Goal: Communication & Community: Answer question/provide support

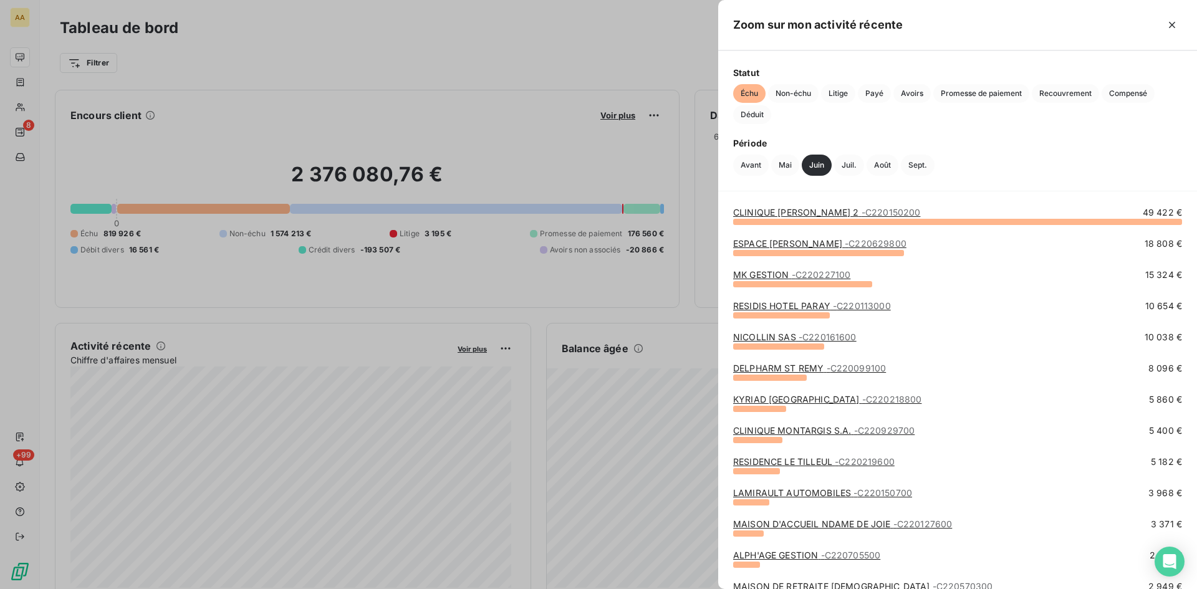
click at [770, 340] on link "NICOLLIN SAS - C220161600" at bounding box center [794, 337] width 123 height 11
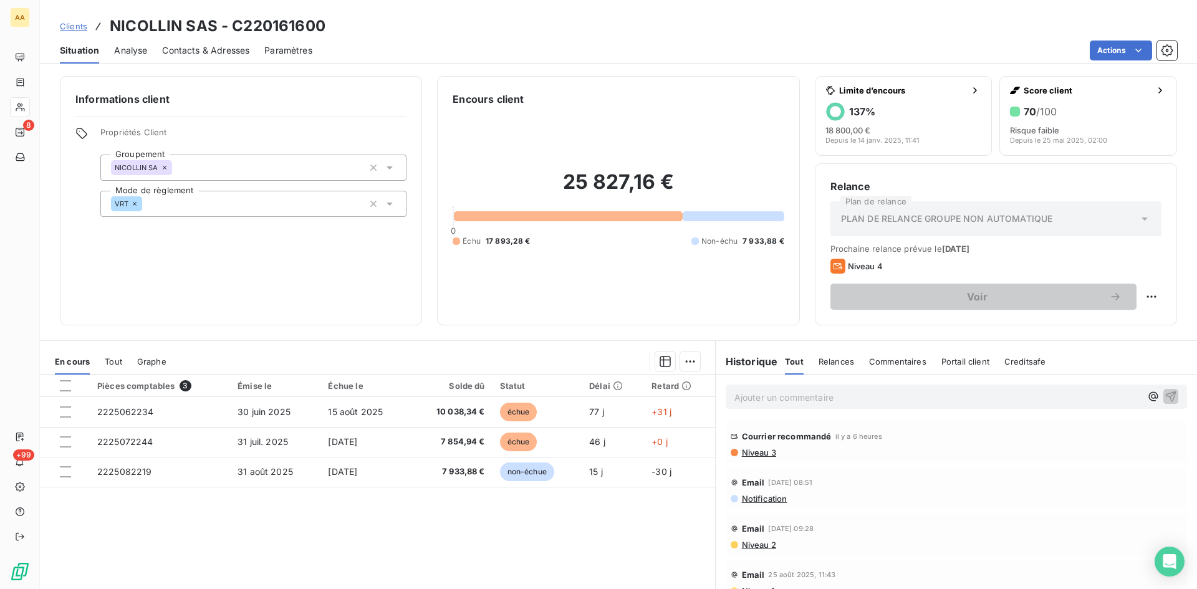
click at [746, 452] on span "Niveau 3" at bounding box center [759, 453] width 36 height 10
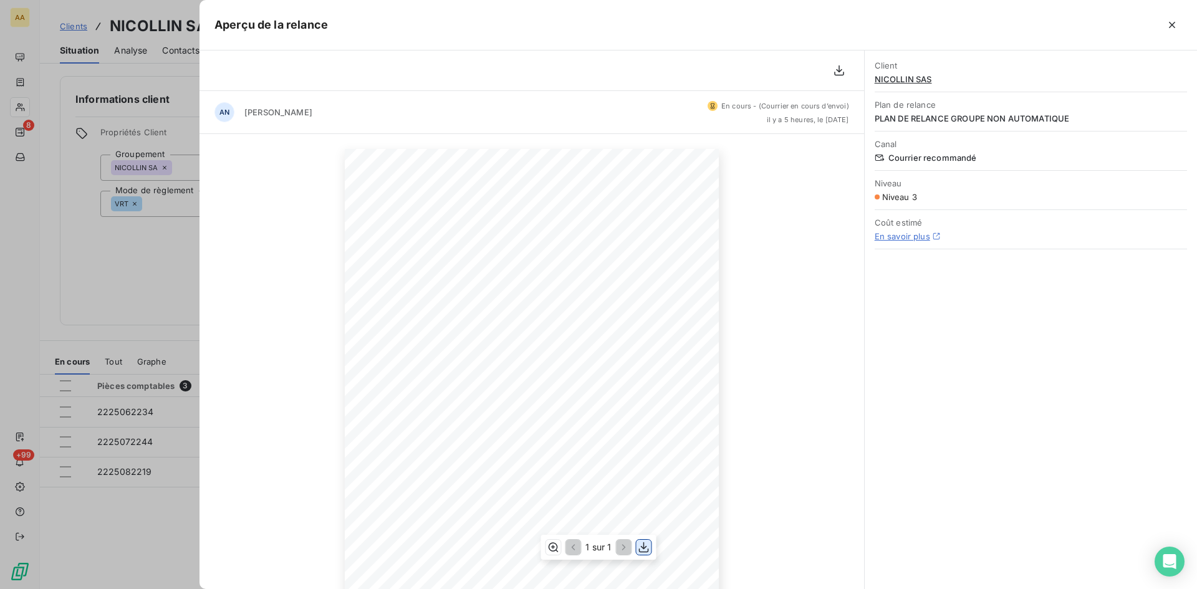
click at [648, 547] on icon "button" at bounding box center [644, 547] width 12 height 12
click at [137, 247] on div at bounding box center [598, 294] width 1197 height 589
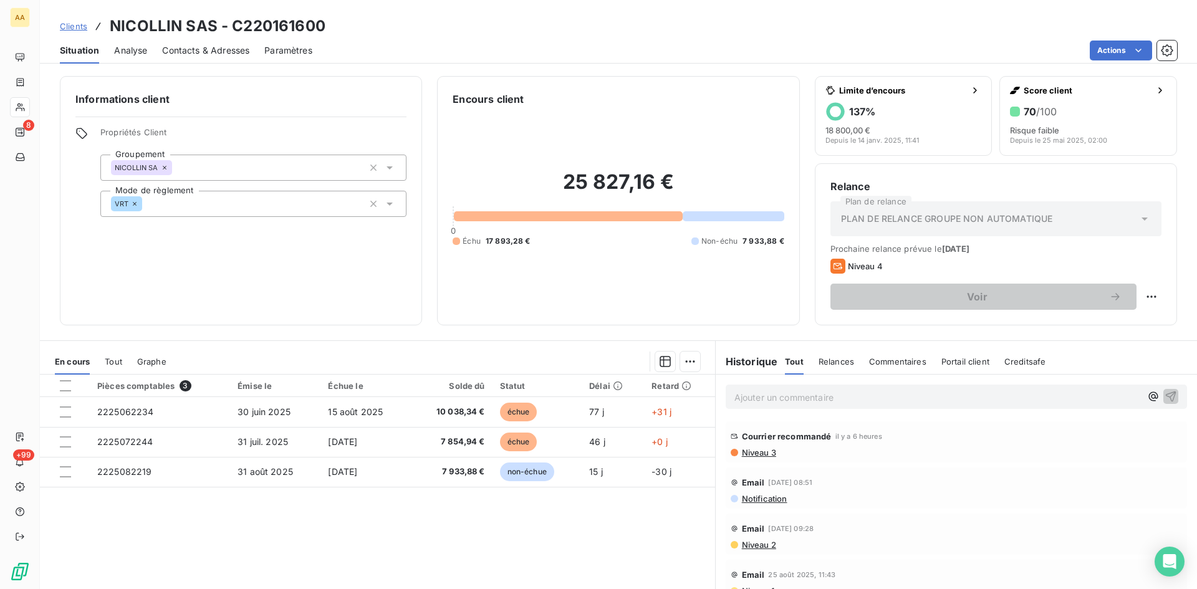
click at [751, 501] on span "Notification" at bounding box center [764, 499] width 47 height 10
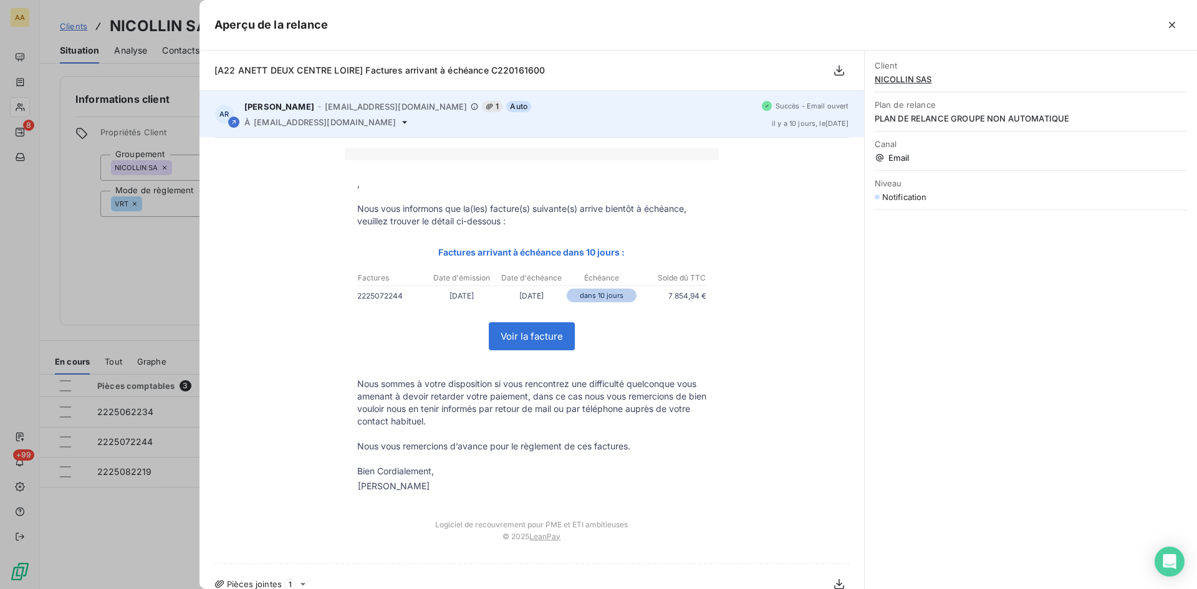
click at [355, 121] on span "[EMAIL_ADDRESS][DOMAIN_NAME]" at bounding box center [325, 122] width 142 height 10
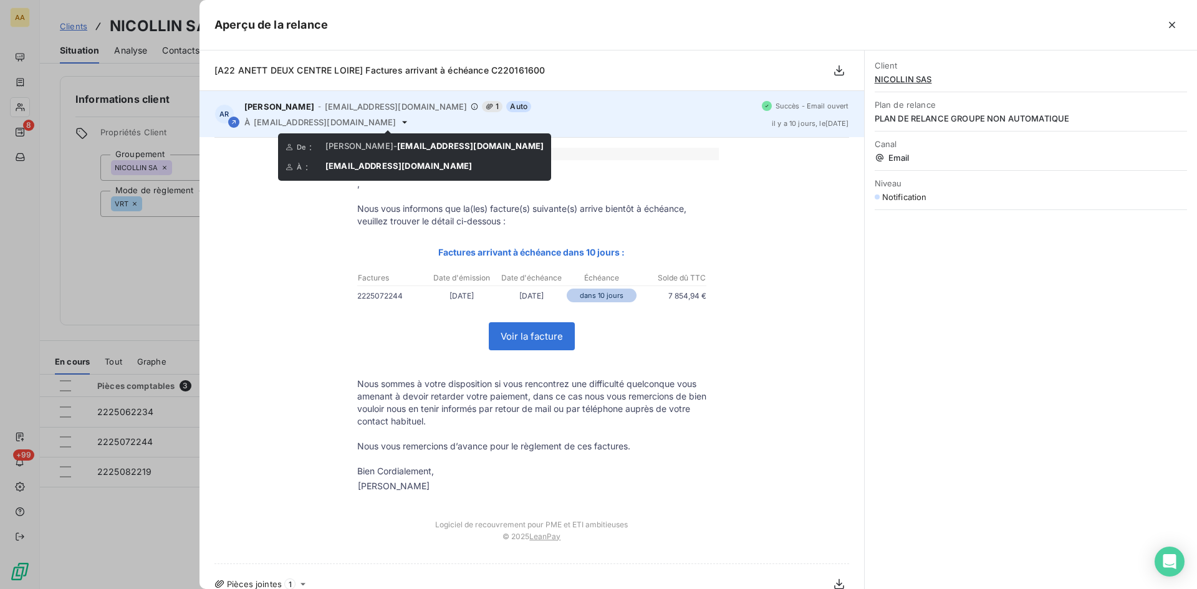
click at [378, 122] on span "[EMAIL_ADDRESS][DOMAIN_NAME]" at bounding box center [325, 122] width 142 height 10
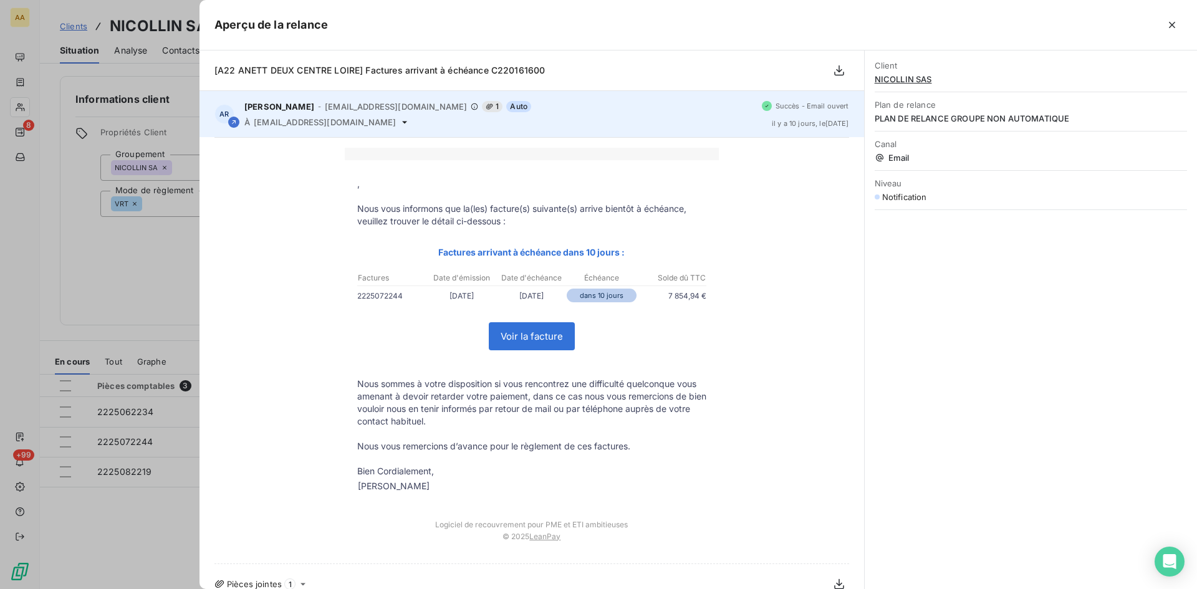
drag, startPoint x: 380, startPoint y: 123, endPoint x: 256, endPoint y: 120, distance: 124.1
click at [256, 120] on div "À [EMAIL_ADDRESS][DOMAIN_NAME]" at bounding box center [497, 122] width 507 height 10
copy span "[EMAIL_ADDRESS][DOMAIN_NAME]"
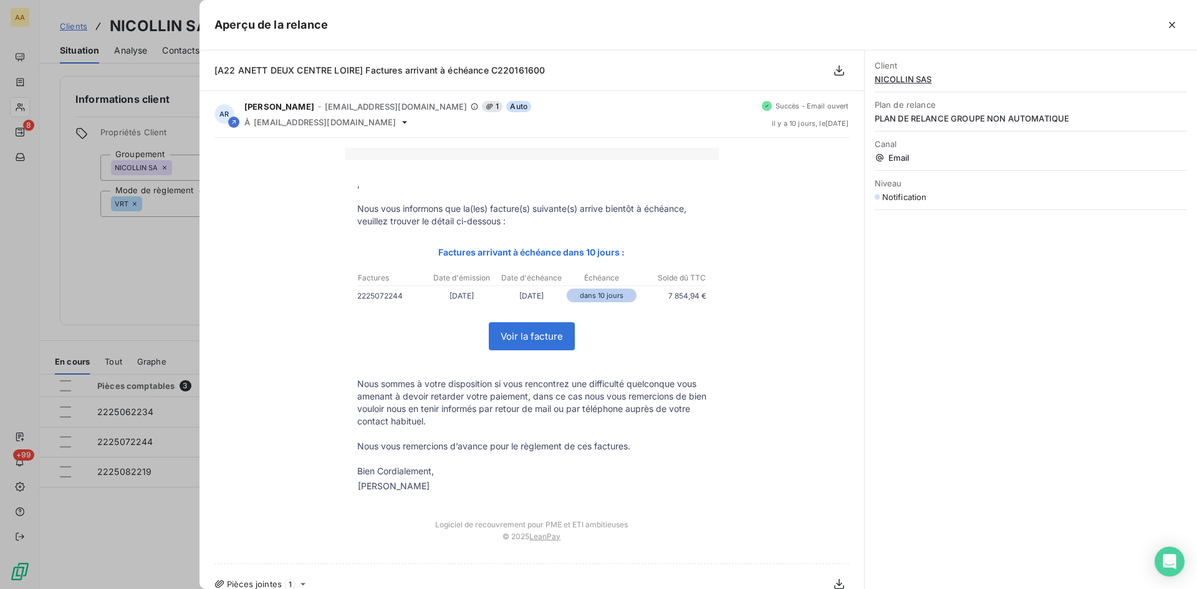
drag, startPoint x: 153, startPoint y: 262, endPoint x: 193, endPoint y: 204, distance: 70.0
click at [153, 262] on div at bounding box center [598, 294] width 1197 height 589
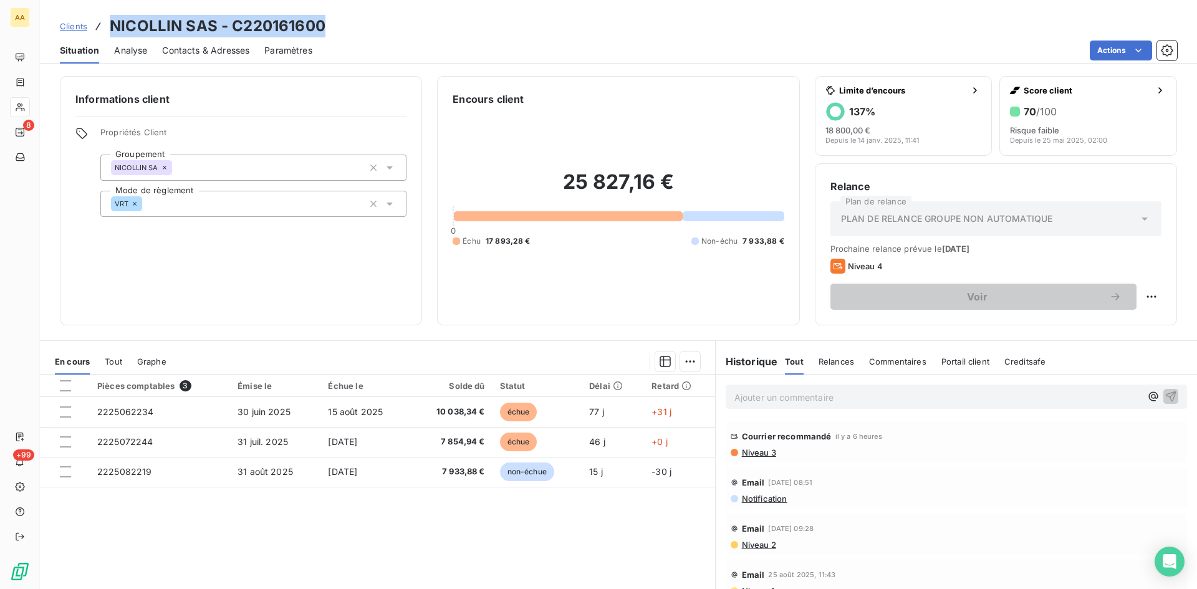
drag, startPoint x: 326, startPoint y: 33, endPoint x: 110, endPoint y: 29, distance: 215.7
click at [109, 29] on div "Clients NICOLLIN SAS - C220161600" at bounding box center [618, 26] width 1157 height 22
copy h3 "NICOLLIN SAS - C220161600"
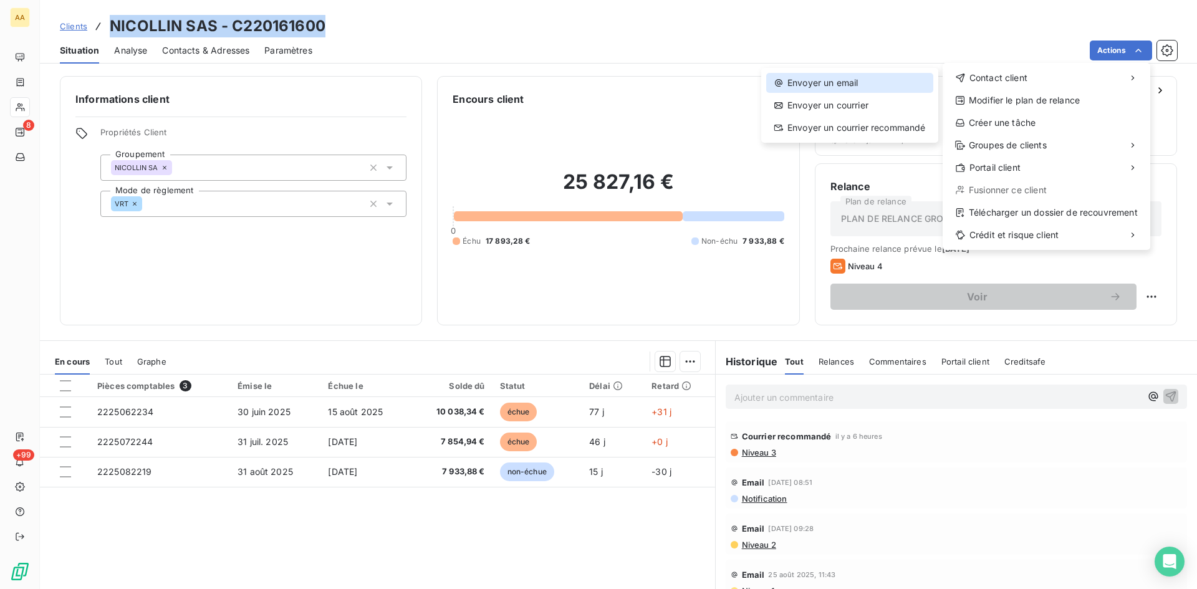
click at [840, 80] on div "Envoyer un email" at bounding box center [849, 83] width 167 height 20
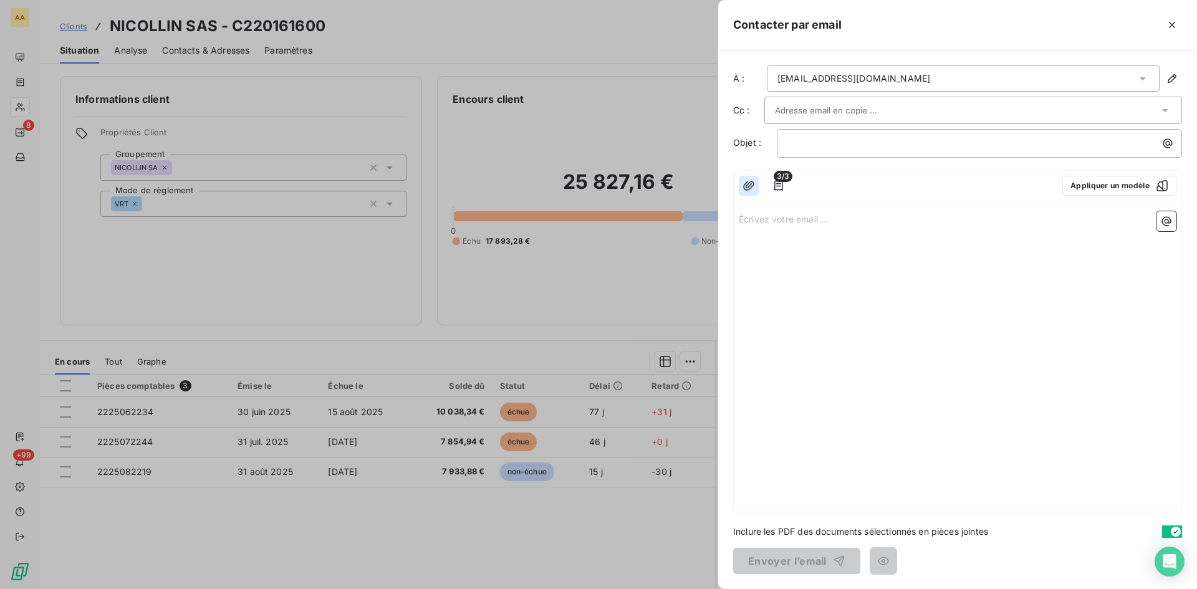
click at [749, 185] on icon "button" at bounding box center [748, 186] width 12 height 12
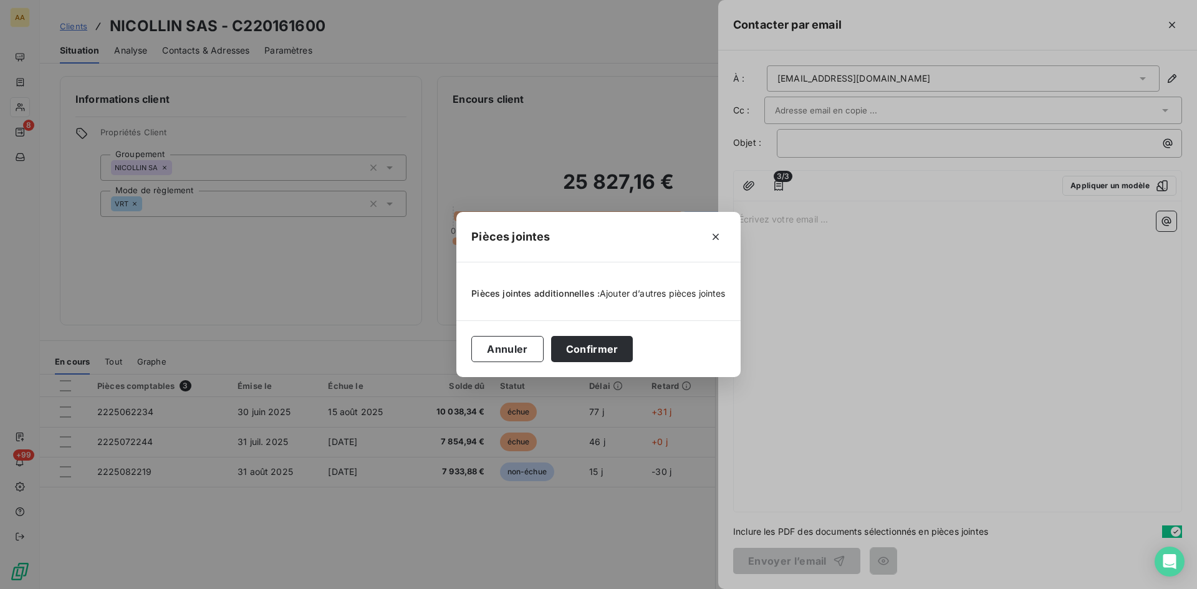
click at [629, 290] on span "Ajouter d’autres pièces jointes" at bounding box center [663, 293] width 126 height 11
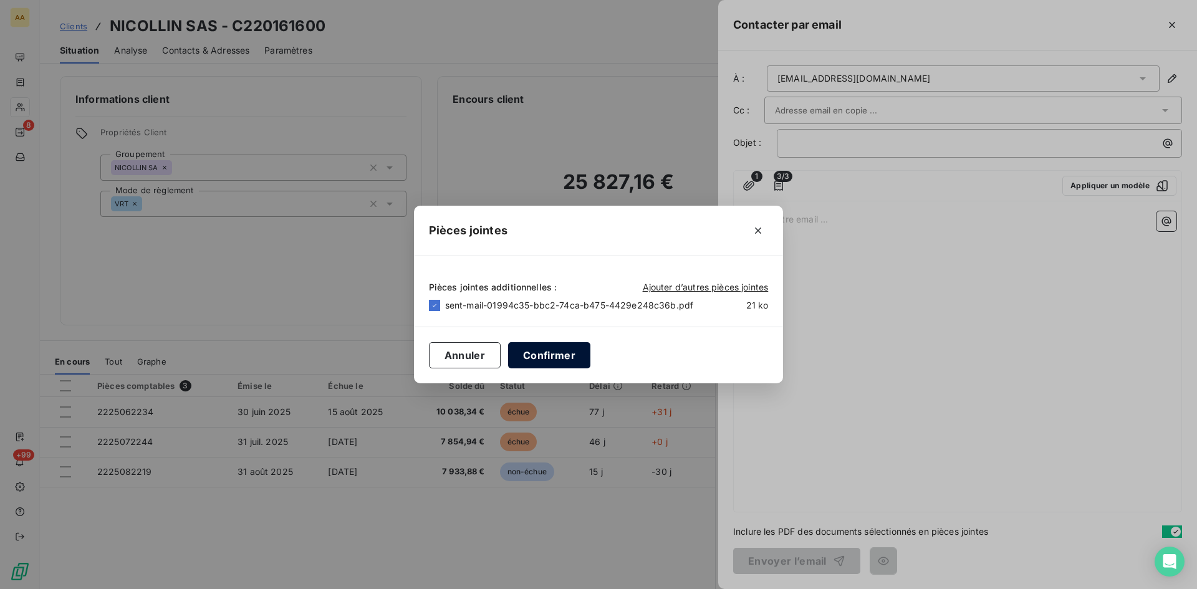
click at [542, 353] on button "Confirmer" at bounding box center [549, 355] width 82 height 26
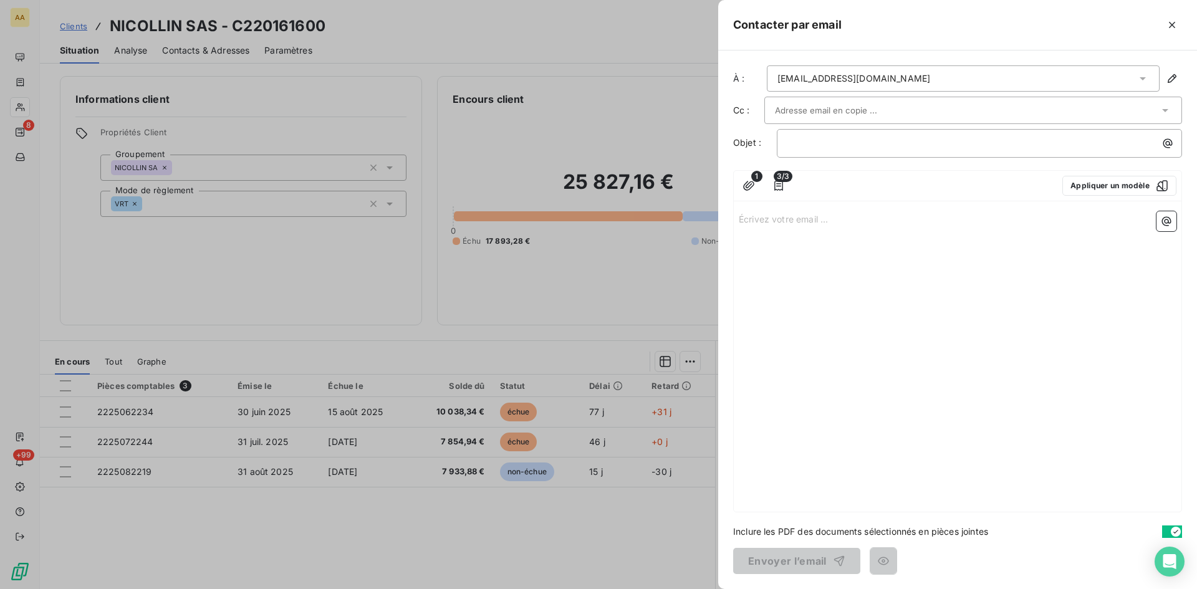
click at [755, 223] on p "Écrivez votre email ... ﻿" at bounding box center [958, 218] width 438 height 14
click at [804, 146] on p "﻿" at bounding box center [982, 143] width 390 height 14
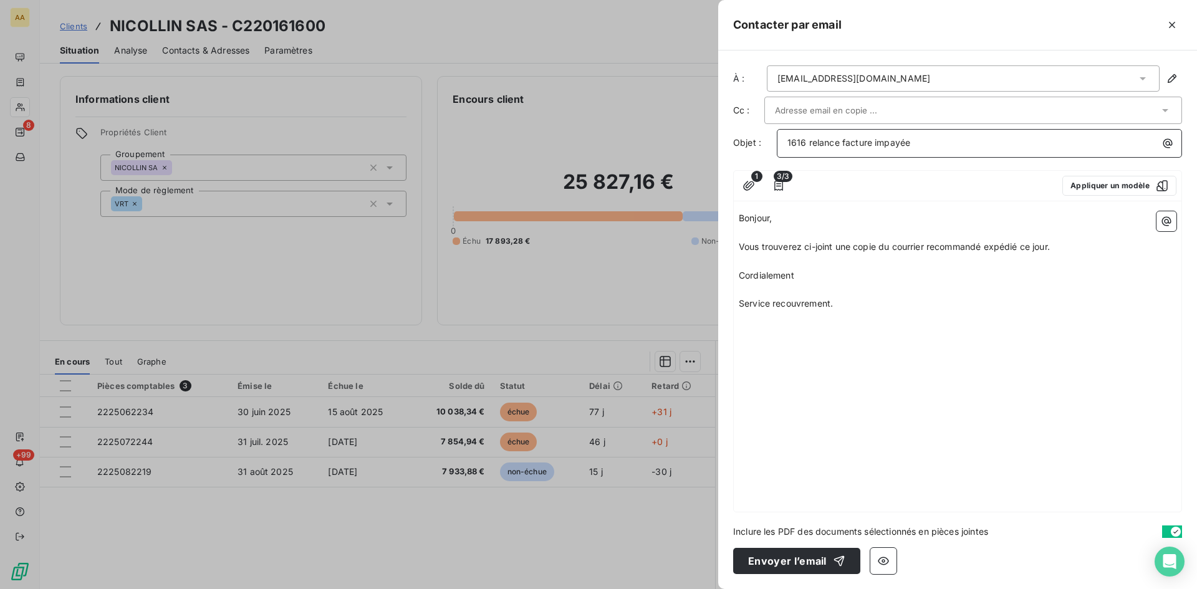
drag, startPoint x: 919, startPoint y: 143, endPoint x: 809, endPoint y: 141, distance: 109.7
click at [809, 141] on p "1616 relance facture impayée" at bounding box center [982, 143] width 390 height 14
copy span "relance facture impayée"
click at [786, 559] on button "Envoyer l’email" at bounding box center [796, 561] width 127 height 26
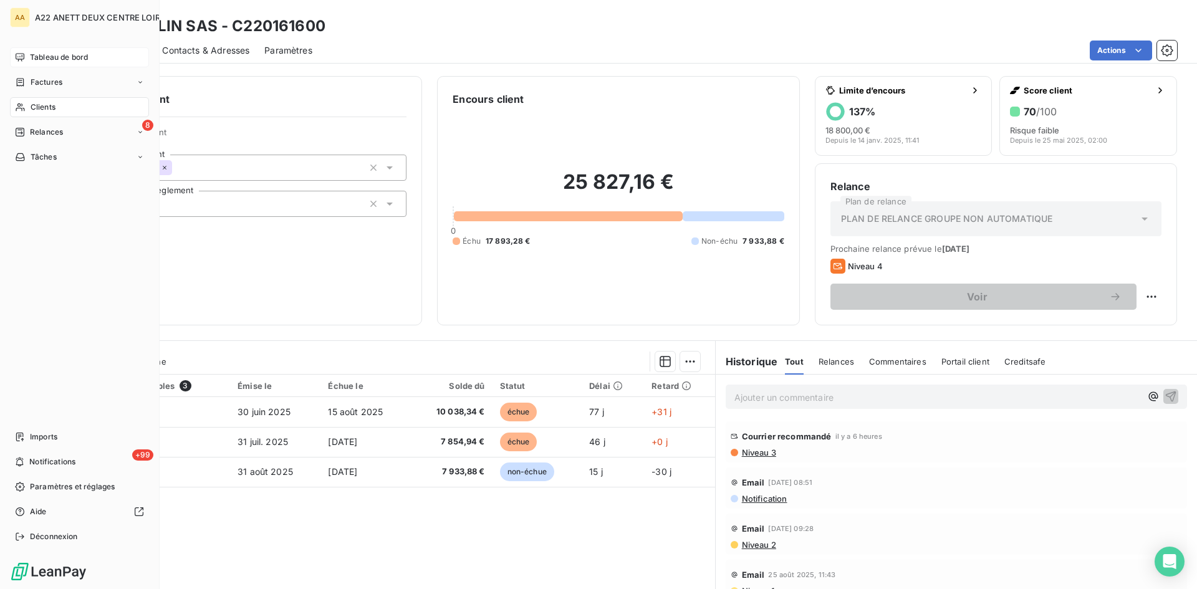
click at [41, 53] on span "Tableau de bord" at bounding box center [59, 57] width 58 height 11
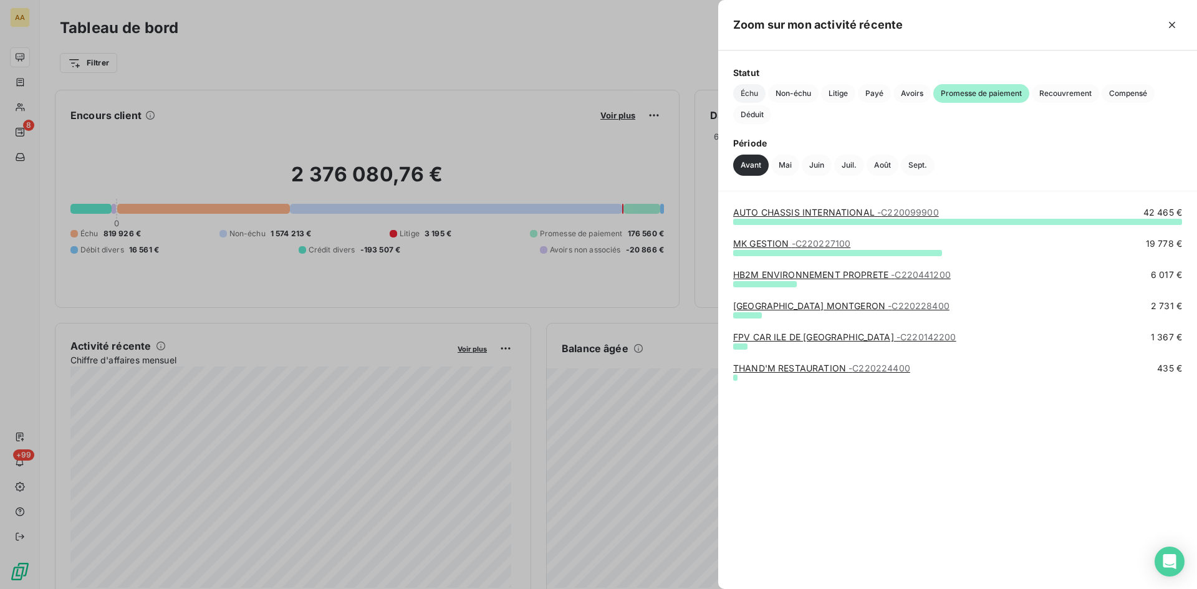
click at [744, 96] on span "Échu" at bounding box center [749, 93] width 32 height 19
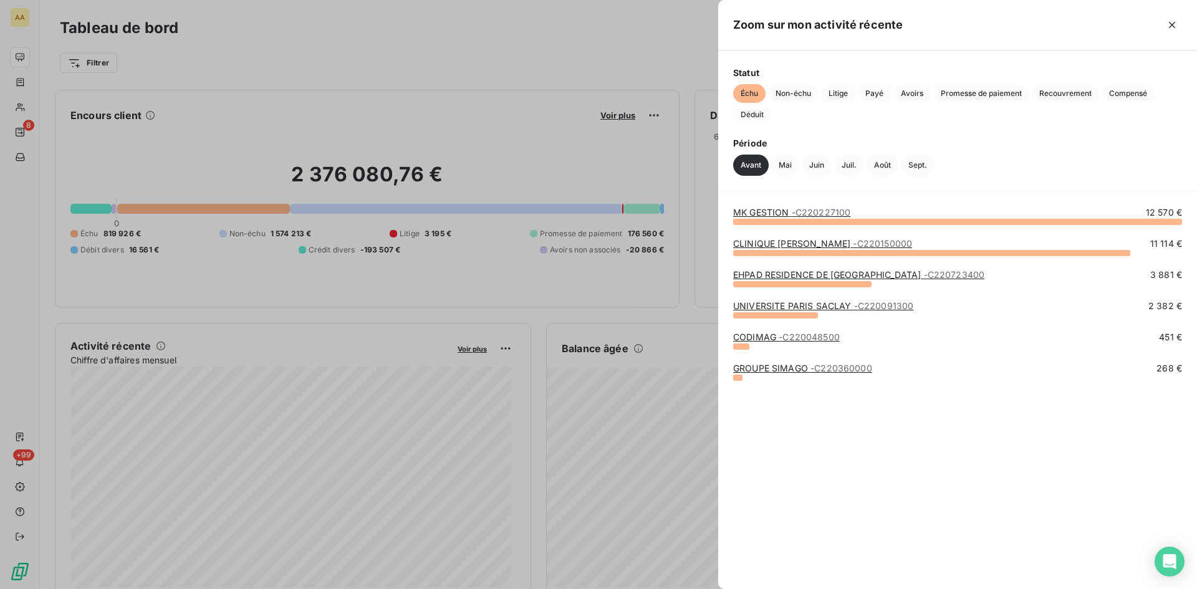
click at [803, 242] on link "CLINIQUE [PERSON_NAME] - C220150000" at bounding box center [822, 243] width 179 height 11
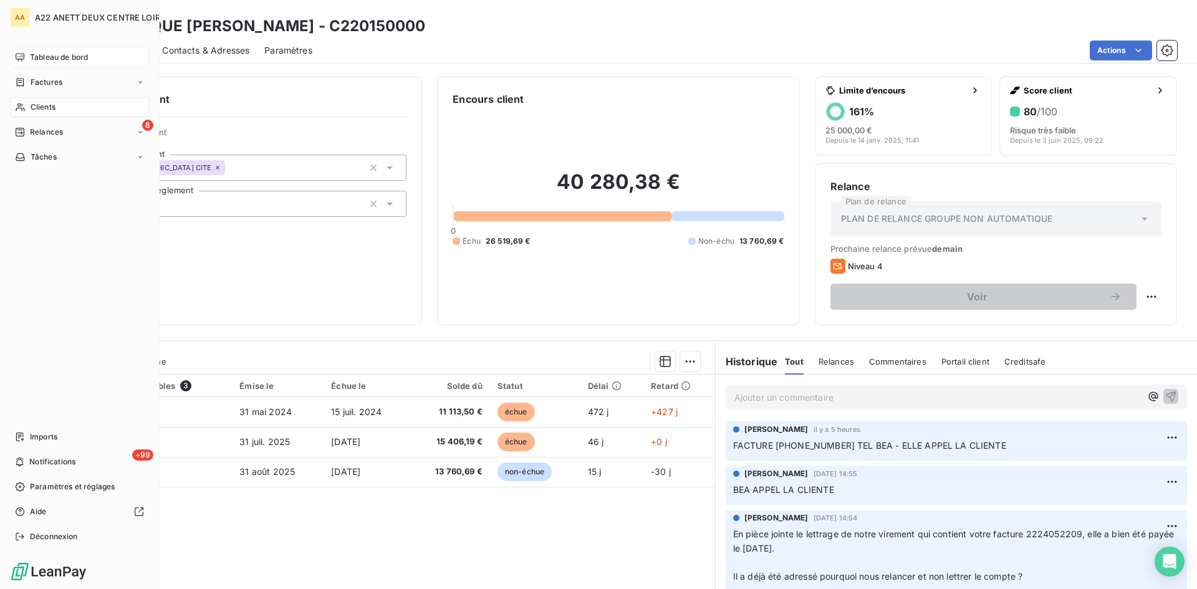
click at [46, 56] on span "Tableau de bord" at bounding box center [59, 57] width 58 height 11
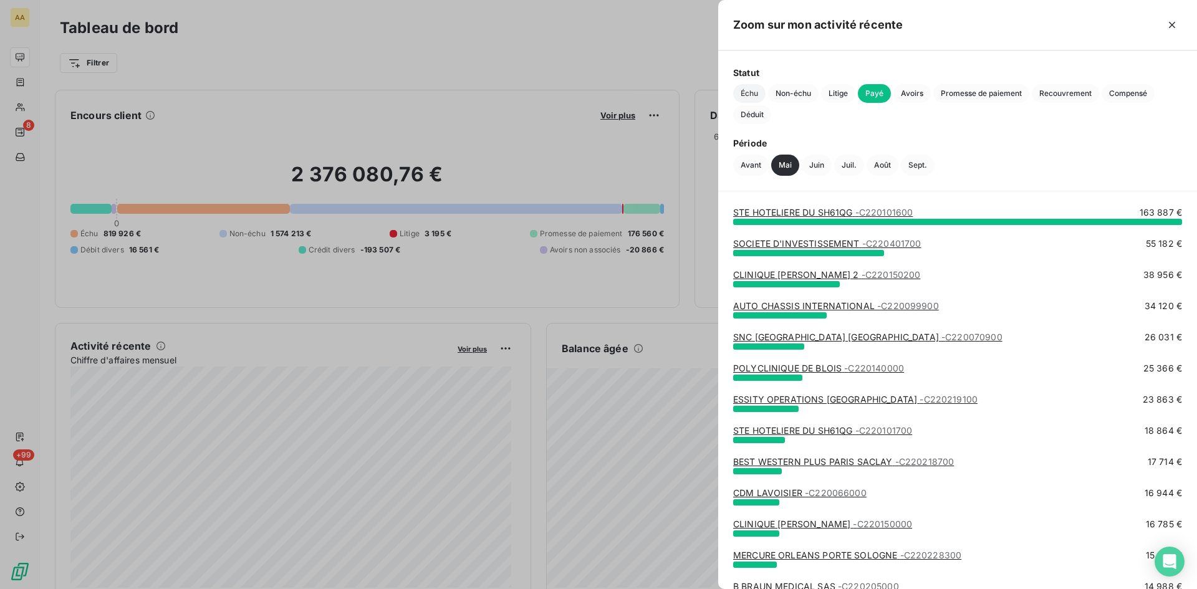
click at [749, 93] on span "Échu" at bounding box center [749, 93] width 32 height 19
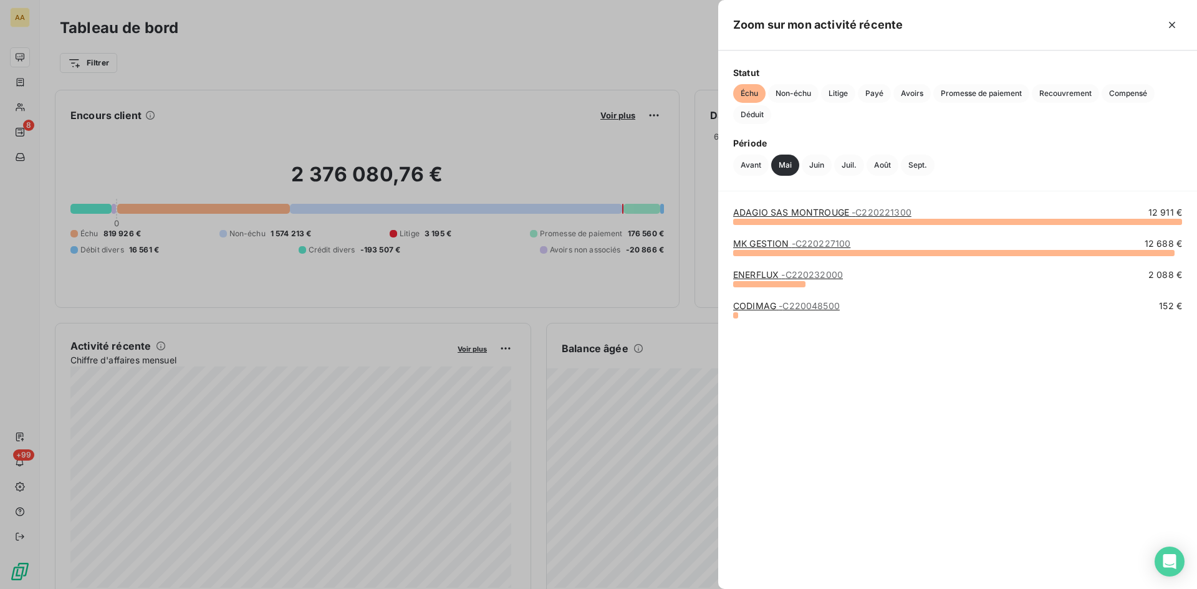
click at [796, 213] on link "ADAGIO SAS MONTROUGE - C220221300" at bounding box center [822, 212] width 178 height 11
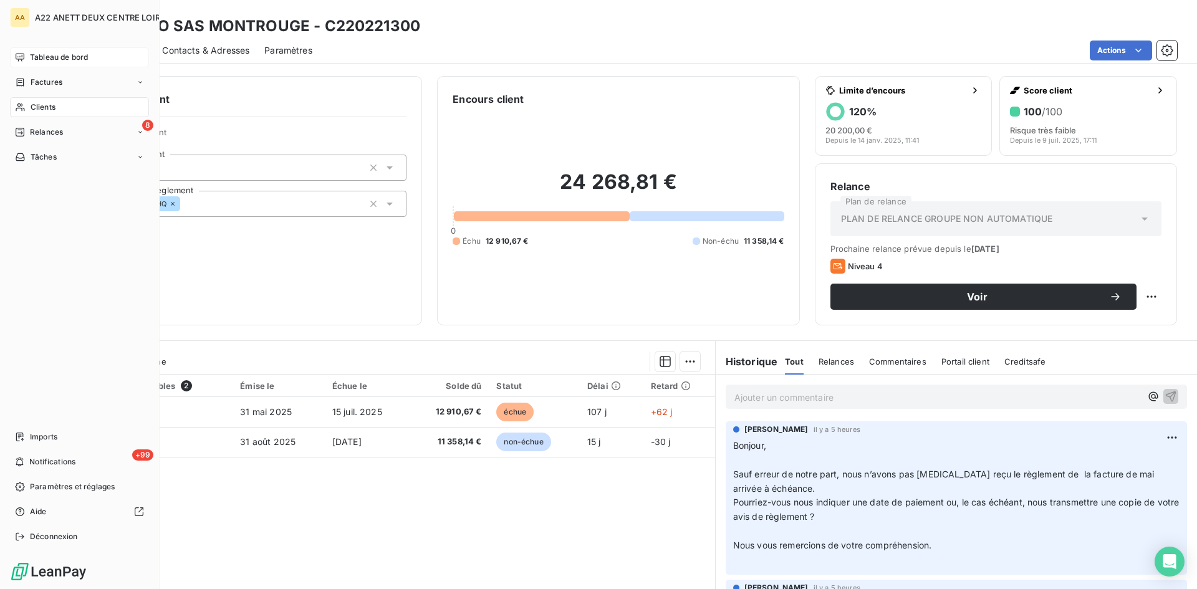
click at [35, 53] on span "Tableau de bord" at bounding box center [59, 57] width 58 height 11
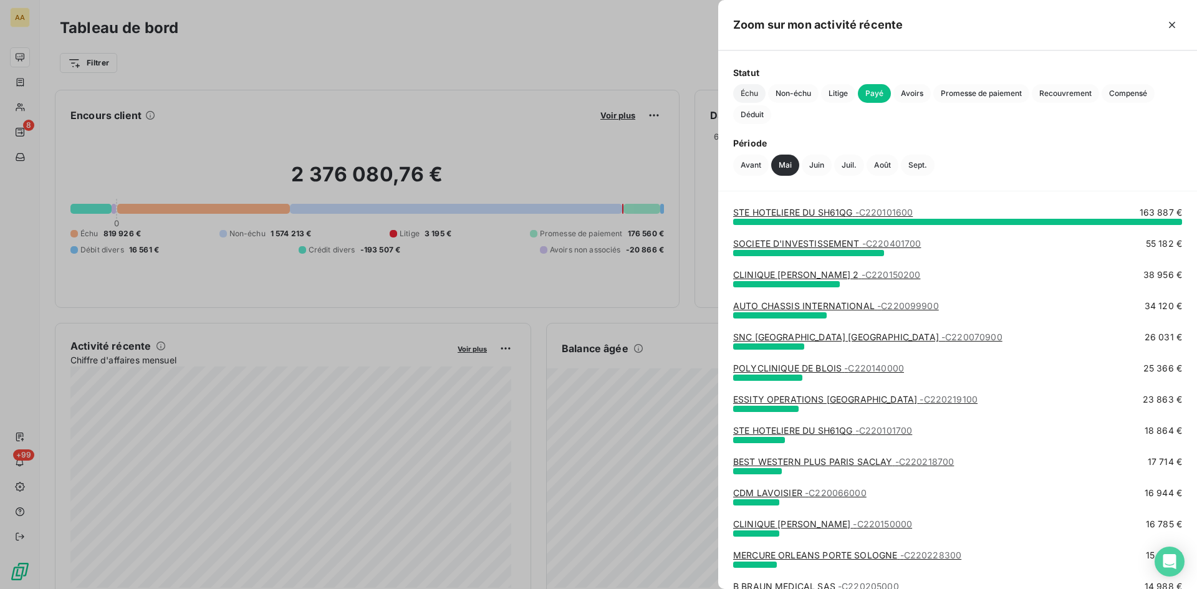
click at [741, 90] on span "Échu" at bounding box center [749, 93] width 32 height 19
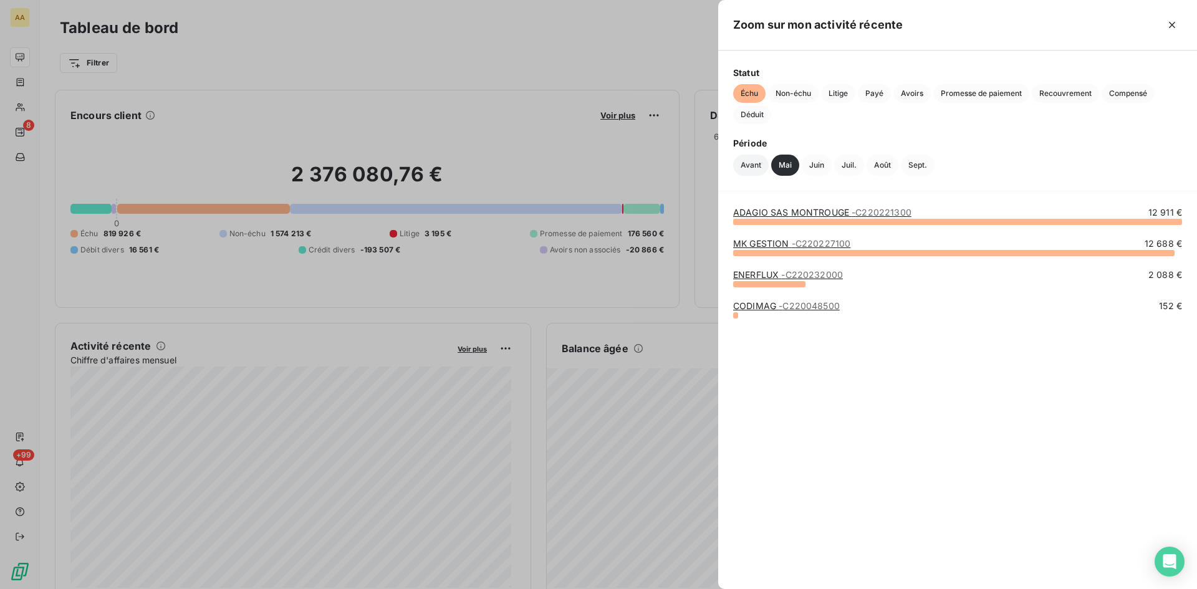
click at [754, 166] on button "Avant" at bounding box center [751, 165] width 36 height 21
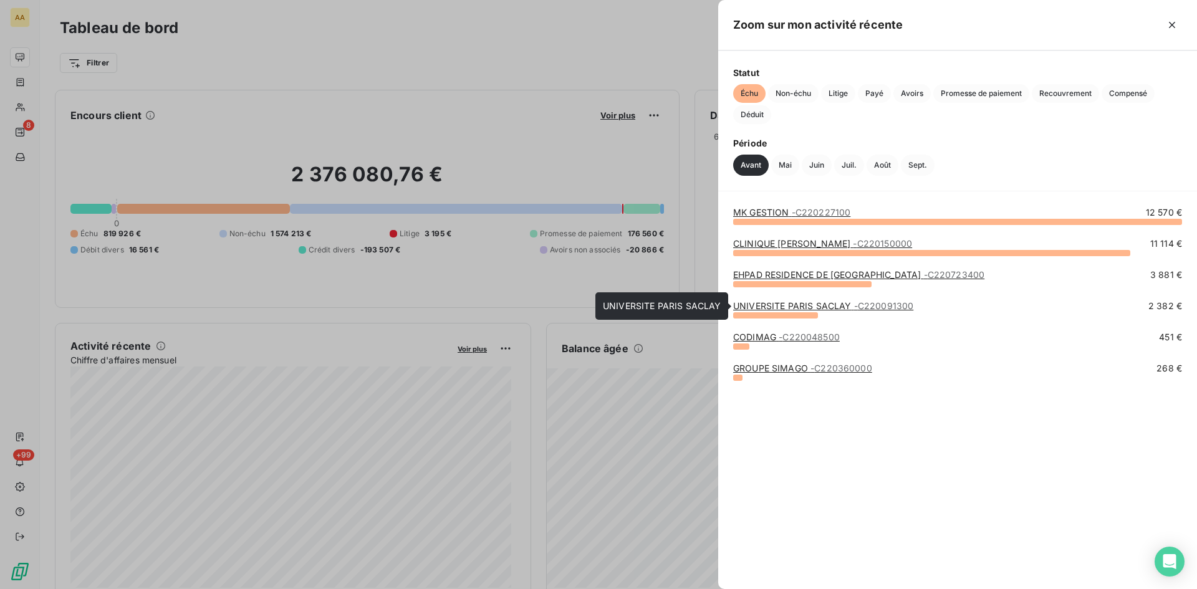
click at [769, 304] on link "UNIVERSITE PARIS SACLAY - C220091300" at bounding box center [823, 305] width 180 height 11
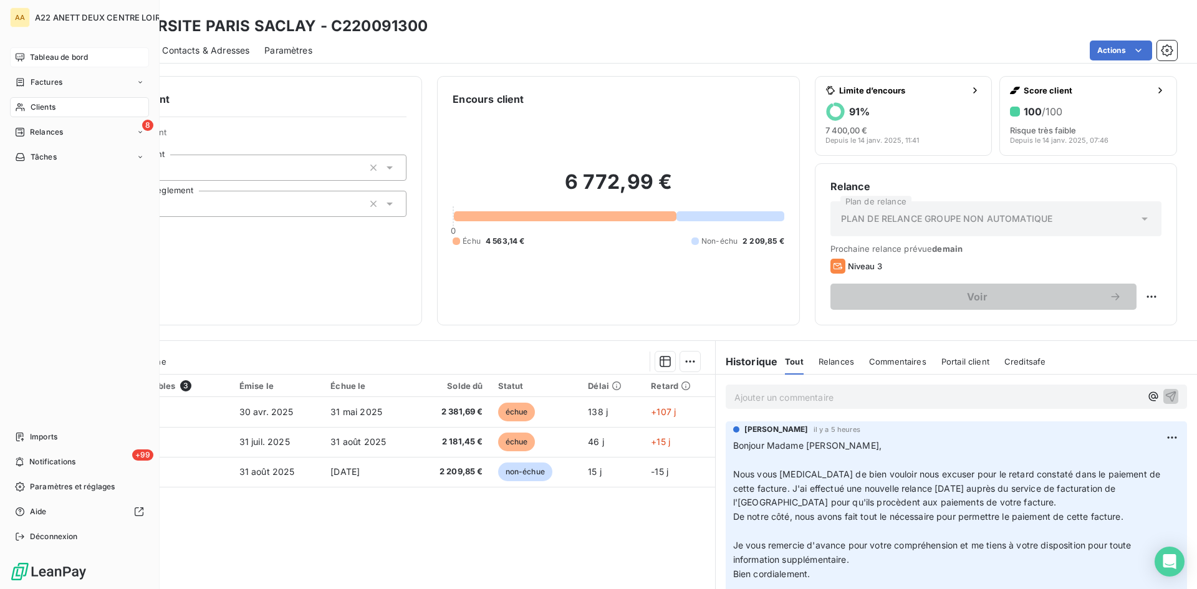
click at [34, 49] on div "Tableau de bord" at bounding box center [79, 57] width 139 height 20
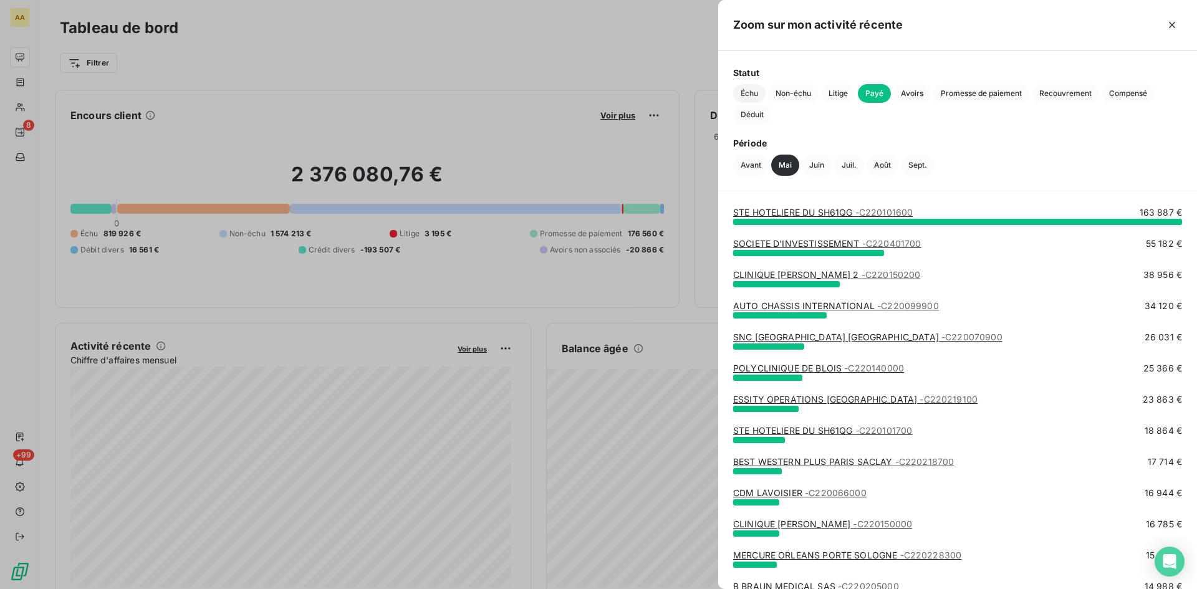
click at [749, 91] on span "Échu" at bounding box center [749, 93] width 32 height 19
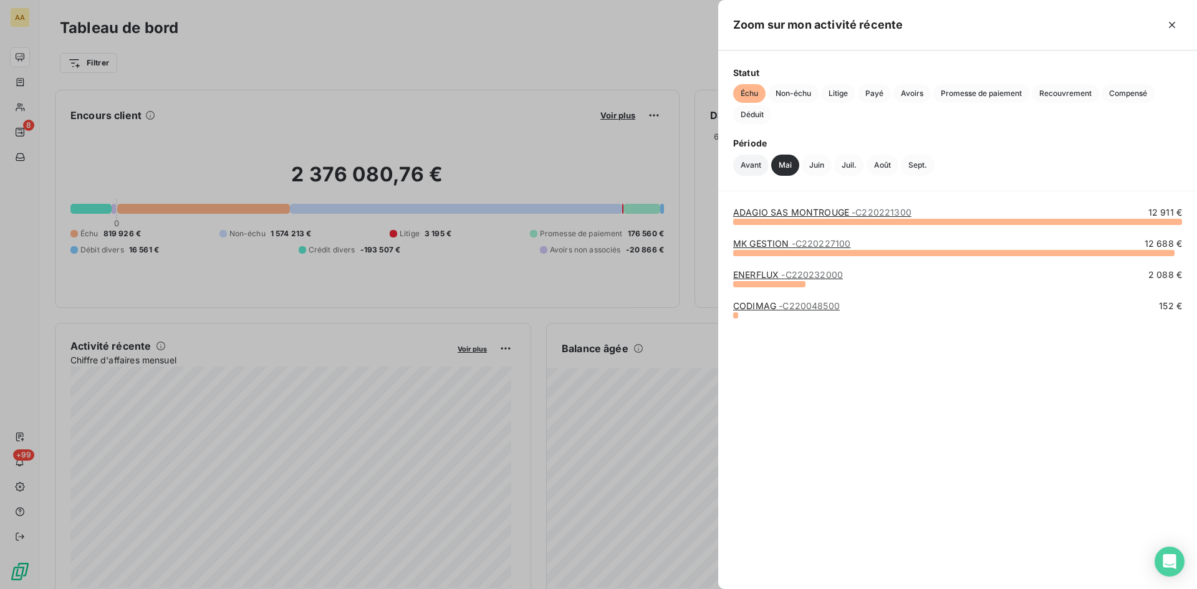
click at [752, 163] on button "Avant" at bounding box center [751, 165] width 36 height 21
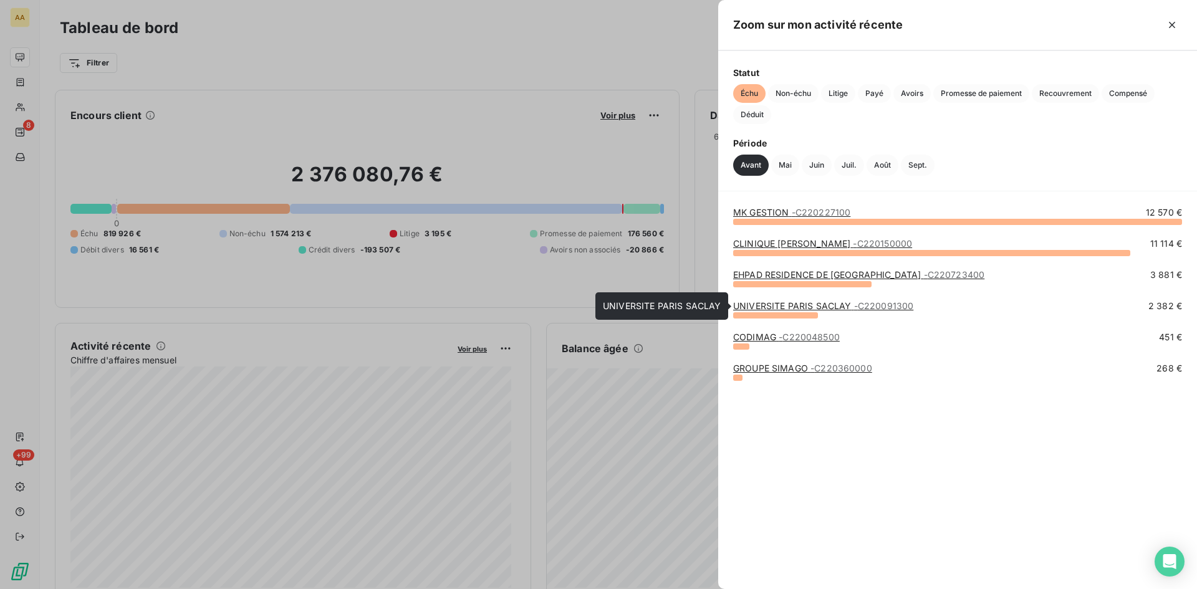
click at [762, 306] on link "UNIVERSITE PARIS SACLAY - C220091300" at bounding box center [823, 305] width 180 height 11
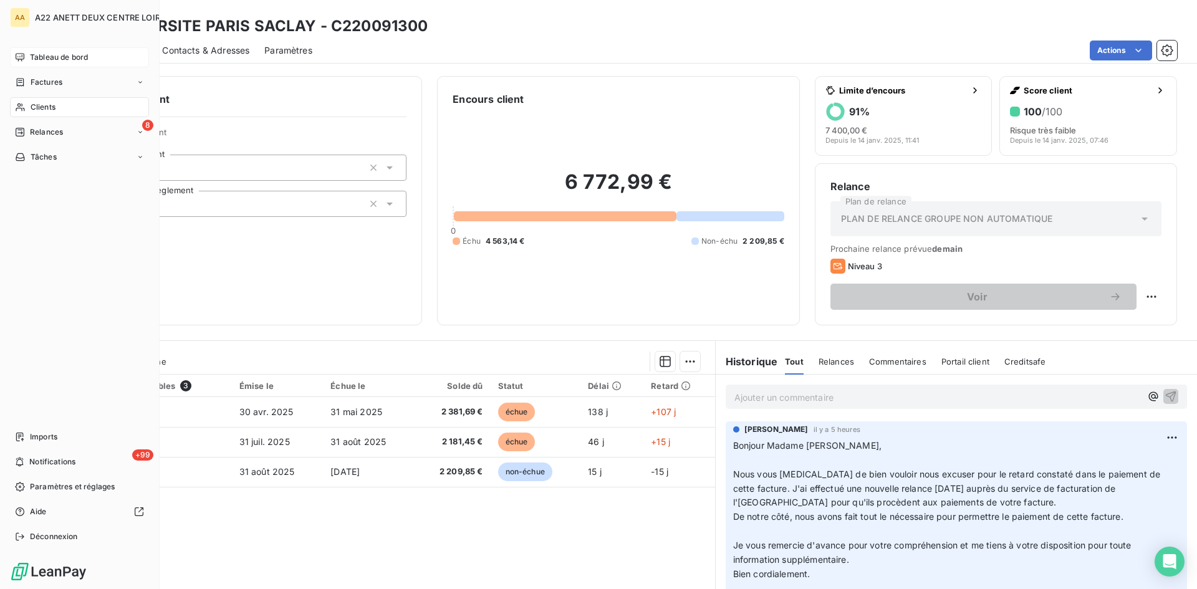
click at [46, 55] on span "Tableau de bord" at bounding box center [59, 57] width 58 height 11
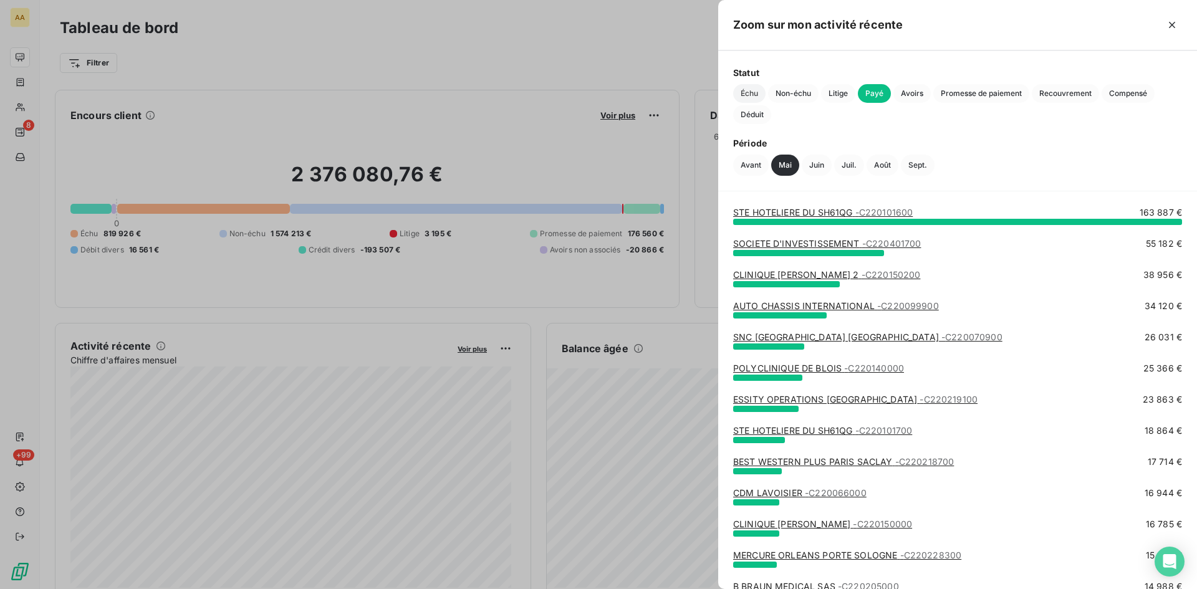
click at [751, 91] on span "Échu" at bounding box center [749, 93] width 32 height 19
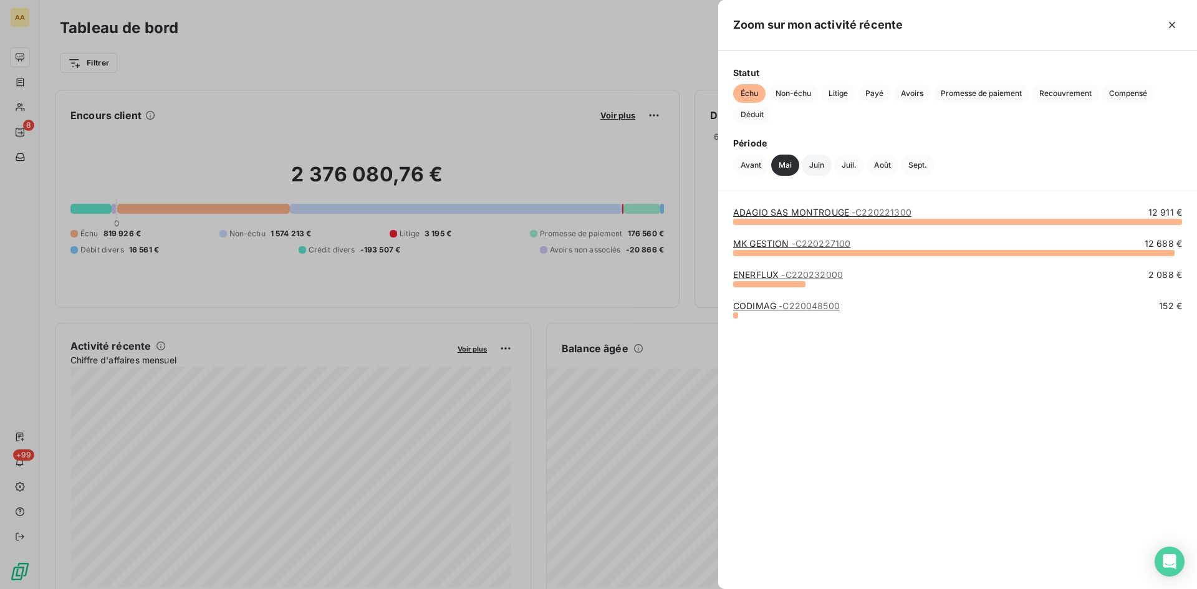
click at [811, 171] on button "Juin" at bounding box center [817, 165] width 30 height 21
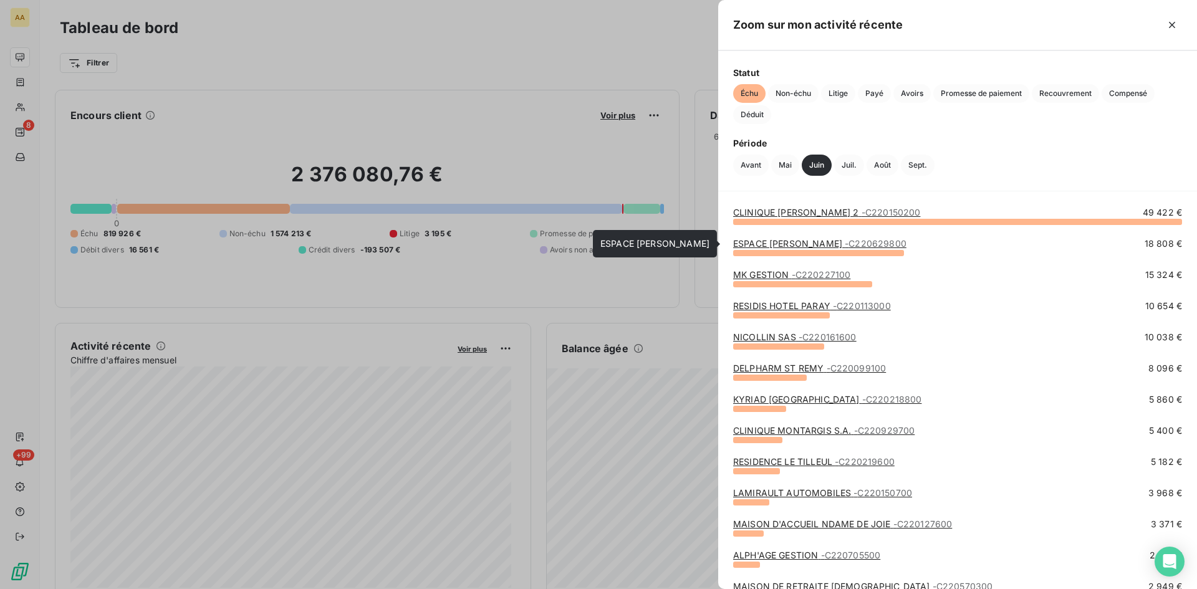
click at [785, 242] on link "ESPACE [PERSON_NAME] - C220629800" at bounding box center [819, 243] width 173 height 11
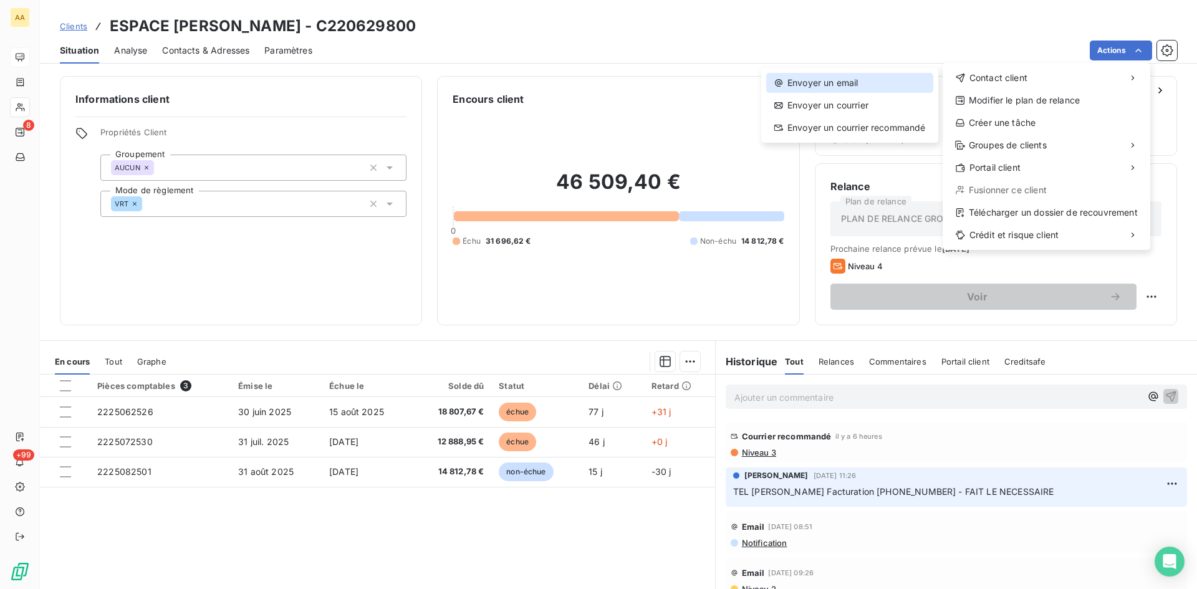
click at [798, 82] on div "Envoyer un email" at bounding box center [849, 83] width 167 height 20
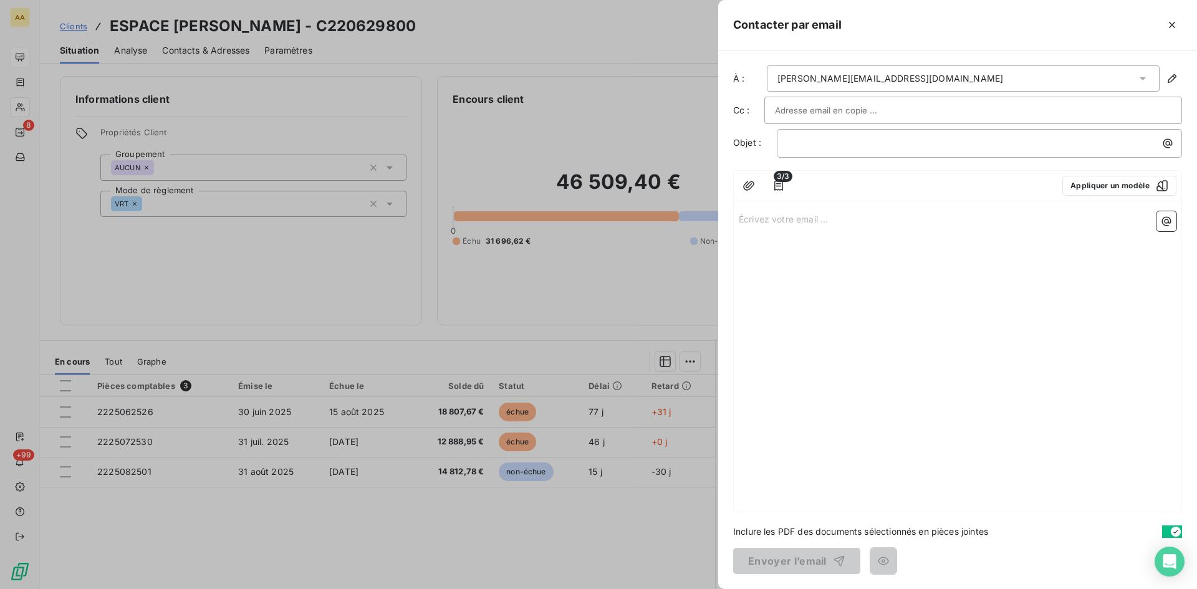
click at [613, 327] on div at bounding box center [598, 294] width 1197 height 589
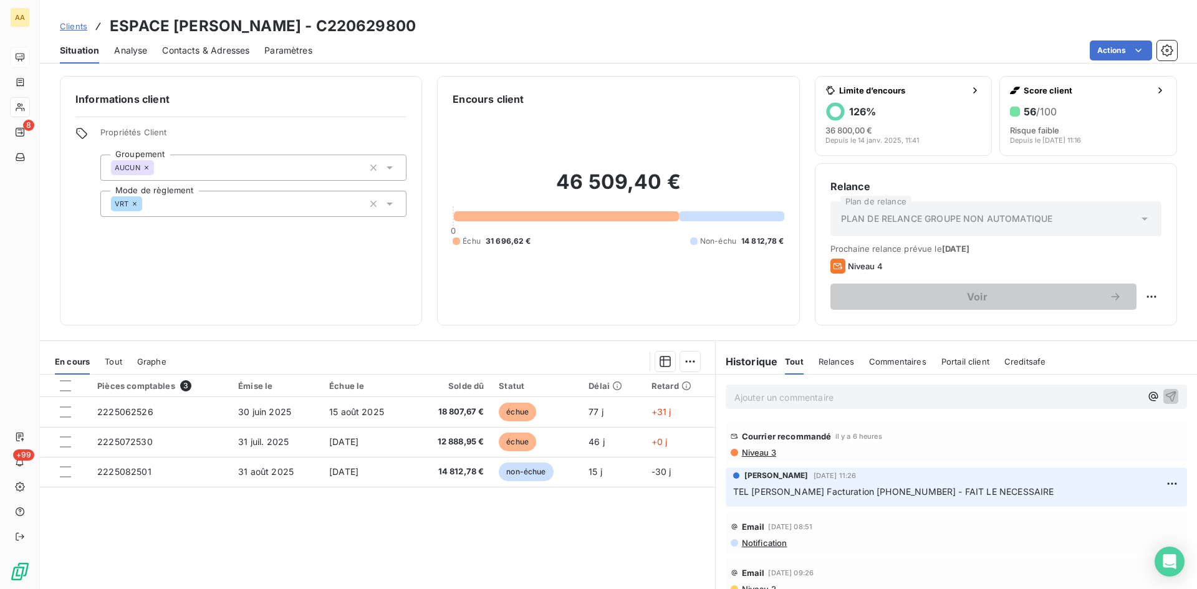
click at [747, 451] on span "Niveau 3" at bounding box center [759, 453] width 36 height 10
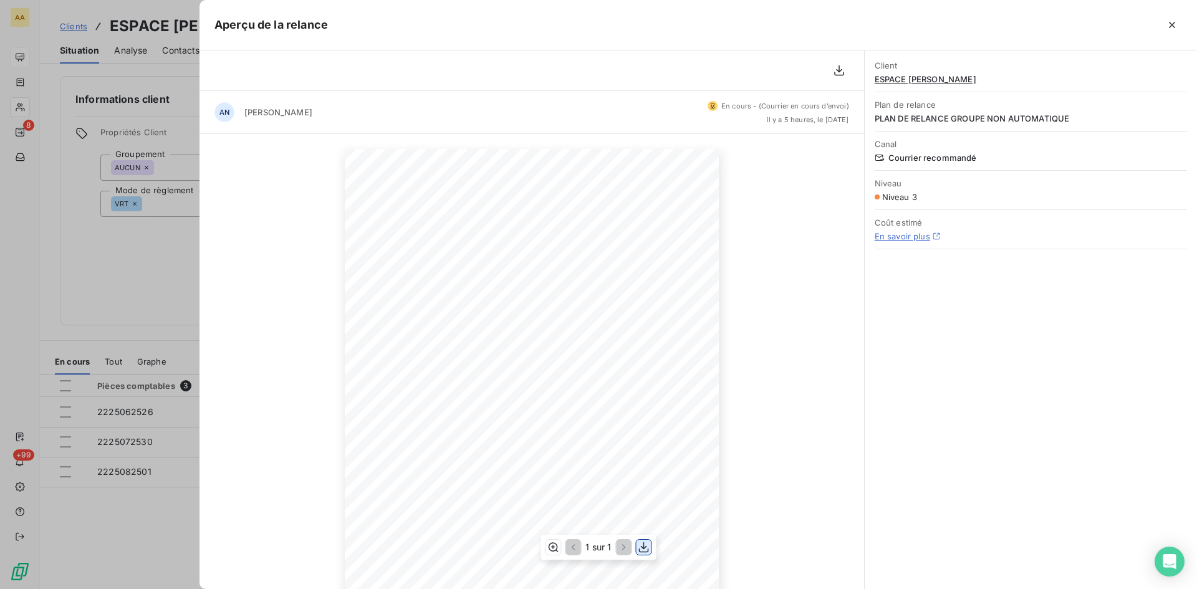
click at [640, 544] on icon "button" at bounding box center [644, 547] width 12 height 12
drag, startPoint x: 123, startPoint y: 261, endPoint x: 152, endPoint y: 239, distance: 36.4
click at [123, 261] on div at bounding box center [598, 294] width 1197 height 589
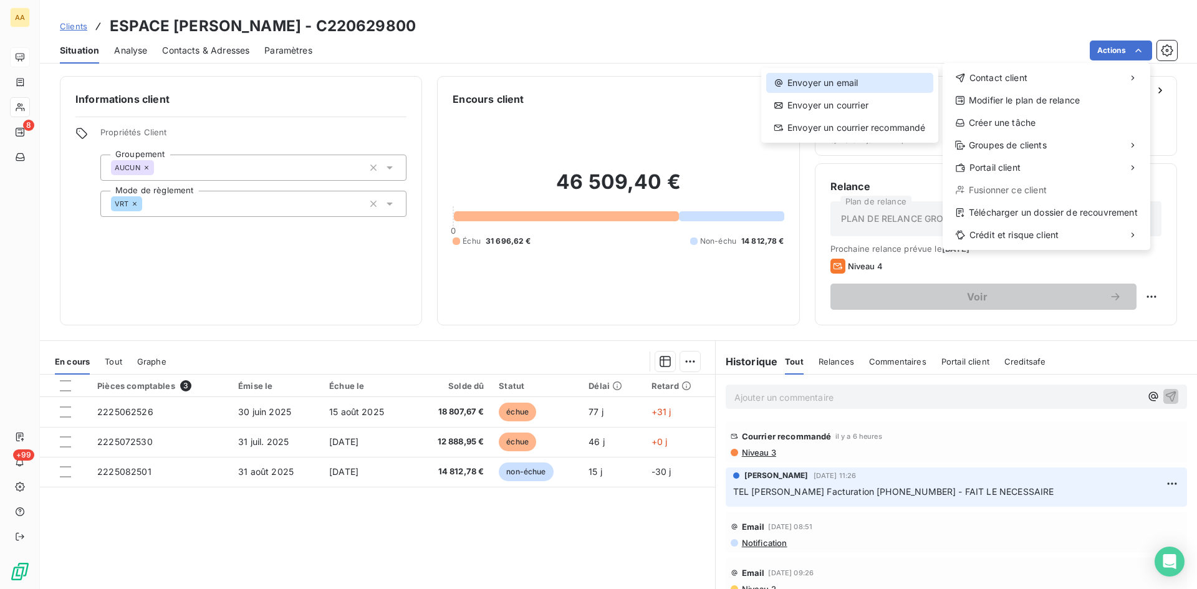
click at [839, 80] on div "Envoyer un email" at bounding box center [849, 83] width 167 height 20
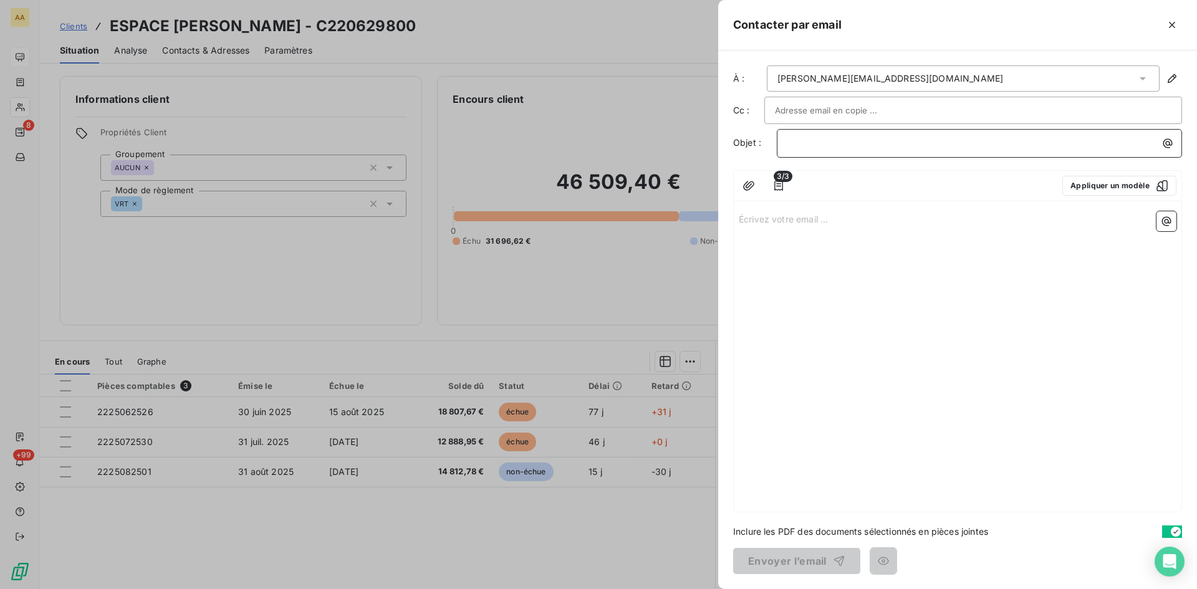
click at [792, 142] on p "﻿" at bounding box center [982, 143] width 390 height 14
click at [752, 218] on p "Écrivez votre email ... ﻿" at bounding box center [958, 218] width 438 height 14
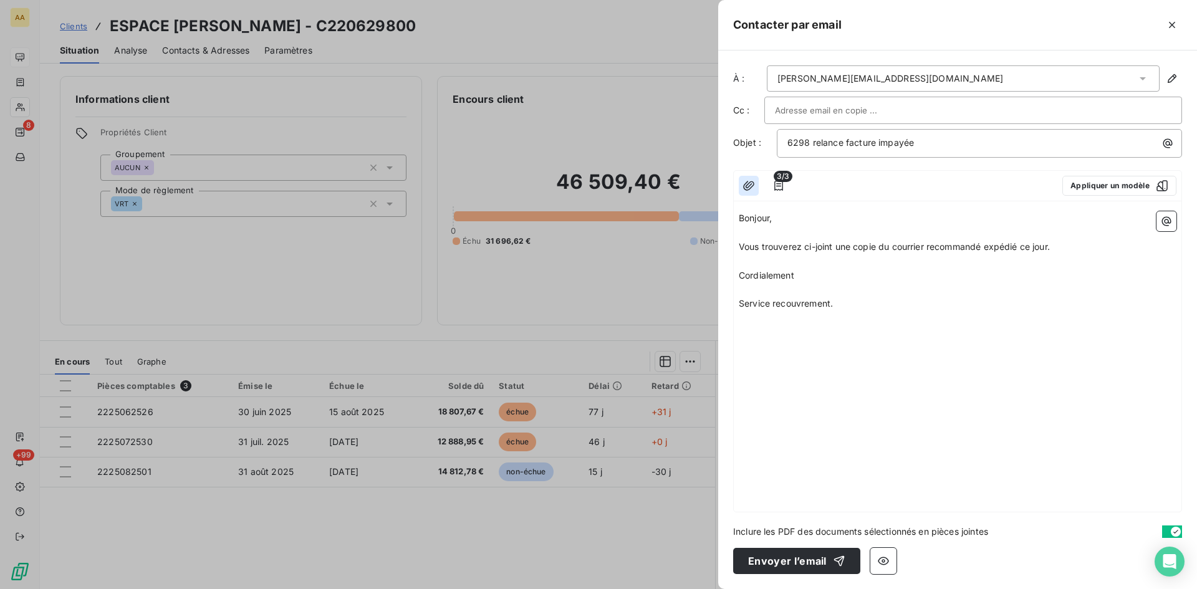
click at [749, 186] on icon "button" at bounding box center [748, 186] width 12 height 12
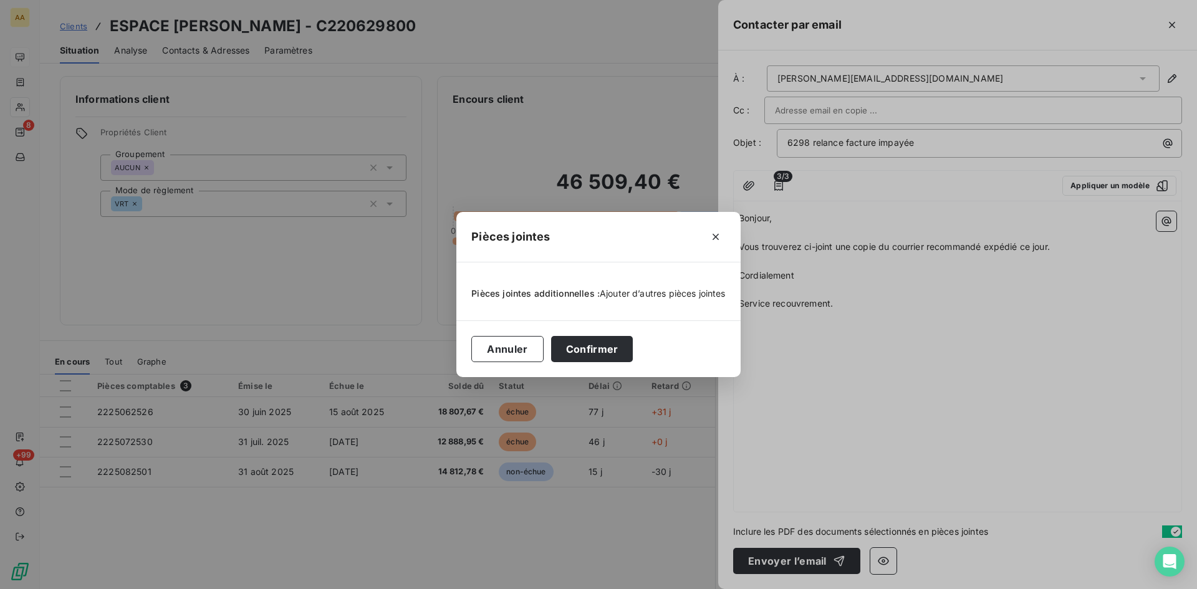
click at [624, 294] on span "Ajouter d’autres pièces jointes" at bounding box center [663, 293] width 126 height 11
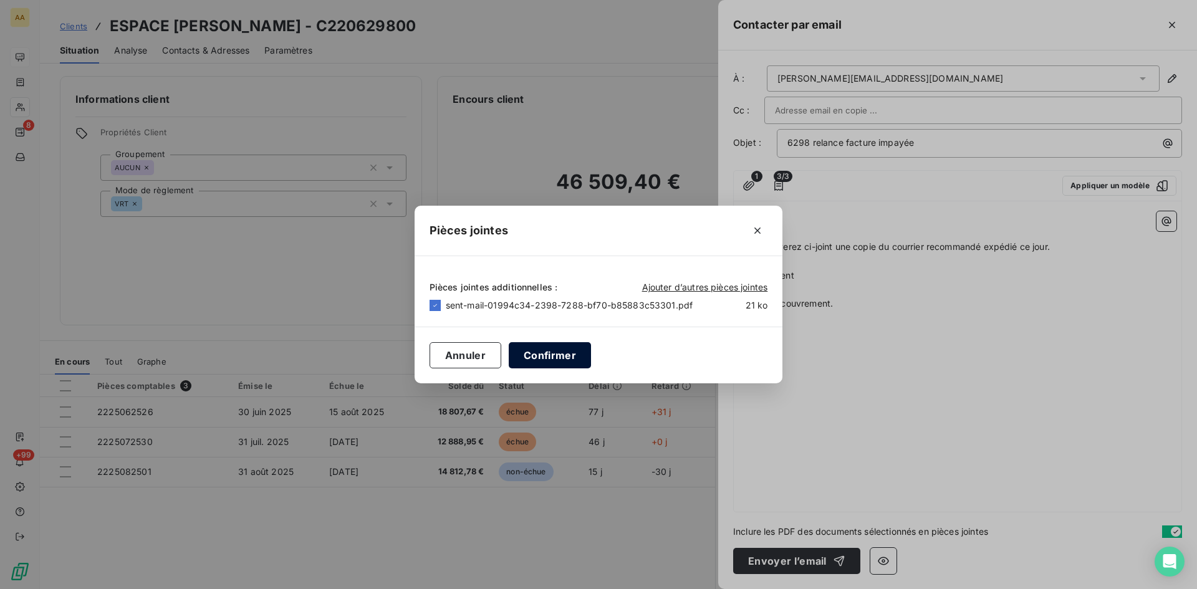
click at [554, 353] on button "Confirmer" at bounding box center [550, 355] width 82 height 26
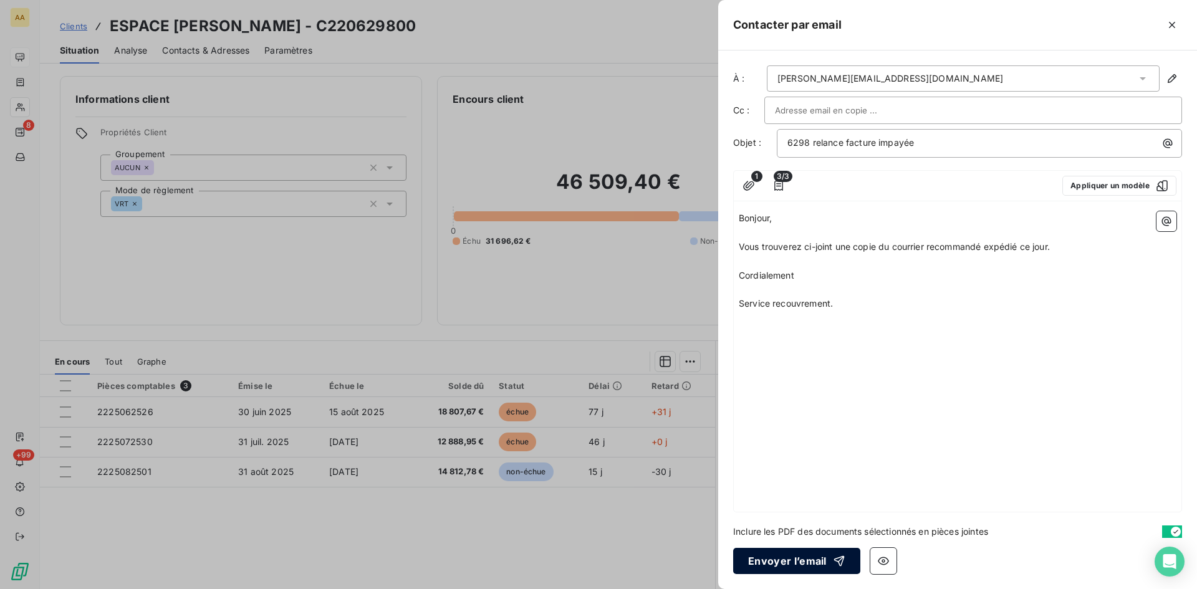
click at [777, 560] on button "Envoyer l’email" at bounding box center [796, 561] width 127 height 26
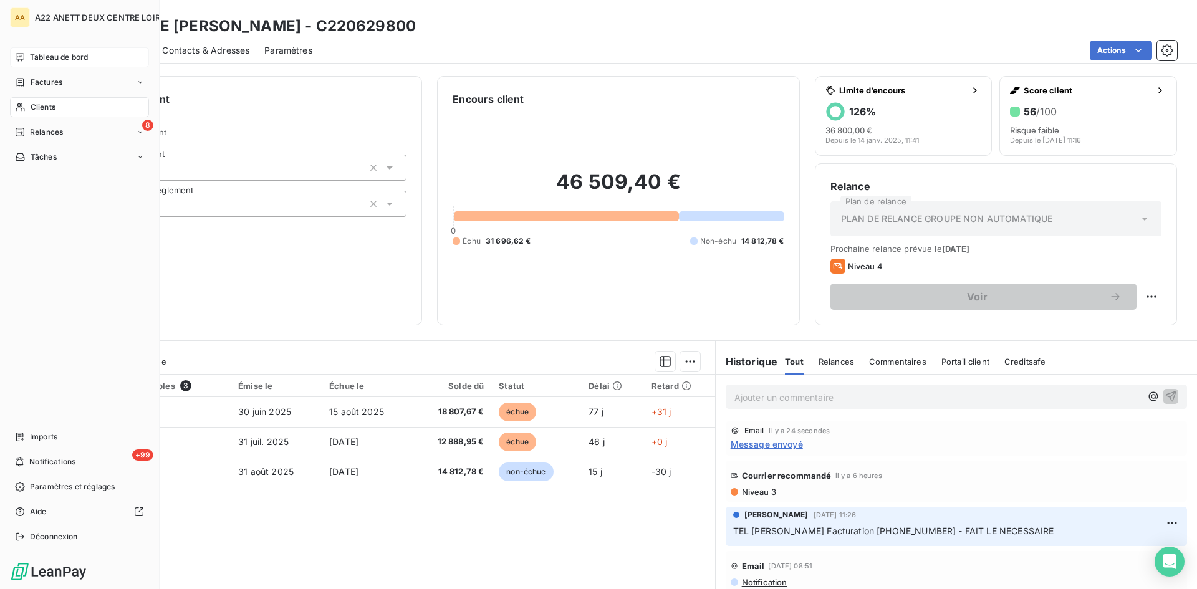
click at [46, 55] on span "Tableau de bord" at bounding box center [59, 57] width 58 height 11
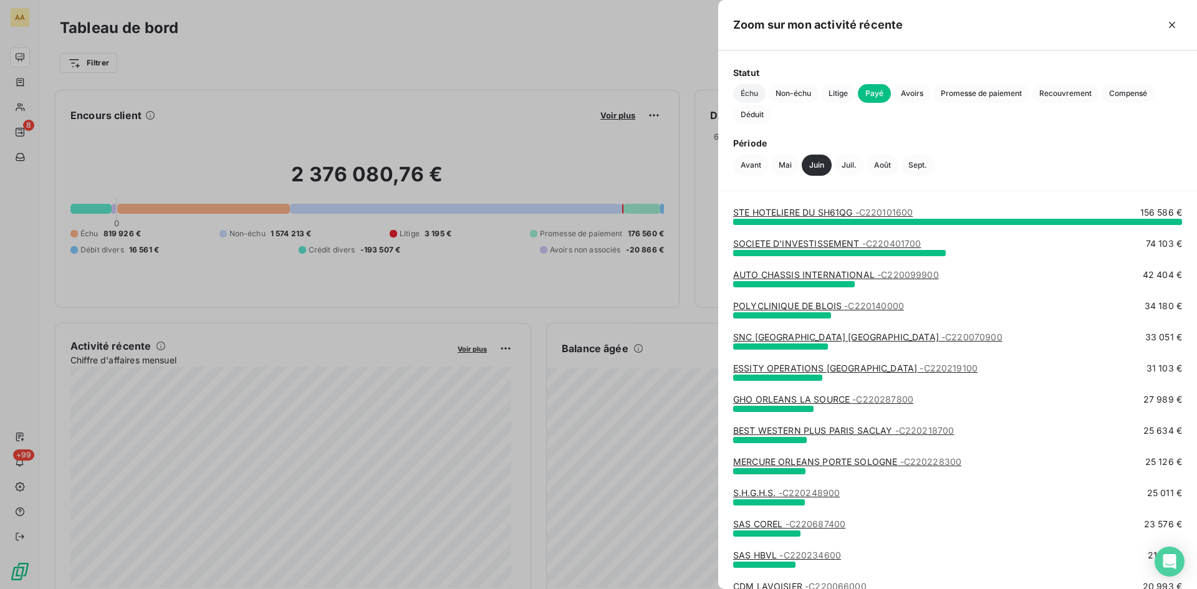
click at [743, 92] on span "Échu" at bounding box center [749, 93] width 32 height 19
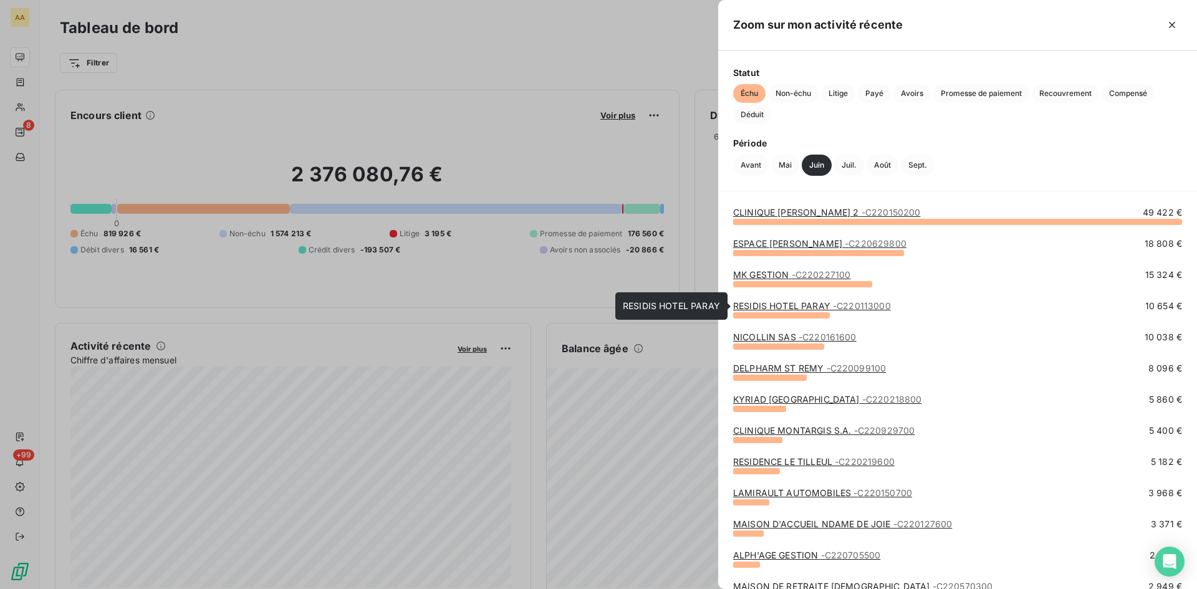
click at [771, 308] on link "RESIDIS HOTEL PARAY - C220113000" at bounding box center [812, 305] width 158 height 11
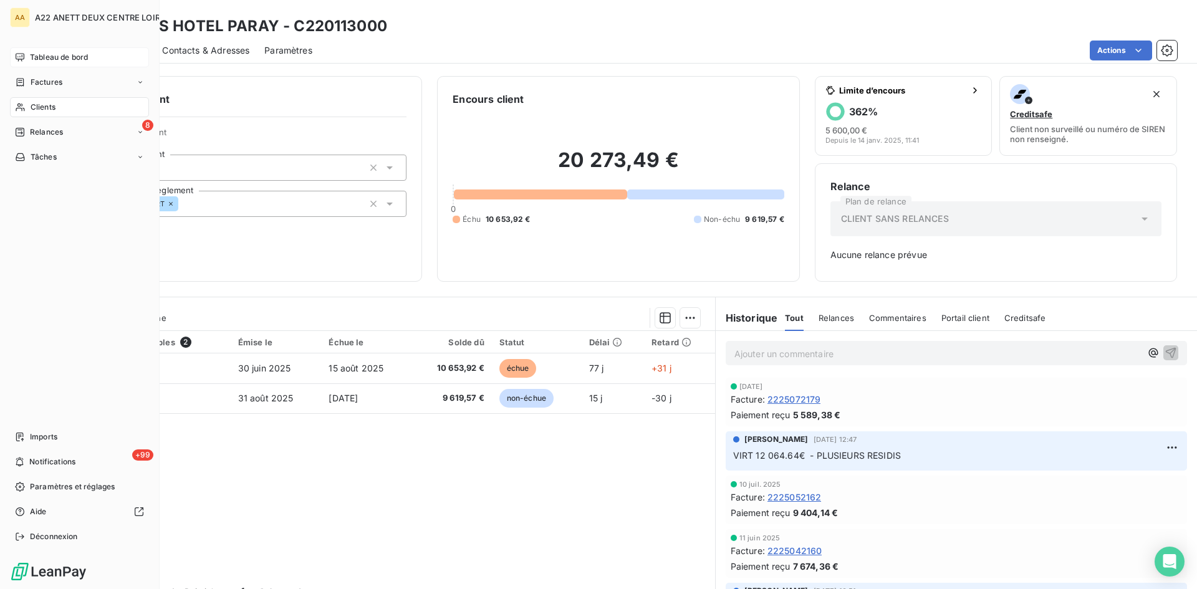
click at [45, 55] on span "Tableau de bord" at bounding box center [59, 57] width 58 height 11
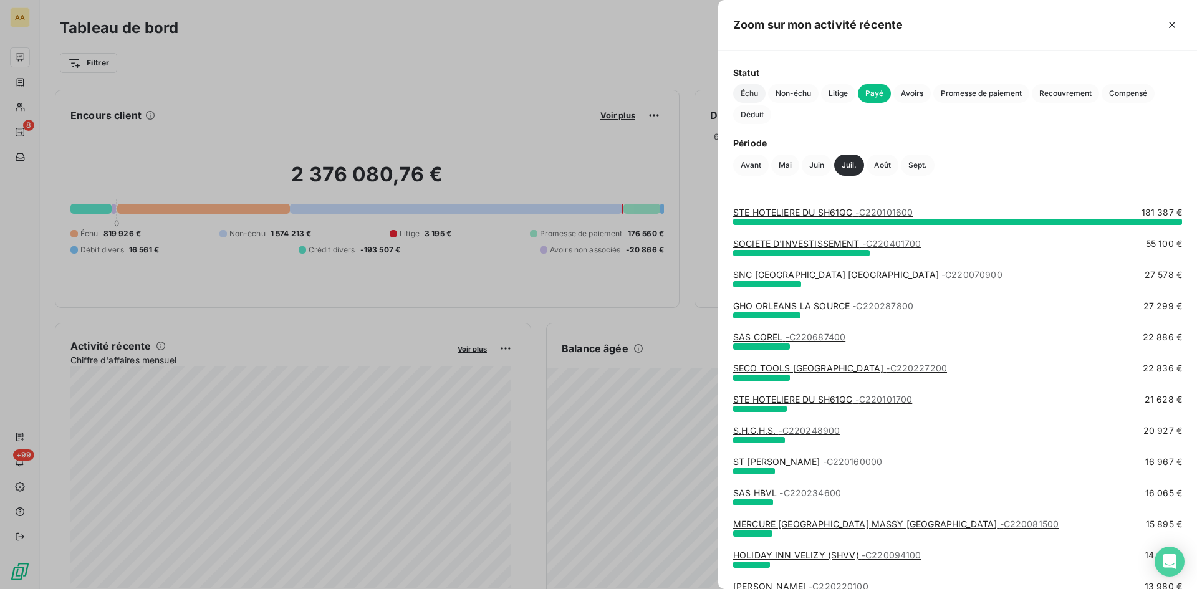
click at [752, 91] on span "Échu" at bounding box center [749, 93] width 32 height 19
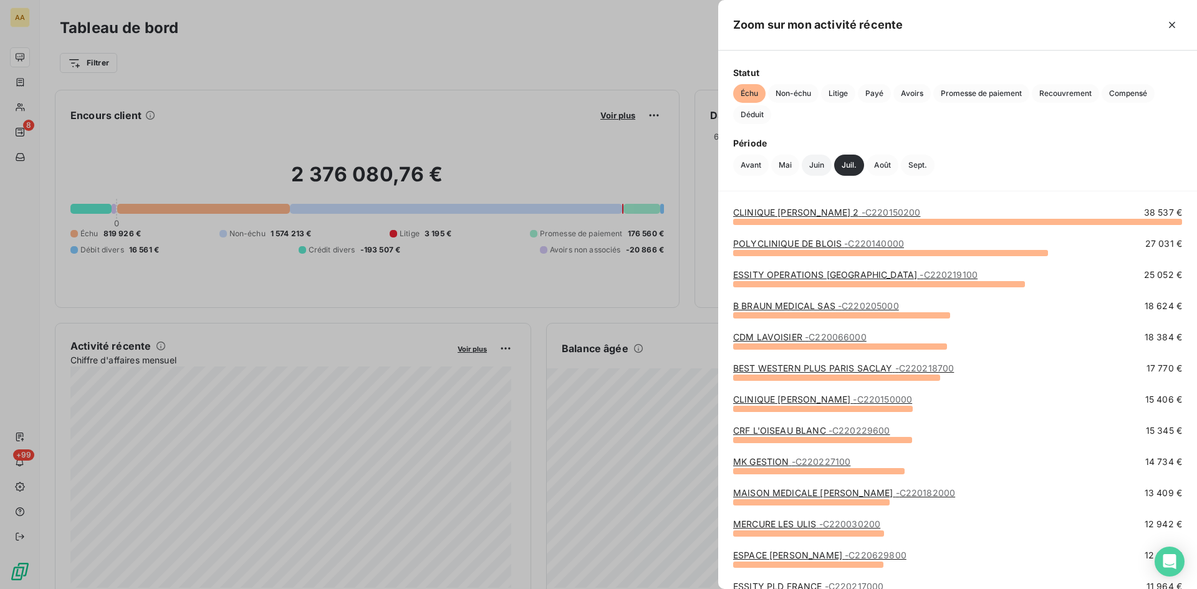
click at [816, 160] on button "Juin" at bounding box center [817, 165] width 30 height 21
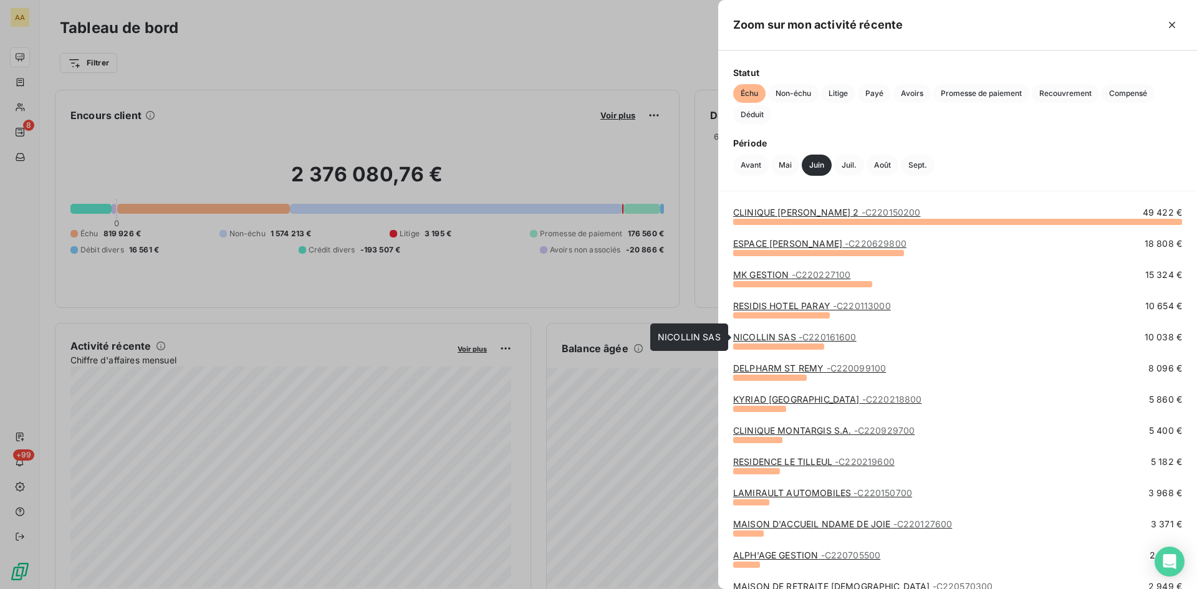
click at [780, 334] on link "NICOLLIN SAS - C220161600" at bounding box center [794, 337] width 123 height 11
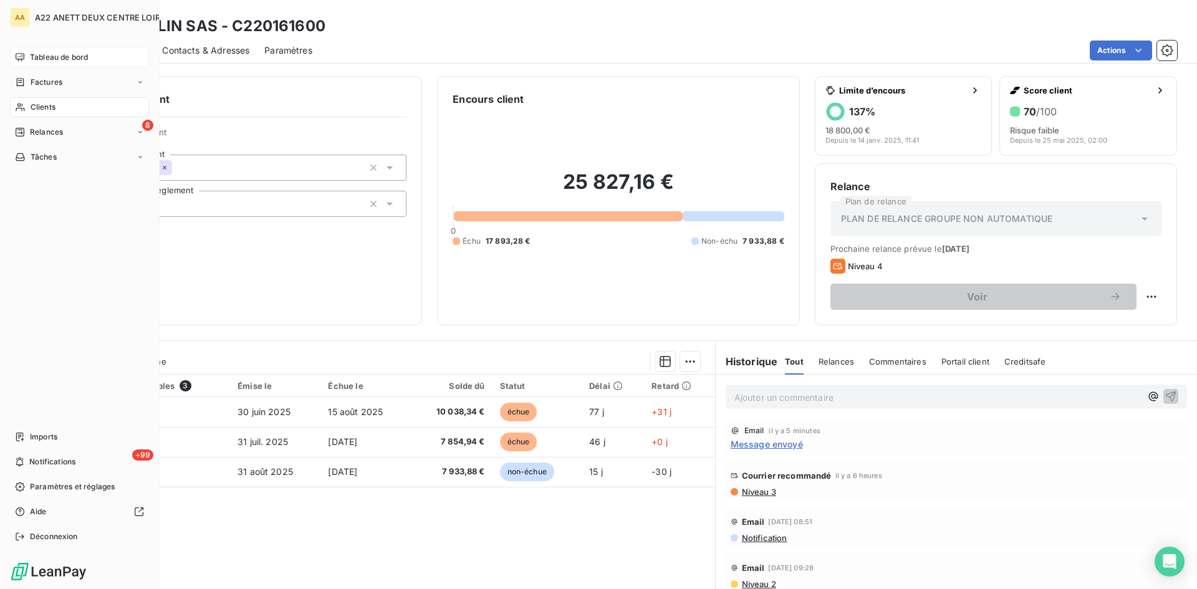
click at [55, 55] on span "Tableau de bord" at bounding box center [59, 57] width 58 height 11
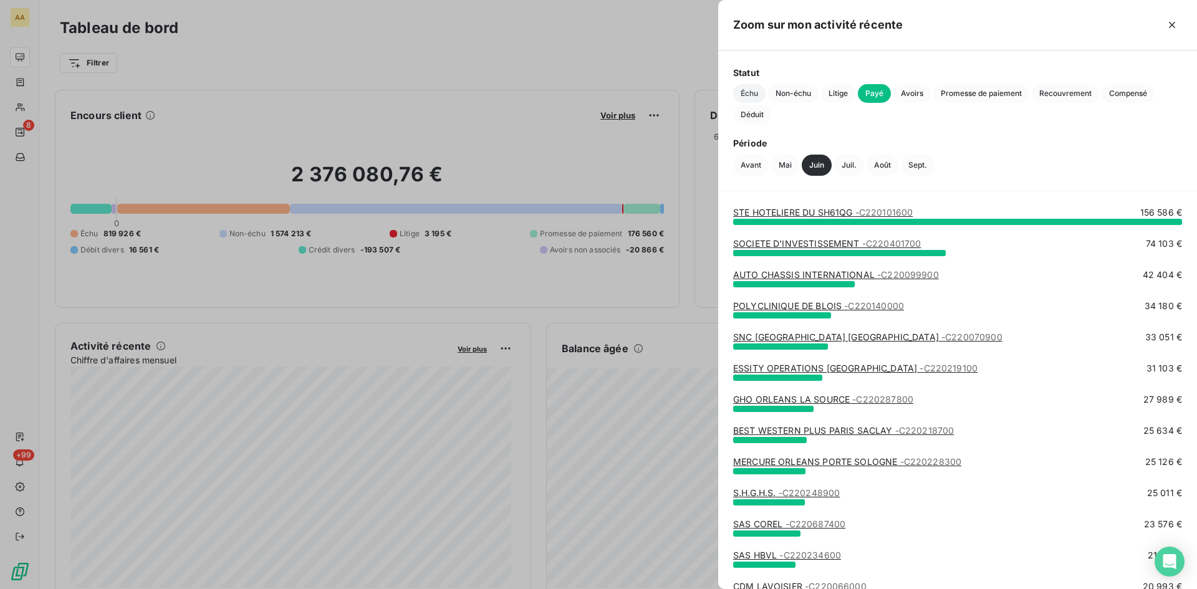
click at [742, 95] on span "Échu" at bounding box center [749, 93] width 32 height 19
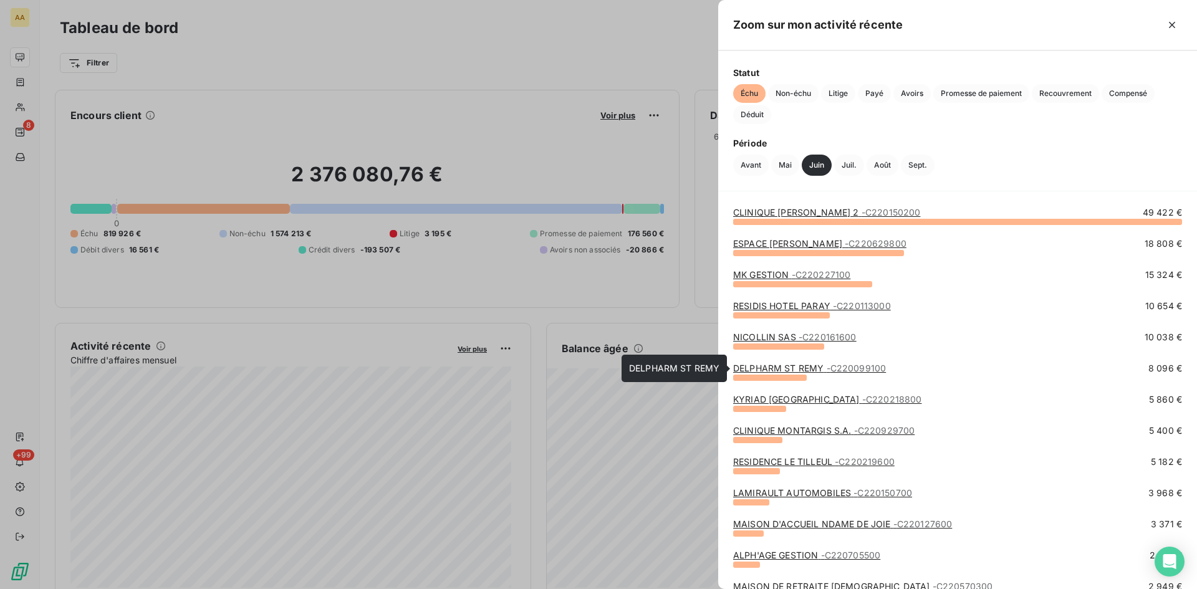
click at [785, 364] on link "DELPHARM ST REMY - C220099100" at bounding box center [809, 368] width 153 height 11
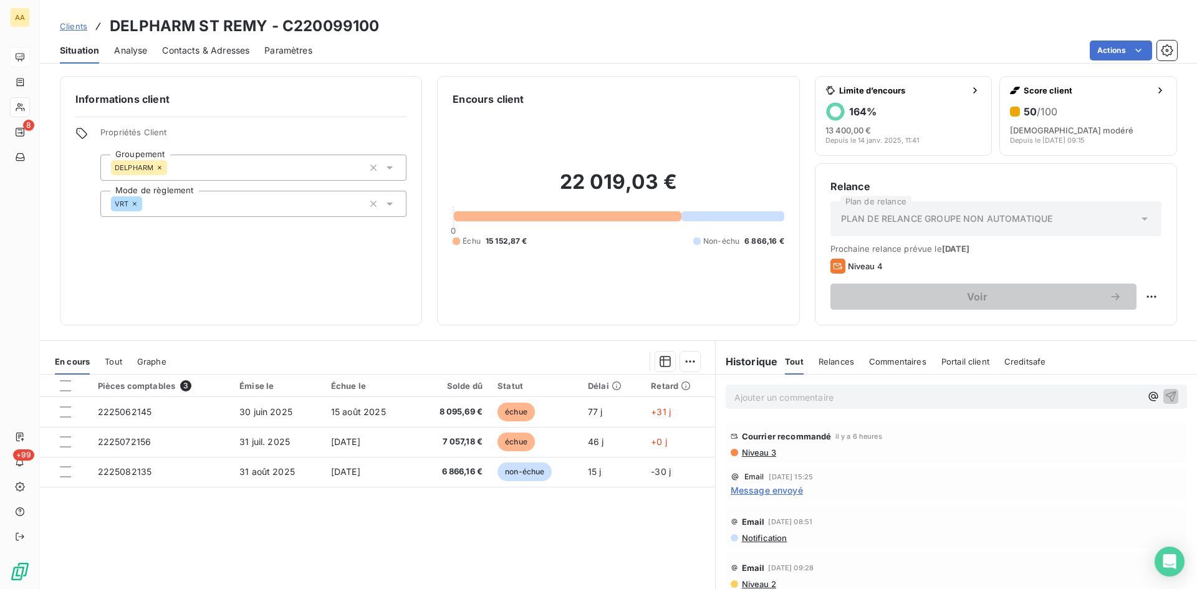
click at [749, 451] on span "Niveau 3" at bounding box center [759, 453] width 36 height 10
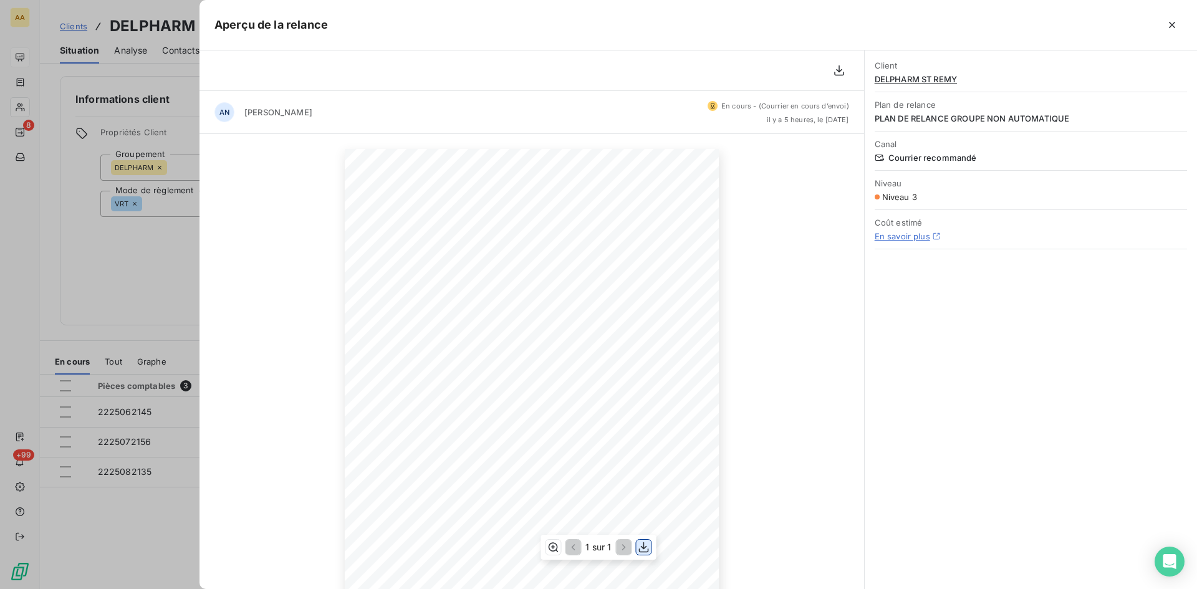
click at [643, 553] on icon "button" at bounding box center [644, 547] width 12 height 12
click at [50, 289] on div at bounding box center [598, 294] width 1197 height 589
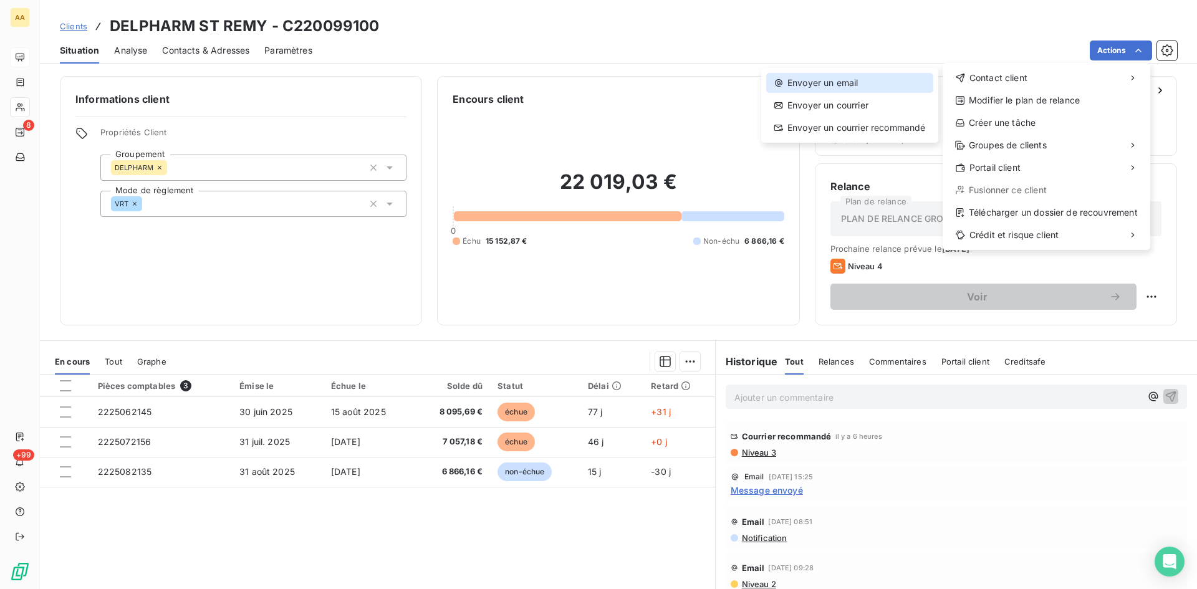
click at [822, 85] on div "Envoyer un email" at bounding box center [849, 83] width 167 height 20
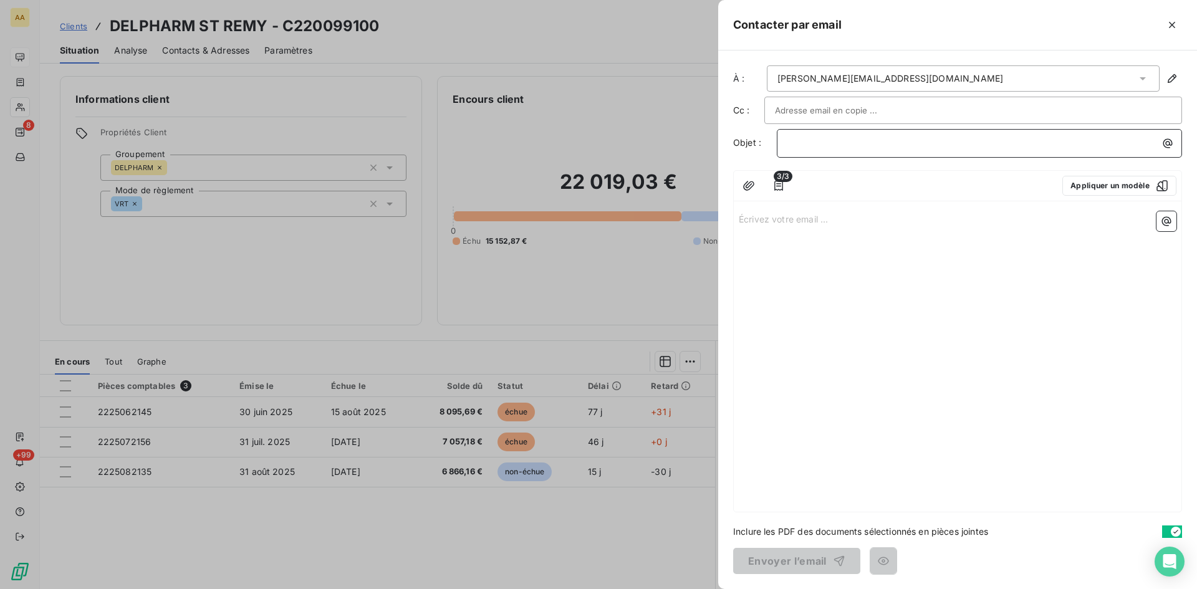
click at [792, 146] on p "﻿" at bounding box center [982, 143] width 390 height 14
click at [830, 140] on p "0991" at bounding box center [982, 143] width 390 height 14
click at [785, 226] on div "Écrivez votre email ... ﻿" at bounding box center [958, 358] width 448 height 305
drag, startPoint x: 784, startPoint y: 226, endPoint x: 769, endPoint y: 219, distance: 16.2
click at [769, 219] on p "Écrivez votre email ... ﻿" at bounding box center [958, 218] width 438 height 14
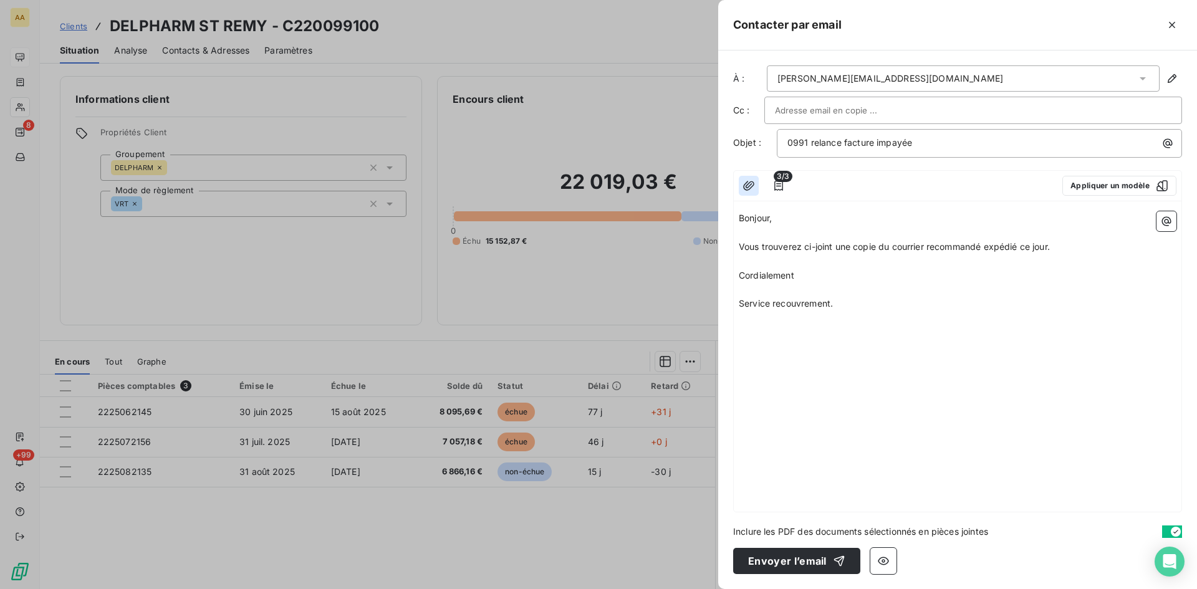
click at [747, 180] on icon "button" at bounding box center [748, 186] width 12 height 12
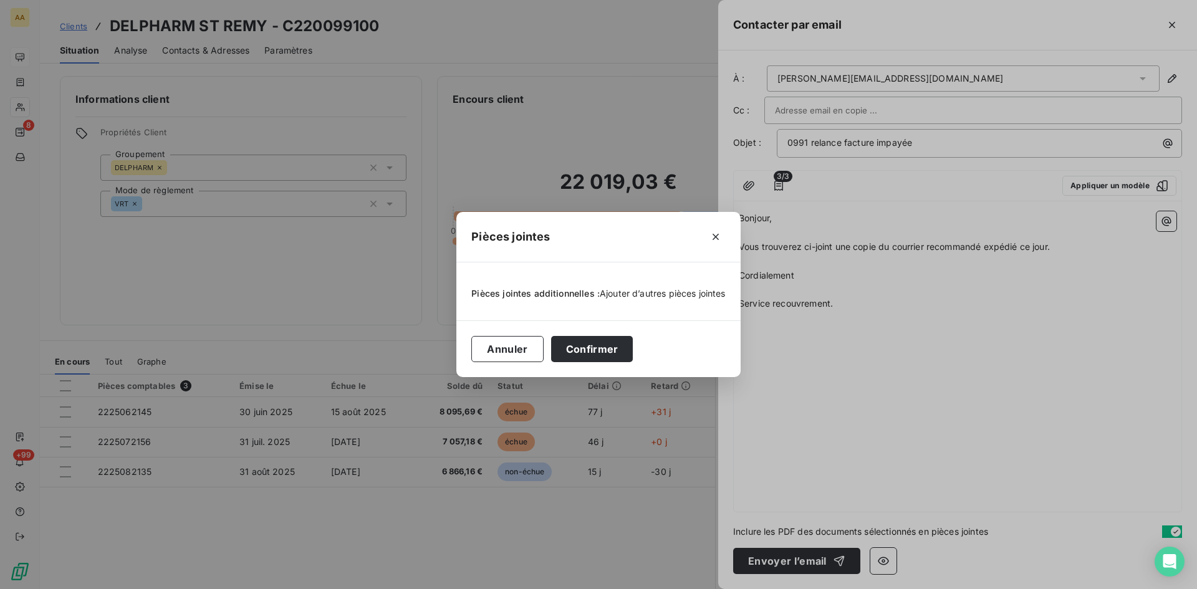
click at [646, 291] on span "Ajouter d’autres pièces jointes" at bounding box center [663, 293] width 126 height 11
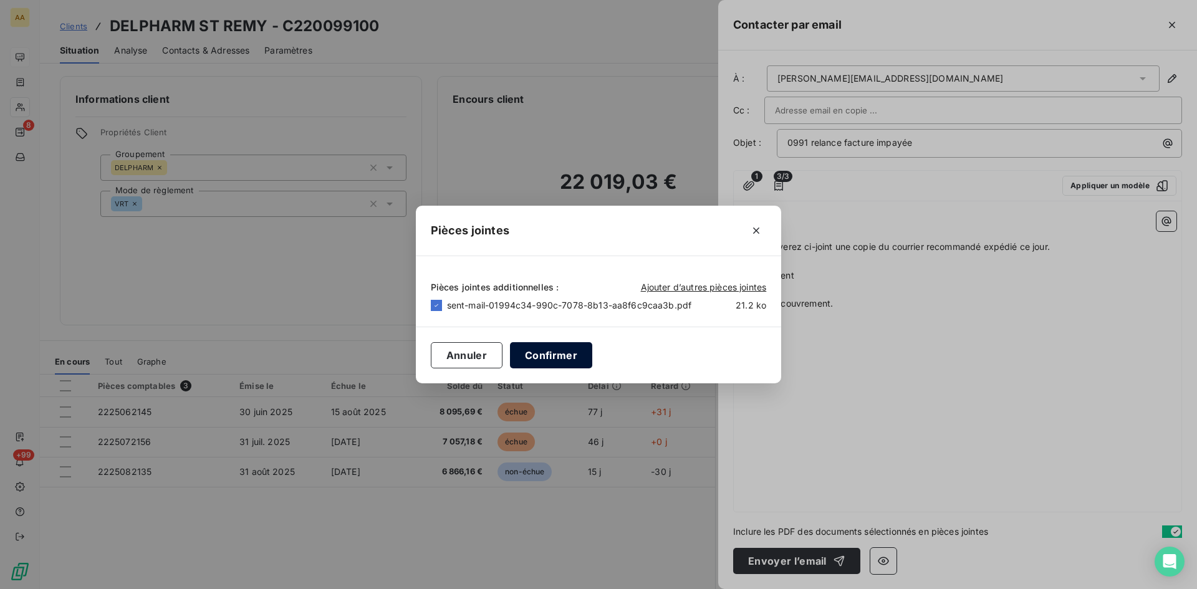
click at [550, 353] on button "Confirmer" at bounding box center [551, 355] width 82 height 26
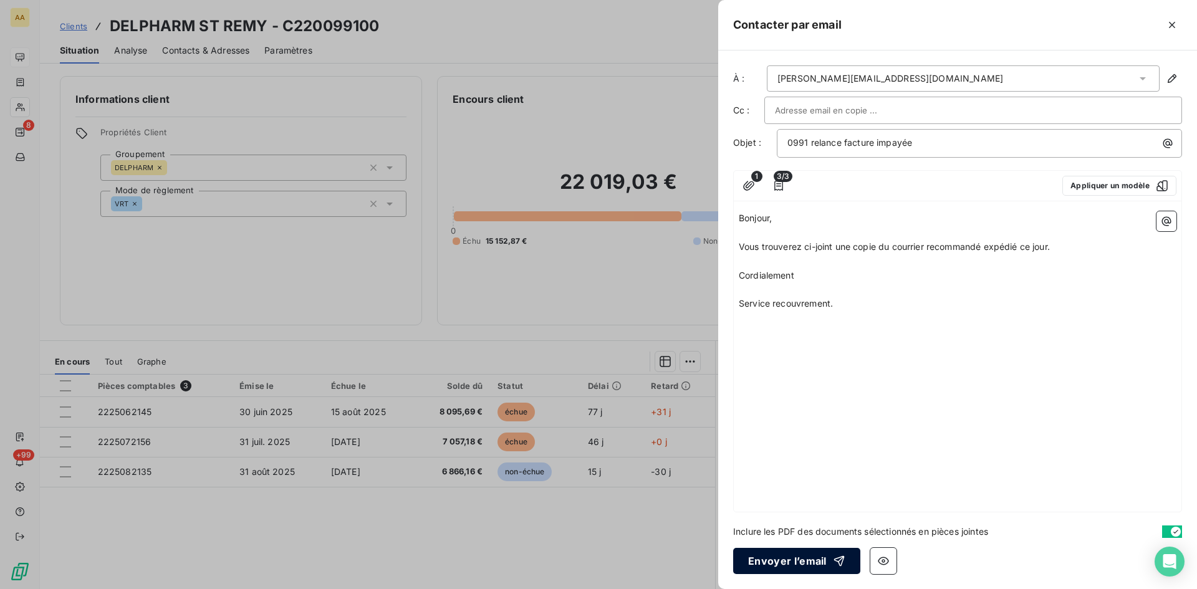
click at [776, 558] on button "Envoyer l’email" at bounding box center [796, 561] width 127 height 26
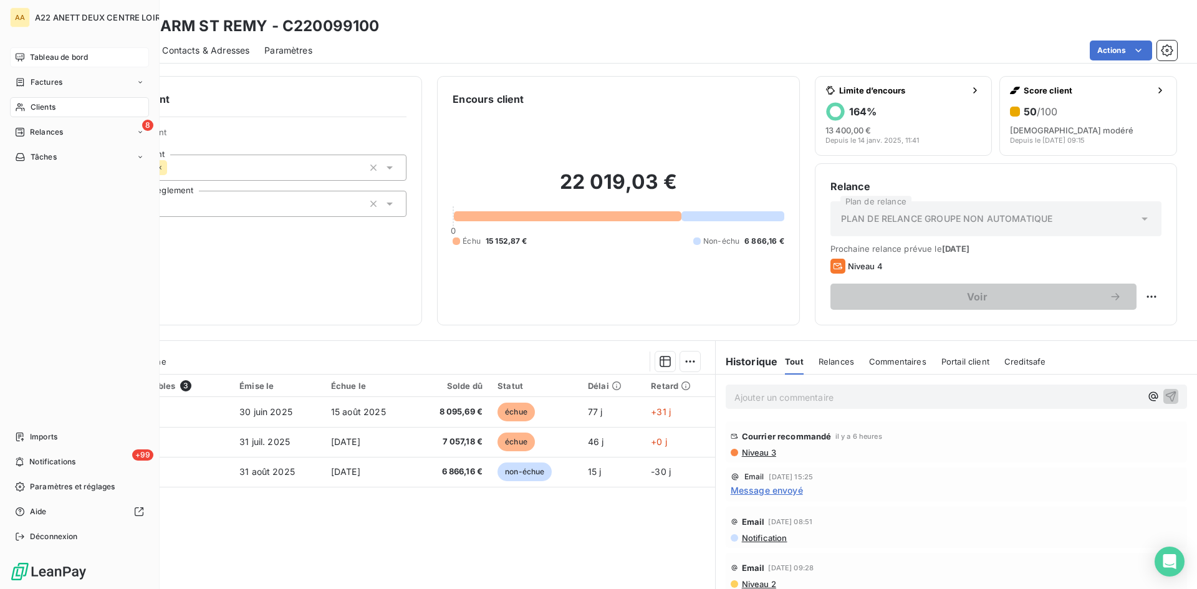
drag, startPoint x: 35, startPoint y: 55, endPoint x: 47, endPoint y: 65, distance: 15.5
click at [35, 55] on span "Tableau de bord" at bounding box center [59, 57] width 58 height 11
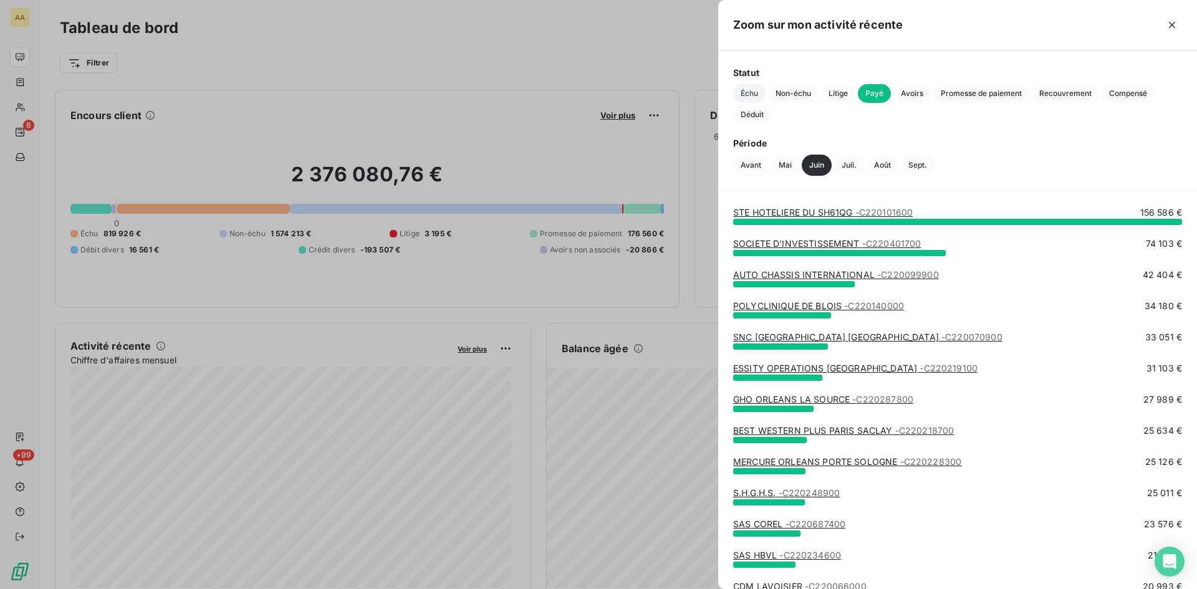
click at [749, 93] on span "Échu" at bounding box center [749, 93] width 32 height 19
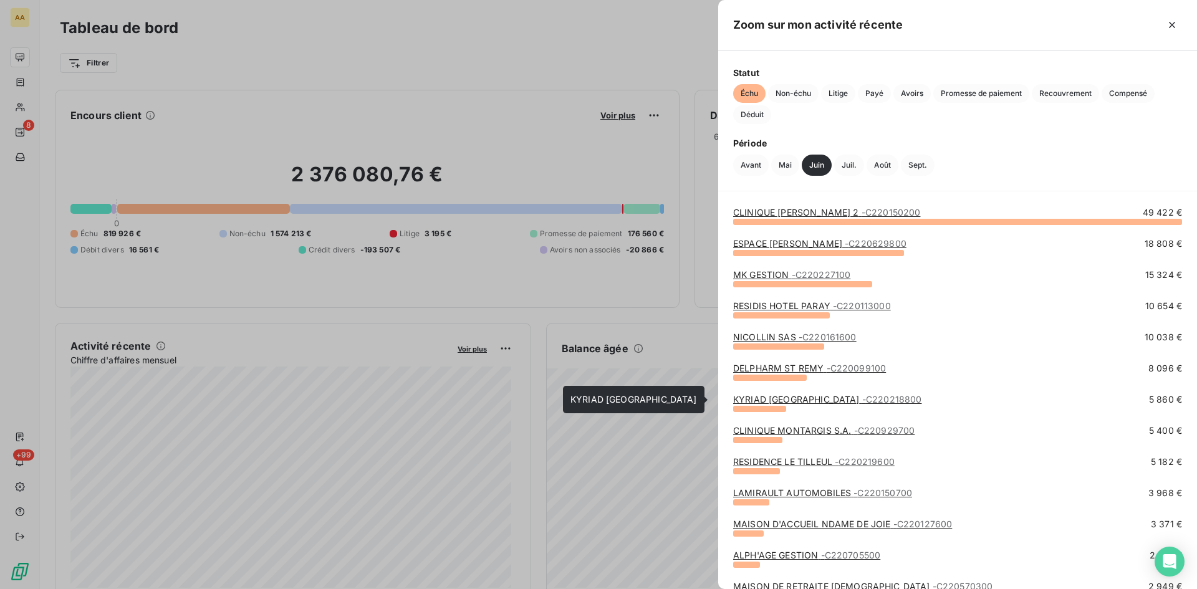
click at [815, 400] on link "KYRIAD ST FARGEAU PONTHIERRY - C220218800" at bounding box center [827, 399] width 188 height 11
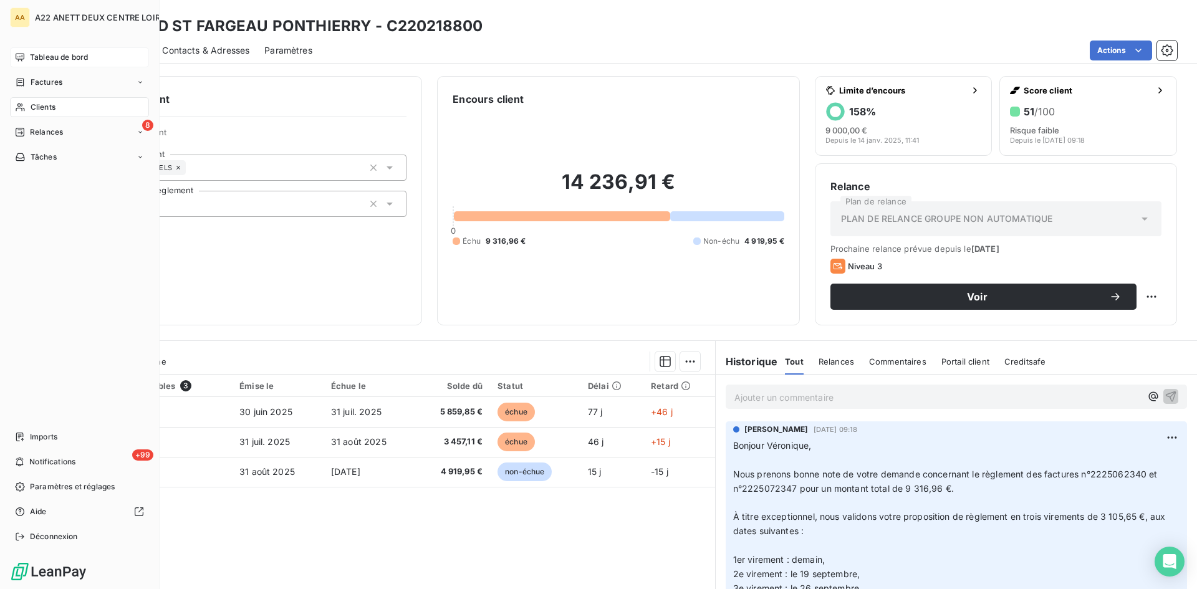
click at [58, 58] on span "Tableau de bord" at bounding box center [59, 57] width 58 height 11
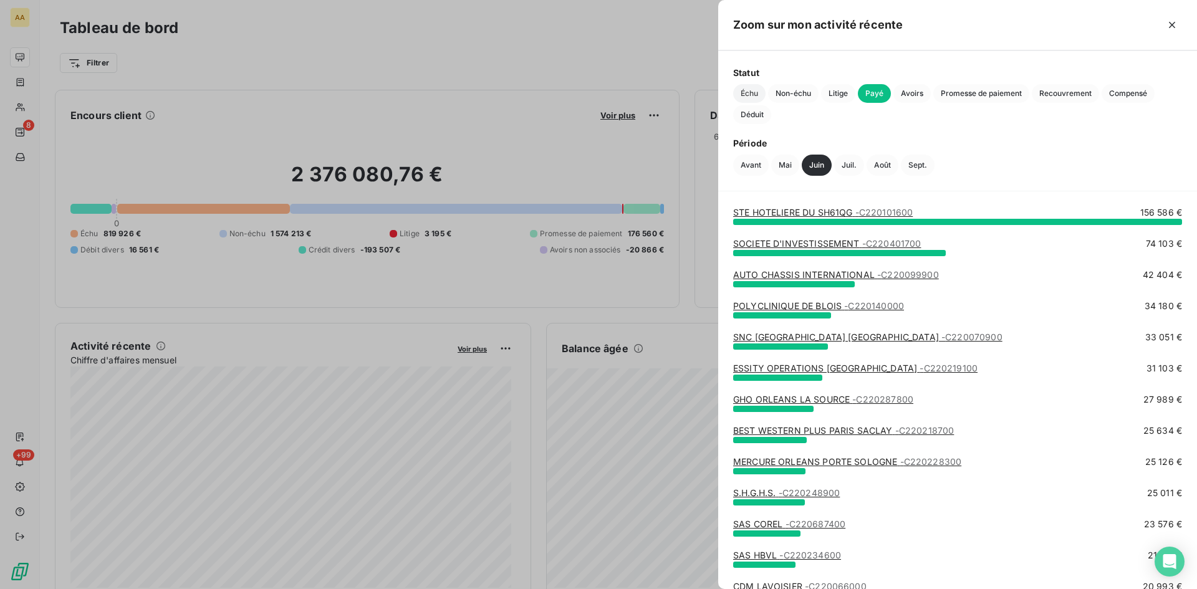
click at [751, 89] on span "Échu" at bounding box center [749, 93] width 32 height 19
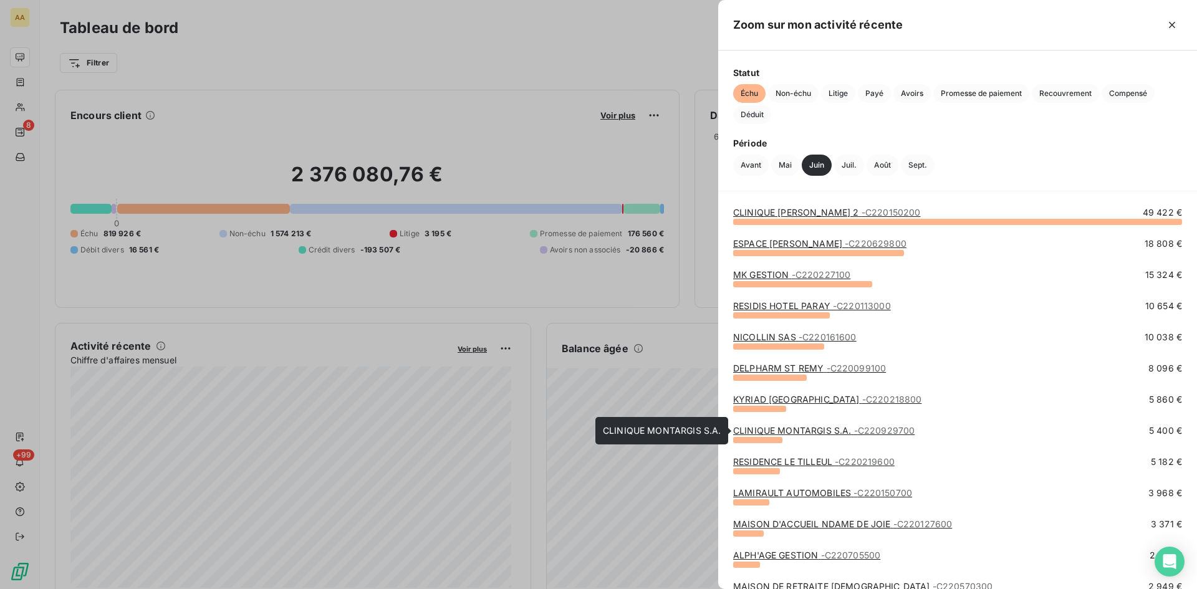
click at [802, 429] on link "CLINIQUE MONTARGIS S.A. - C220929700" at bounding box center [823, 430] width 181 height 11
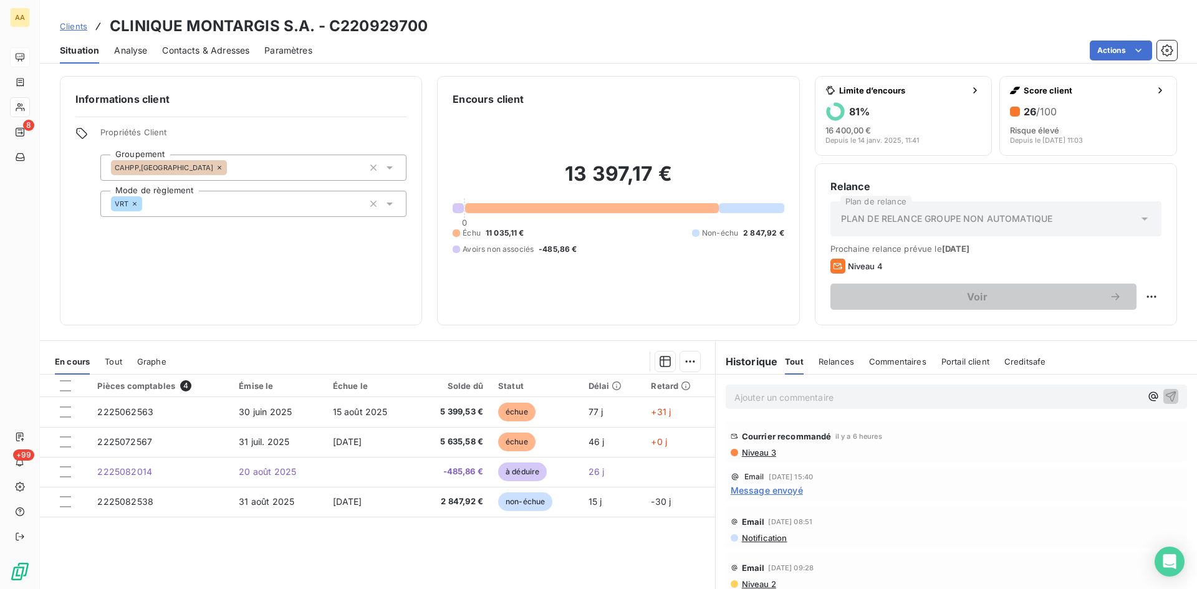
click at [750, 454] on span "Niveau 3" at bounding box center [759, 453] width 36 height 10
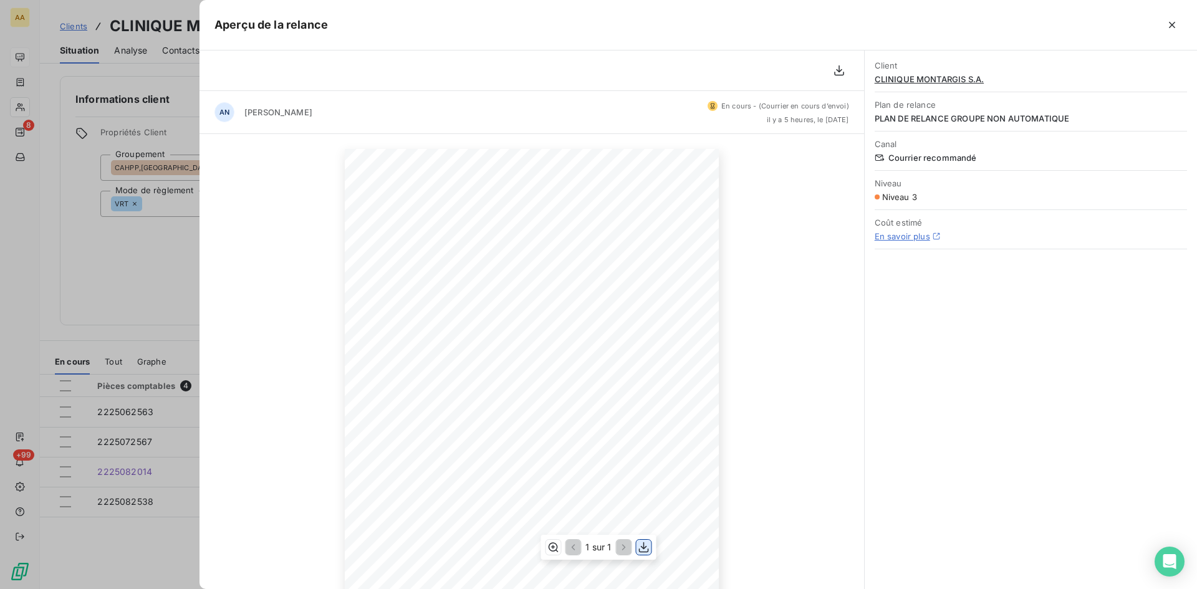
click at [647, 544] on icon "button" at bounding box center [644, 547] width 12 height 12
drag, startPoint x: 122, startPoint y: 289, endPoint x: 129, endPoint y: 289, distance: 7.5
click at [122, 289] on div at bounding box center [598, 294] width 1197 height 589
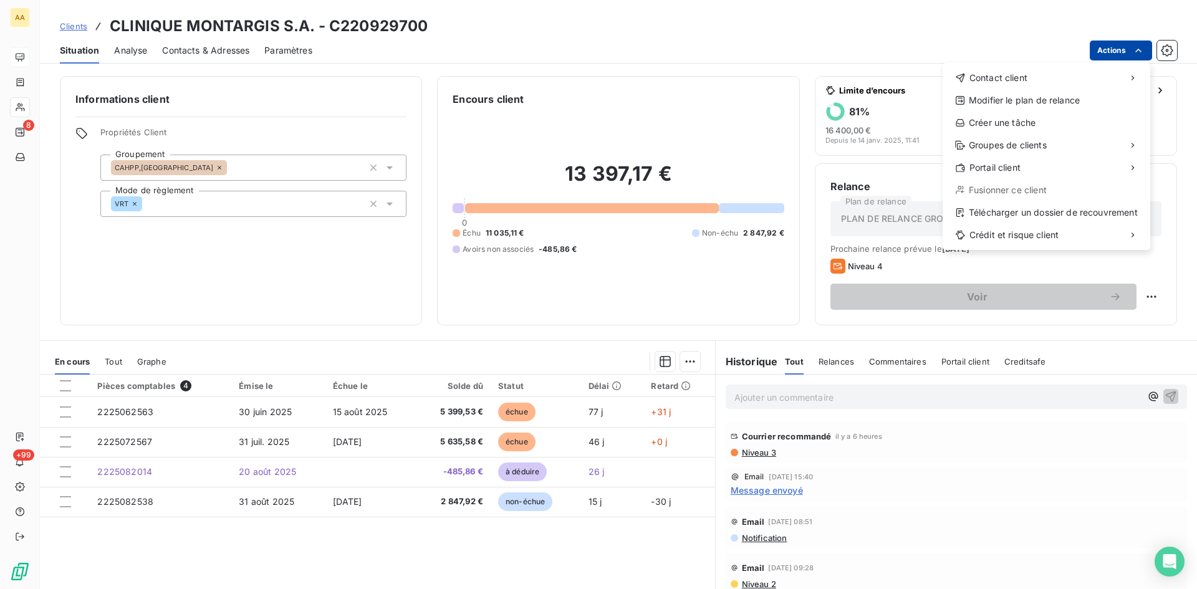
click at [1129, 49] on html "AA 8 +99 Clients CLINIQUE MONTARGIS S.A. - C220929700 Situation Analyse Contact…" at bounding box center [598, 294] width 1197 height 589
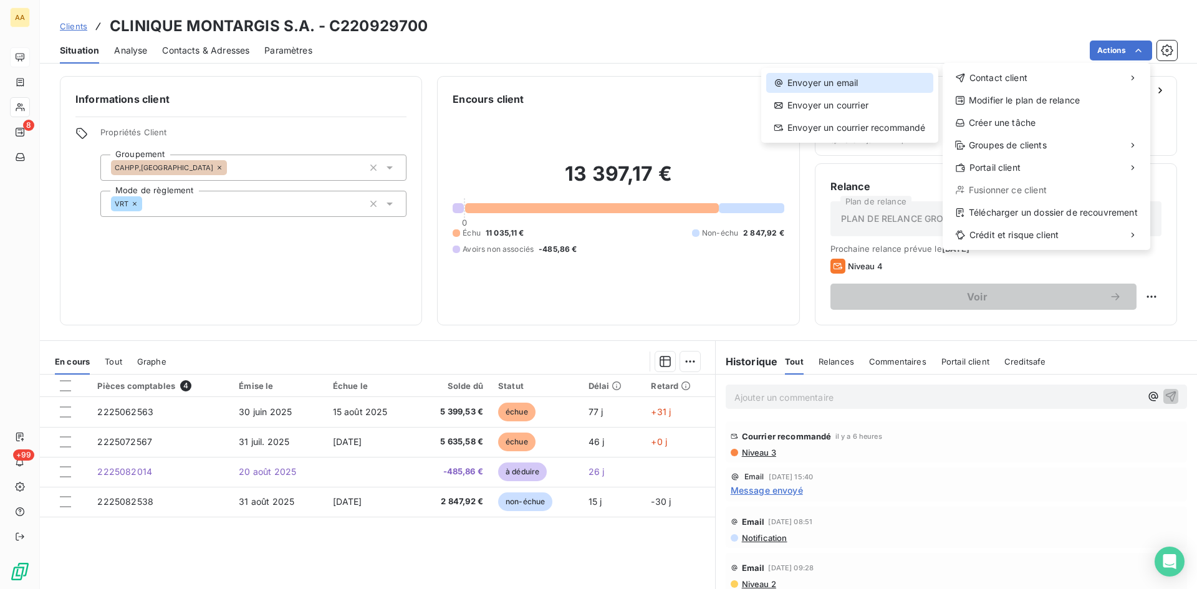
click at [813, 78] on div "Envoyer un email" at bounding box center [849, 83] width 167 height 20
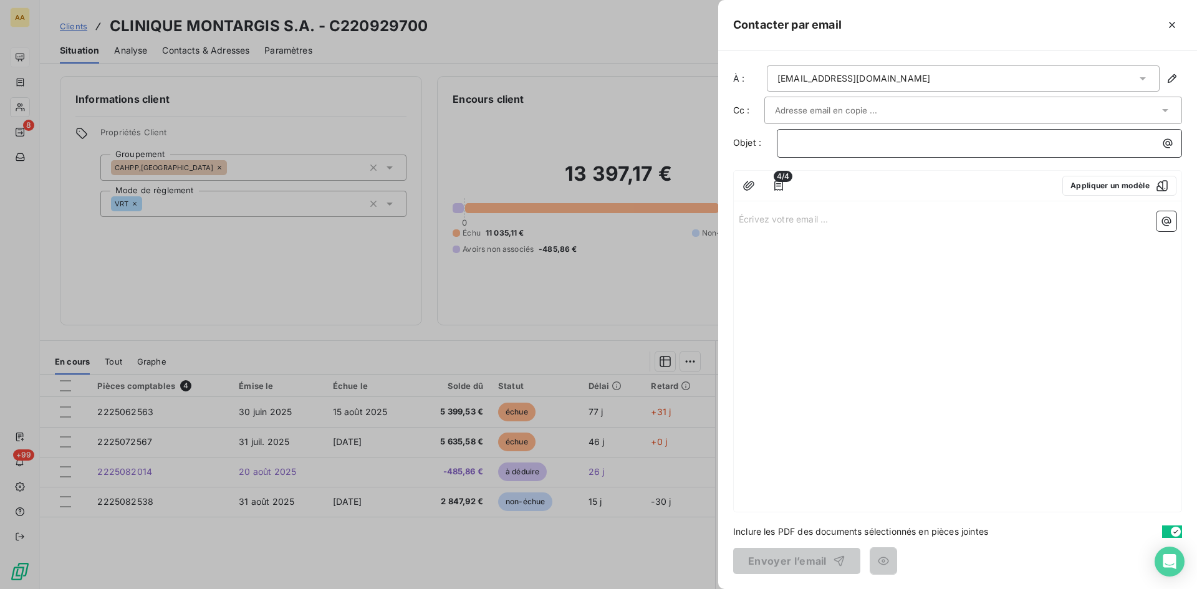
click at [799, 138] on p "﻿" at bounding box center [982, 143] width 390 height 14
click at [837, 145] on p "9297" at bounding box center [982, 143] width 390 height 14
click at [774, 239] on div "Écrivez votre email ... ﻿" at bounding box center [958, 358] width 448 height 305
drag, startPoint x: 774, startPoint y: 239, endPoint x: 767, endPoint y: 221, distance: 19.3
click at [767, 221] on p "Écrivez votre email ... ﻿" at bounding box center [958, 218] width 438 height 14
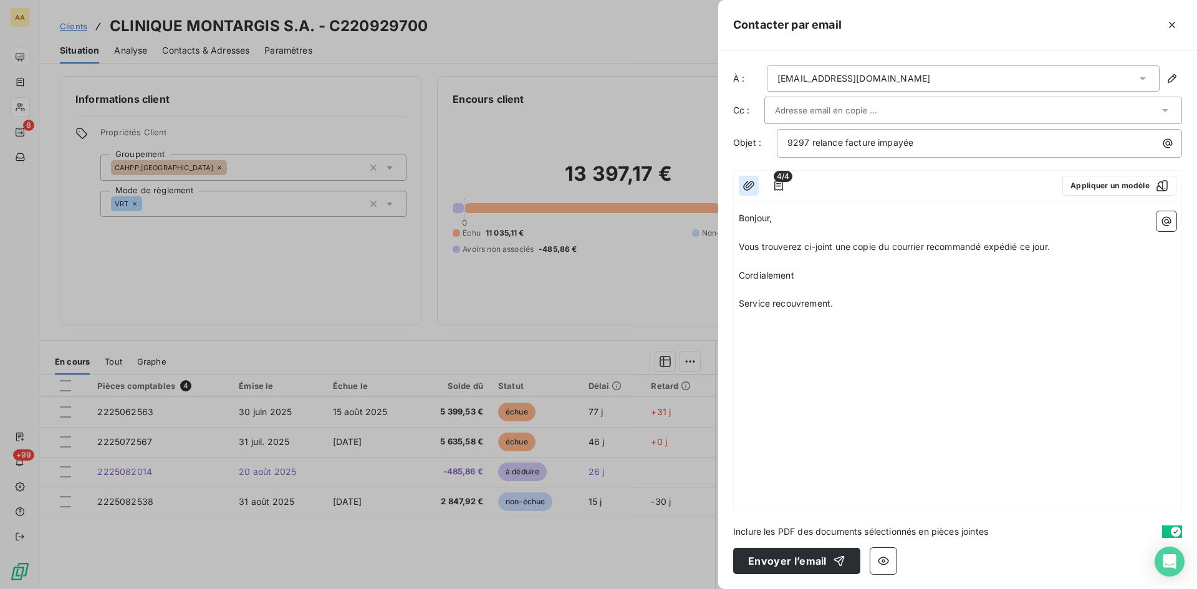
click at [747, 186] on icon "button" at bounding box center [748, 186] width 12 height 12
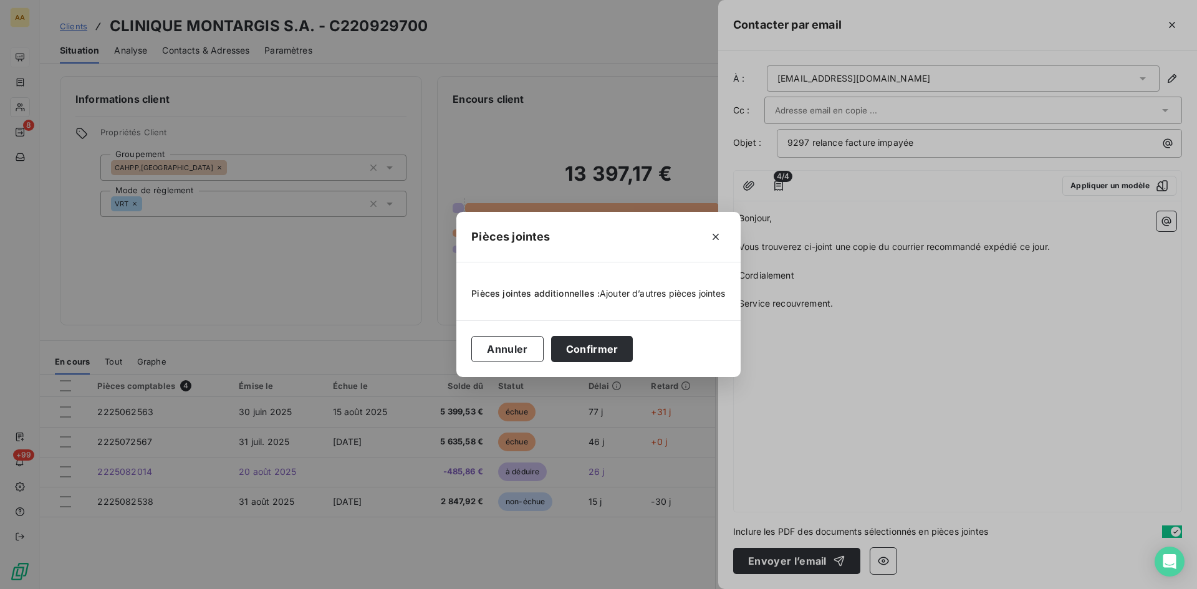
click at [630, 295] on span "Ajouter d’autres pièces jointes" at bounding box center [663, 293] width 126 height 11
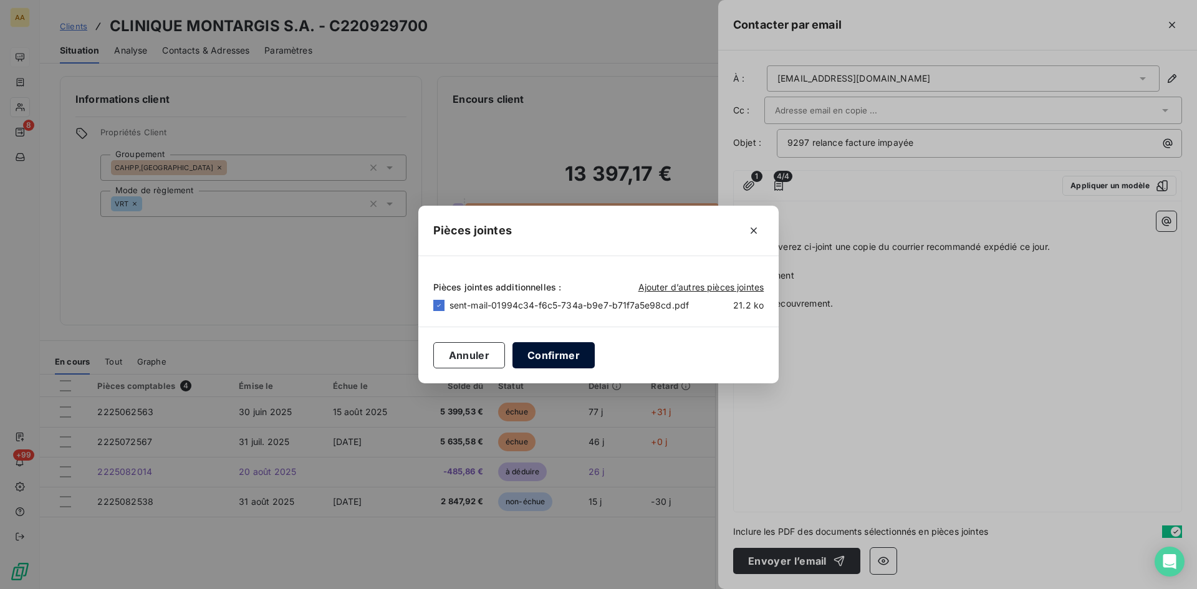
click at [559, 358] on button "Confirmer" at bounding box center [553, 355] width 82 height 26
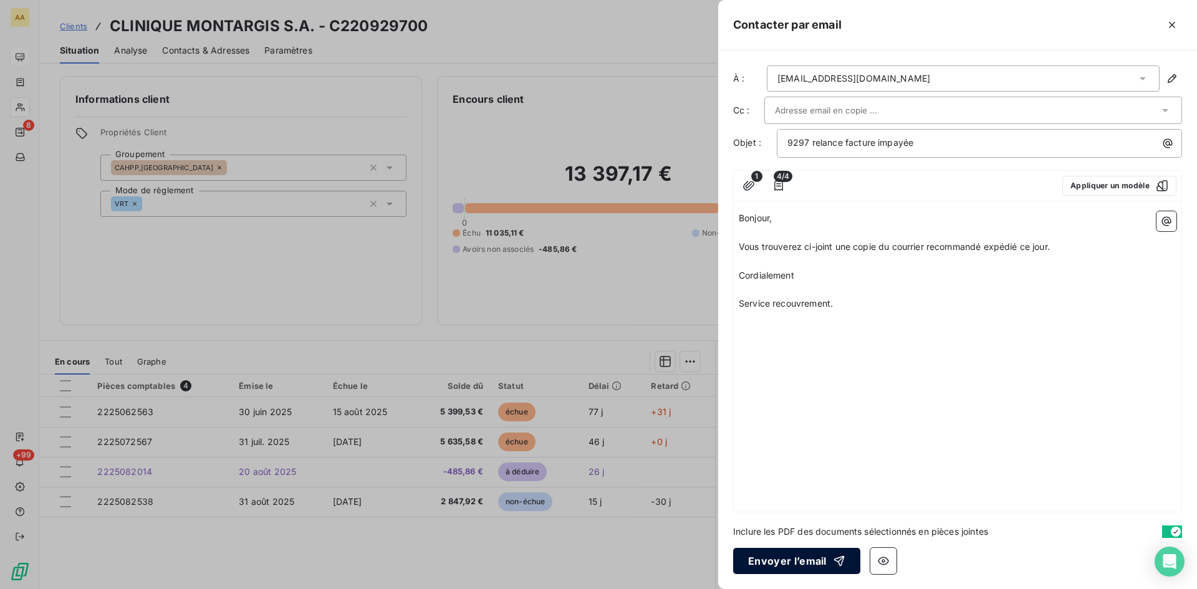
click at [791, 560] on button "Envoyer l’email" at bounding box center [796, 561] width 127 height 26
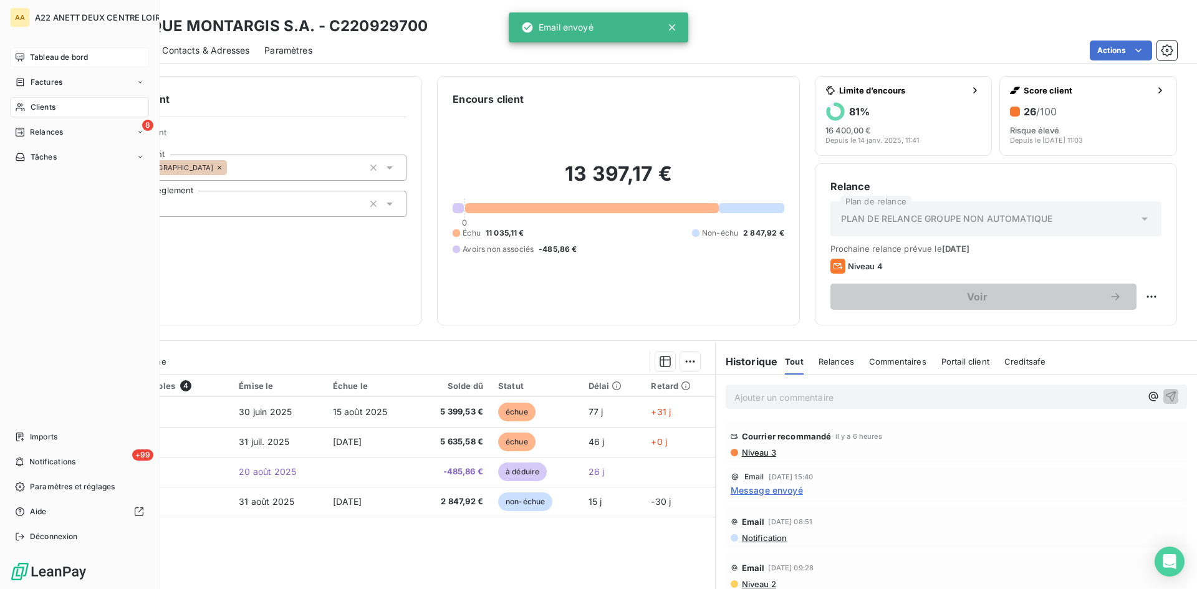
click at [37, 50] on div "Tableau de bord" at bounding box center [79, 57] width 139 height 20
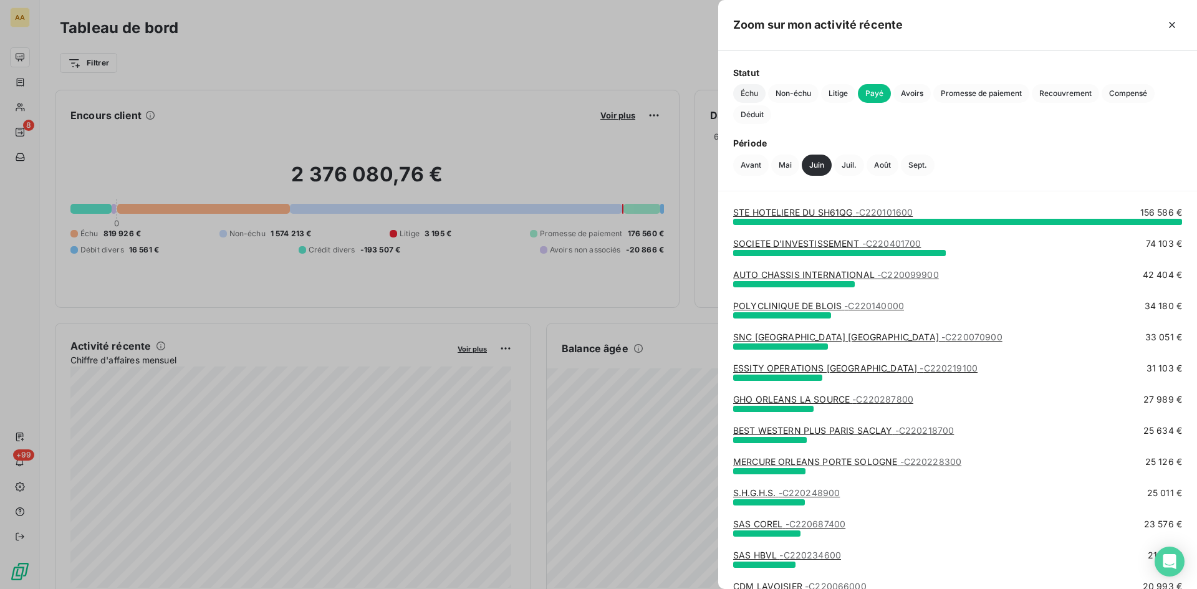
click at [752, 93] on span "Échu" at bounding box center [749, 93] width 32 height 19
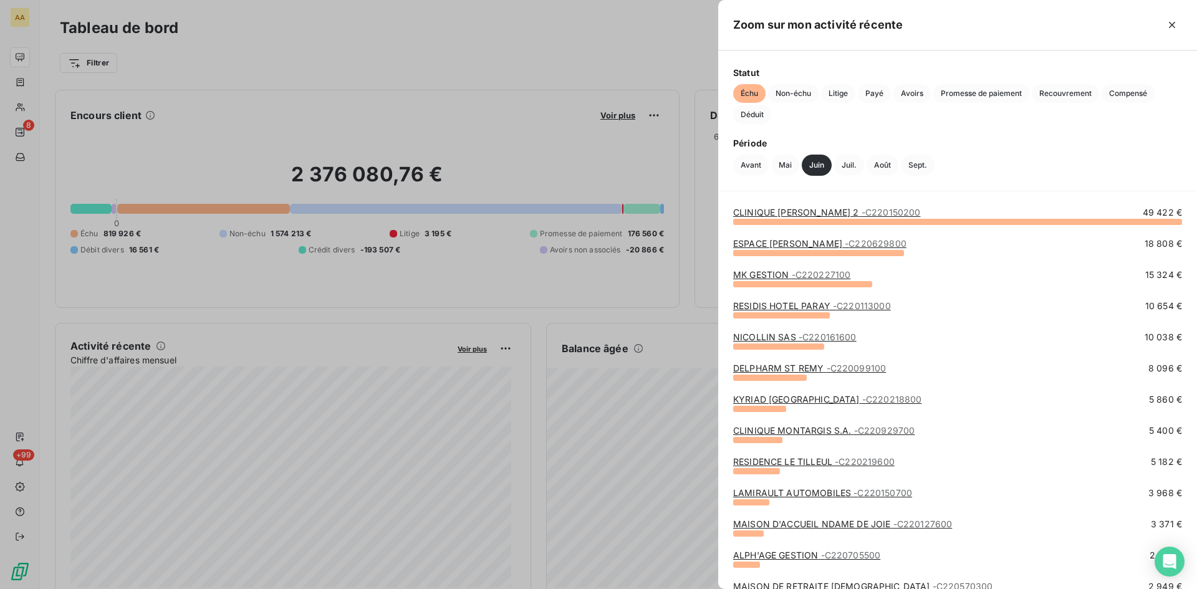
click at [803, 463] on link "RESIDENCE LE TILLEUL - C220219600" at bounding box center [813, 461] width 161 height 11
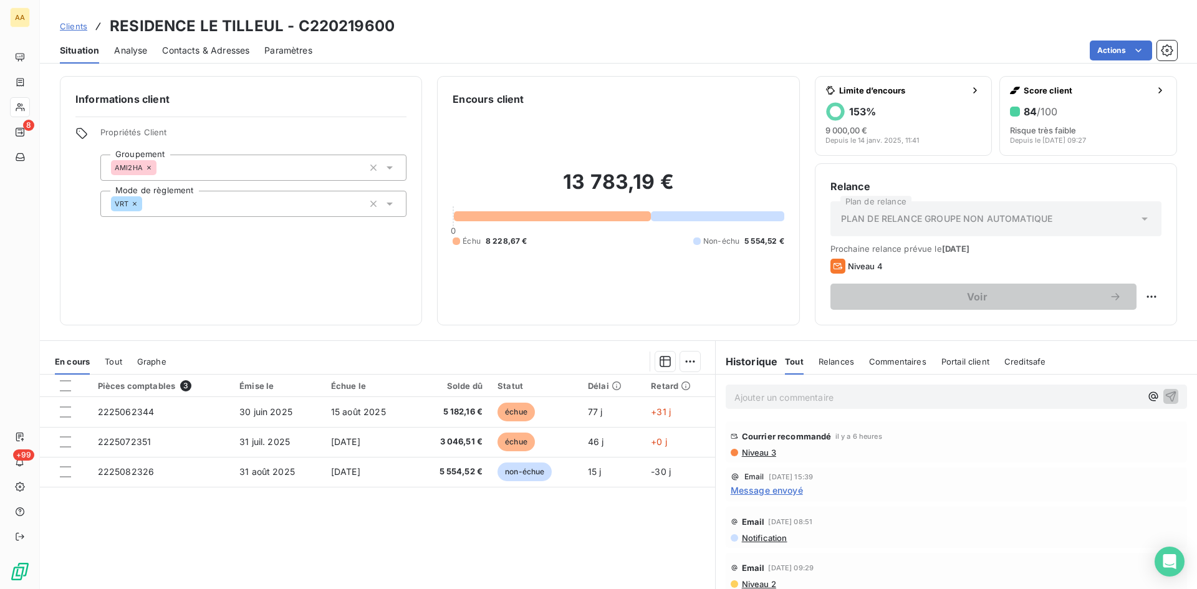
click at [744, 448] on span "Niveau 3" at bounding box center [759, 453] width 36 height 10
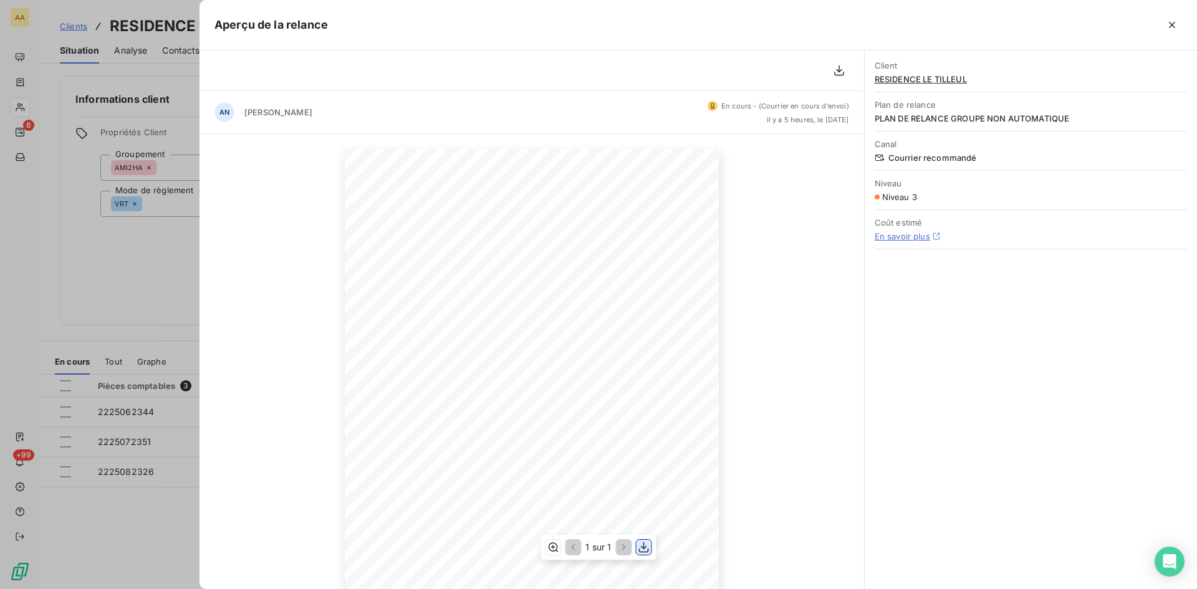
click at [646, 550] on icon "button" at bounding box center [644, 547] width 12 height 12
drag, startPoint x: 140, startPoint y: 239, endPoint x: 295, endPoint y: 199, distance: 160.1
click at [140, 239] on div at bounding box center [598, 294] width 1197 height 589
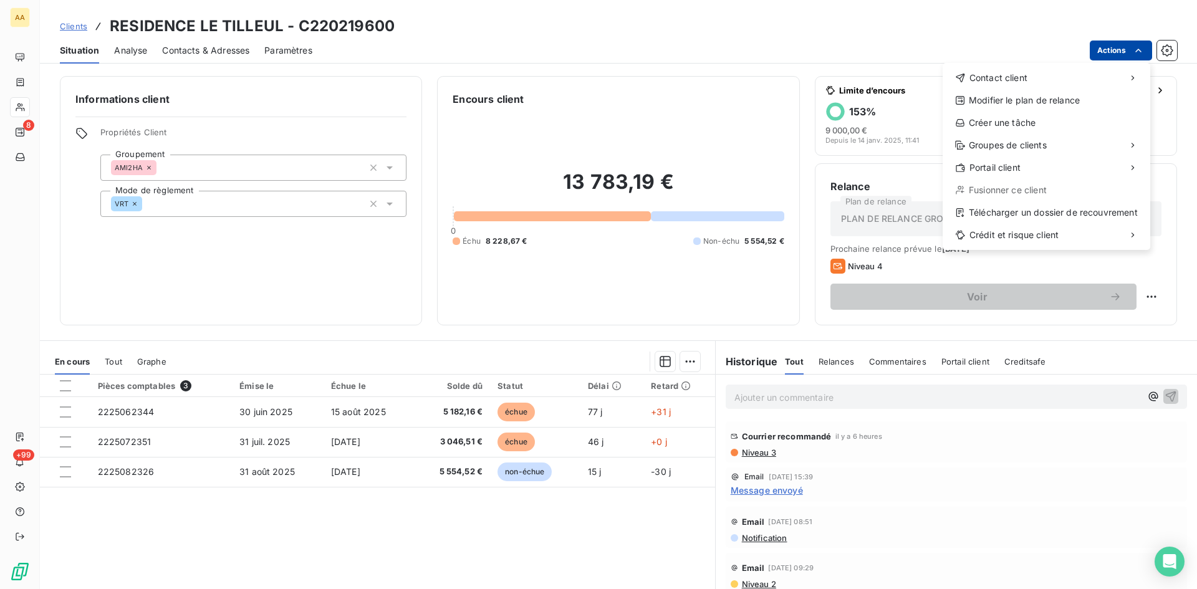
click at [1129, 48] on html "AA 8 +99 Clients RESIDENCE LE TILLEUL - C220219600 Situation Analyse Contacts &…" at bounding box center [598, 294] width 1197 height 589
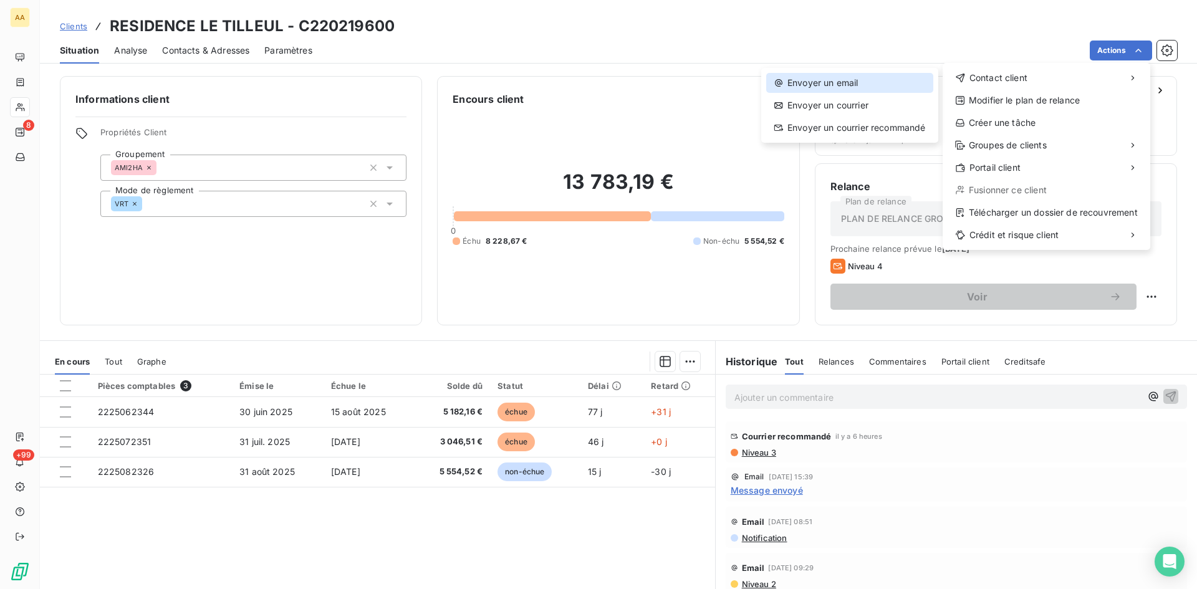
click at [795, 83] on div "Envoyer un email" at bounding box center [849, 83] width 167 height 20
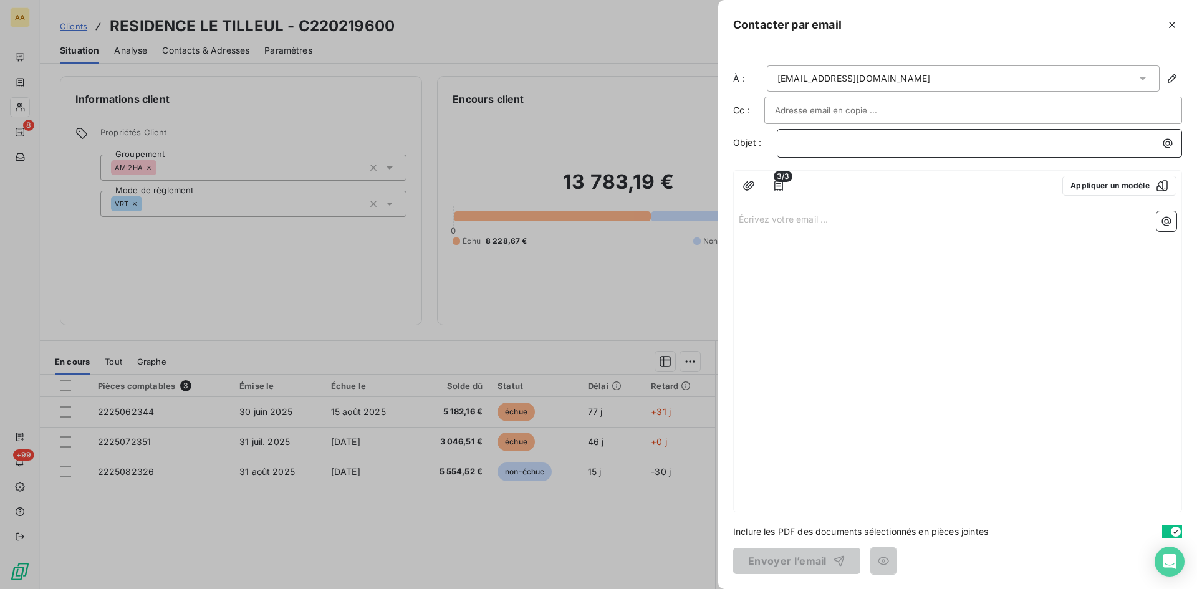
click at [803, 142] on p "﻿" at bounding box center [982, 143] width 390 height 14
click at [771, 241] on div "Écrivez votre email ... ﻿" at bounding box center [958, 358] width 448 height 305
drag, startPoint x: 770, startPoint y: 241, endPoint x: 746, endPoint y: 234, distance: 25.4
click at [730, 236] on div "À : [EMAIL_ADDRESS][DOMAIN_NAME] Cc : Objet : 2196 3/3 Appliquer un modèle Écri…" at bounding box center [957, 319] width 479 height 539
click at [756, 229] on div "Écrivez votre email ... ﻿" at bounding box center [958, 358] width 448 height 305
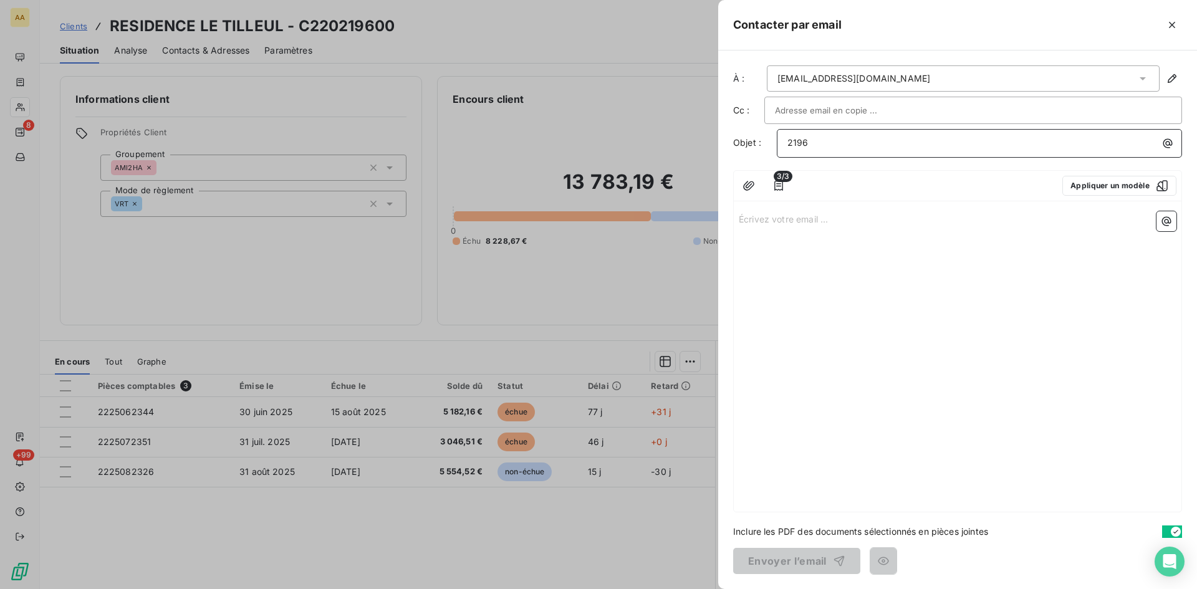
click at [819, 141] on p "2196" at bounding box center [982, 143] width 390 height 14
click at [794, 262] on div "Écrivez votre email ... ﻿" at bounding box center [958, 358] width 448 height 305
drag, startPoint x: 794, startPoint y: 262, endPoint x: 759, endPoint y: 221, distance: 53.1
click at [760, 254] on div "Écrivez votre email ... ﻿" at bounding box center [958, 358] width 448 height 305
click at [758, 220] on p "Écrivez votre email ... ﻿" at bounding box center [958, 218] width 438 height 14
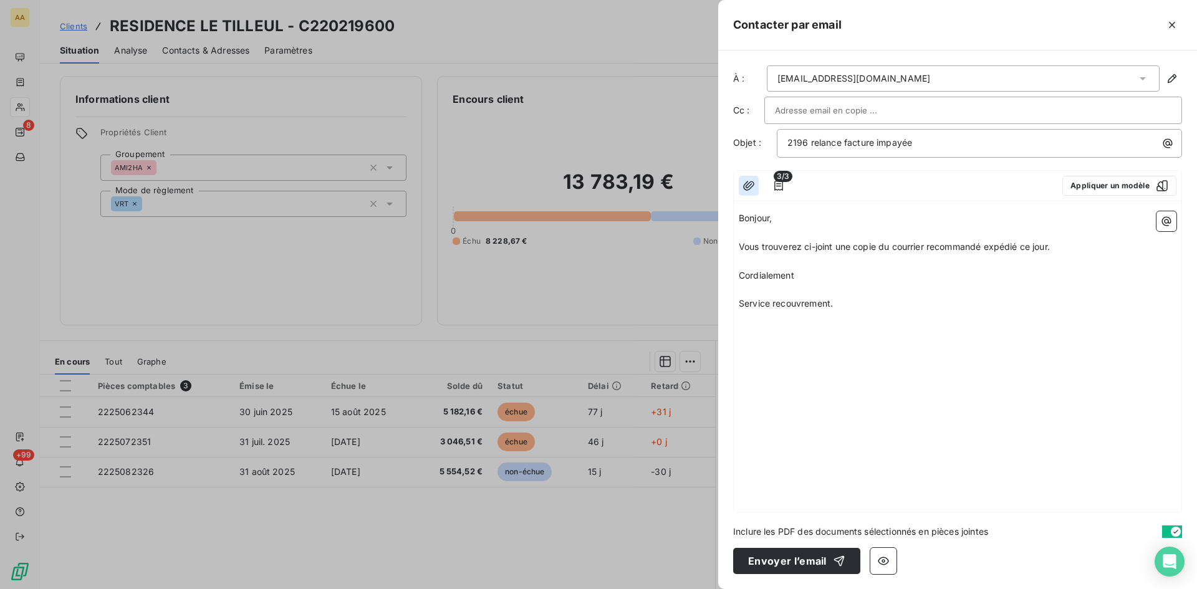
click at [750, 178] on button "button" at bounding box center [749, 186] width 20 height 20
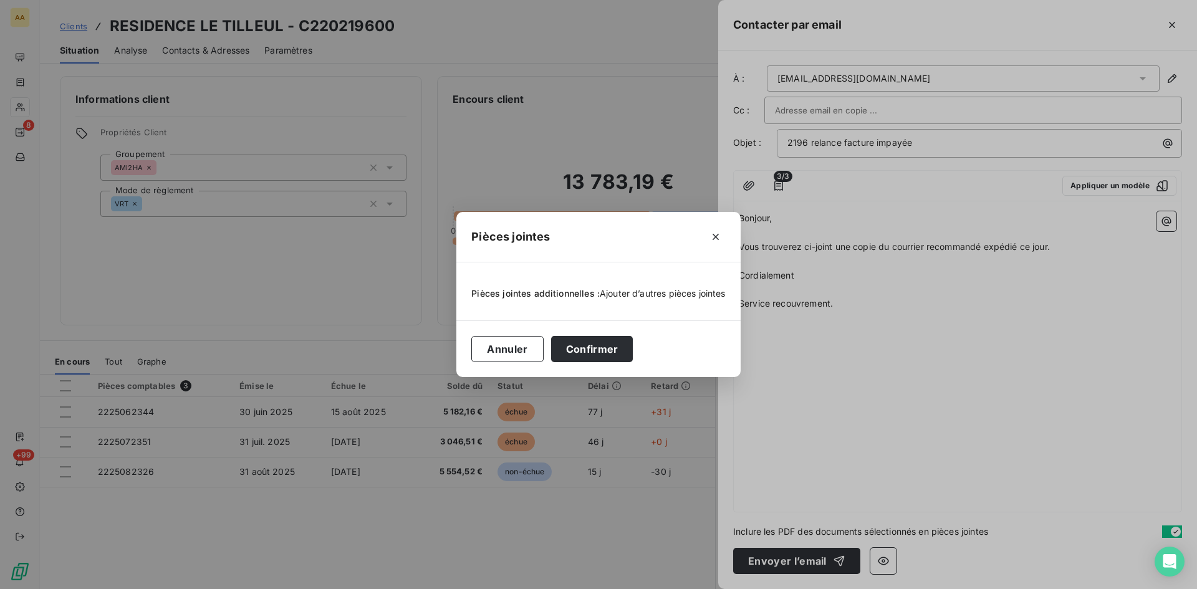
click at [652, 294] on span "Ajouter d’autres pièces jointes" at bounding box center [663, 293] width 126 height 11
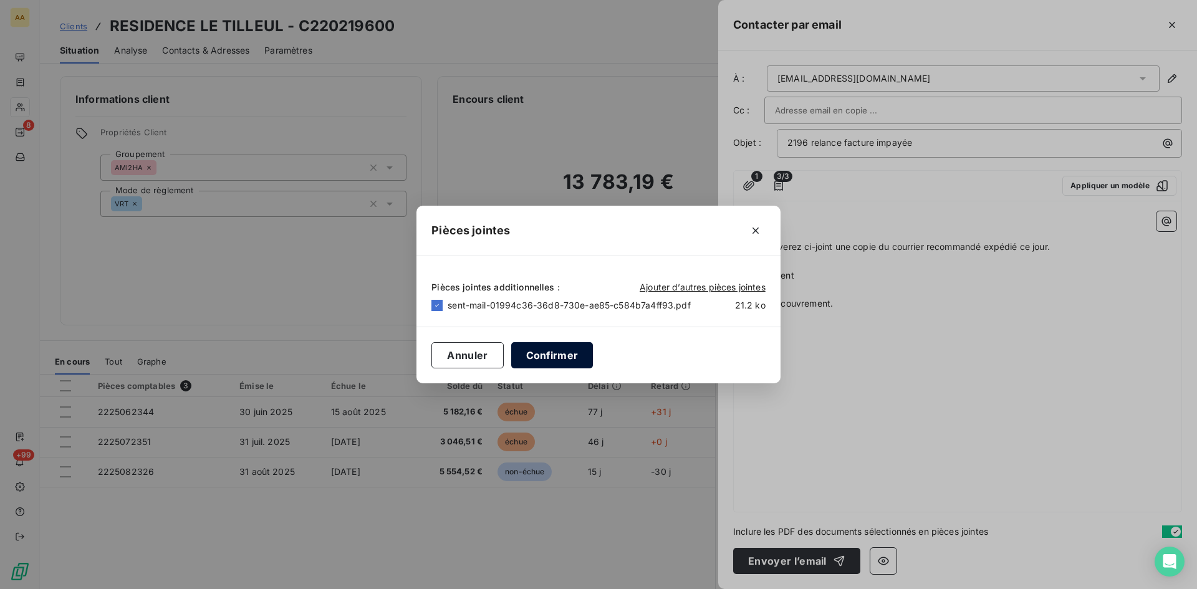
click at [567, 357] on button "Confirmer" at bounding box center [552, 355] width 82 height 26
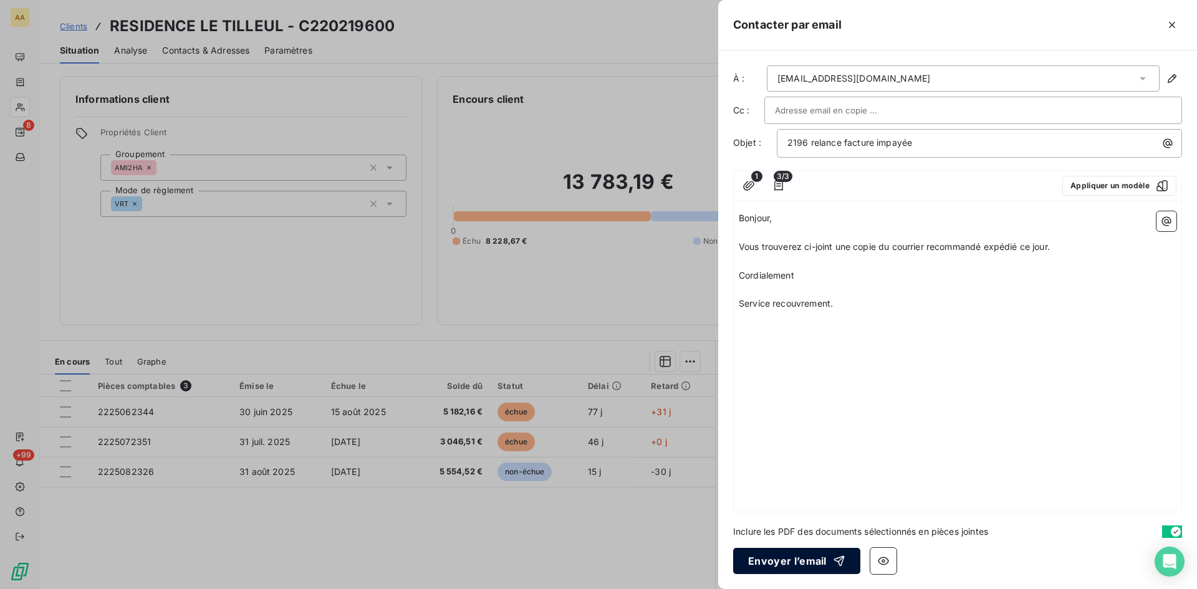
click at [782, 555] on button "Envoyer l’email" at bounding box center [796, 561] width 127 height 26
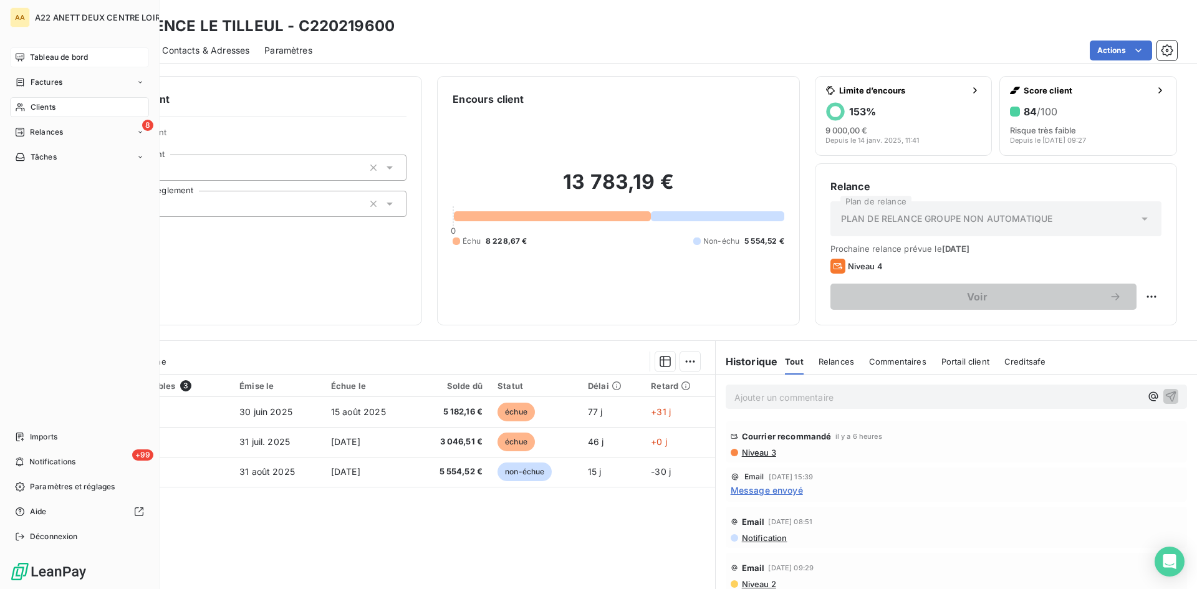
click at [45, 60] on span "Tableau de bord" at bounding box center [59, 57] width 58 height 11
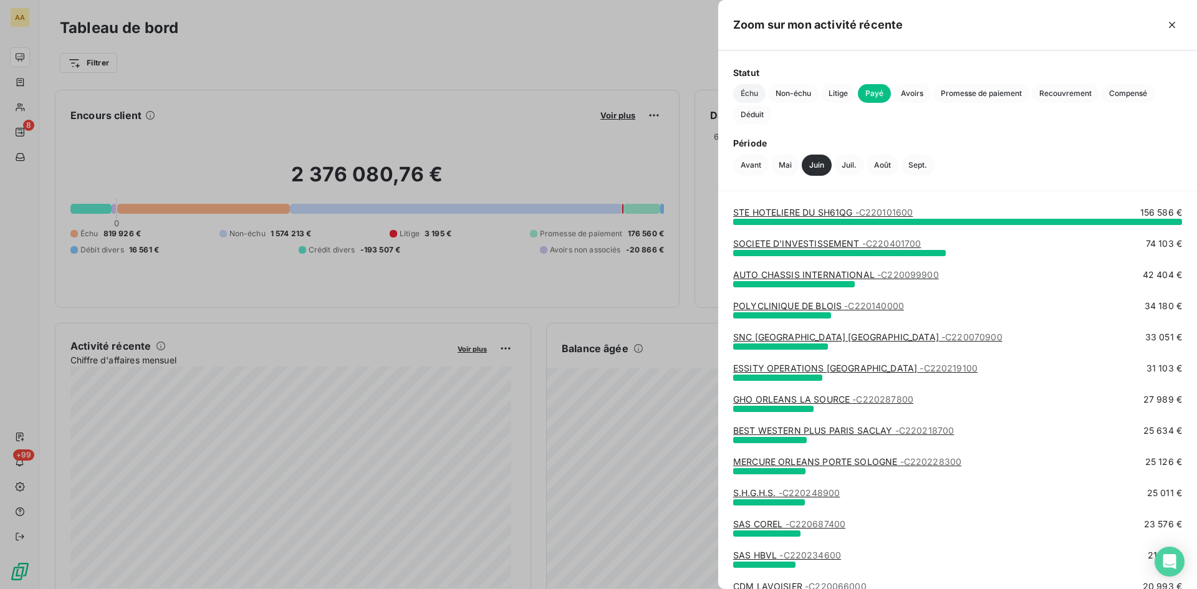
click at [754, 93] on span "Échu" at bounding box center [749, 93] width 32 height 19
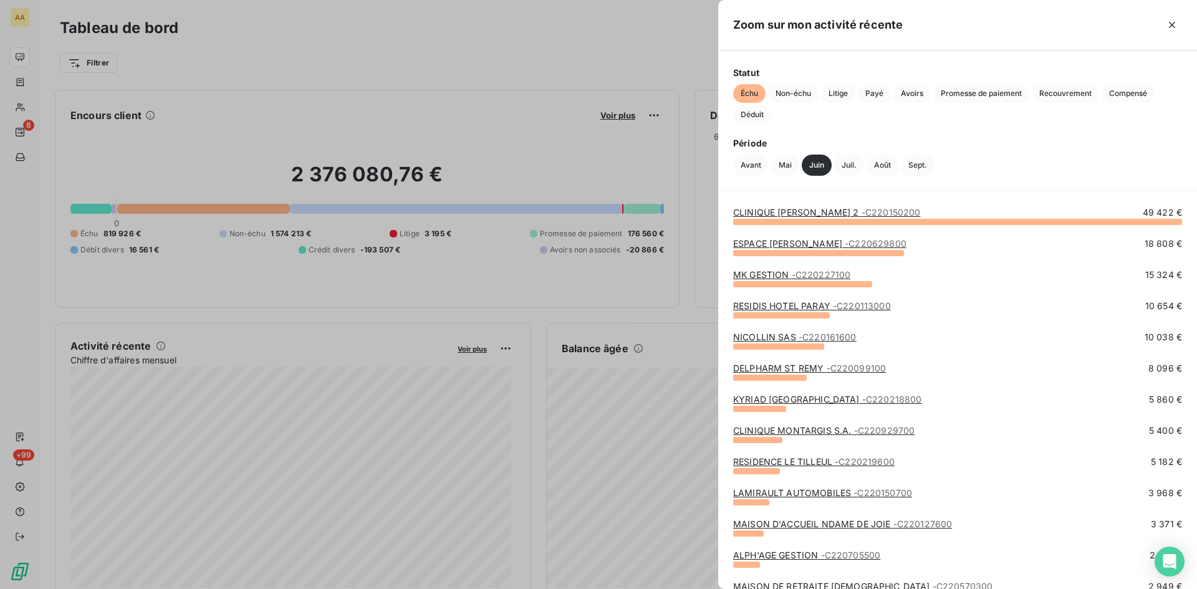
click at [810, 489] on link "LAMIRAULT AUTOMOBILES - C220150700" at bounding box center [822, 492] width 179 height 11
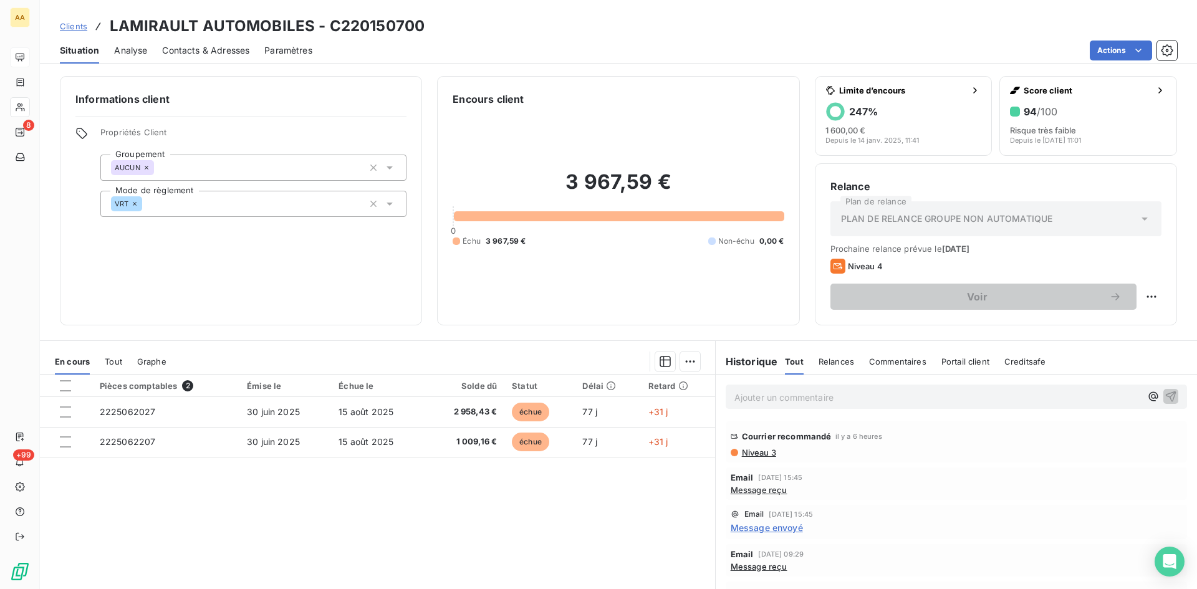
click at [752, 449] on span "Niveau 3" at bounding box center [759, 453] width 36 height 10
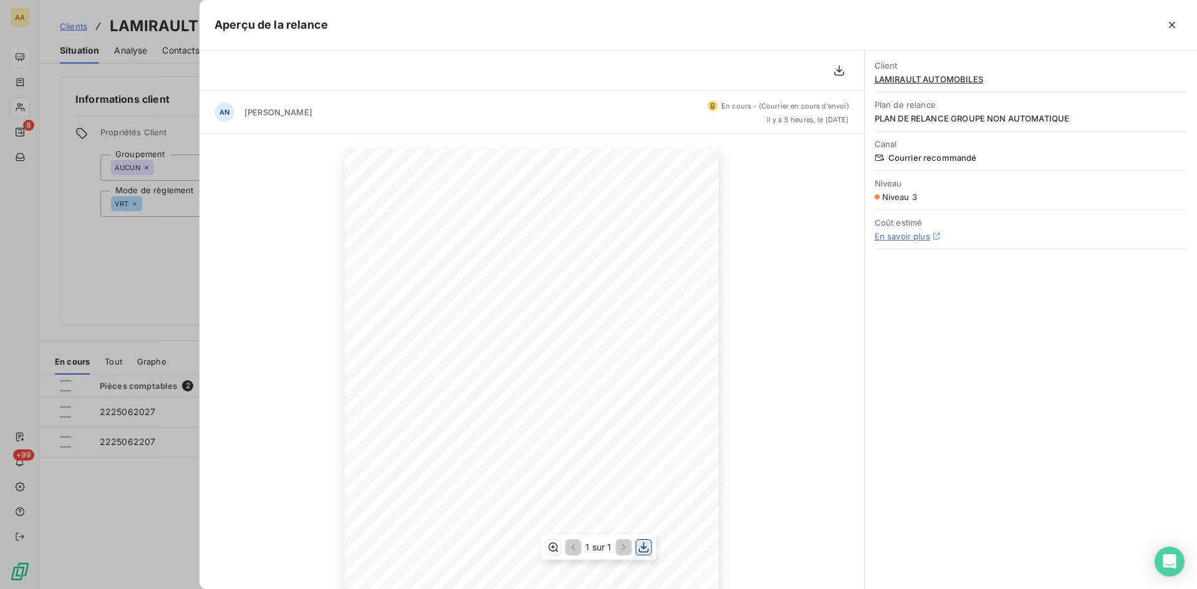
click at [640, 548] on icon "button" at bounding box center [644, 547] width 12 height 12
click at [231, 400] on div "[DATE] Objet : [A22 ANETT DEUX CENTRE LOIRE] 3ème relance retard de paiement C2…" at bounding box center [531, 413] width 664 height 559
click at [113, 540] on div at bounding box center [598, 294] width 1197 height 589
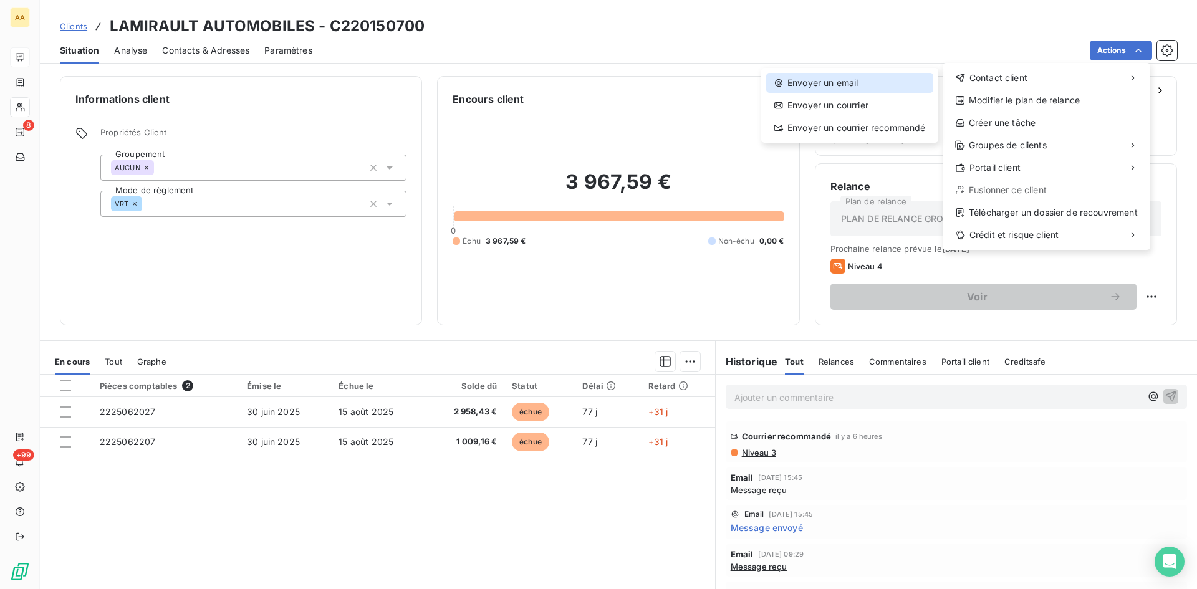
click at [825, 82] on div "Envoyer un email" at bounding box center [849, 83] width 167 height 20
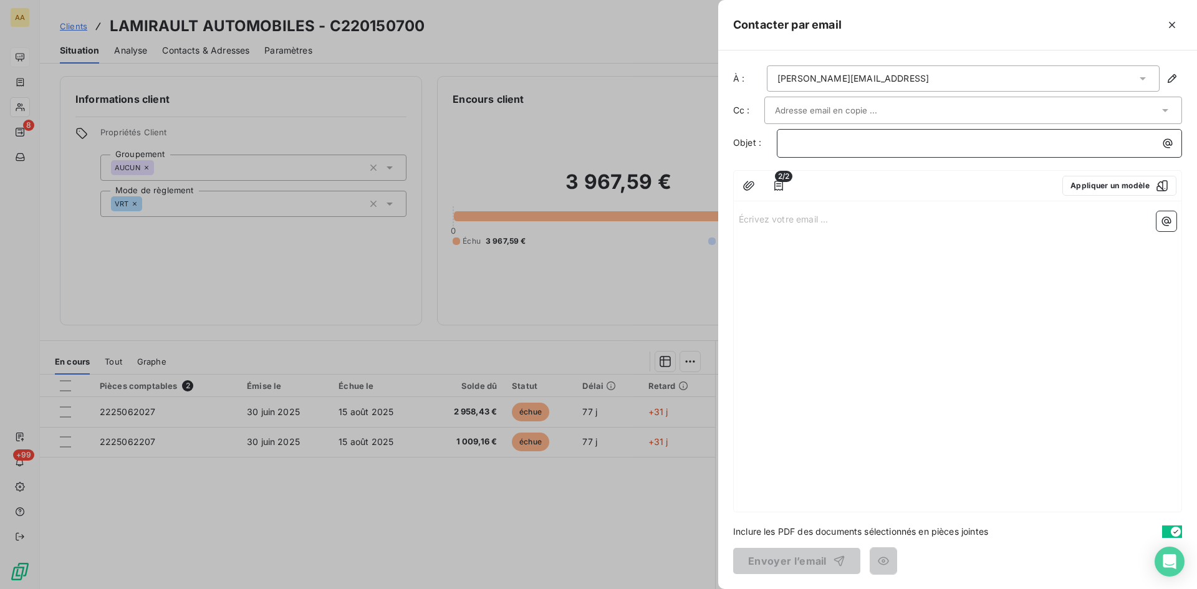
click at [798, 146] on p "﻿" at bounding box center [982, 143] width 390 height 14
click at [841, 141] on p "1507" at bounding box center [982, 143] width 390 height 14
click at [777, 214] on p "Écrivez votre email ... ﻿" at bounding box center [958, 218] width 438 height 14
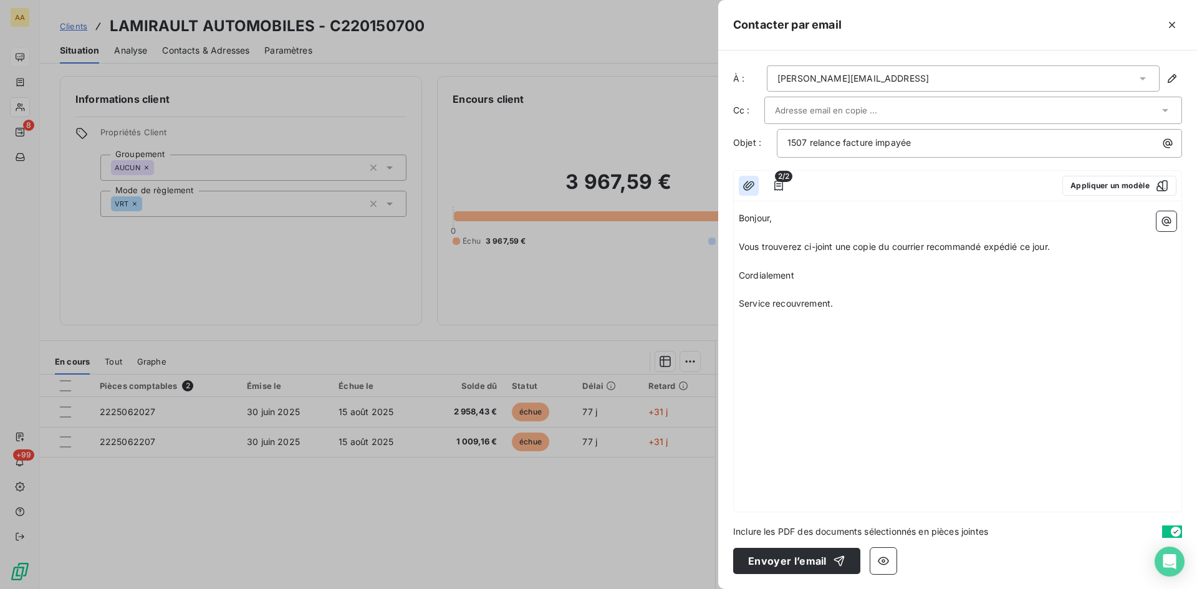
click at [752, 183] on icon "button" at bounding box center [748, 186] width 12 height 12
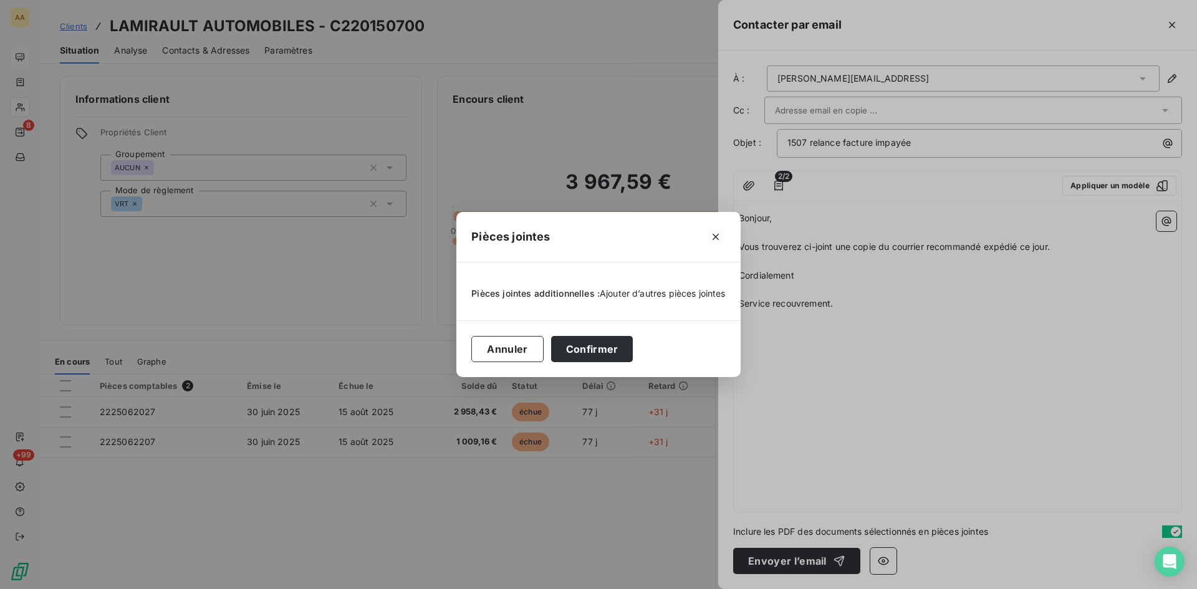
click at [658, 290] on span "Ajouter d’autres pièces jointes" at bounding box center [663, 293] width 126 height 11
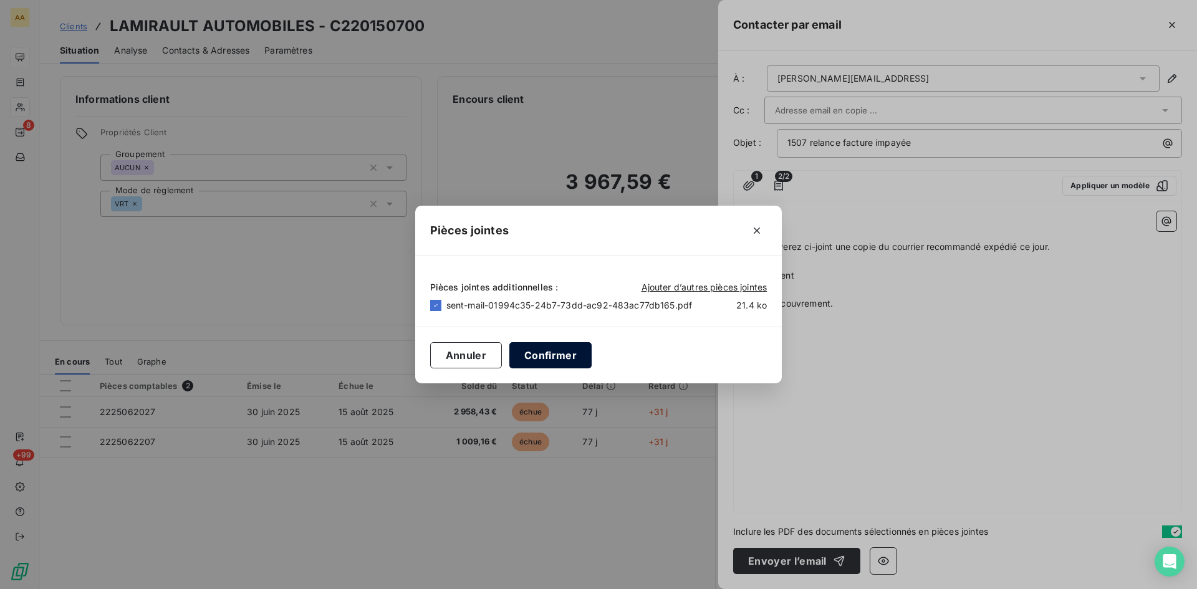
click at [548, 352] on button "Confirmer" at bounding box center [550, 355] width 82 height 26
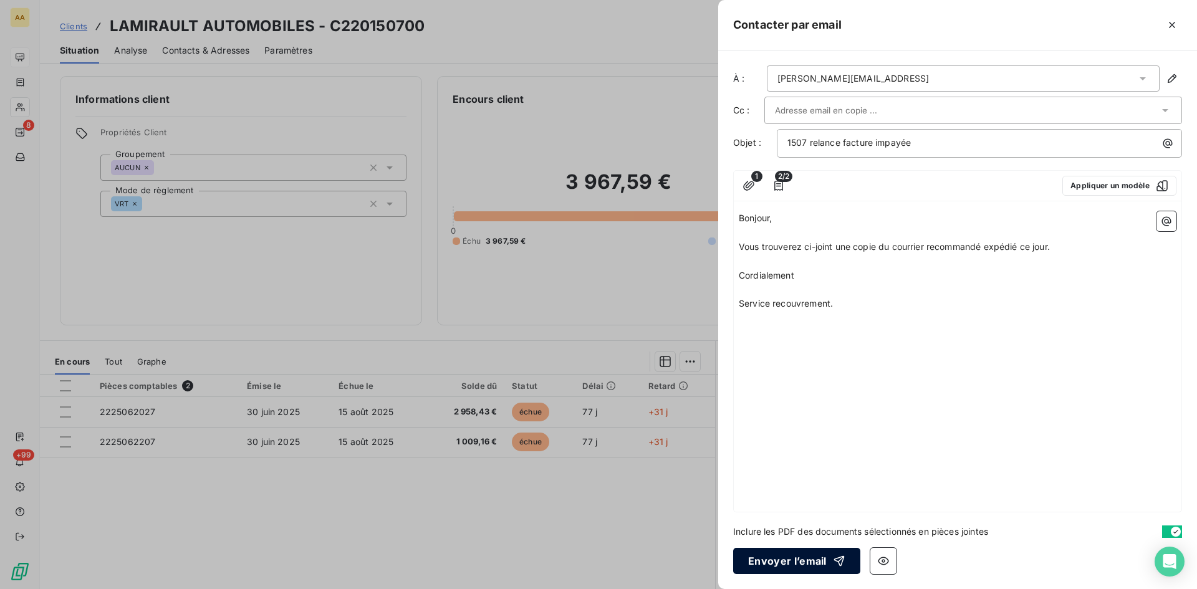
click at [775, 554] on button "Envoyer l’email" at bounding box center [796, 561] width 127 height 26
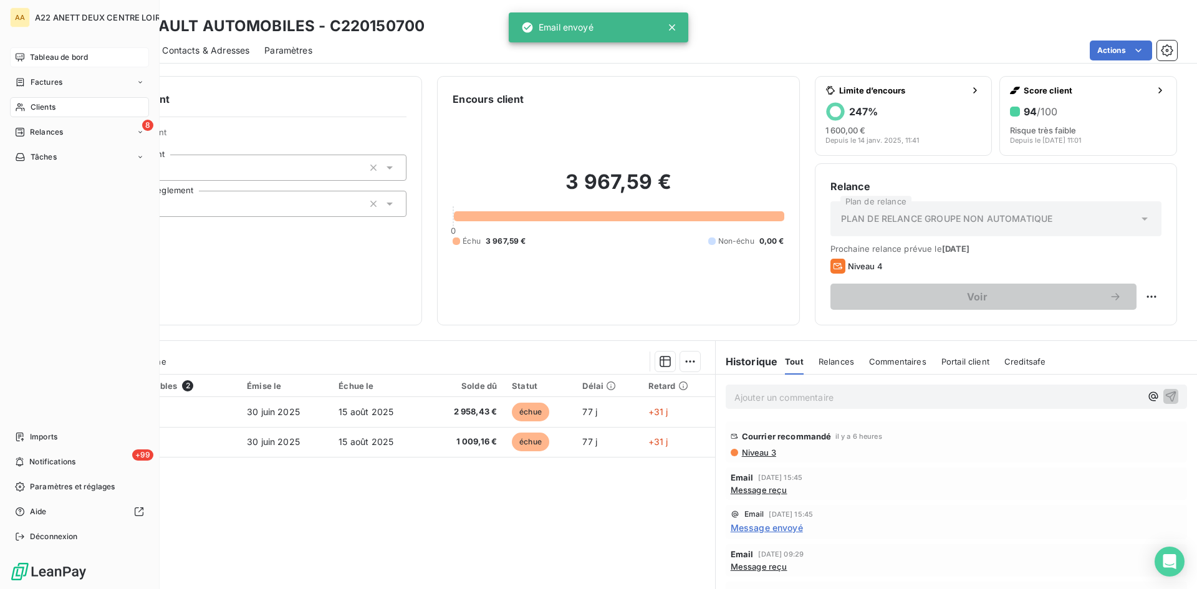
click at [51, 52] on span "Tableau de bord" at bounding box center [59, 57] width 58 height 11
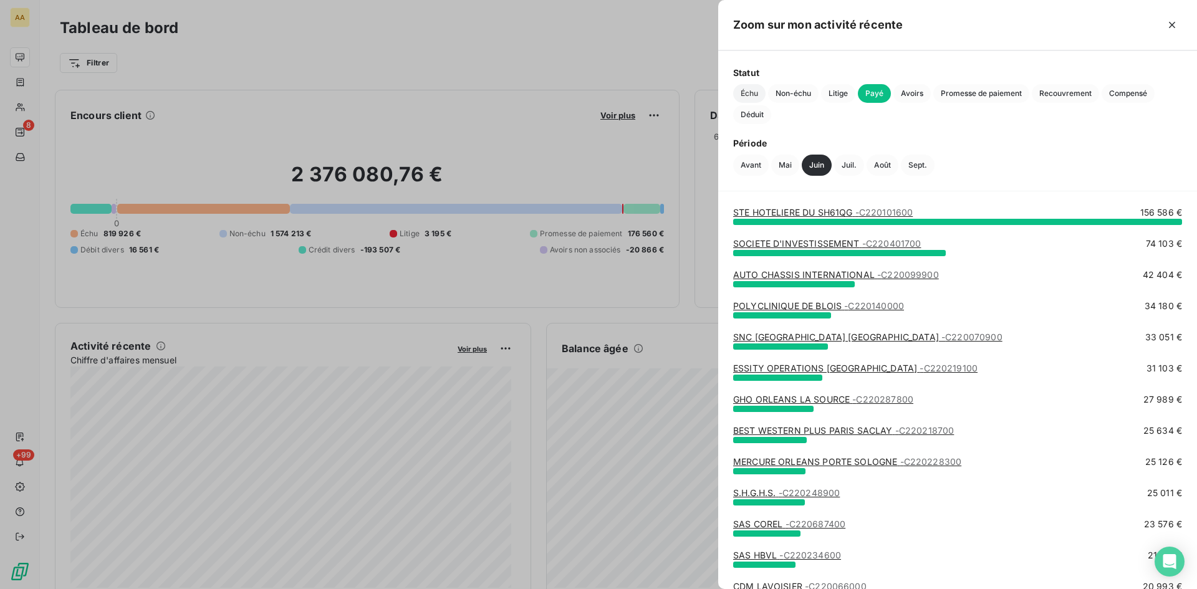
click at [748, 97] on span "Échu" at bounding box center [749, 93] width 32 height 19
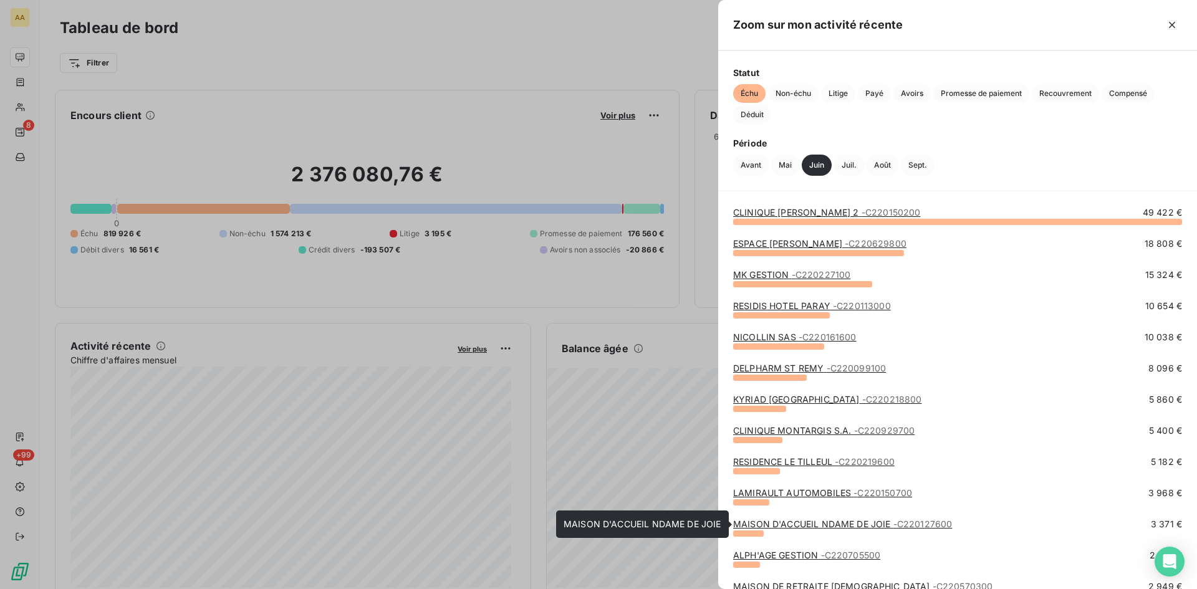
click at [908, 524] on span "- C220127600" at bounding box center [922, 524] width 59 height 11
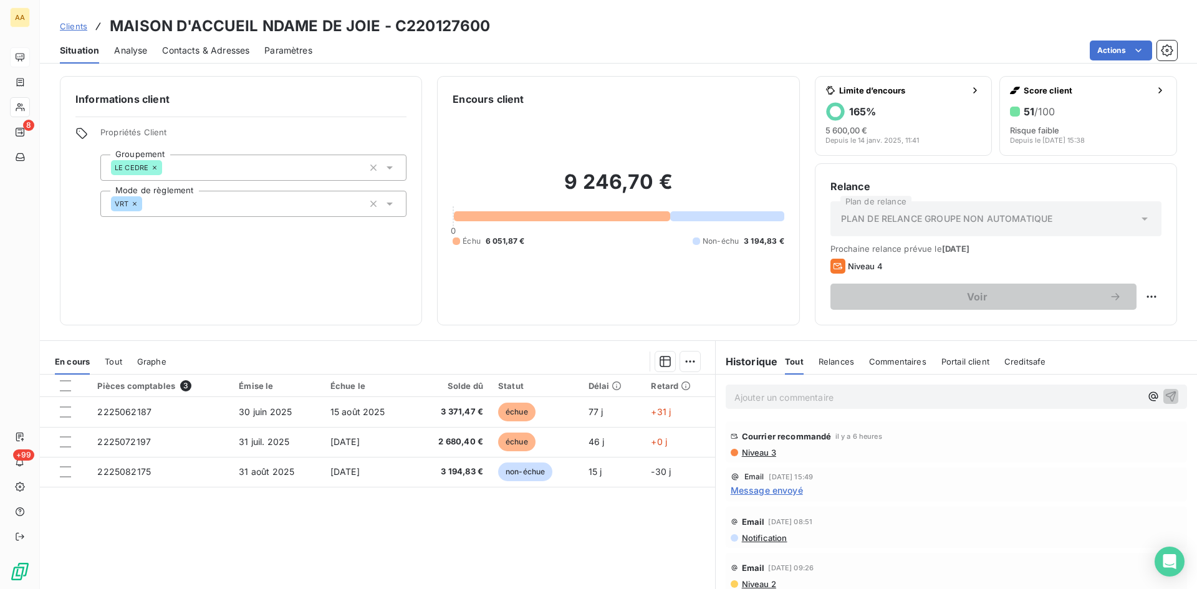
click at [766, 452] on span "Niveau 3" at bounding box center [759, 453] width 36 height 10
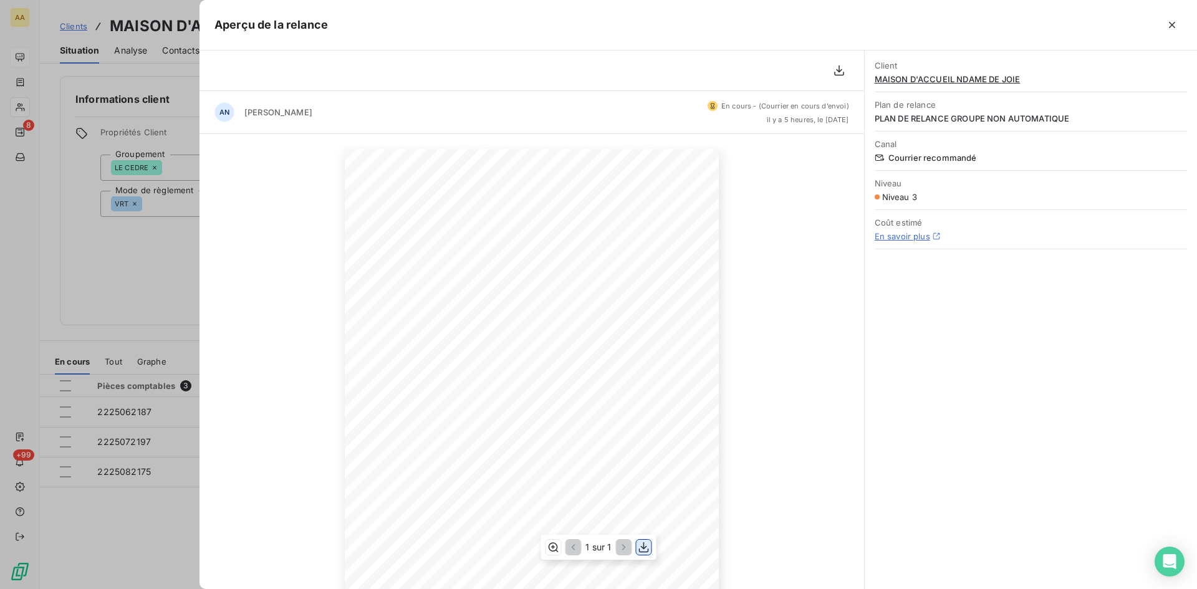
click at [645, 550] on icon "button" at bounding box center [644, 547] width 12 height 12
click at [121, 275] on div at bounding box center [598, 294] width 1197 height 589
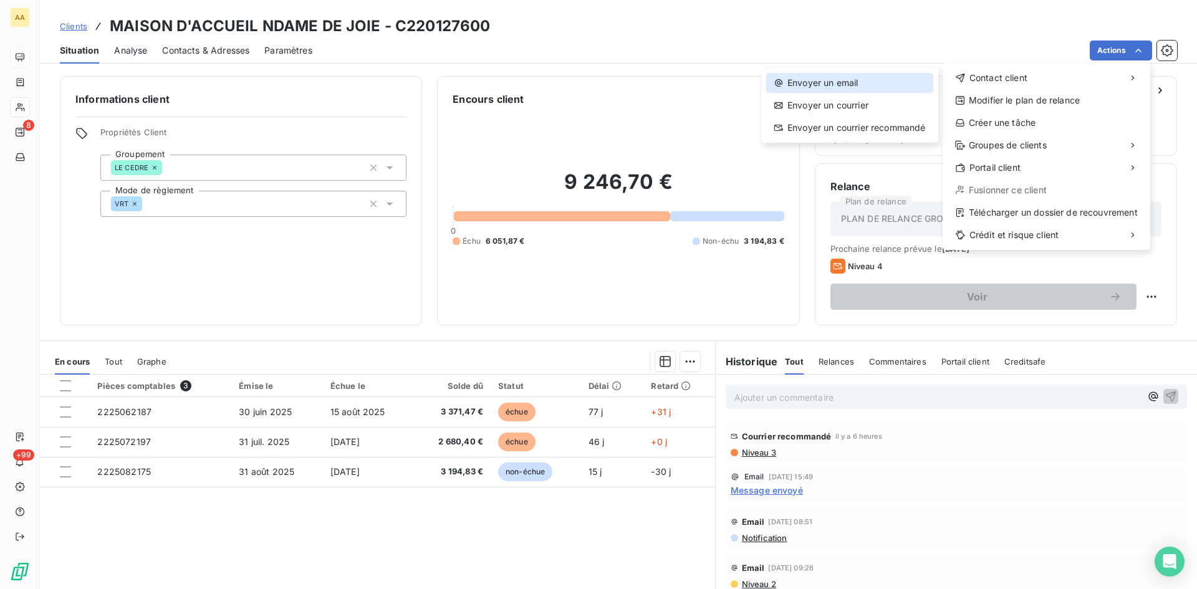
click at [802, 82] on div "Envoyer un email" at bounding box center [849, 83] width 167 height 20
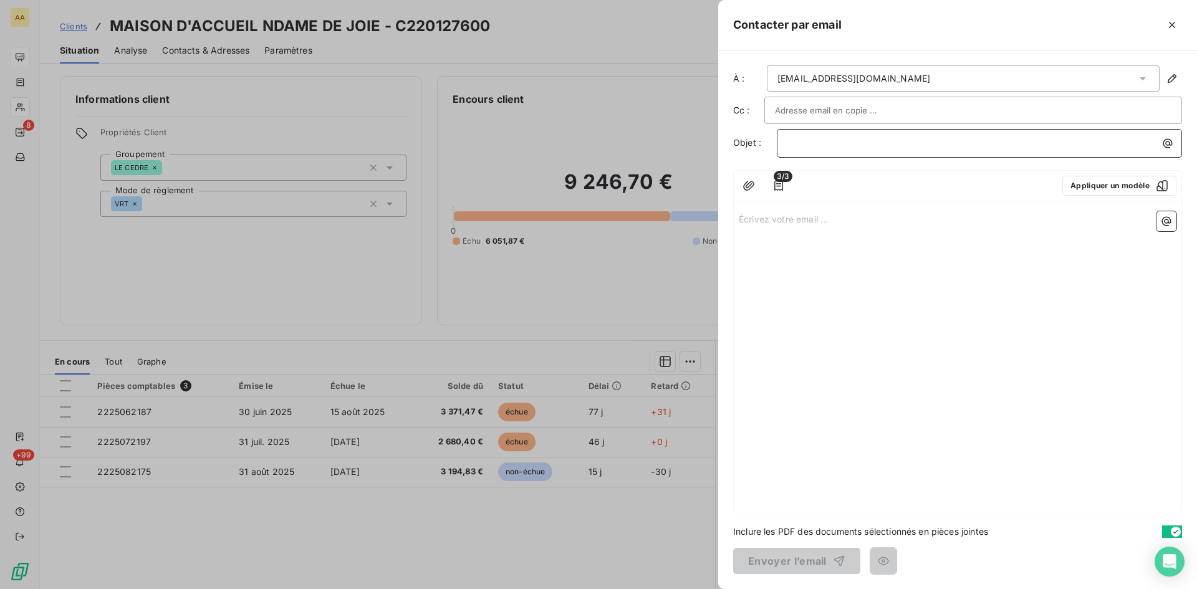
click at [805, 146] on p "﻿" at bounding box center [982, 143] width 390 height 14
click at [750, 217] on p "Écrivez votre email ... ﻿" at bounding box center [958, 218] width 438 height 14
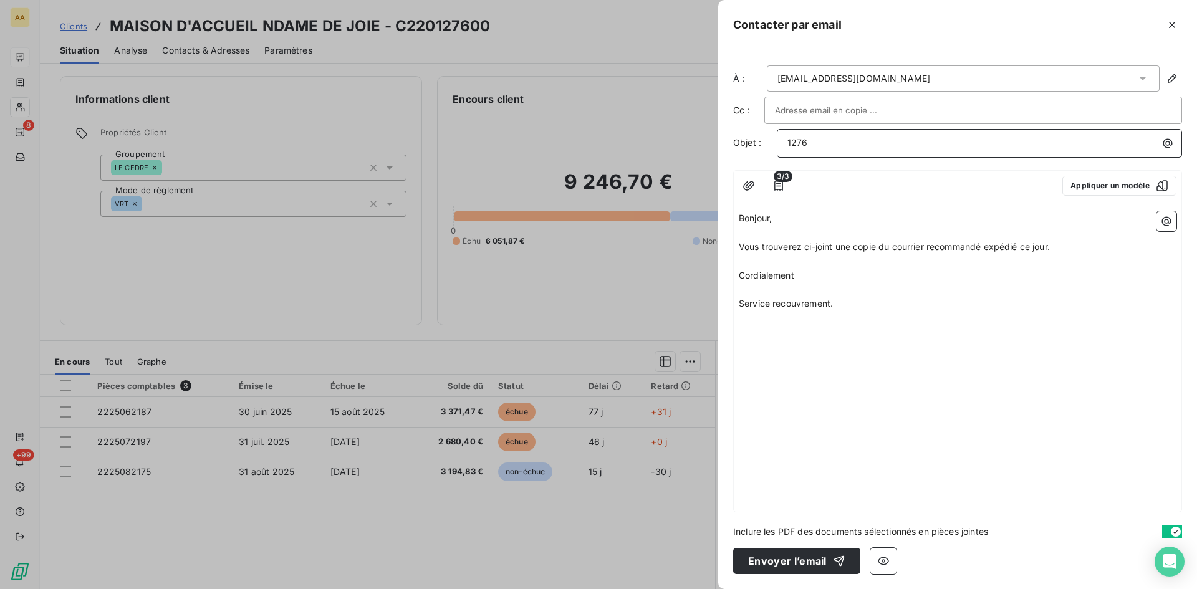
click at [822, 143] on p "1276" at bounding box center [982, 143] width 390 height 14
click at [751, 191] on icon "button" at bounding box center [748, 186] width 12 height 12
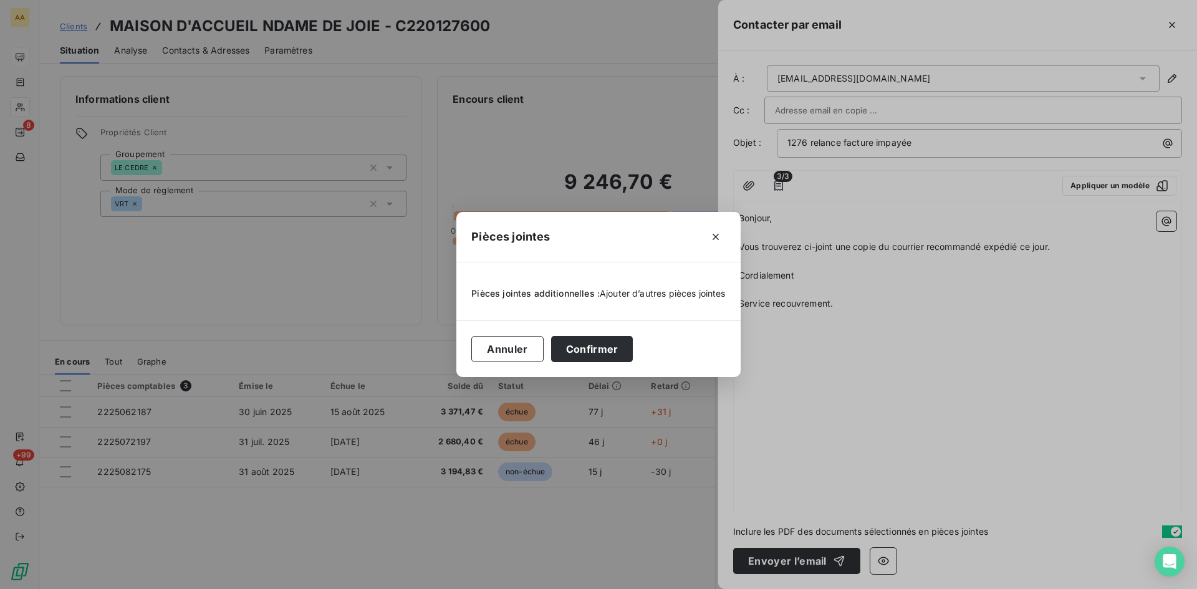
click at [620, 294] on span "Ajouter d’autres pièces jointes" at bounding box center [663, 293] width 126 height 11
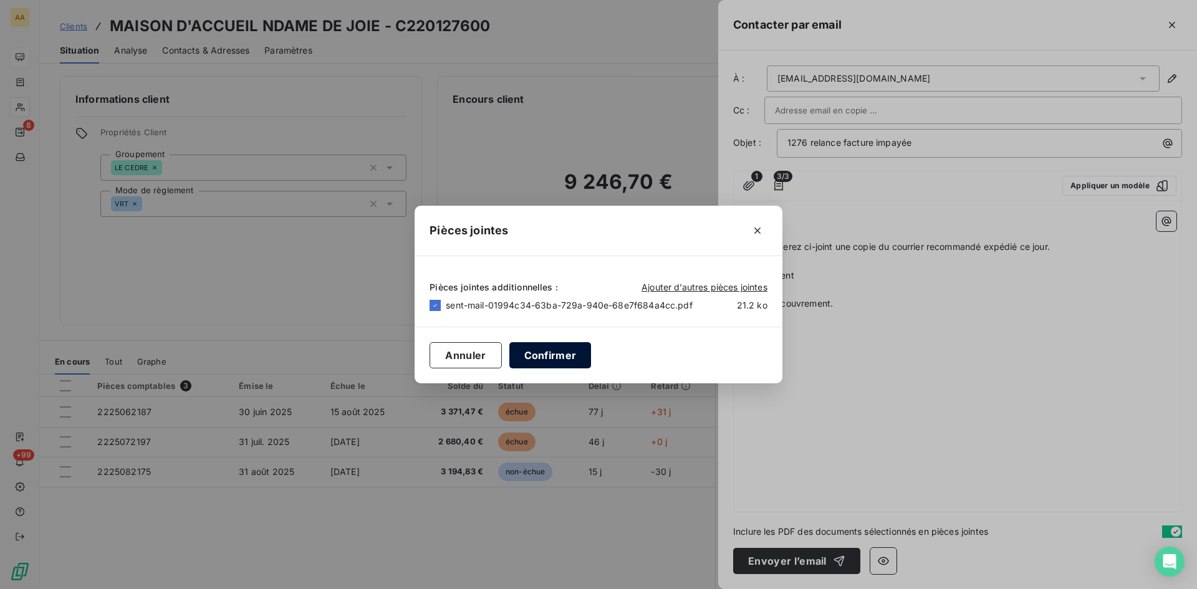
click at [558, 350] on button "Confirmer" at bounding box center [550, 355] width 82 height 26
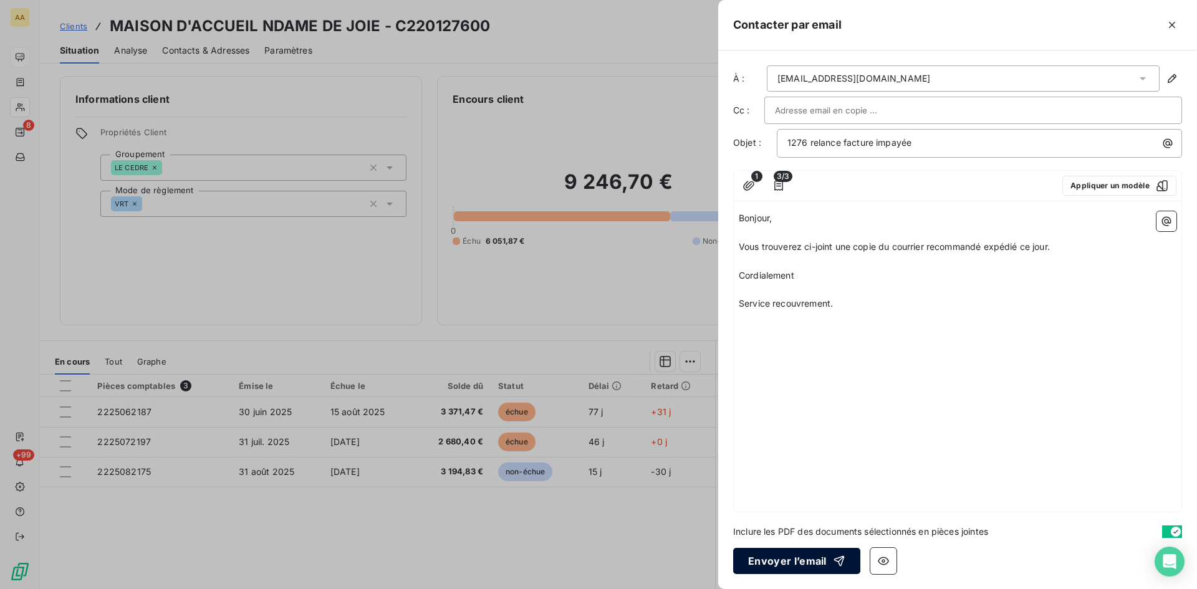
click at [795, 557] on button "Envoyer l’email" at bounding box center [796, 561] width 127 height 26
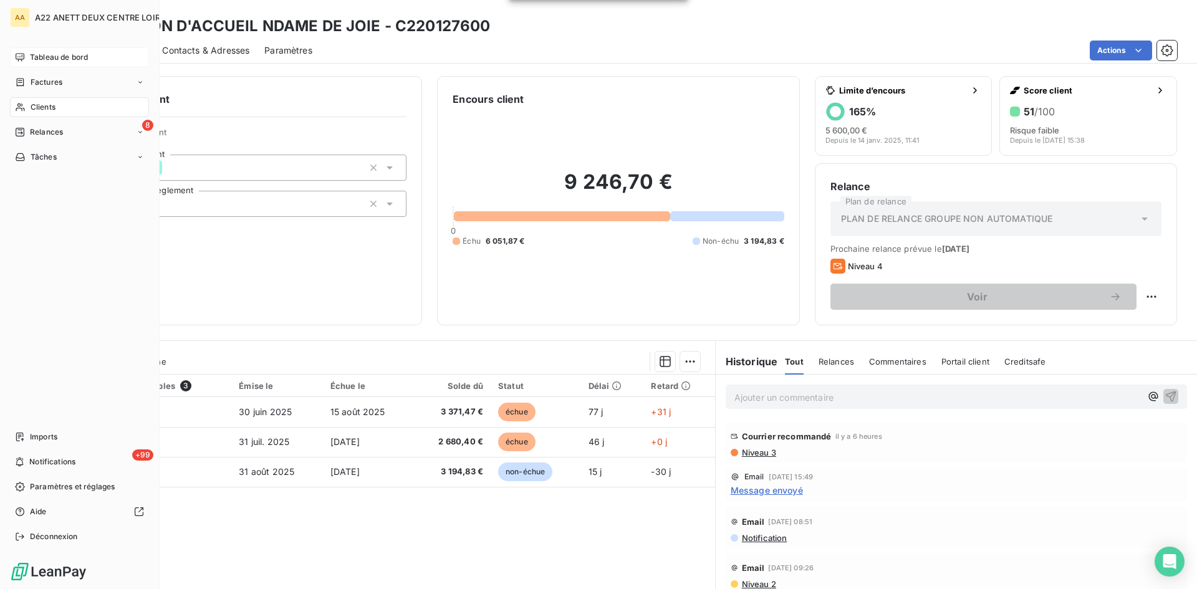
click at [42, 54] on span "Tableau de bord" at bounding box center [59, 57] width 58 height 11
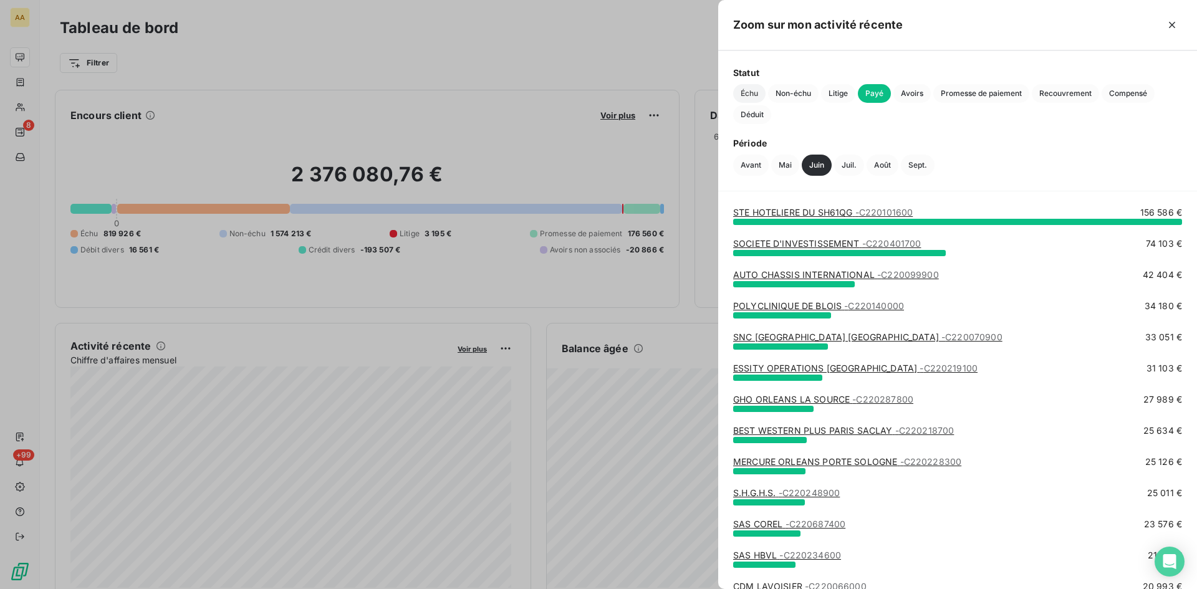
click at [752, 94] on span "Échu" at bounding box center [749, 93] width 32 height 19
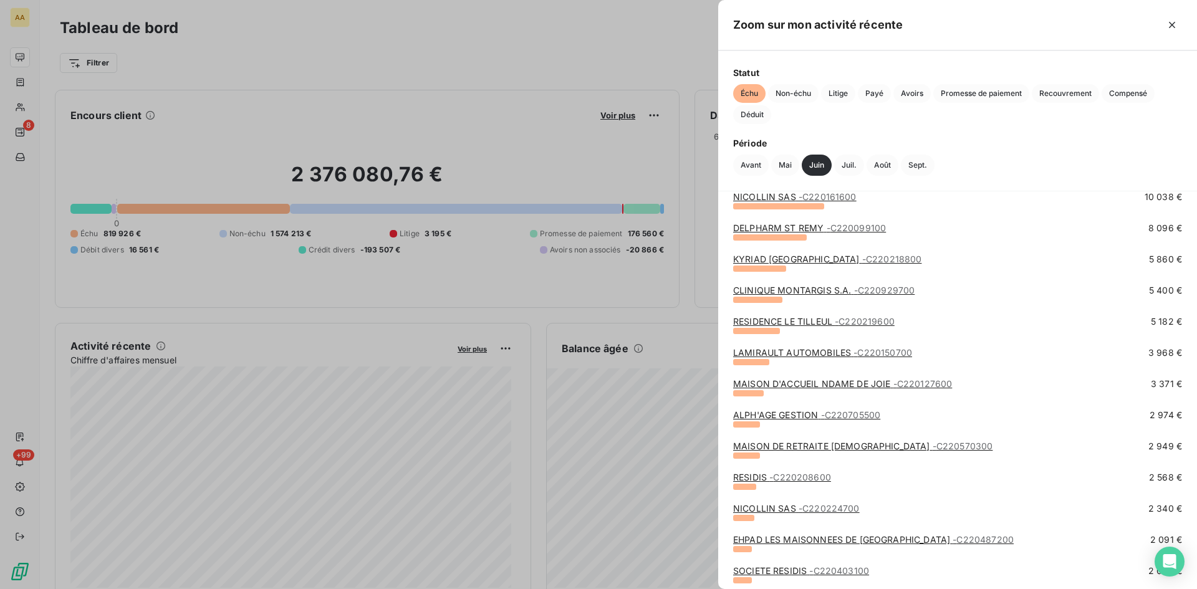
scroll to position [187, 0]
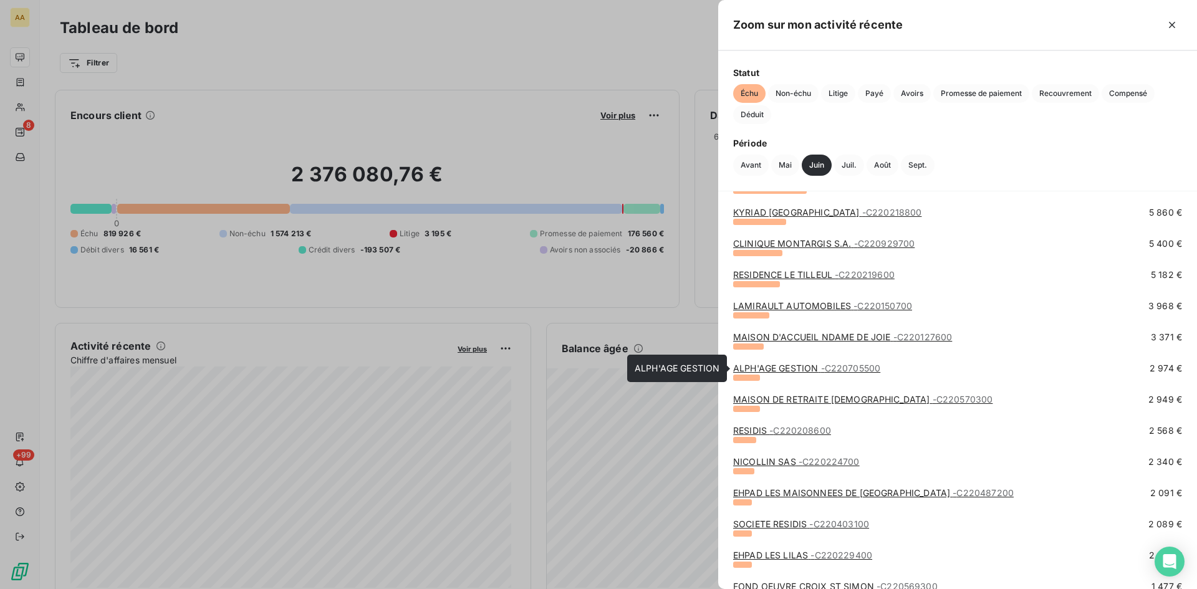
click at [822, 367] on span "- C220705500" at bounding box center [851, 368] width 60 height 11
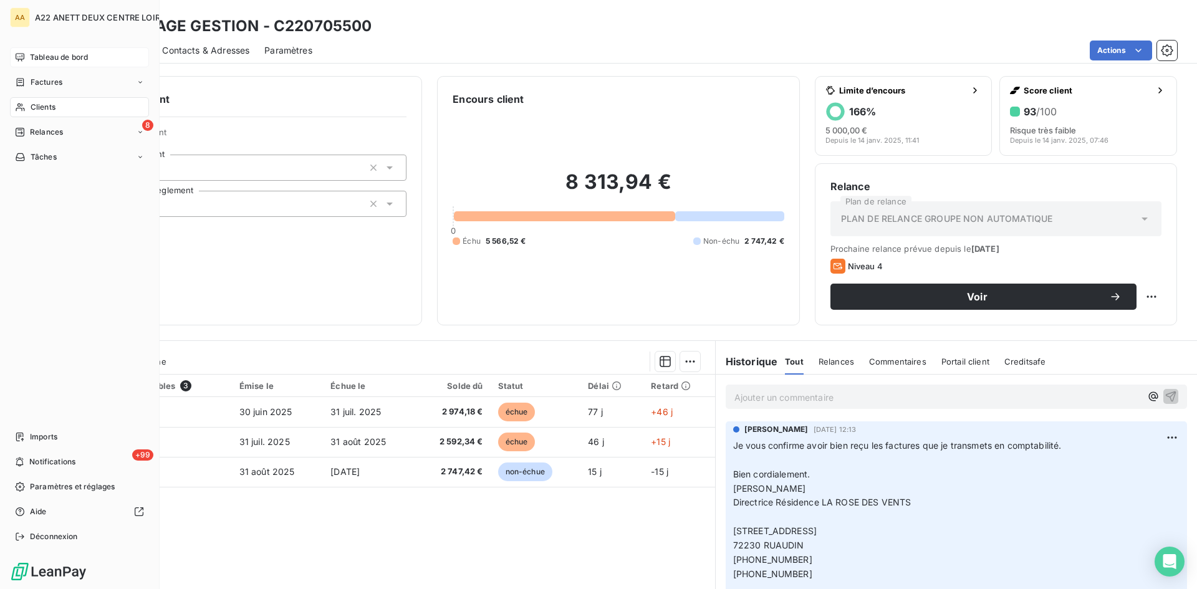
click at [46, 54] on span "Tableau de bord" at bounding box center [59, 57] width 58 height 11
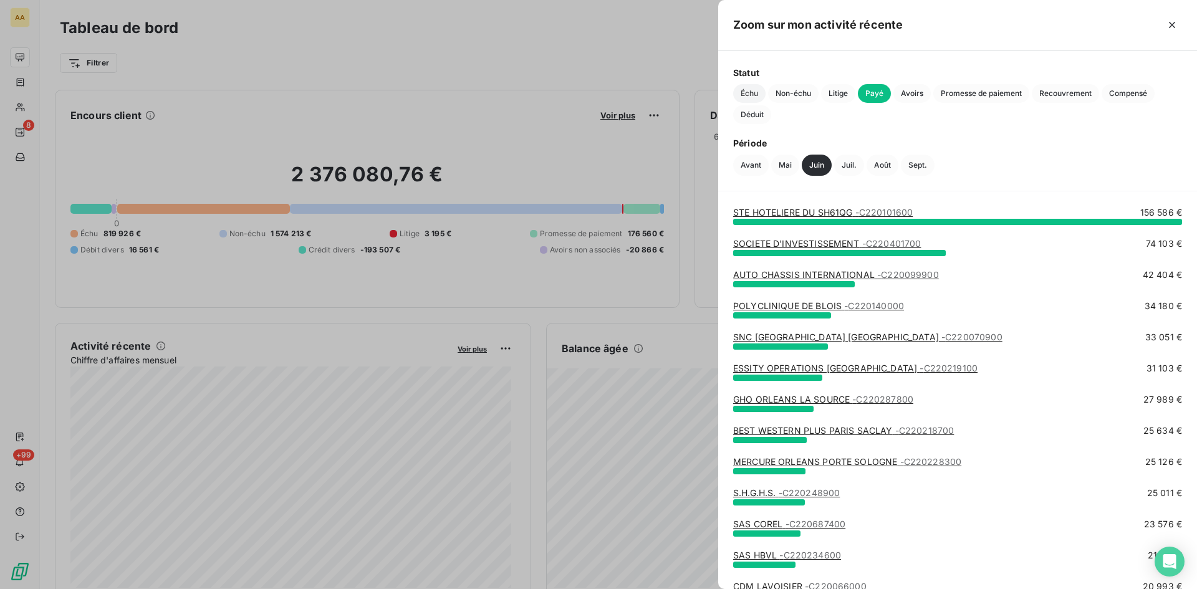
click at [750, 95] on span "Échu" at bounding box center [749, 93] width 32 height 19
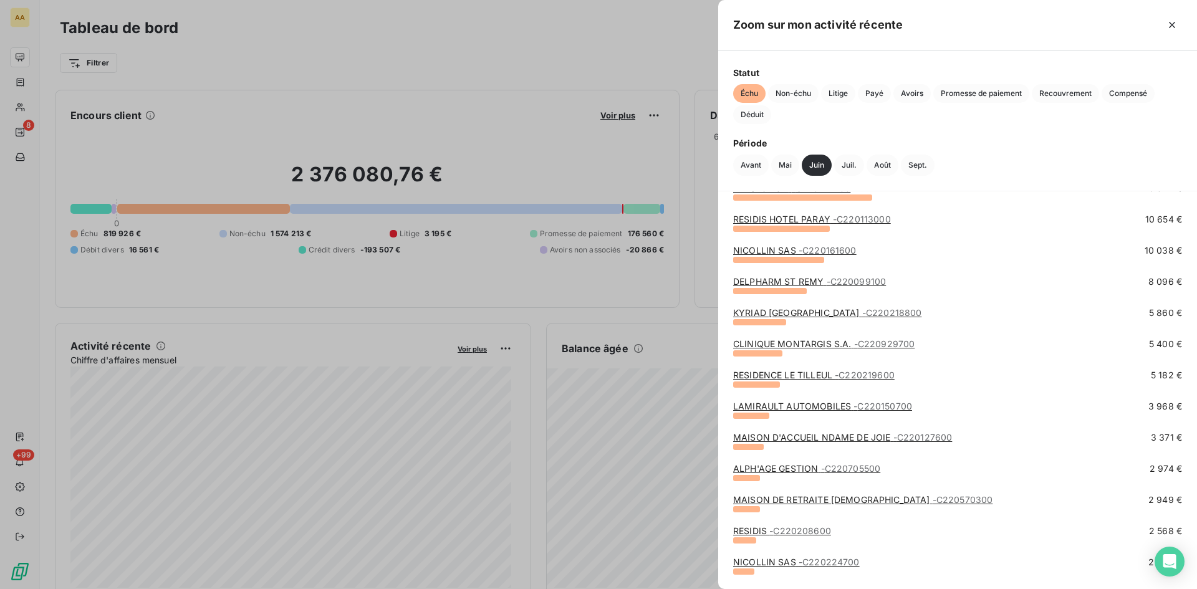
scroll to position [187, 0]
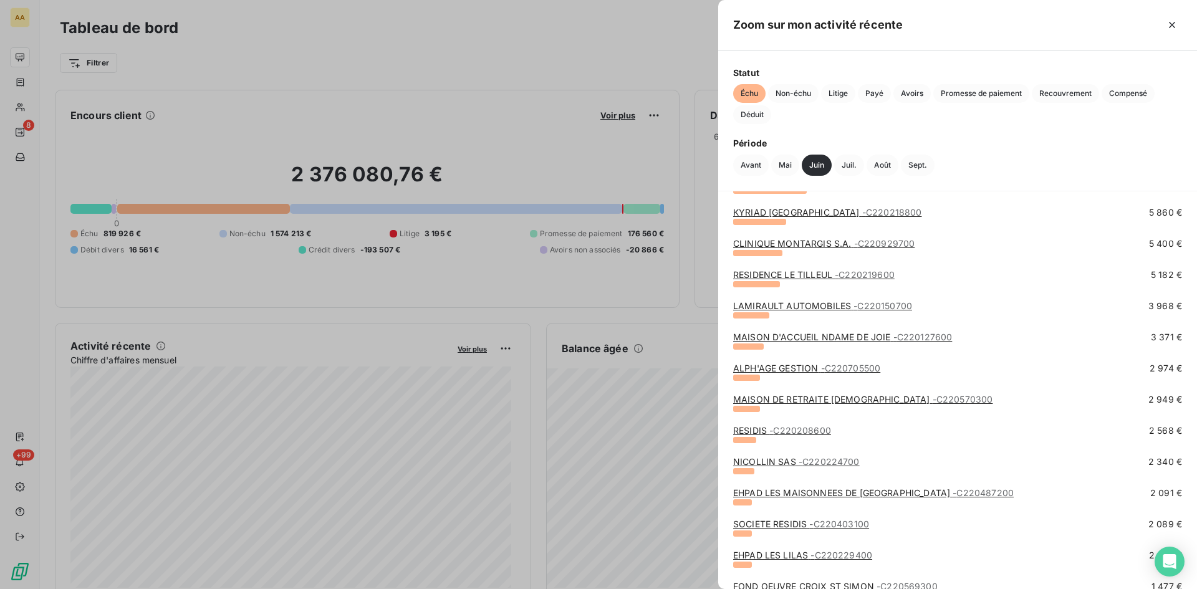
click at [792, 398] on link "MAISON DE RETRAITE [DEMOGRAPHIC_DATA] - C220570300" at bounding box center [862, 399] width 259 height 11
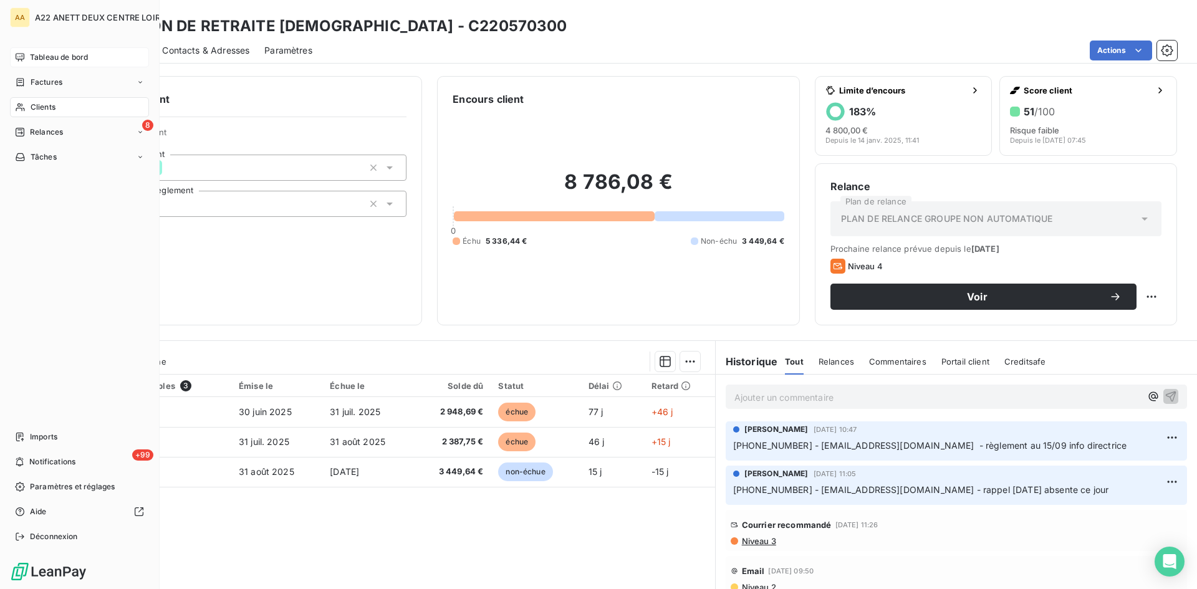
click at [42, 52] on span "Tableau de bord" at bounding box center [59, 57] width 58 height 11
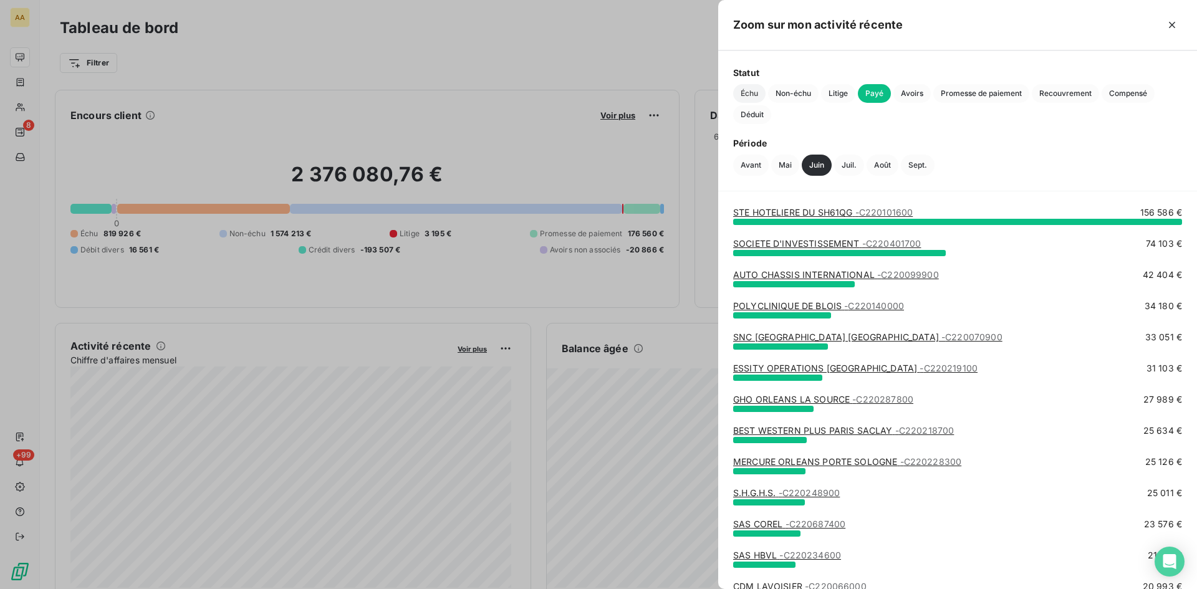
click at [752, 97] on span "Échu" at bounding box center [749, 93] width 32 height 19
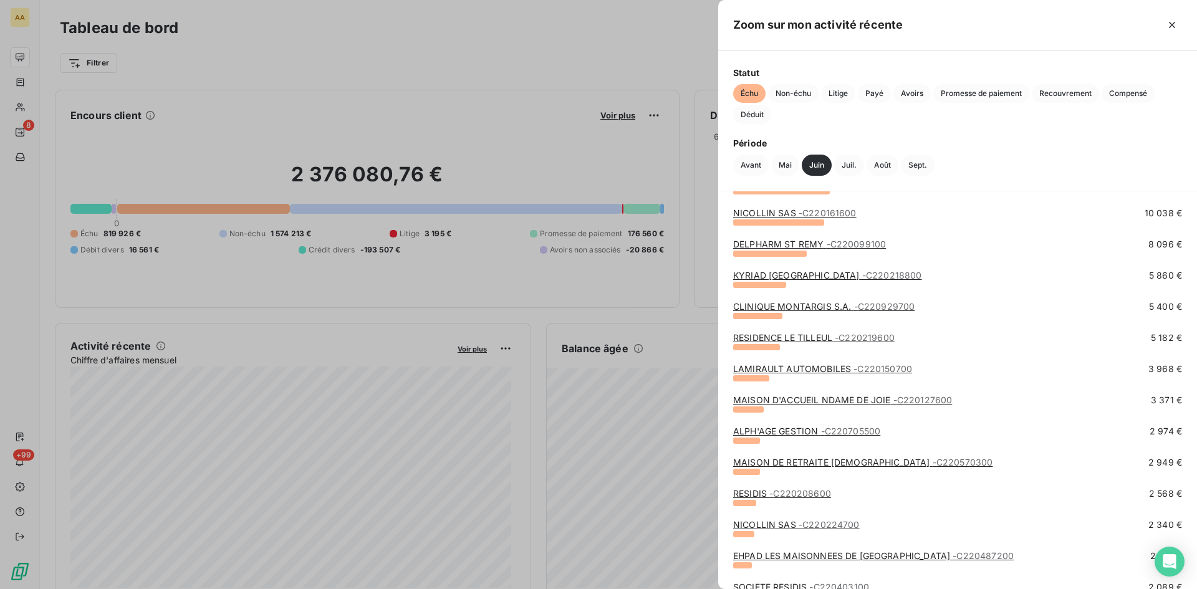
scroll to position [125, 0]
click at [811, 522] on span "- C220224700" at bounding box center [828, 524] width 61 height 11
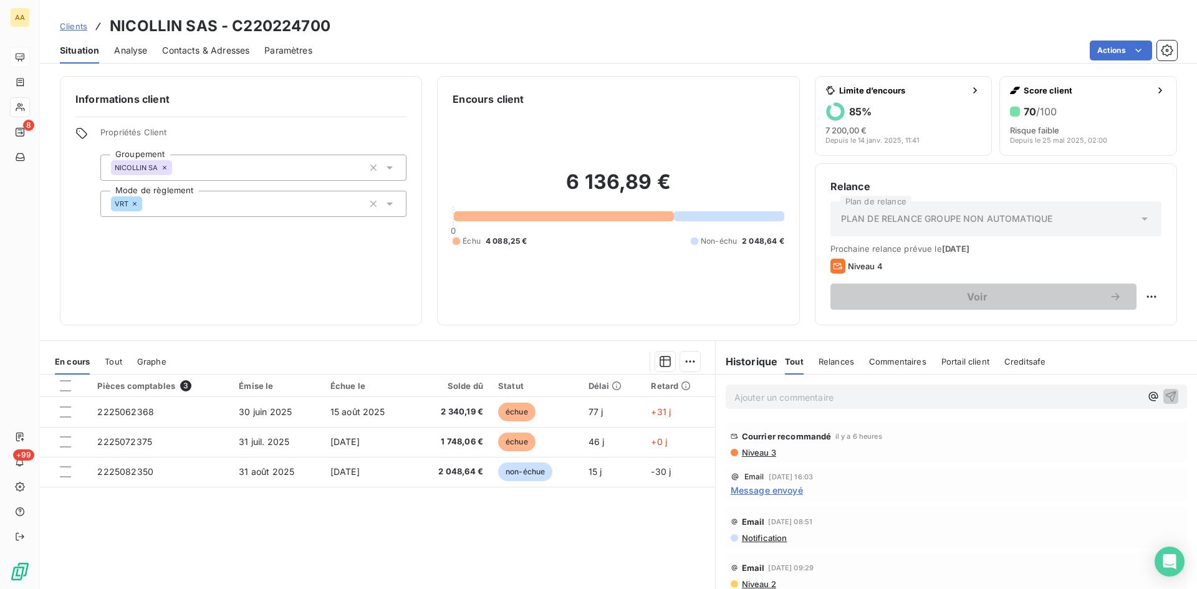
click at [757, 454] on span "Niveau 3" at bounding box center [759, 453] width 36 height 10
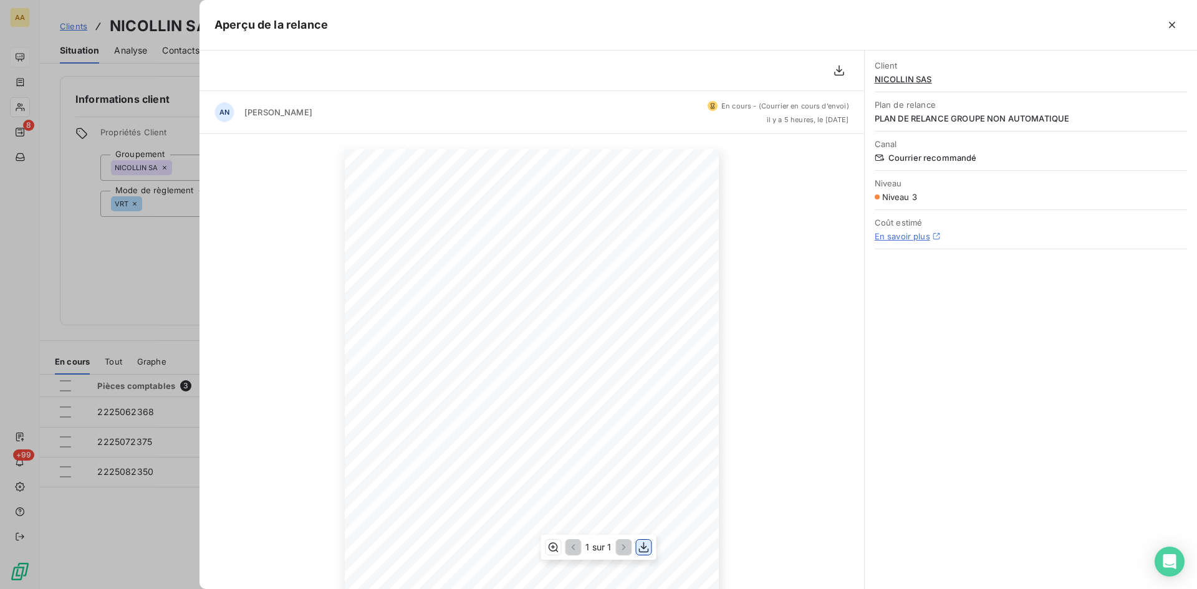
click at [641, 547] on icon "button" at bounding box center [644, 547] width 10 height 11
click at [112, 266] on div at bounding box center [598, 294] width 1197 height 589
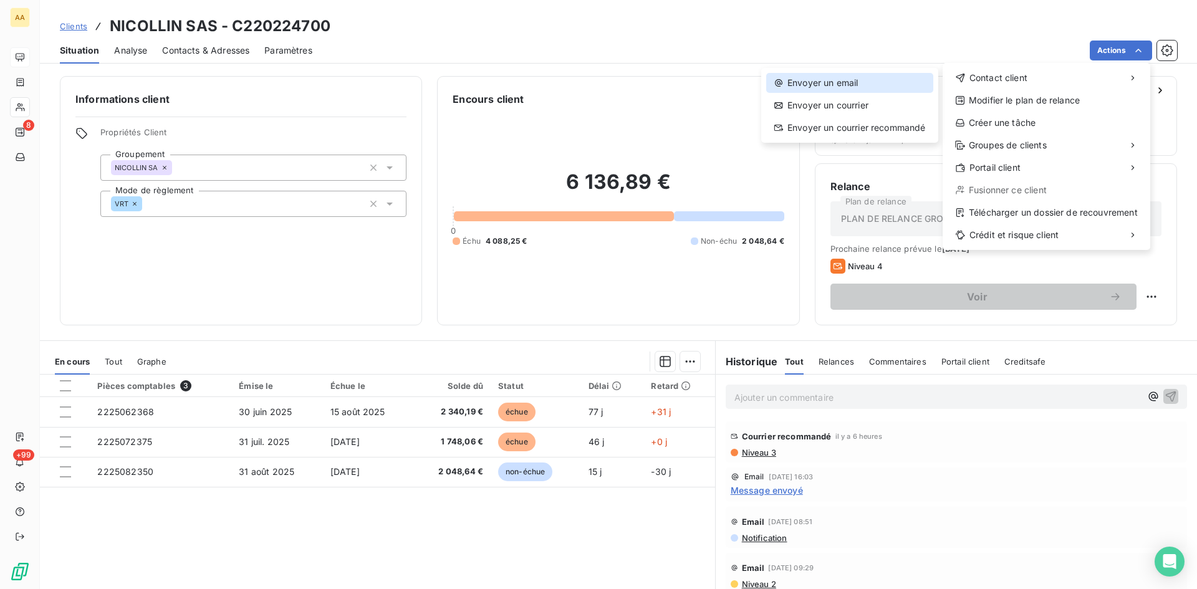
click at [824, 87] on div "Envoyer un email" at bounding box center [849, 83] width 167 height 20
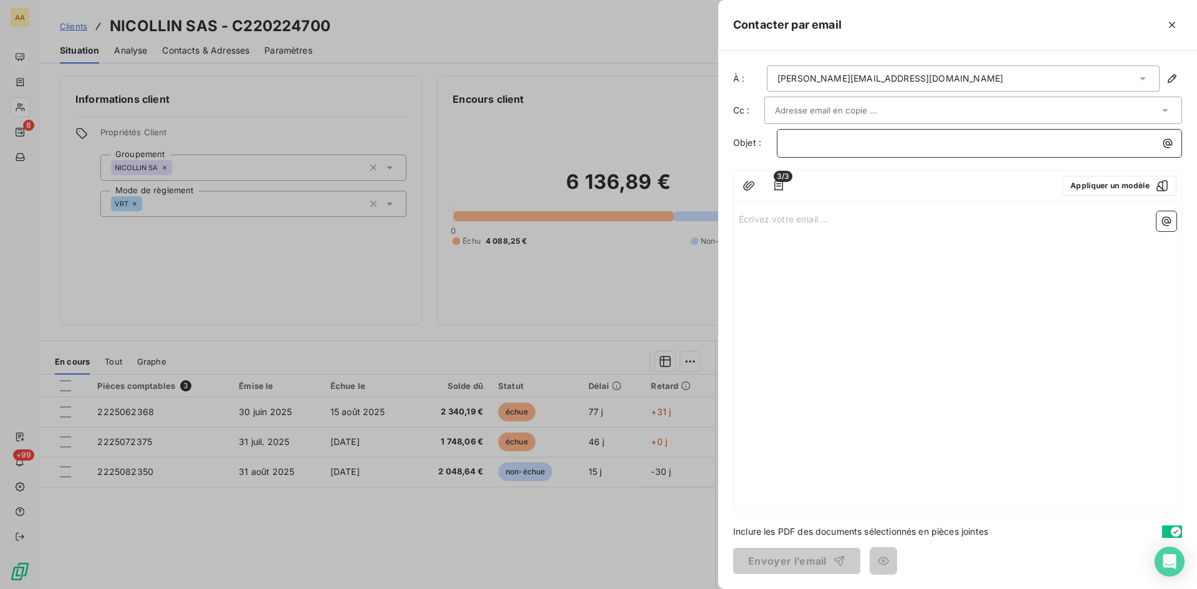
click at [792, 137] on p "﻿" at bounding box center [982, 143] width 390 height 14
click at [754, 220] on p "Écrivez votre email ... ﻿" at bounding box center [958, 218] width 438 height 14
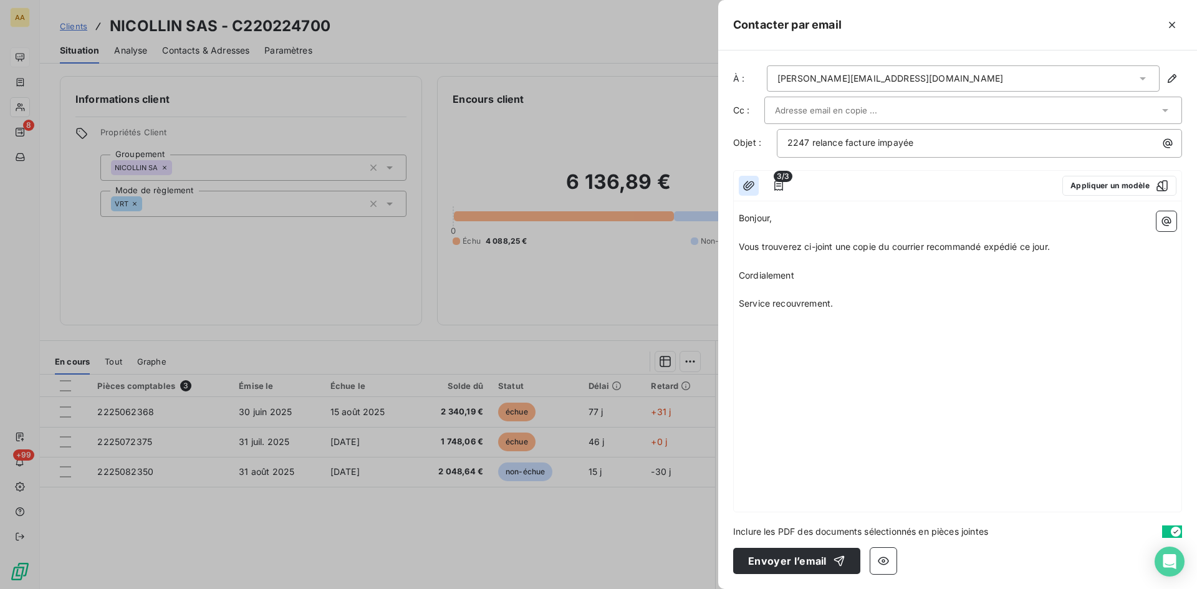
click at [750, 186] on icon "button" at bounding box center [748, 186] width 12 height 12
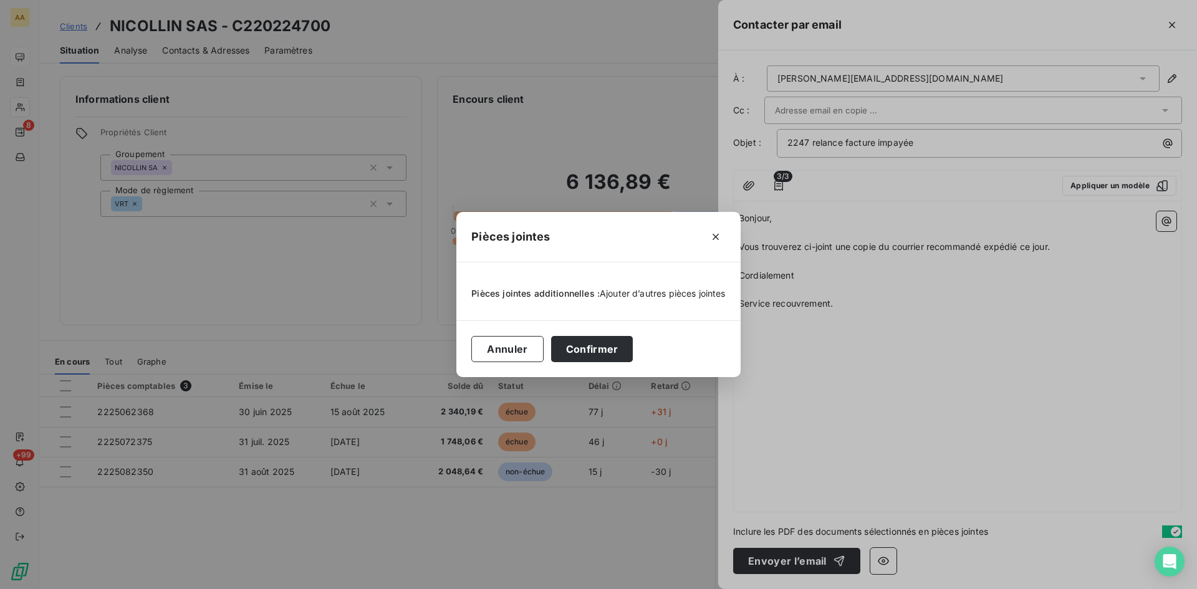
click at [656, 292] on span "Ajouter d’autres pièces jointes" at bounding box center [663, 293] width 126 height 11
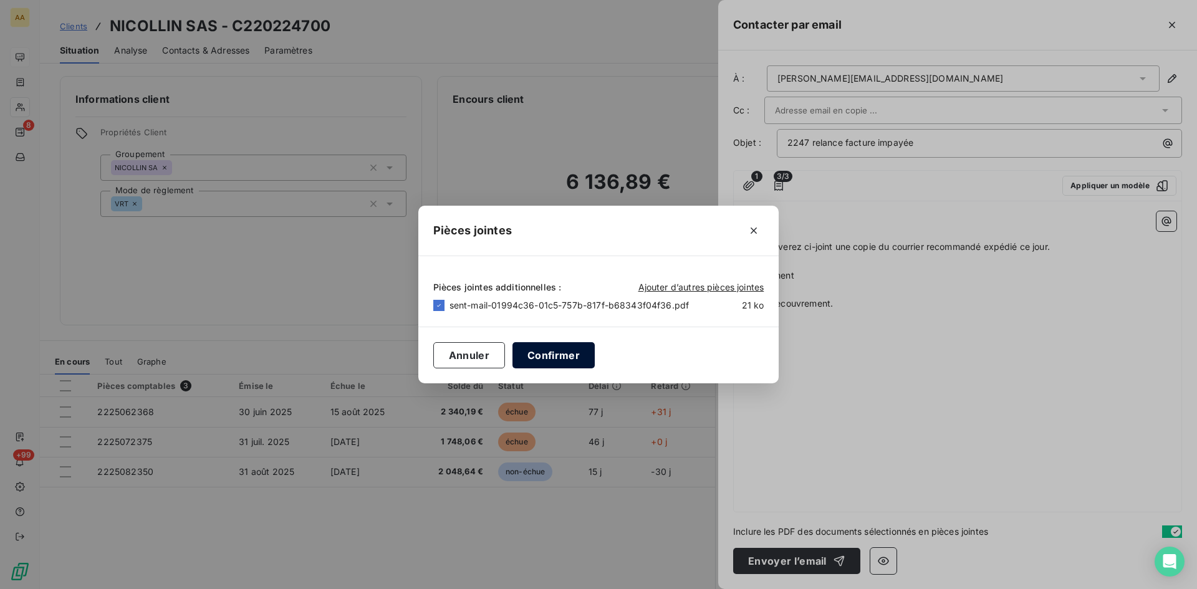
click at [557, 354] on button "Confirmer" at bounding box center [553, 355] width 82 height 26
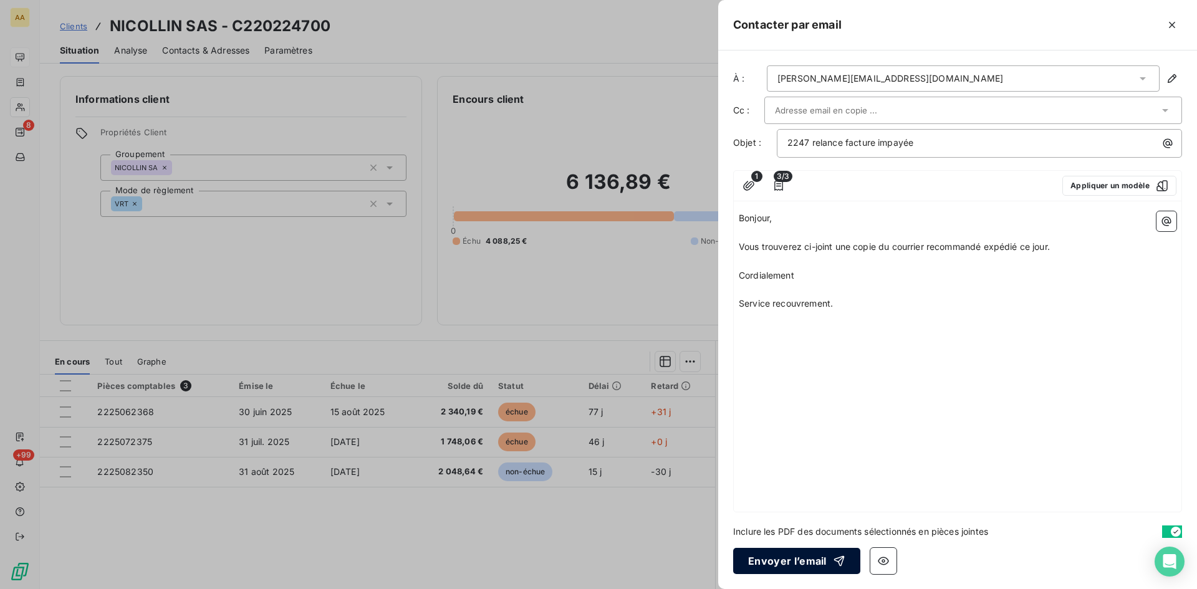
click at [788, 558] on button "Envoyer l’email" at bounding box center [796, 561] width 127 height 26
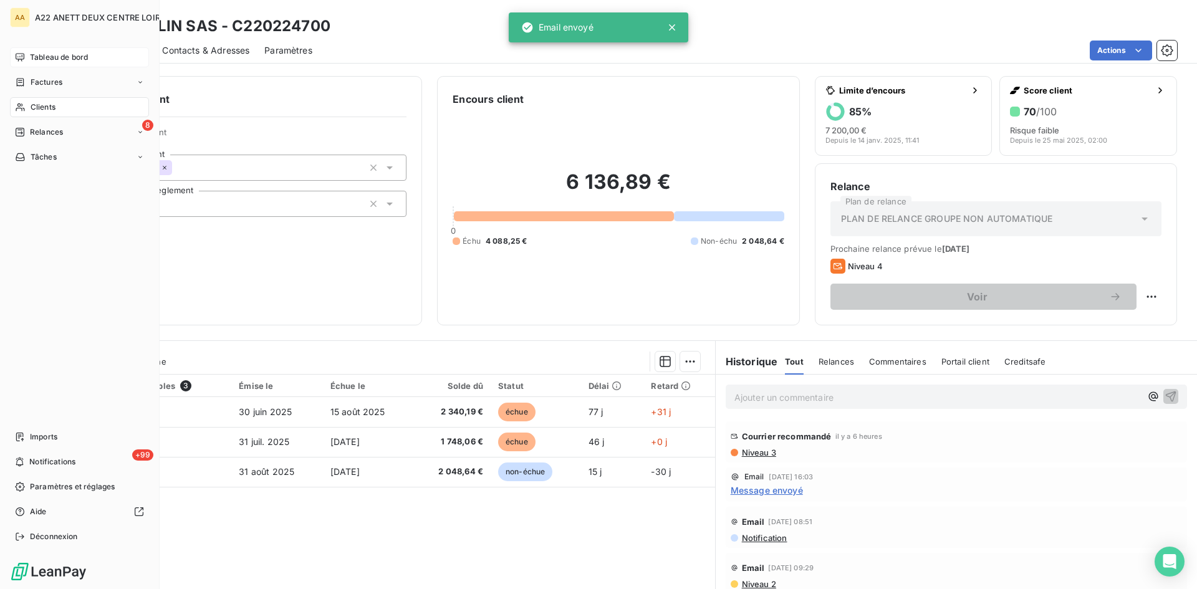
click at [47, 56] on span "Tableau de bord" at bounding box center [59, 57] width 58 height 11
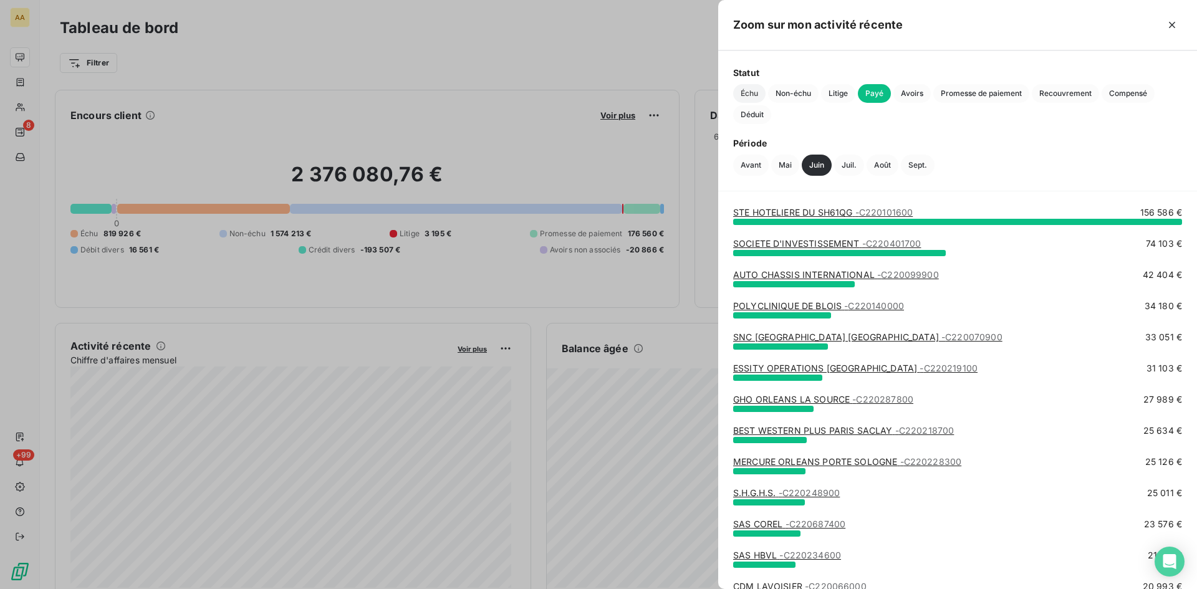
click at [747, 92] on span "Échu" at bounding box center [749, 93] width 32 height 19
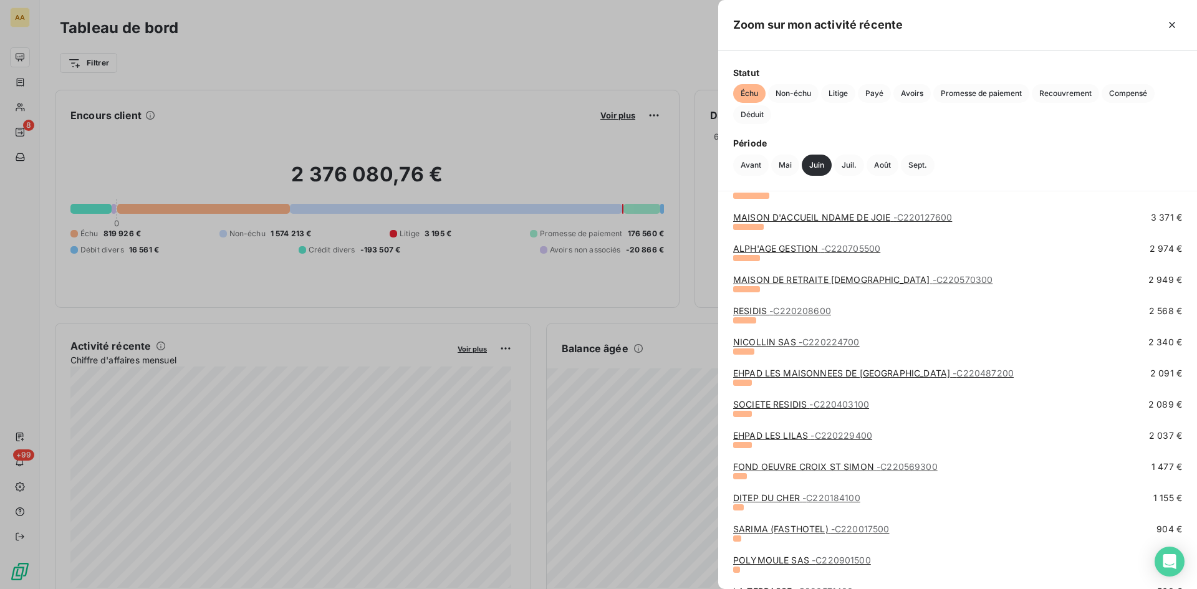
scroll to position [312, 0]
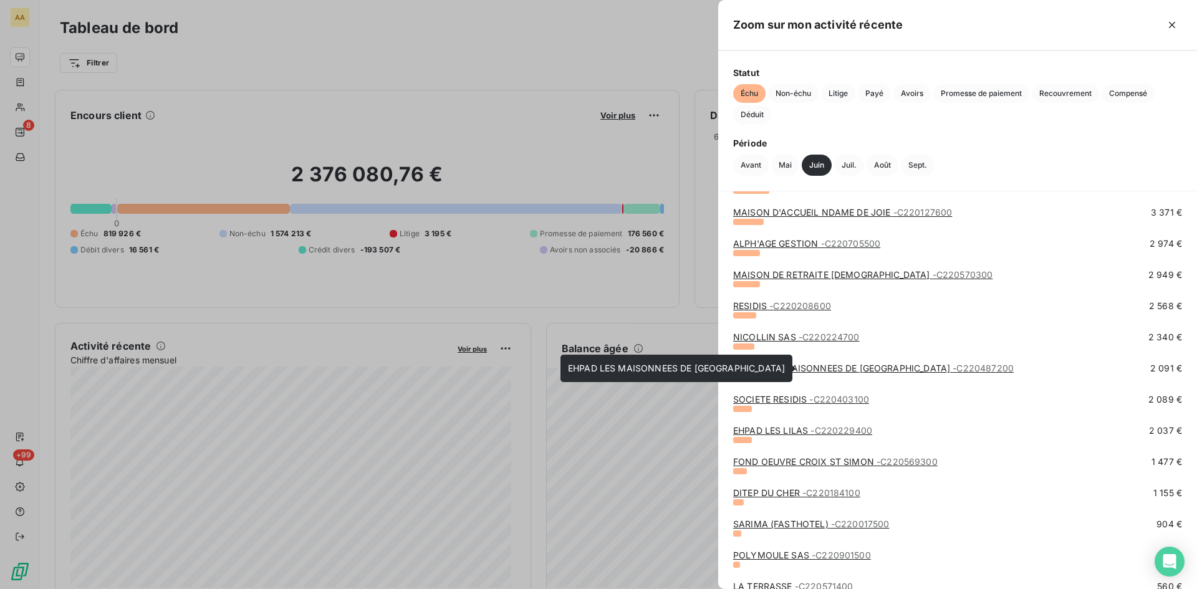
click at [813, 366] on link "EHPAD LES MAISONNEES DE BLOIS - C220487200" at bounding box center [873, 368] width 280 height 11
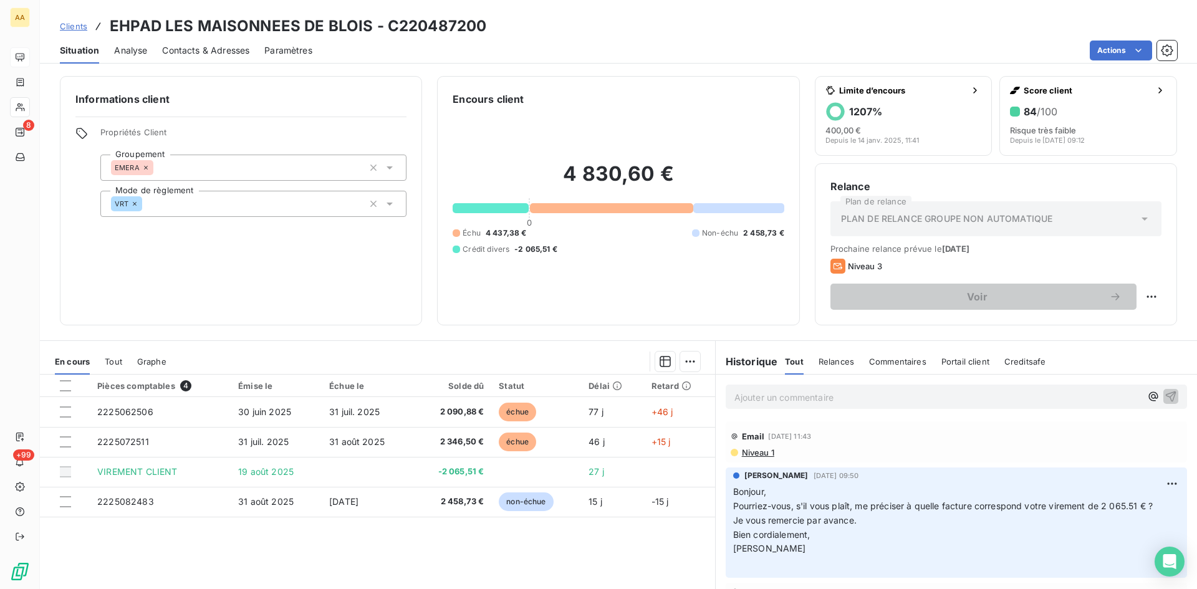
drag, startPoint x: 828, startPoint y: 549, endPoint x: 712, endPoint y: 495, distance: 128.3
click at [716, 495] on div "[PERSON_NAME] [DATE] 09:50 Bonjour, Pourriez-vous, s'il vous plaît, me préciser…" at bounding box center [956, 522] width 481 height 115
copy p "Bonjour, Pourriez-vous, s'il vous plaît, me préciser à quelle facture correspon…"
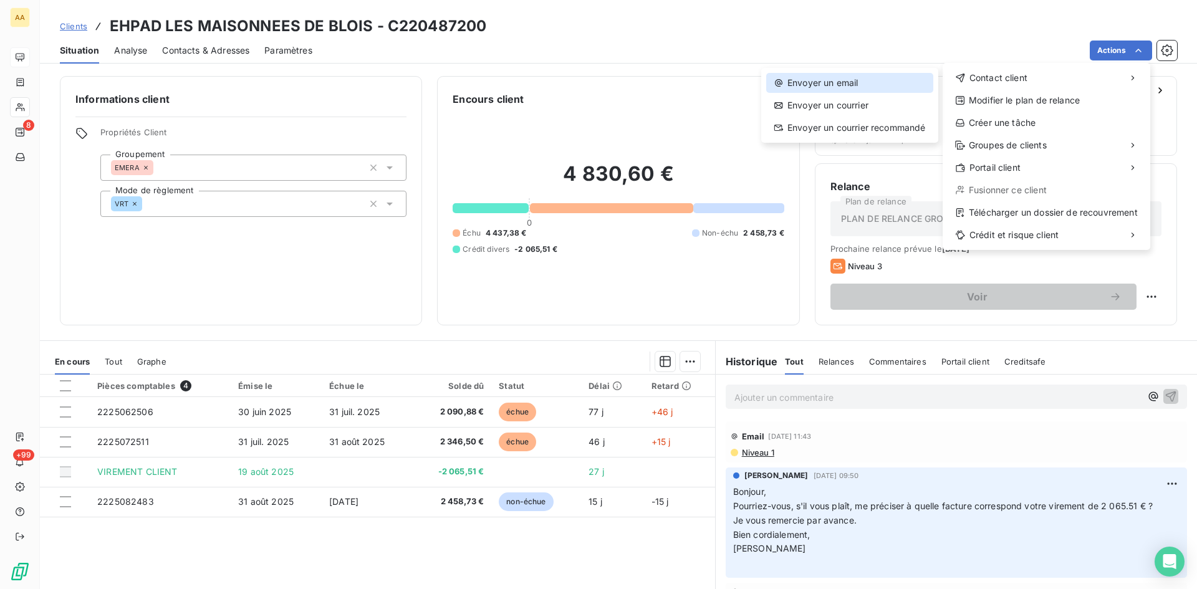
click at [823, 82] on div "Envoyer un email" at bounding box center [849, 83] width 167 height 20
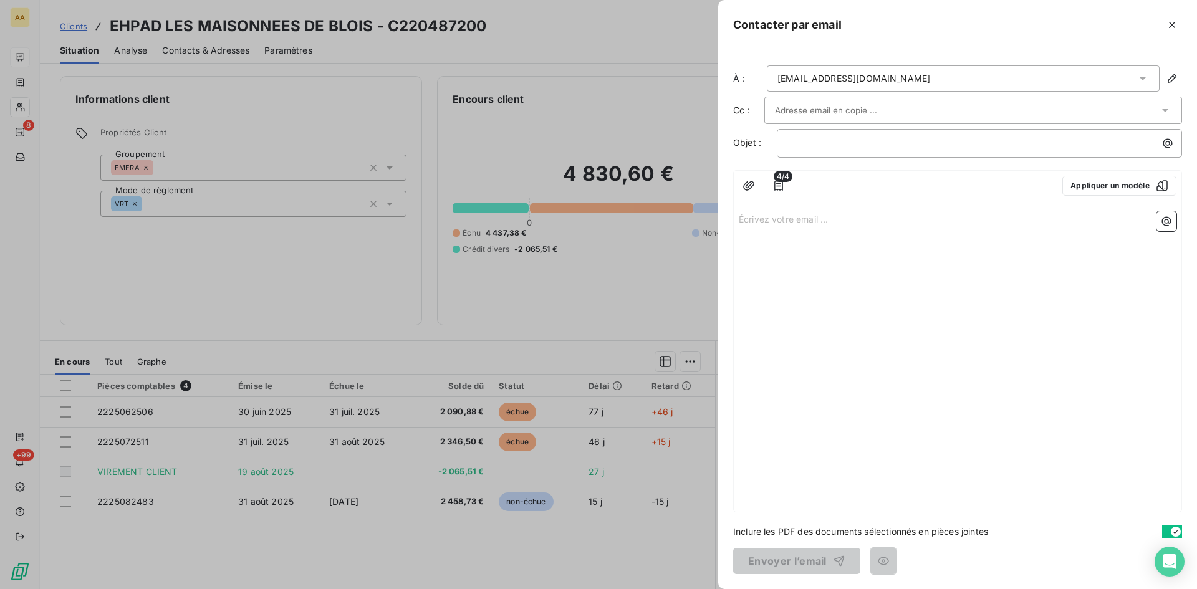
click at [758, 218] on p "Écrivez votre email ... ﻿" at bounding box center [958, 218] width 438 height 14
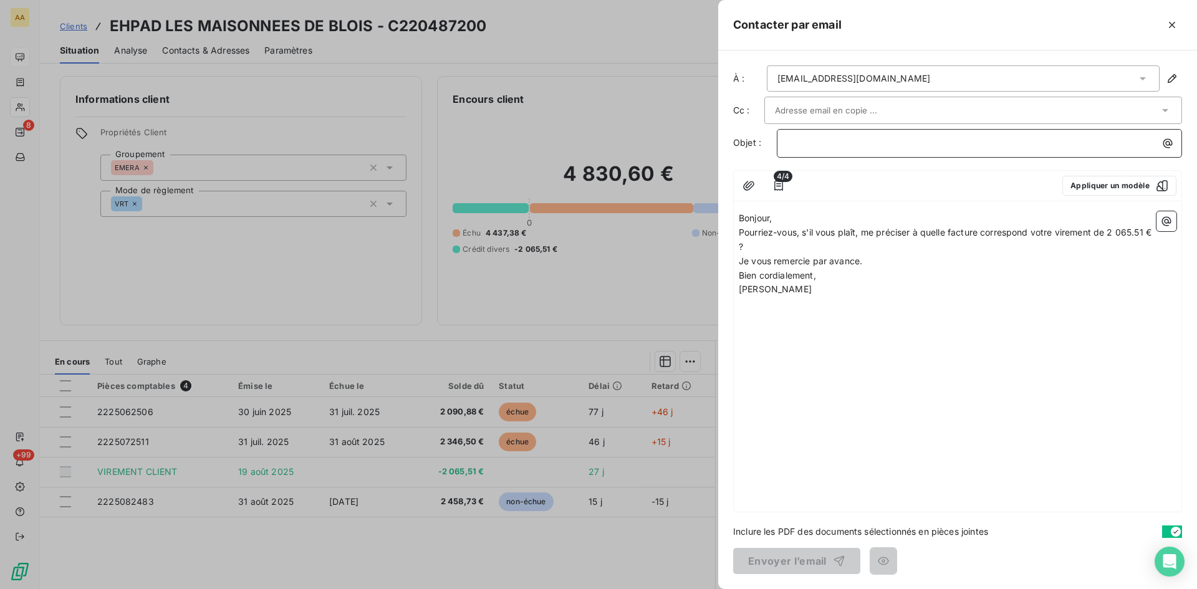
click at [802, 139] on p "﻿" at bounding box center [982, 143] width 390 height 14
click at [789, 558] on button "Envoyer l’email" at bounding box center [796, 561] width 127 height 26
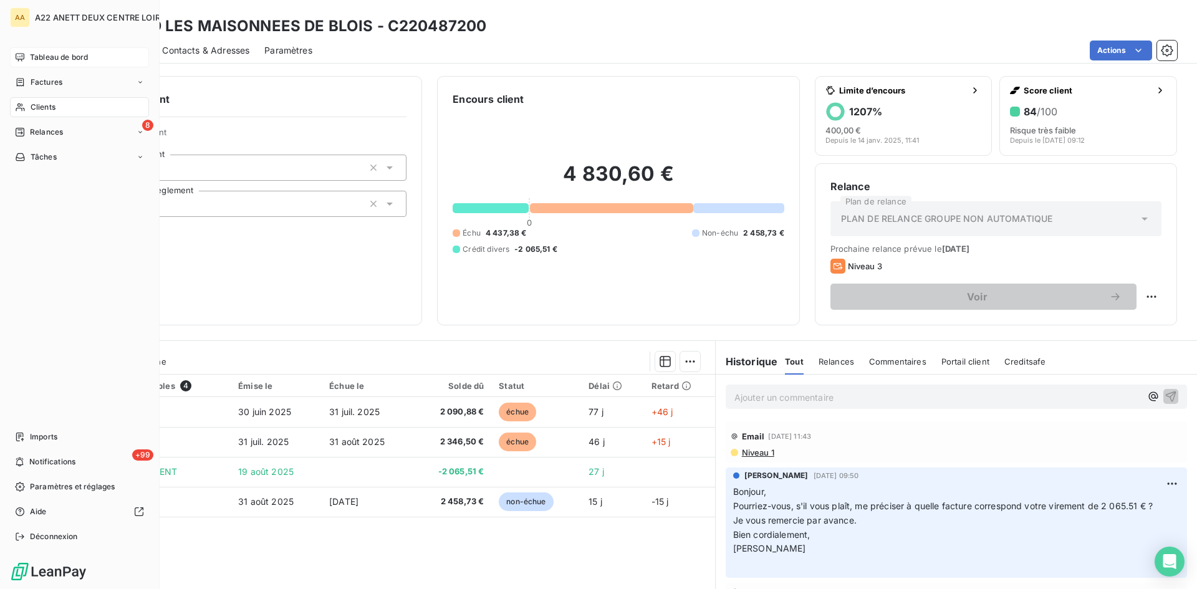
click at [54, 50] on div "Tableau de bord" at bounding box center [79, 57] width 139 height 20
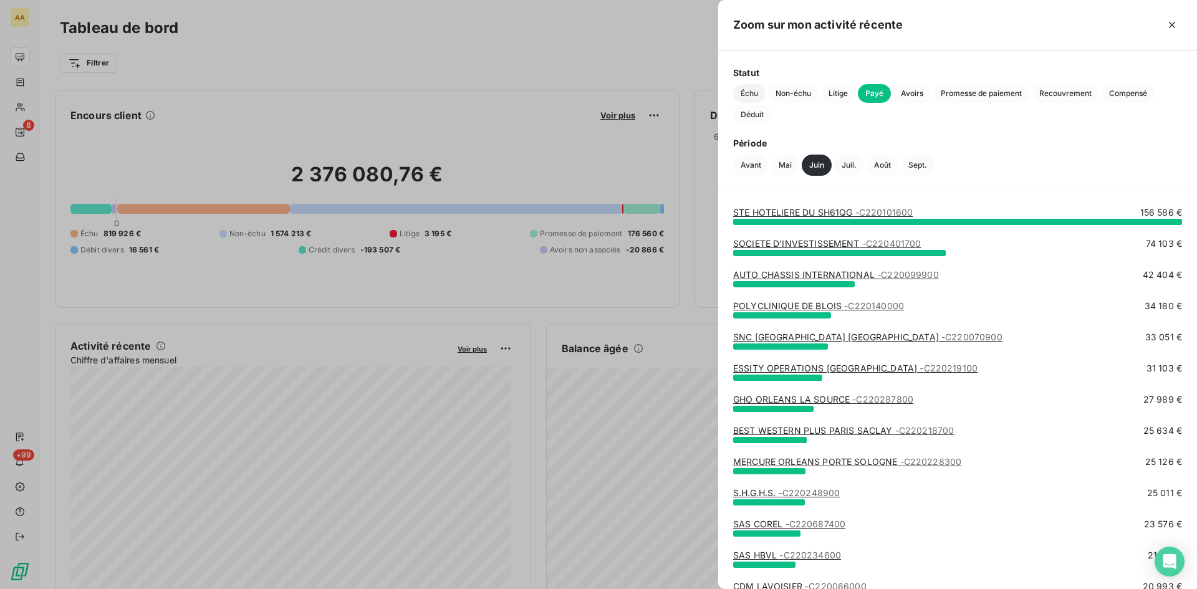
click at [748, 96] on span "Échu" at bounding box center [749, 93] width 32 height 19
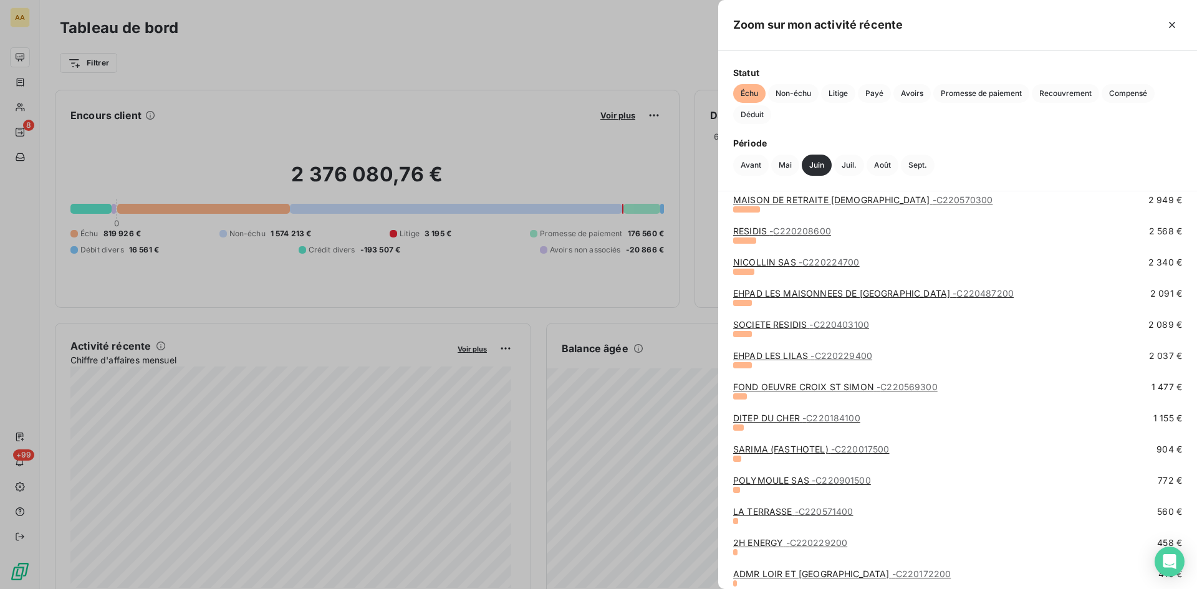
scroll to position [436, 0]
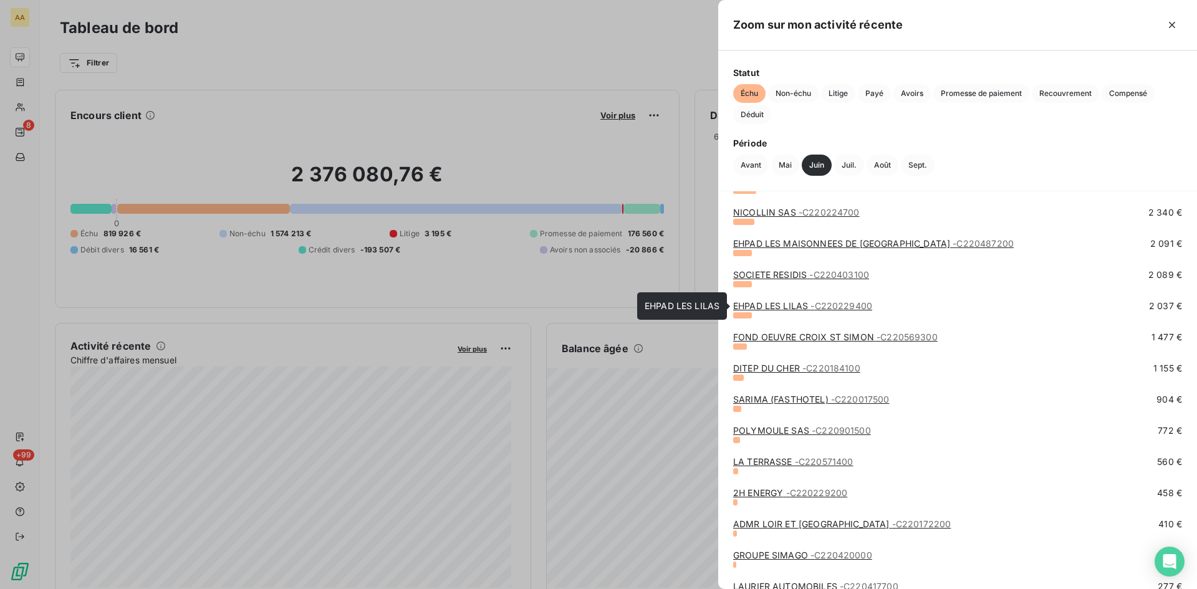
click at [829, 305] on span "- C220229400" at bounding box center [841, 305] width 62 height 11
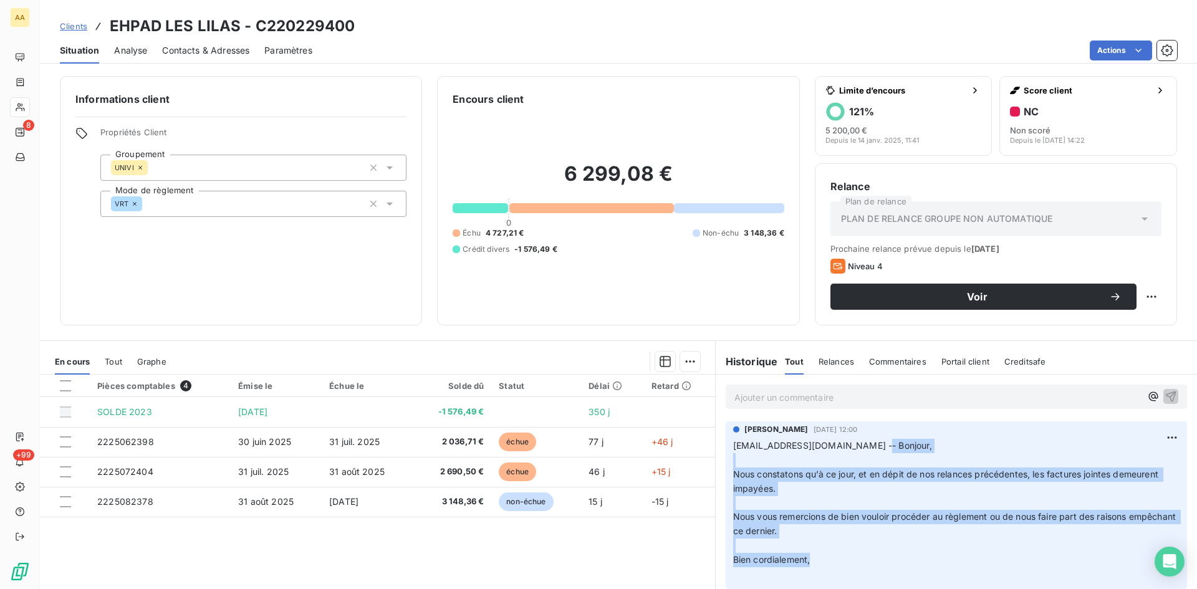
drag, startPoint x: 829, startPoint y: 562, endPoint x: 848, endPoint y: 441, distance: 122.4
click at [848, 441] on p "[EMAIL_ADDRESS][DOMAIN_NAME] -- Bonjour, ﻿ Nous constatons qu’à ce jour, et en …" at bounding box center [956, 510] width 446 height 143
copy p "Bonjour, ﻿ Nous constatons qu’à ce jour, et en dépit de nos relances précédente…"
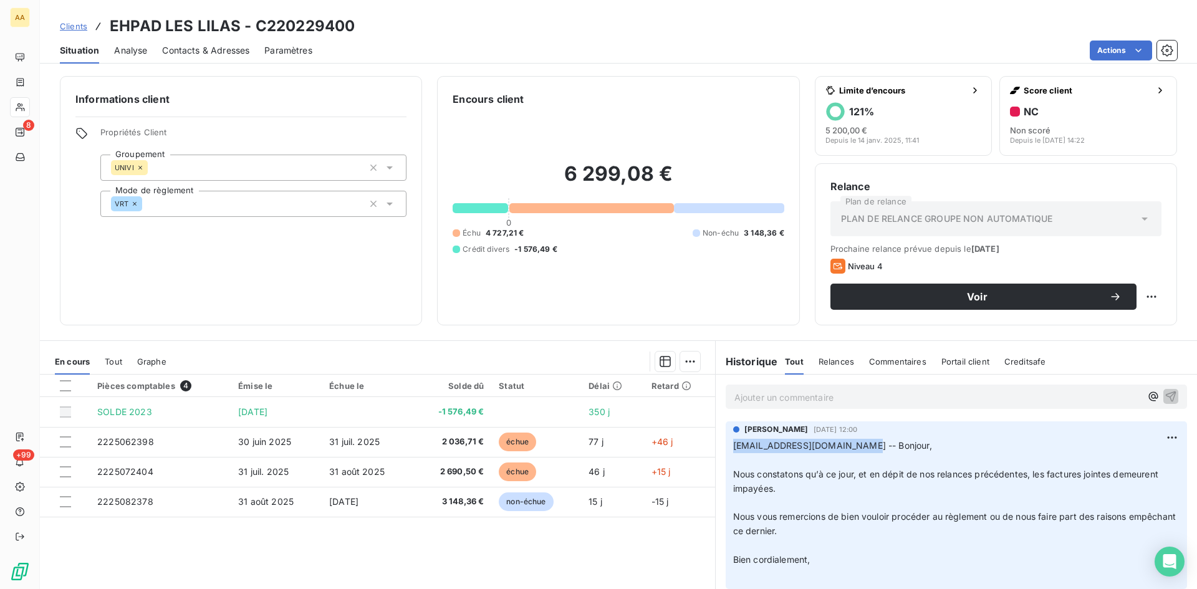
drag, startPoint x: 836, startPoint y: 446, endPoint x: 749, endPoint y: 443, distance: 87.3
click at [726, 444] on div "[PERSON_NAME] [DATE] 12:00 [EMAIL_ADDRESS][DOMAIN_NAME] -- Bonjour, ﻿ Nous cons…" at bounding box center [956, 505] width 461 height 168
copy span "[EMAIL_ADDRESS][DOMAIN_NAME]"
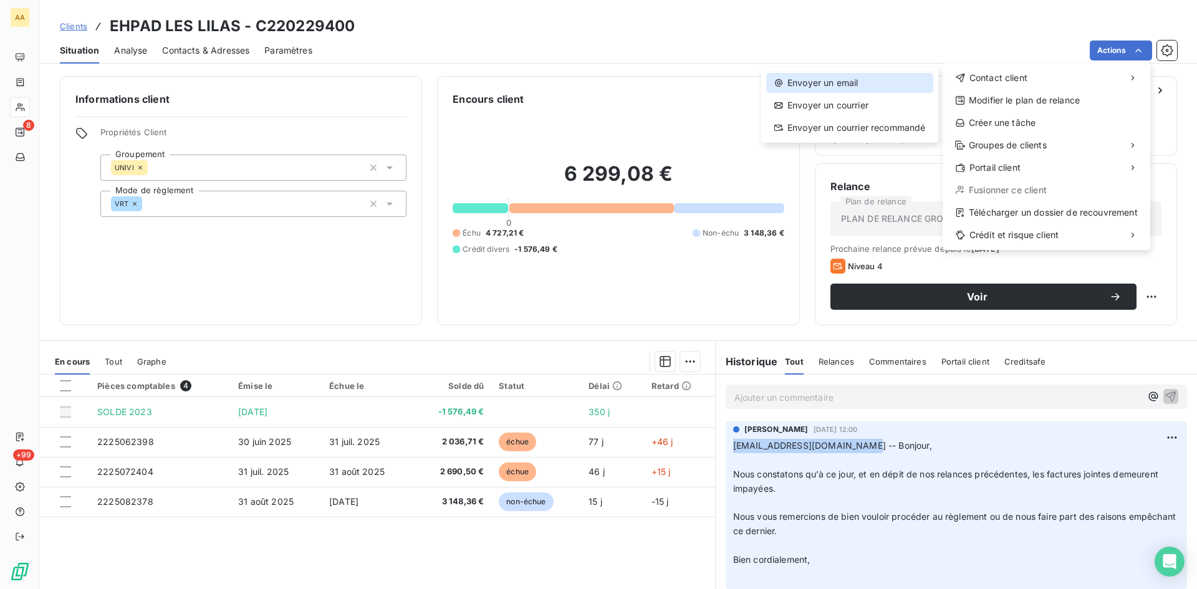
click at [810, 82] on div "Envoyer un email" at bounding box center [849, 83] width 167 height 20
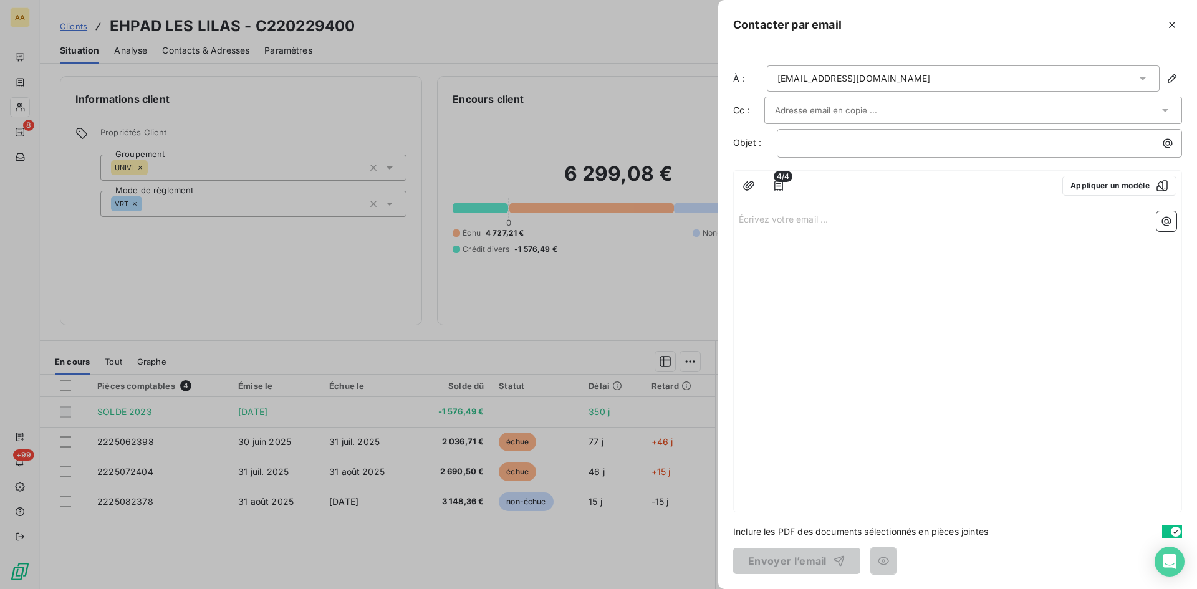
click at [789, 110] on input "text" at bounding box center [842, 110] width 134 height 19
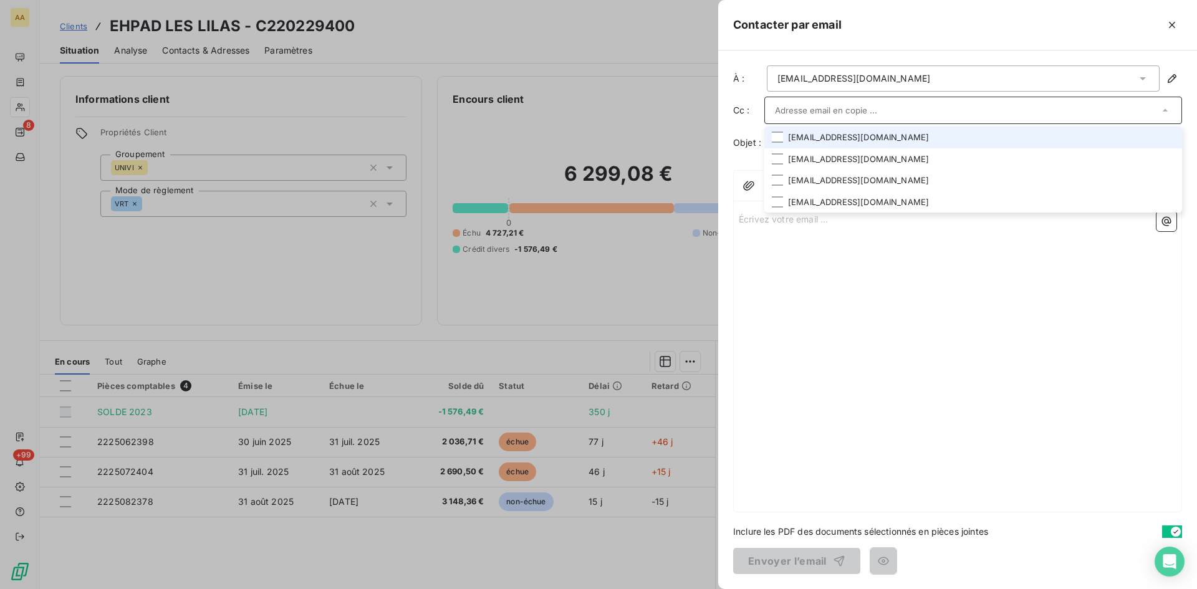
paste input "[EMAIL_ADDRESS][DOMAIN_NAME]"
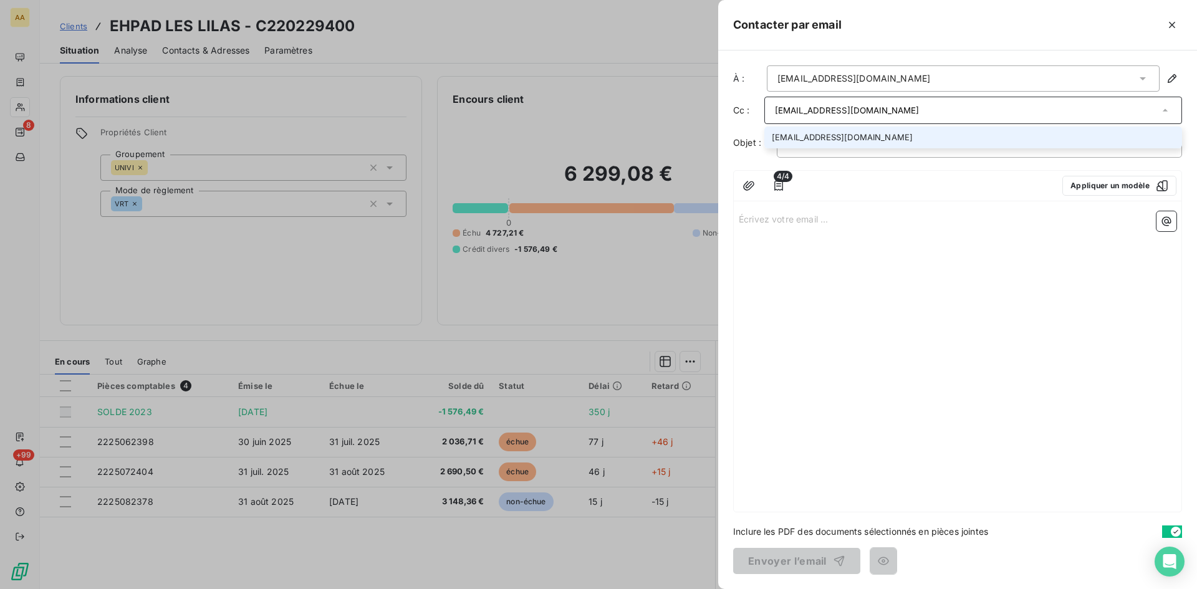
type input "[EMAIL_ADDRESS][DOMAIN_NAME]"
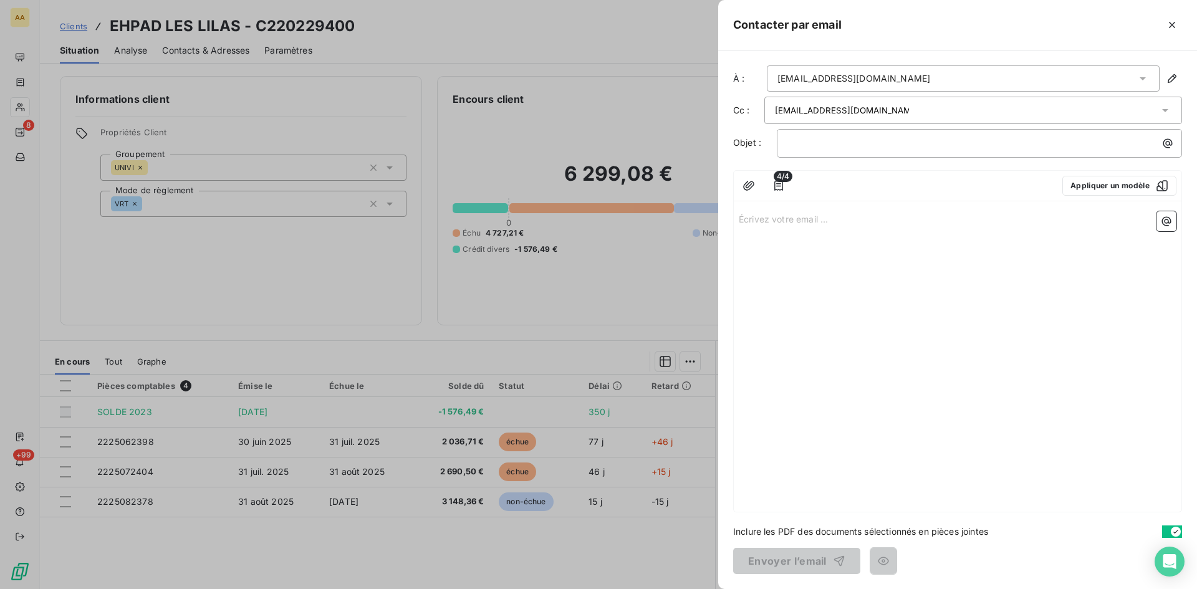
click at [822, 158] on div "À : [EMAIL_ADDRESS][DOMAIN_NAME] Cc : [DOMAIN_NAME][EMAIL_ADDRESS][DOMAIN_NAME]…" at bounding box center [957, 319] width 479 height 539
click at [797, 142] on p "﻿" at bounding box center [982, 143] width 390 height 14
click at [759, 218] on p "Écrivez votre email ... ﻿" at bounding box center [958, 218] width 438 height 14
click at [752, 216] on p "Écrivez votre email ... ﻿" at bounding box center [958, 218] width 438 height 14
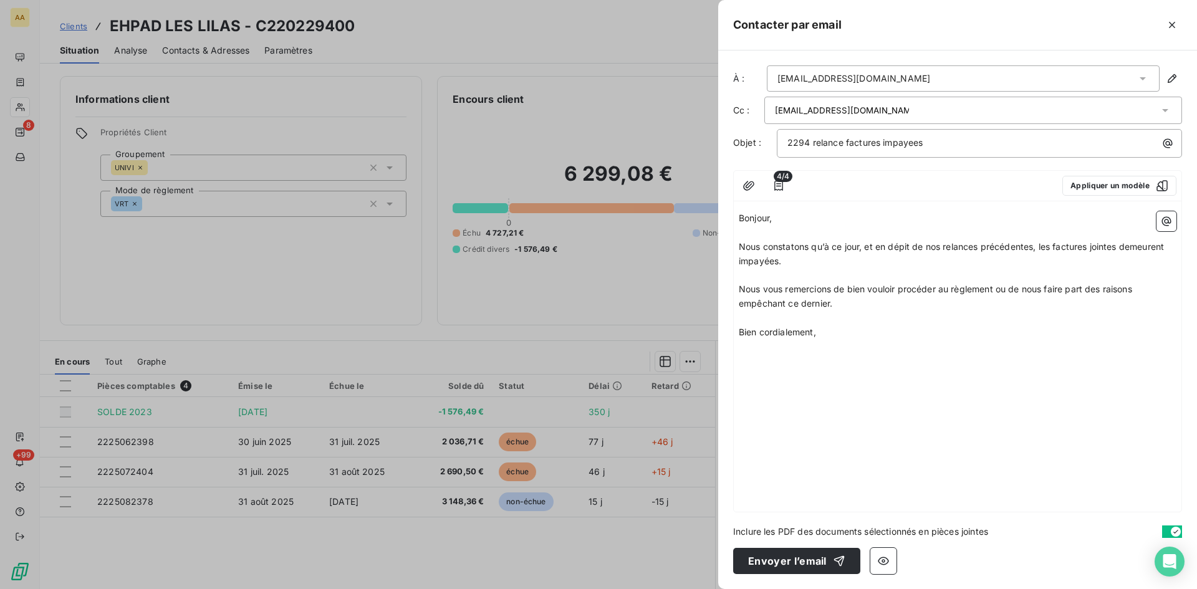
click at [125, 443] on div at bounding box center [598, 294] width 1197 height 589
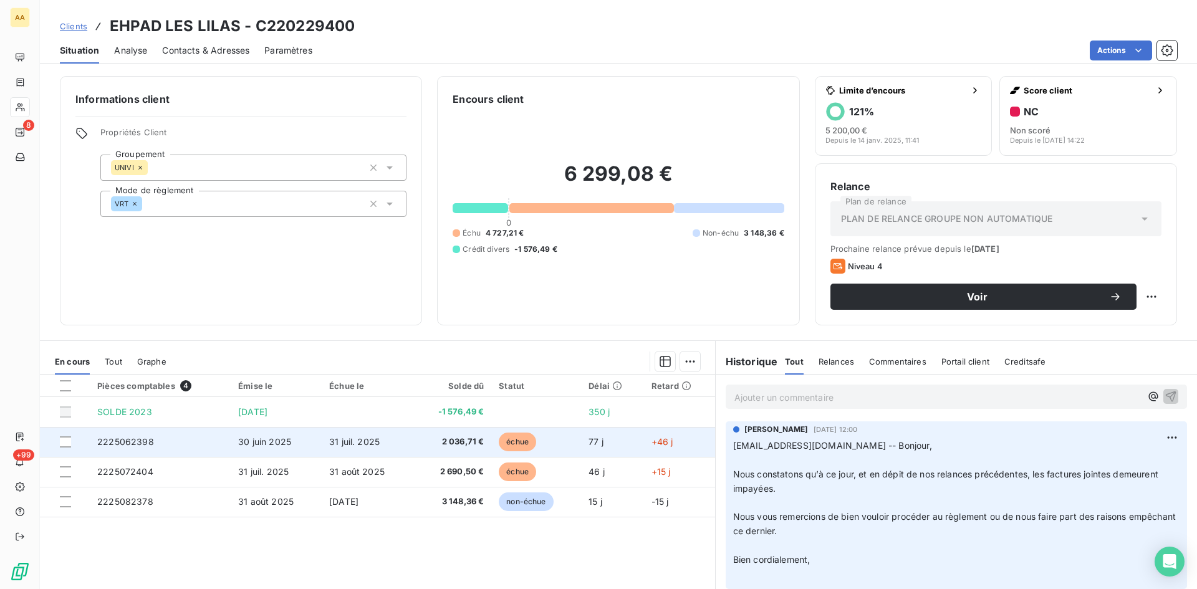
click at [123, 440] on span "2225062398" at bounding box center [125, 441] width 57 height 11
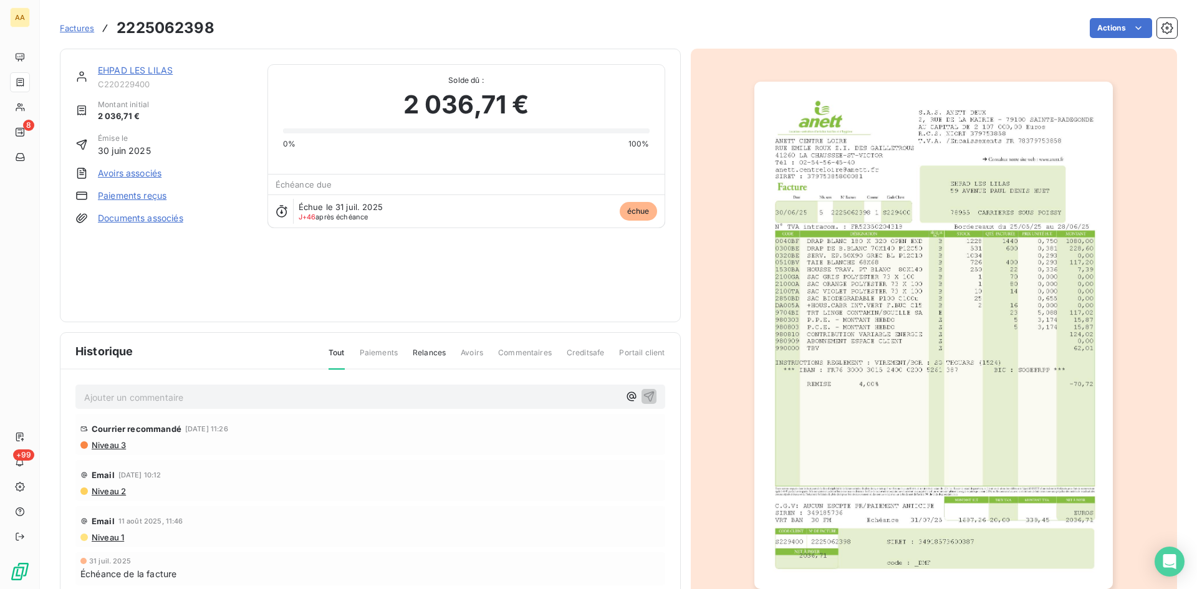
click at [913, 363] on img "button" at bounding box center [933, 335] width 358 height 507
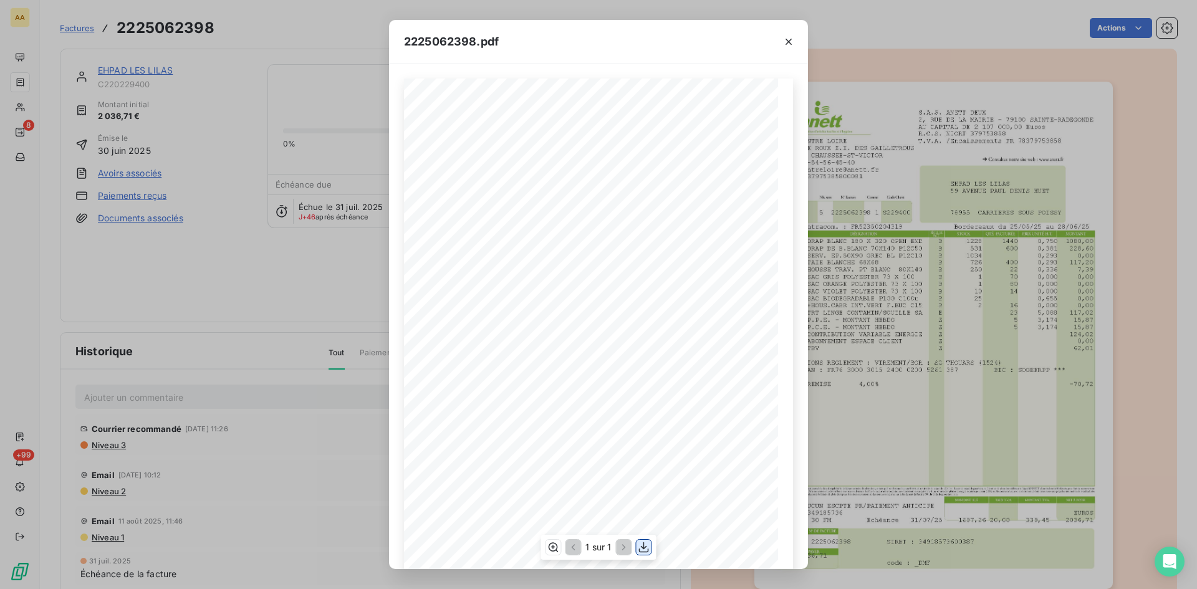
click at [643, 549] on icon "button" at bounding box center [644, 547] width 12 height 12
click at [206, 319] on div "2225062398.pdf S.A.S. ANETT DEUX [STREET_ADDRESS] AU CAPITAL DE 2 107 000,00 Eu…" at bounding box center [598, 294] width 1197 height 589
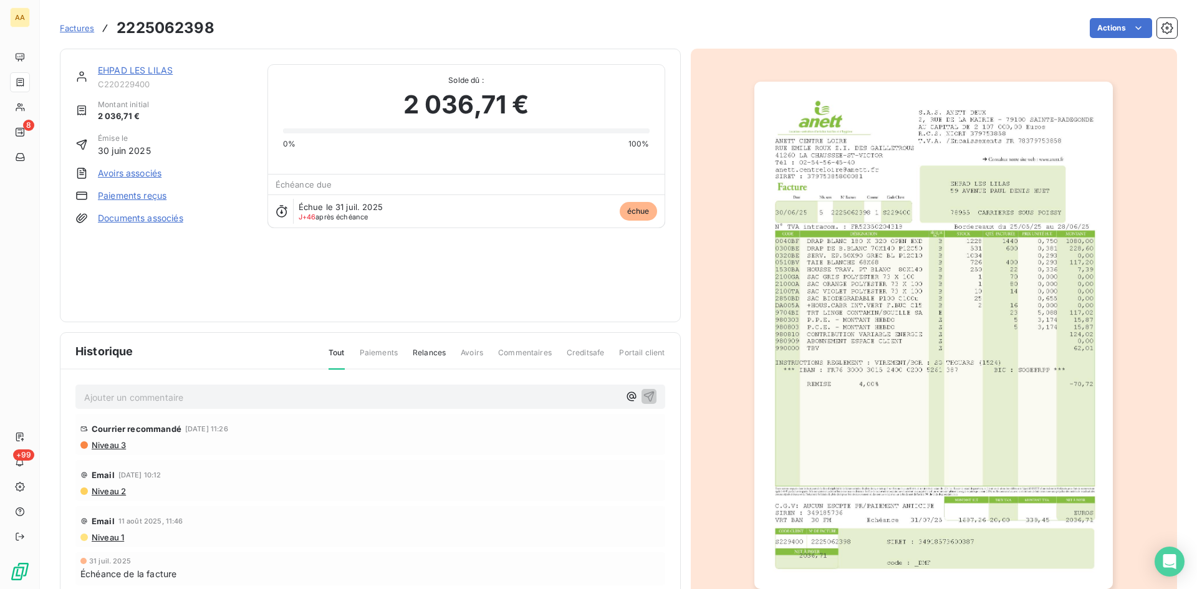
click at [132, 70] on link "EHPAD LES LILAS" at bounding box center [135, 70] width 75 height 11
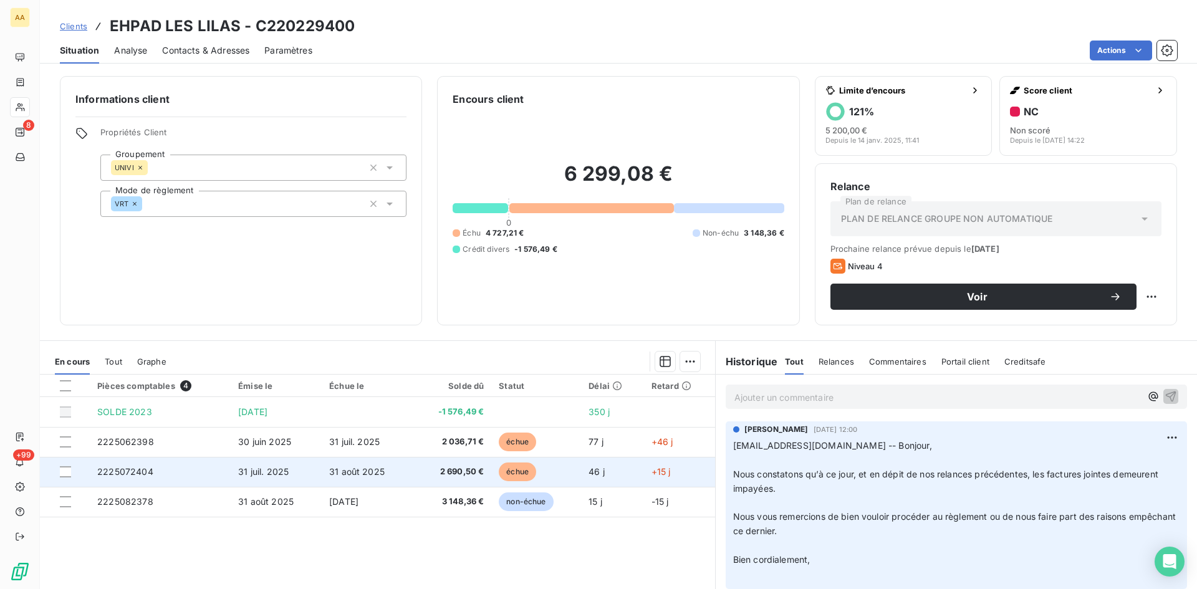
click at [121, 470] on span "2225072404" at bounding box center [125, 471] width 56 height 11
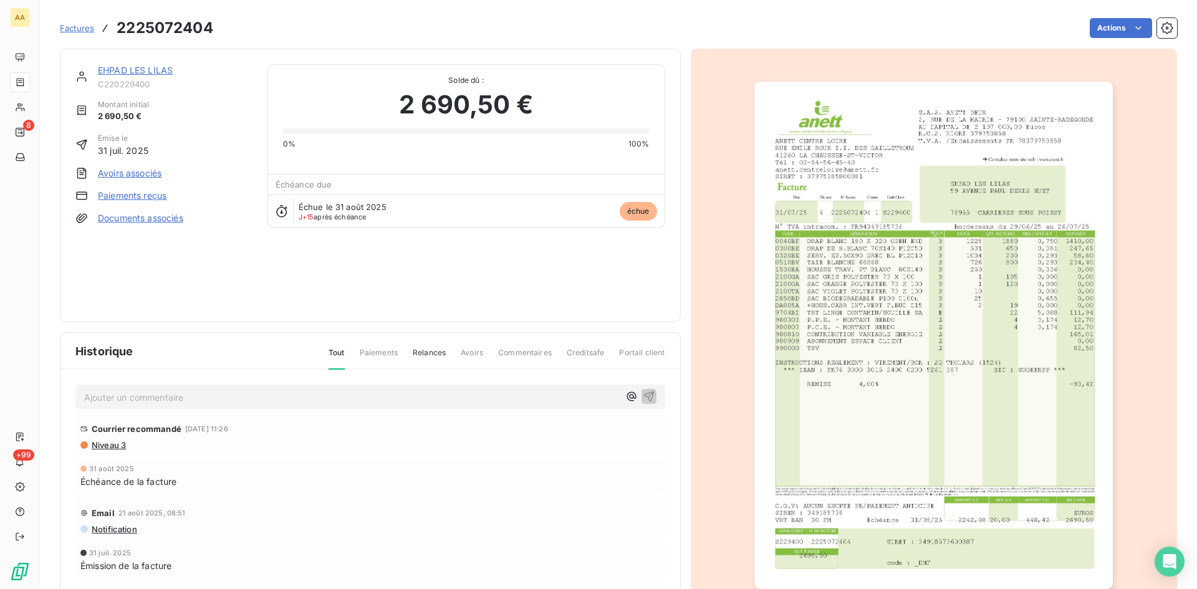
click at [941, 306] on img "button" at bounding box center [933, 335] width 358 height 507
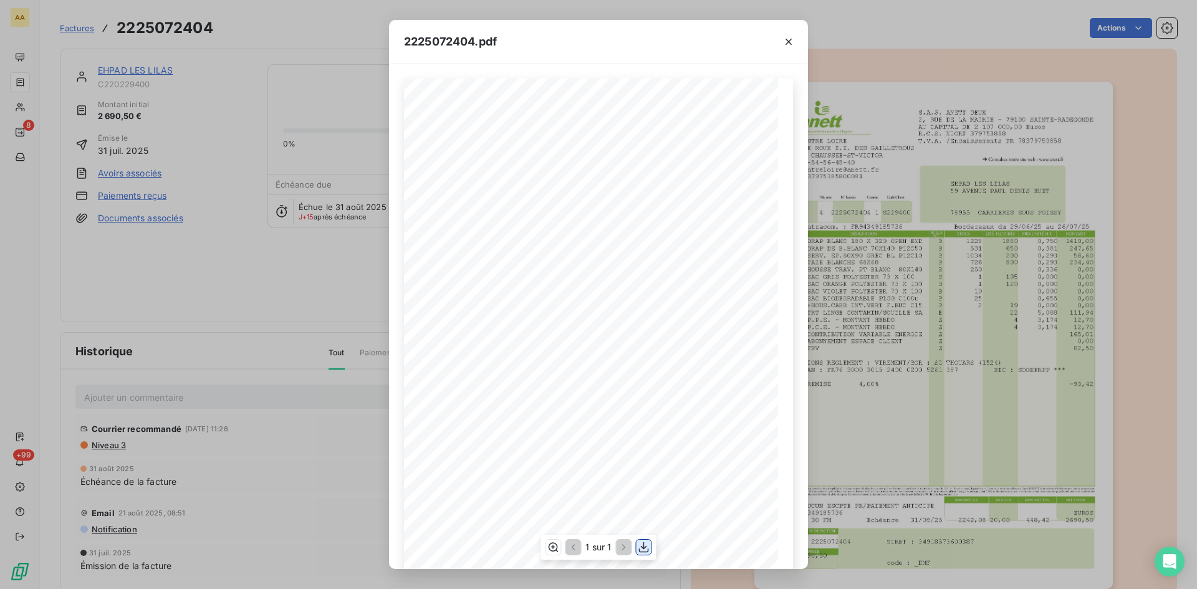
click at [647, 543] on icon "button" at bounding box center [644, 547] width 12 height 12
drag, startPoint x: 787, startPoint y: 39, endPoint x: 765, endPoint y: 40, distance: 21.8
click at [787, 39] on icon "button" at bounding box center [788, 42] width 6 height 6
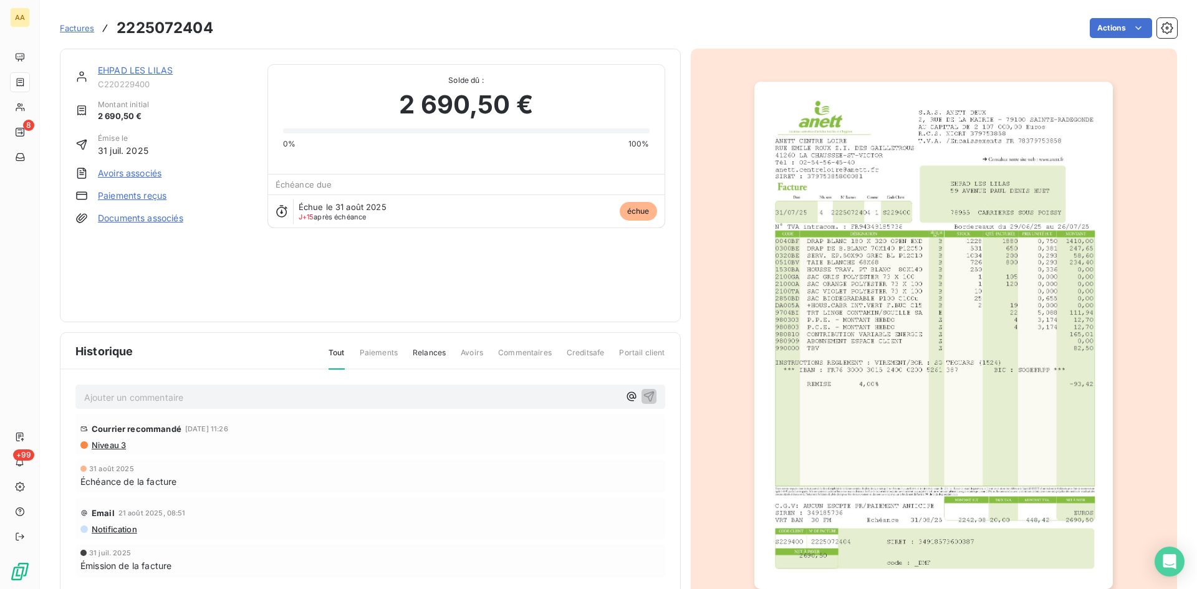
click at [155, 63] on div "EHPAD LES LILAS C220229400 Montant initial 2 690,50 € Émise le [DATE] Avoirs as…" at bounding box center [370, 186] width 621 height 274
click at [151, 69] on link "EHPAD LES LILAS" at bounding box center [135, 70] width 75 height 11
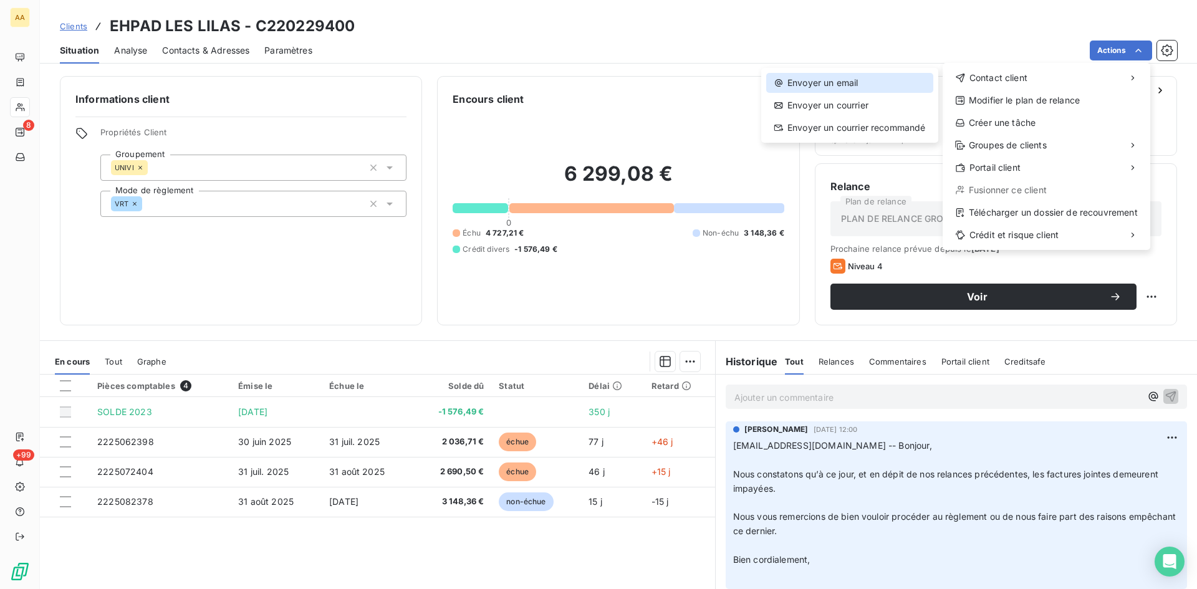
click at [822, 83] on div "Envoyer un email" at bounding box center [849, 83] width 167 height 20
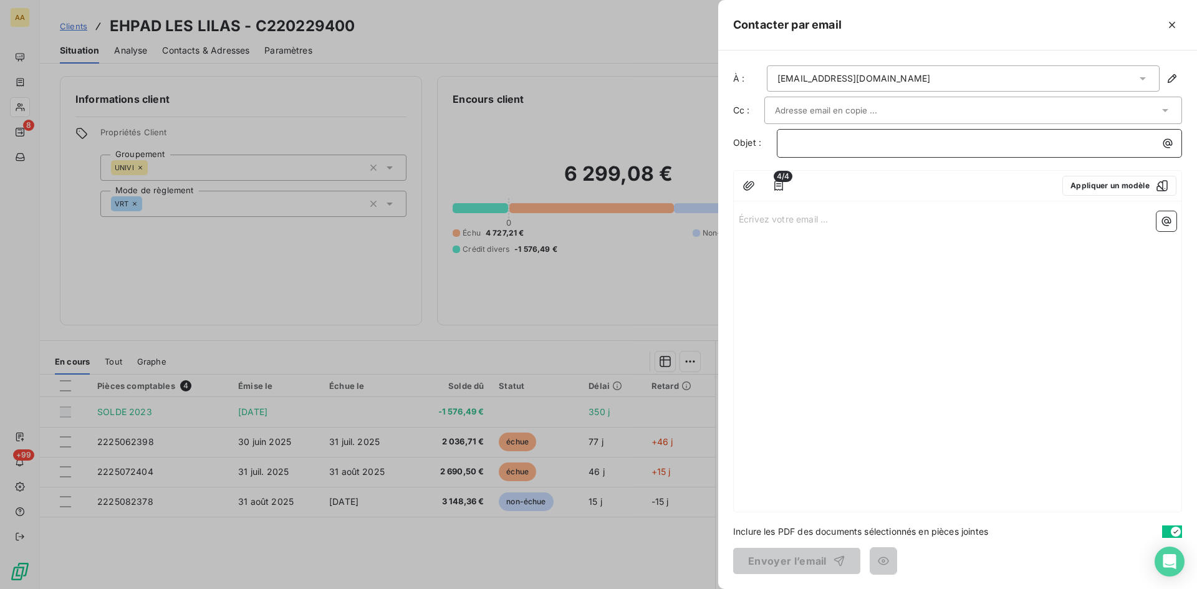
click at [803, 146] on p "﻿" at bounding box center [982, 143] width 390 height 14
click at [765, 213] on p "Écrivez votre email ... ﻿" at bounding box center [958, 218] width 438 height 14
click at [748, 219] on p "Écrivez votre email ... ﻿" at bounding box center [958, 218] width 438 height 14
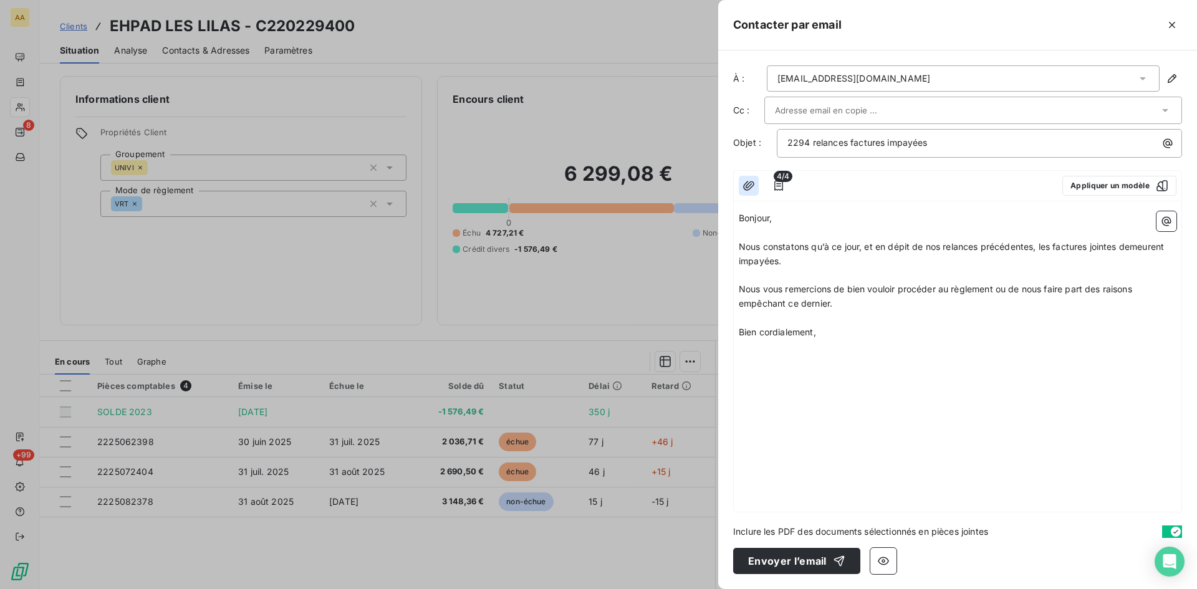
click at [749, 181] on icon "button" at bounding box center [748, 186] width 12 height 12
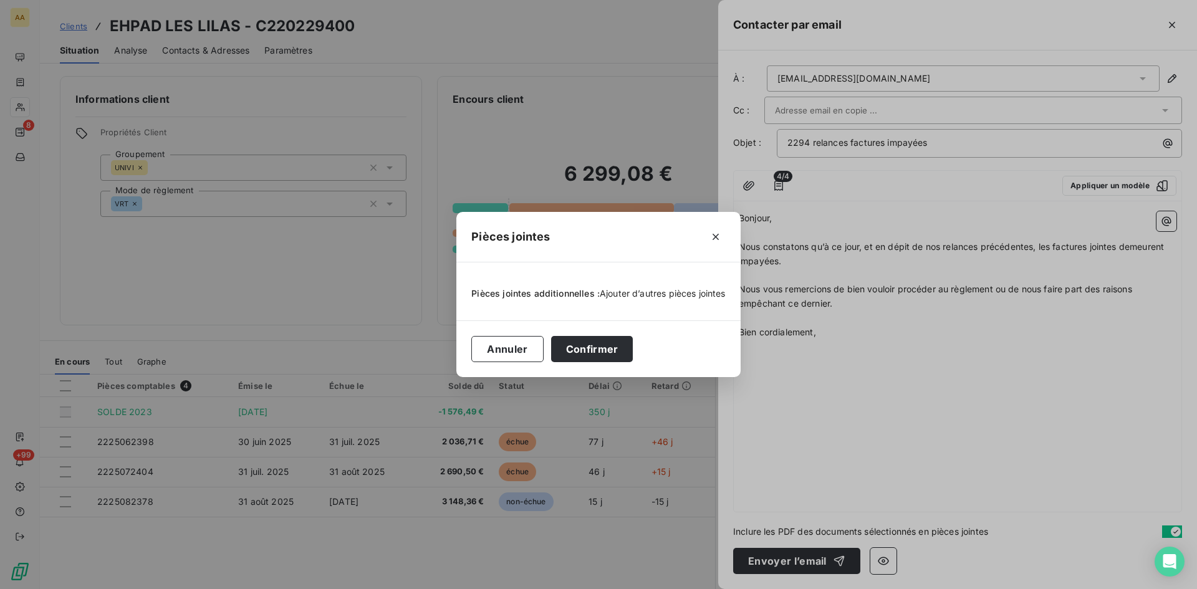
click at [627, 293] on span "Ajouter d’autres pièces jointes" at bounding box center [663, 293] width 126 height 11
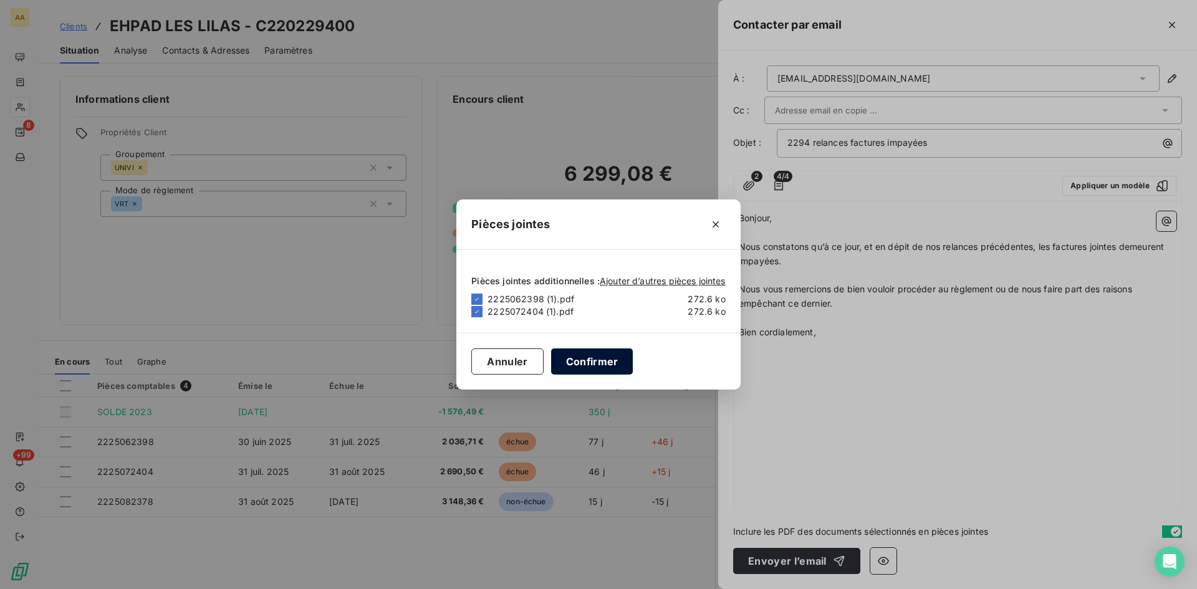
click at [597, 367] on button "Confirmer" at bounding box center [592, 361] width 82 height 26
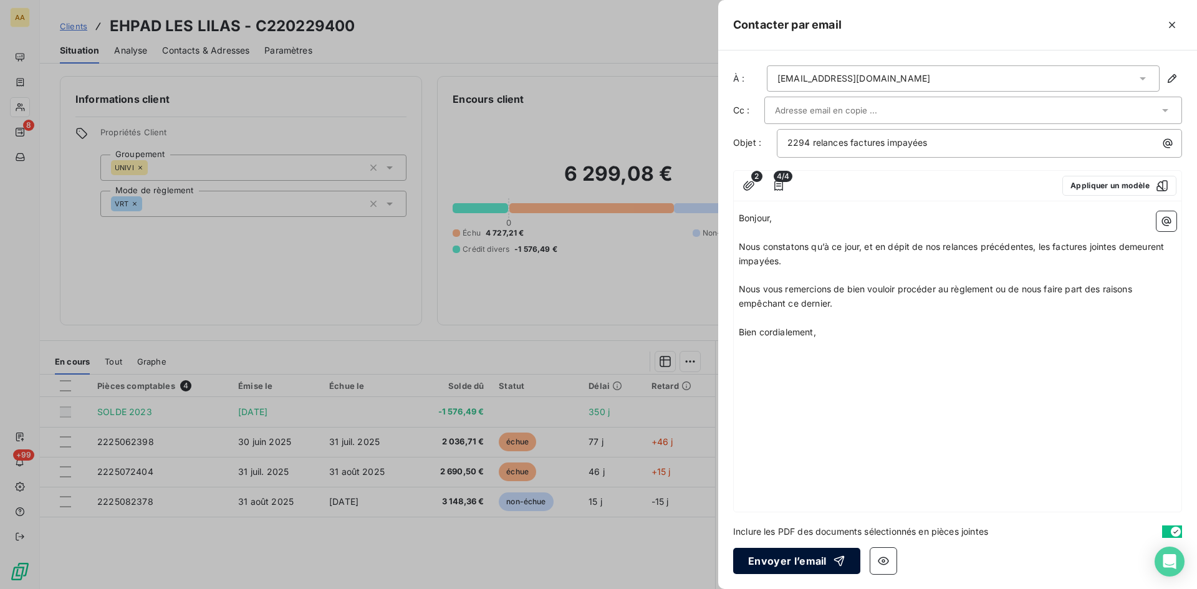
click at [792, 559] on button "Envoyer l’email" at bounding box center [796, 561] width 127 height 26
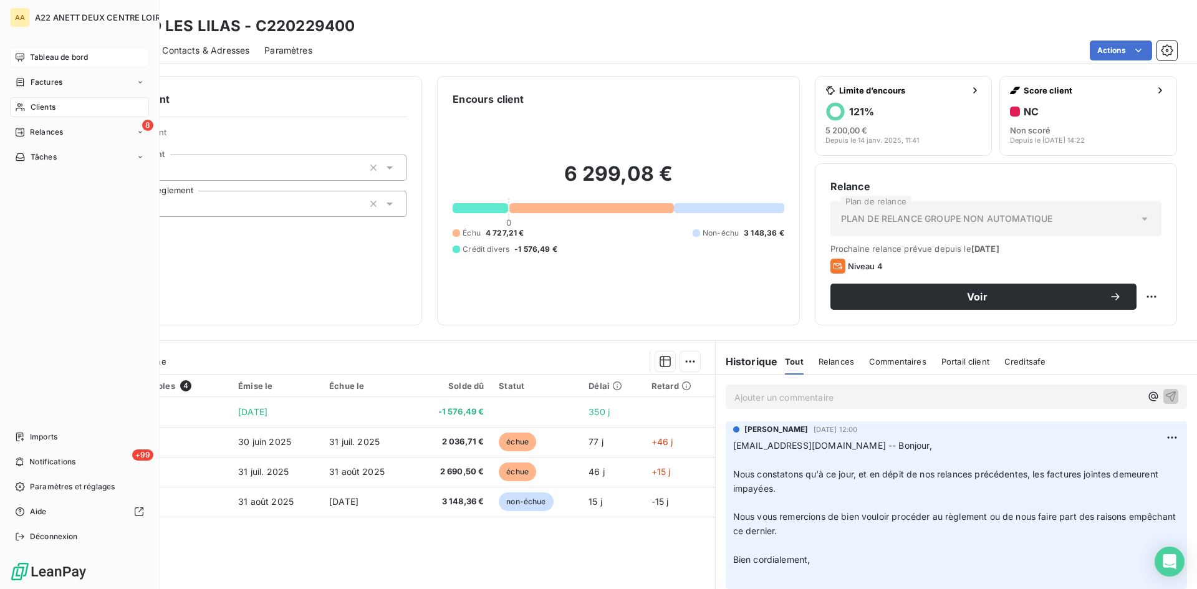
click at [37, 58] on span "Tableau de bord" at bounding box center [59, 57] width 58 height 11
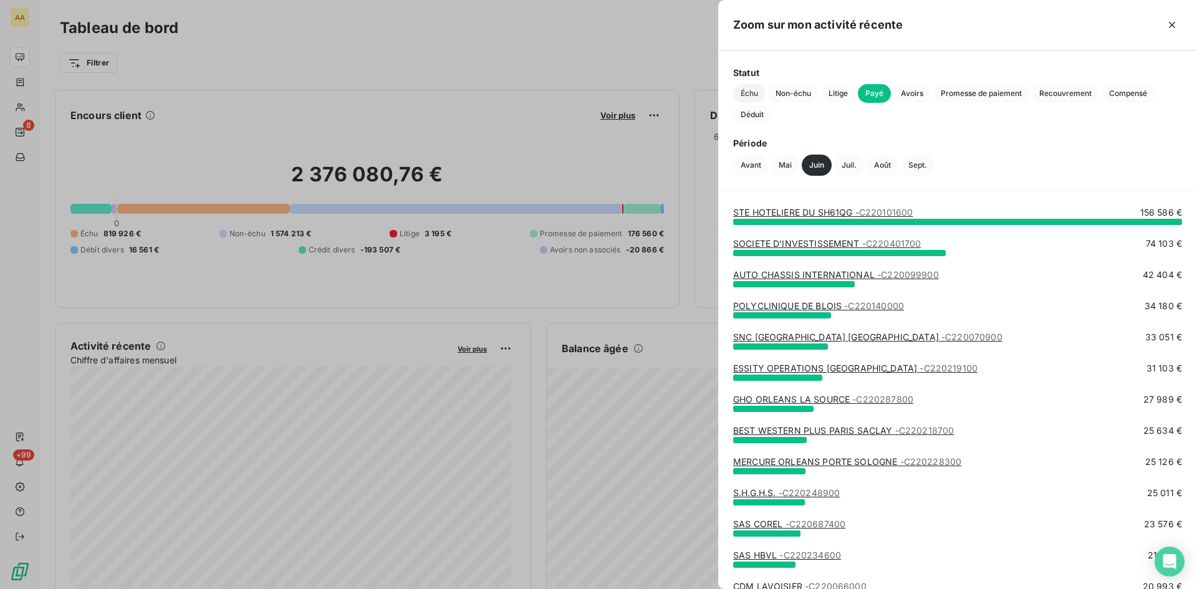
click at [753, 90] on span "Échu" at bounding box center [749, 93] width 32 height 19
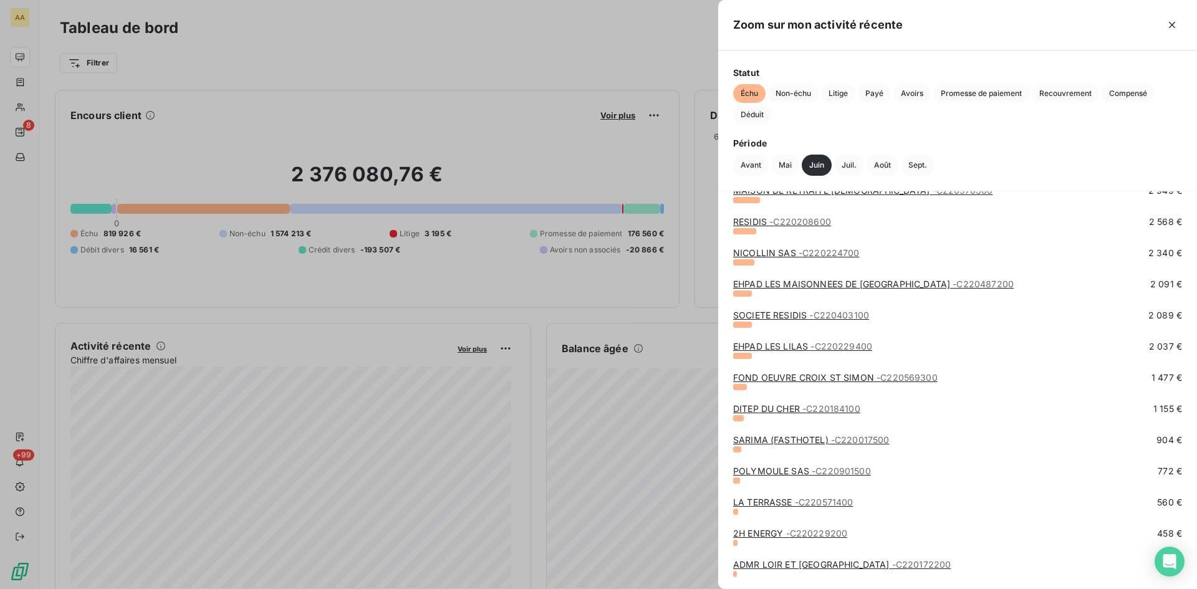
scroll to position [436, 0]
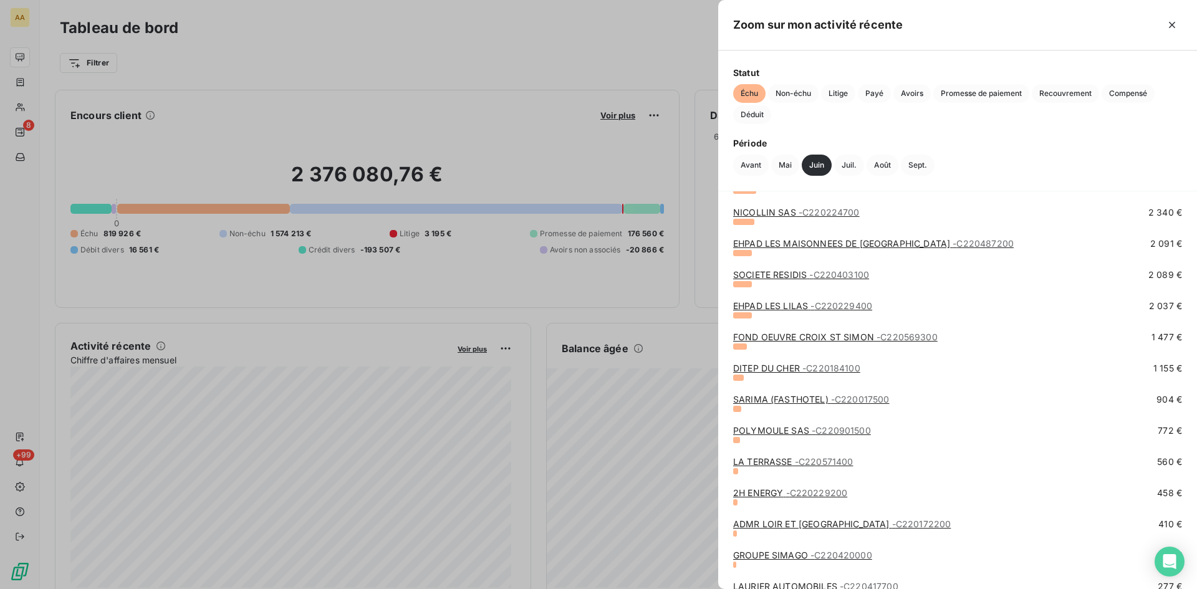
click at [887, 336] on span "- C220569300" at bounding box center [906, 337] width 61 height 11
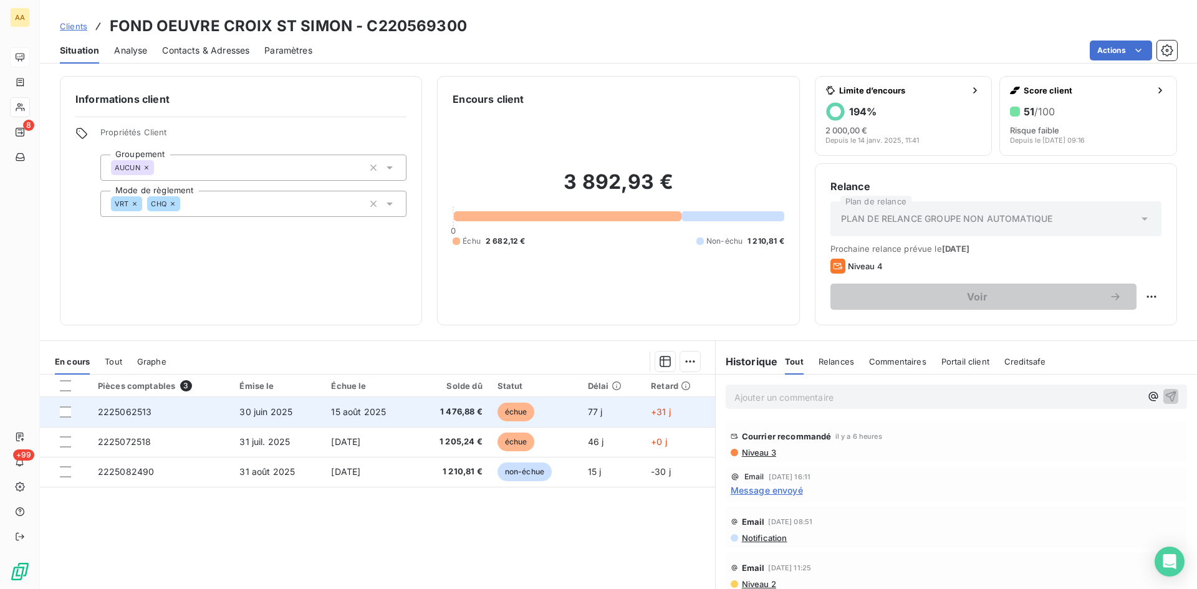
click at [134, 410] on span "2225062513" at bounding box center [125, 411] width 54 height 11
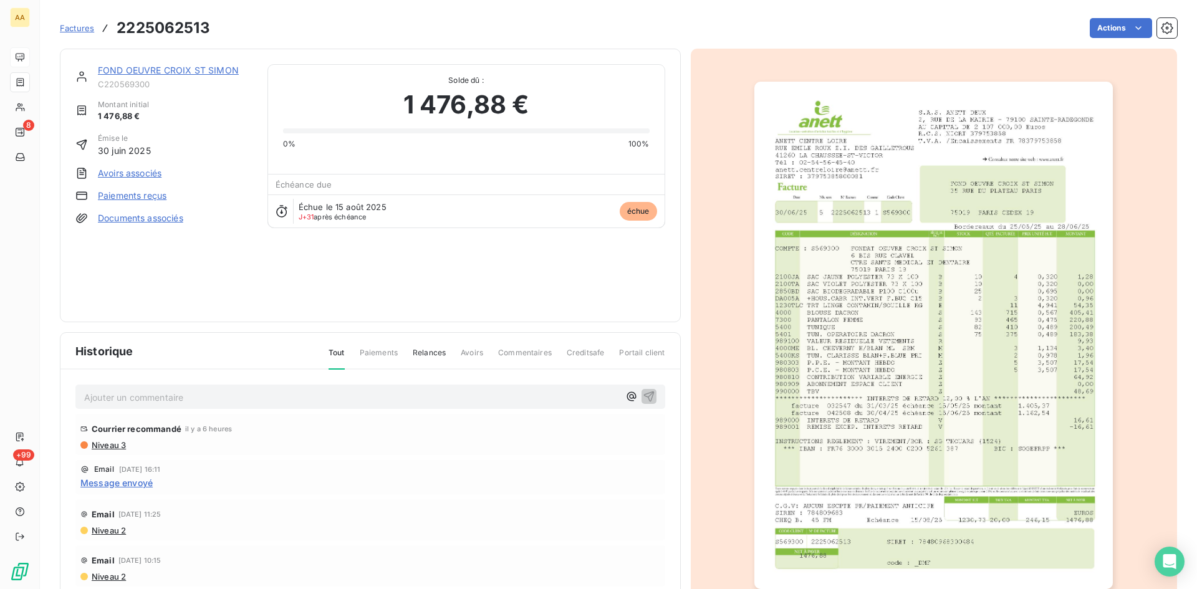
click at [908, 261] on img "button" at bounding box center [933, 335] width 358 height 507
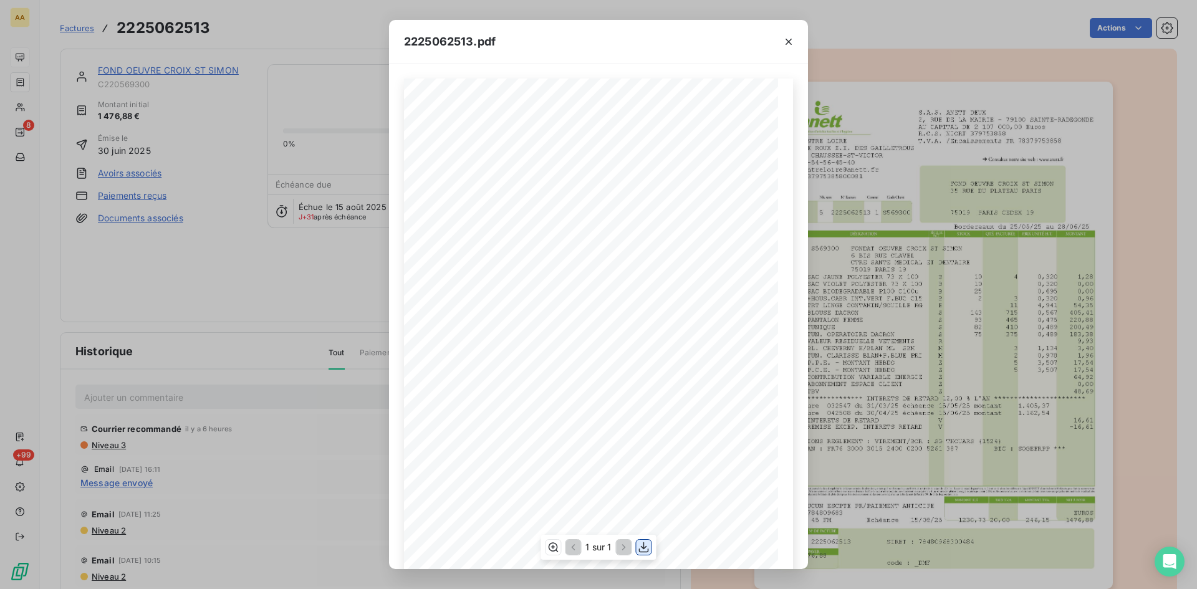
click at [645, 544] on icon "button" at bounding box center [644, 547] width 12 height 12
drag, startPoint x: 788, startPoint y: 42, endPoint x: 481, endPoint y: 75, distance: 308.5
click at [788, 42] on icon "button" at bounding box center [788, 42] width 6 height 6
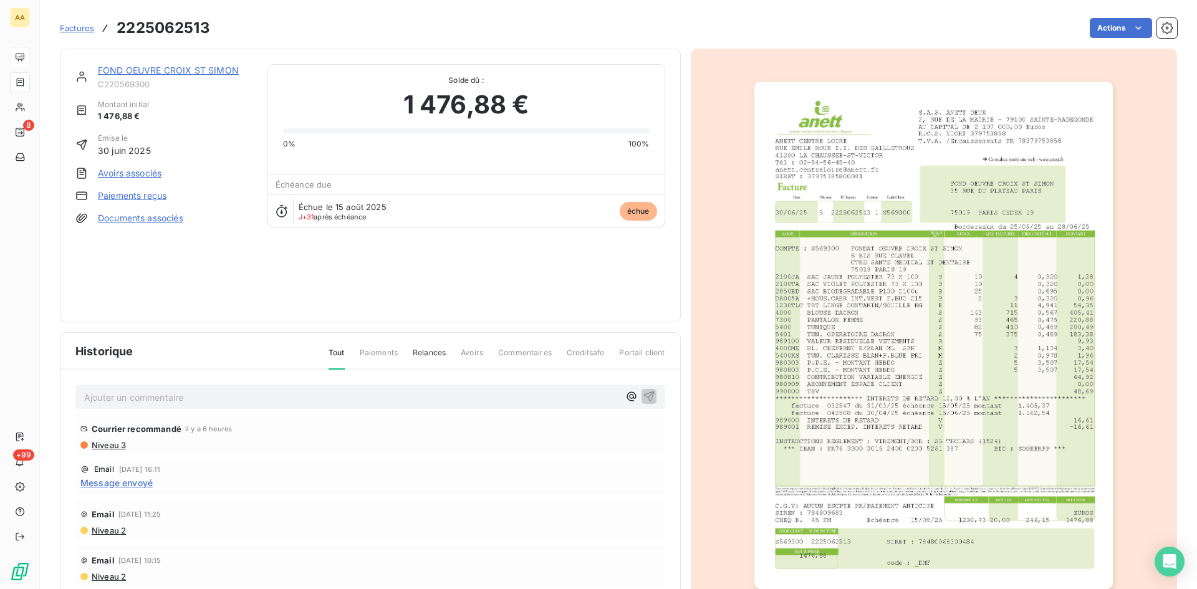
click at [165, 69] on link "FOND OEUVRE CROIX ST SIMON" at bounding box center [168, 70] width 141 height 11
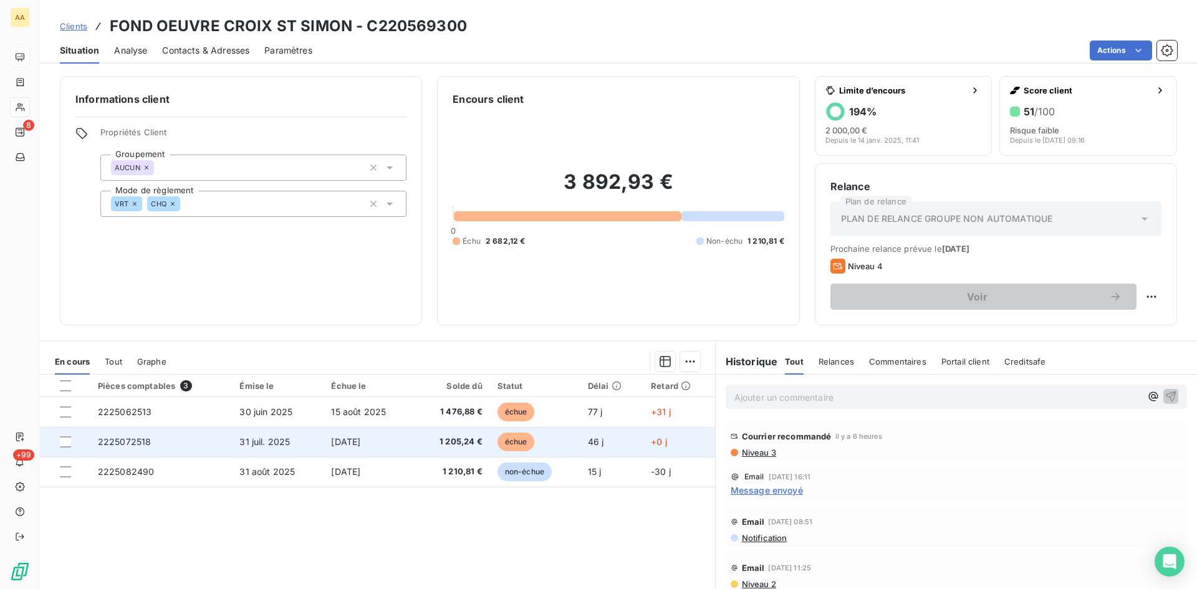
click at [116, 436] on span "2225072518" at bounding box center [125, 441] width 54 height 11
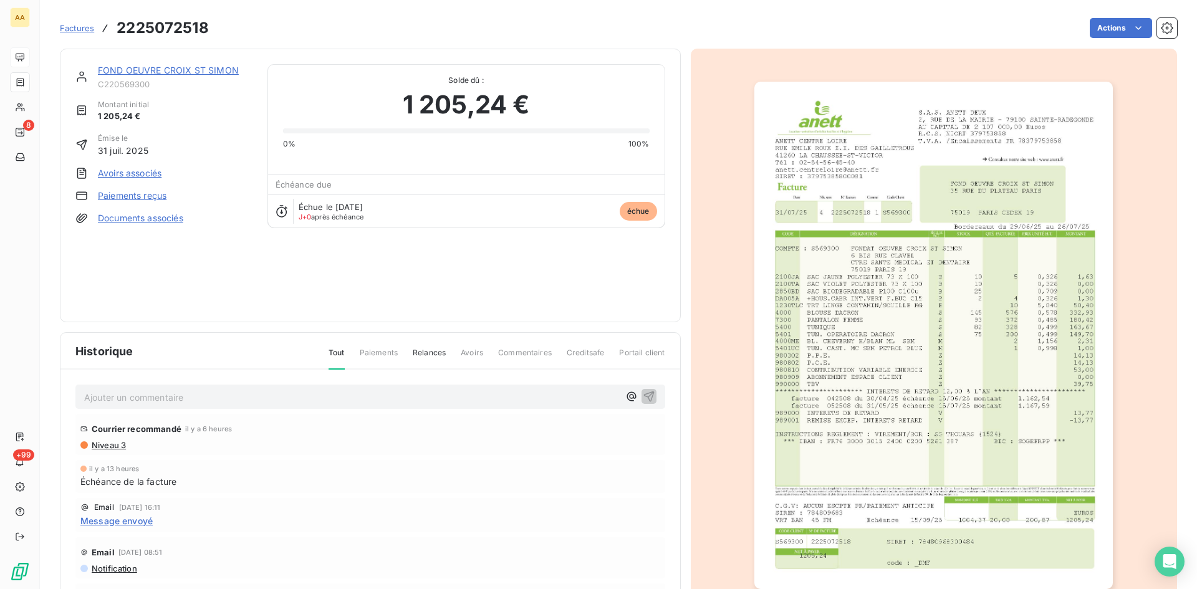
click at [971, 228] on img "button" at bounding box center [933, 335] width 358 height 507
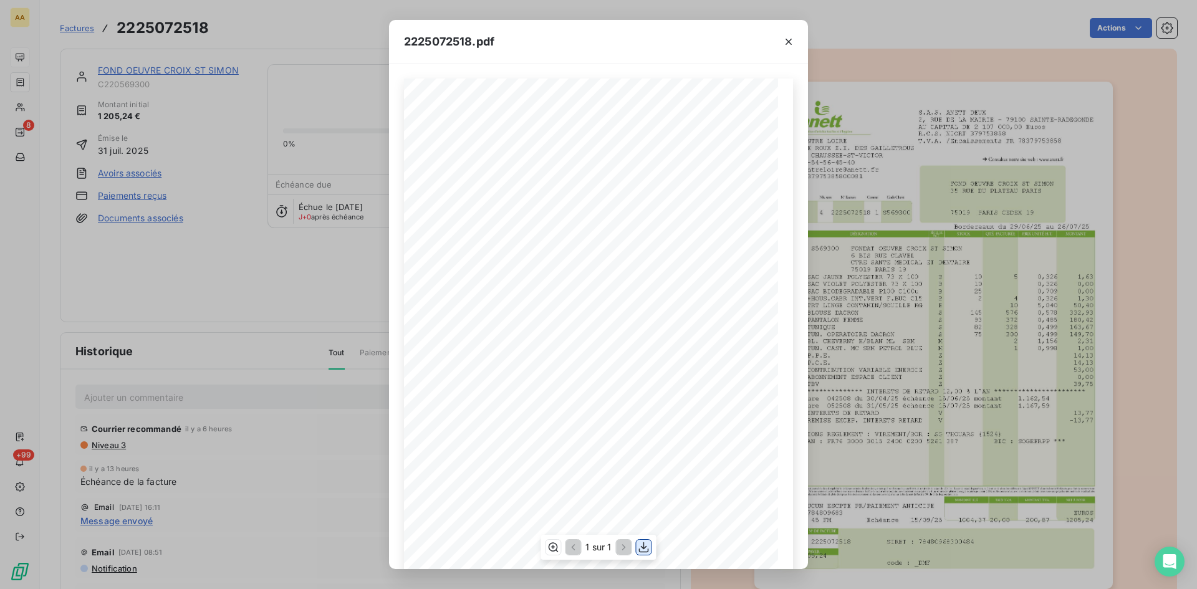
click at [639, 543] on icon "button" at bounding box center [644, 547] width 12 height 12
click at [266, 279] on div "2225072518.pdf S.A.S. ANETT DEUX [STREET_ADDRESS] AU CAPITAL DE 2 107 000,00 Eu…" at bounding box center [598, 294] width 1197 height 589
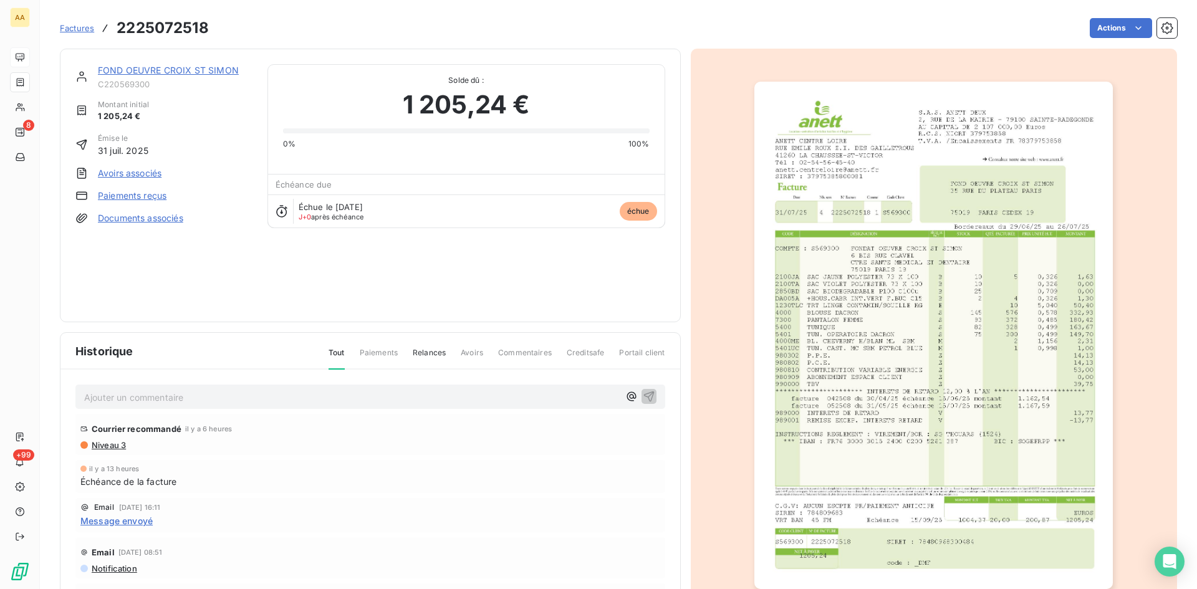
click at [181, 69] on link "FOND OEUVRE CROIX ST SIMON" at bounding box center [168, 70] width 141 height 11
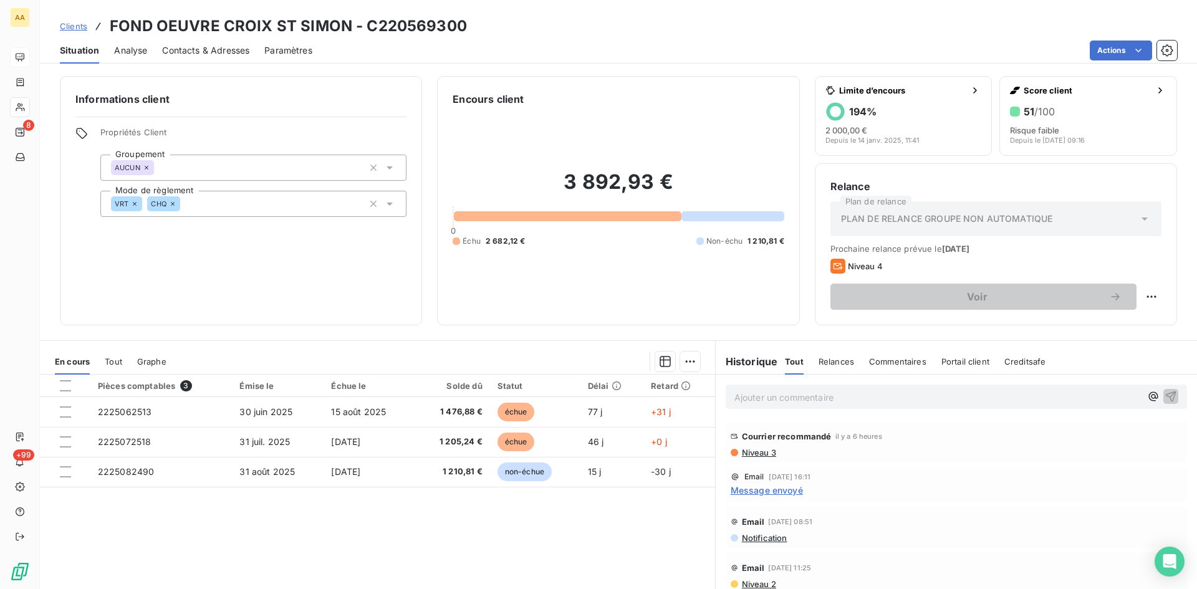
click at [747, 457] on span "Niveau 3" at bounding box center [759, 453] width 36 height 10
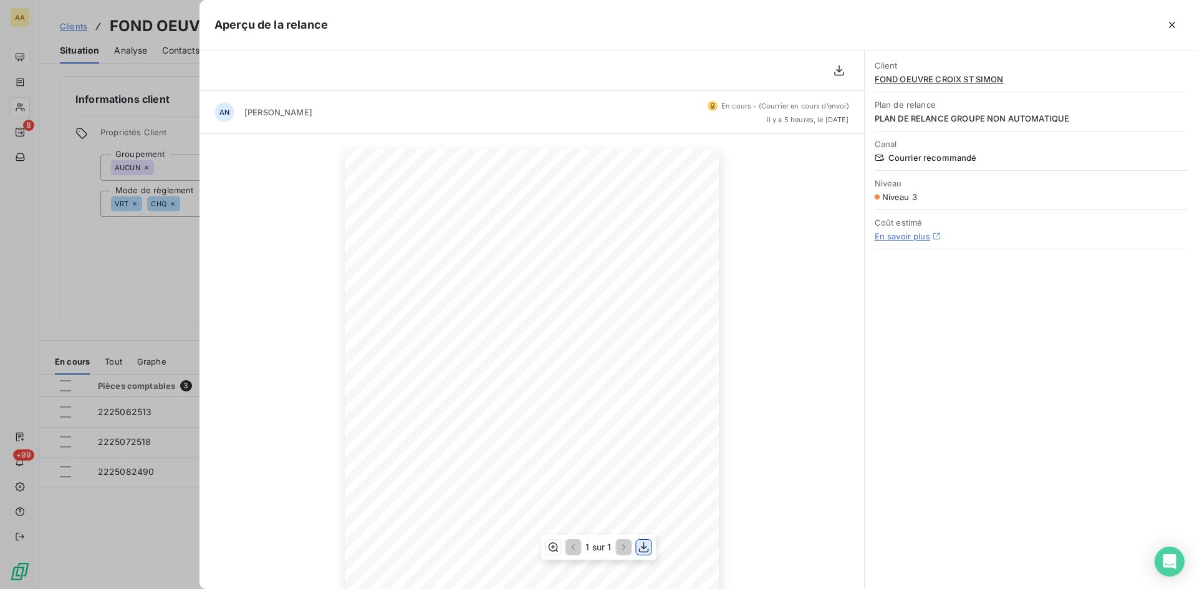
click at [644, 545] on icon "button" at bounding box center [644, 547] width 10 height 11
drag, startPoint x: 148, startPoint y: 247, endPoint x: 649, endPoint y: 127, distance: 515.4
click at [148, 247] on div at bounding box center [598, 294] width 1197 height 589
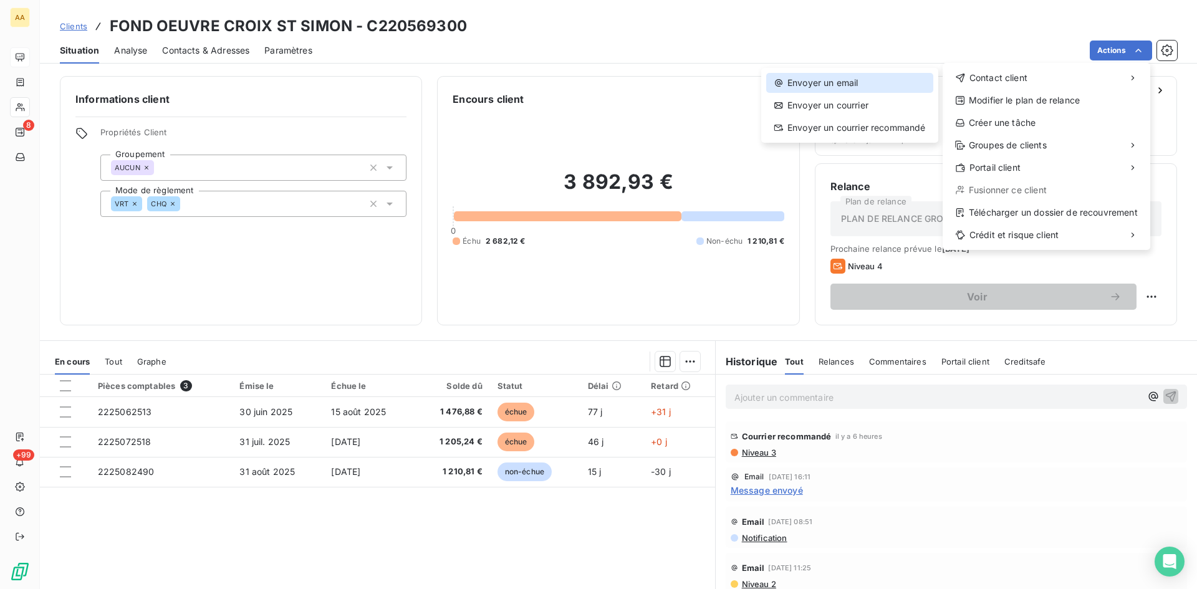
click at [837, 87] on div "Envoyer un email" at bounding box center [849, 83] width 167 height 20
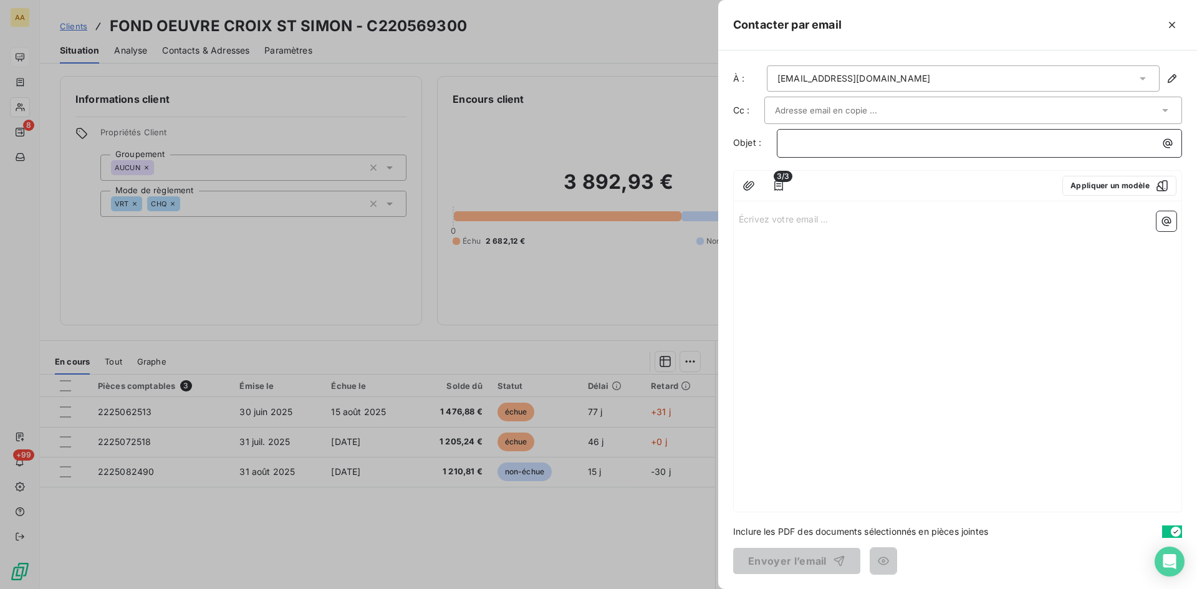
click at [807, 141] on p "﻿" at bounding box center [982, 143] width 390 height 14
click at [823, 142] on p "5693" at bounding box center [982, 143] width 390 height 14
click at [770, 221] on p "Écrivez votre email ... ﻿" at bounding box center [958, 218] width 438 height 14
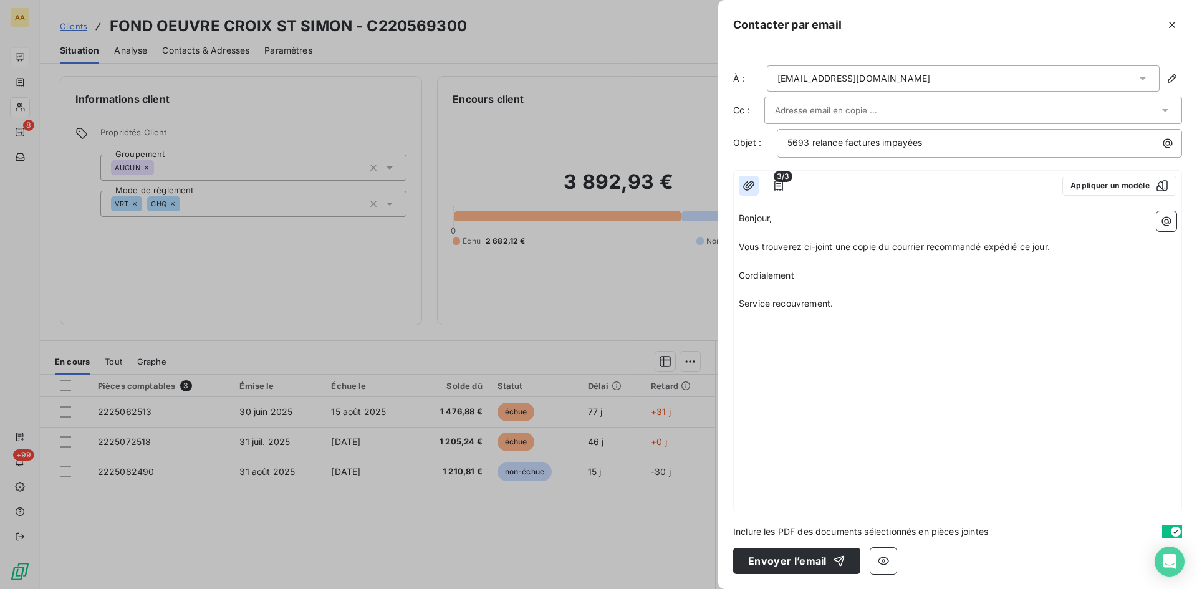
click at [752, 185] on icon "button" at bounding box center [748, 186] width 12 height 12
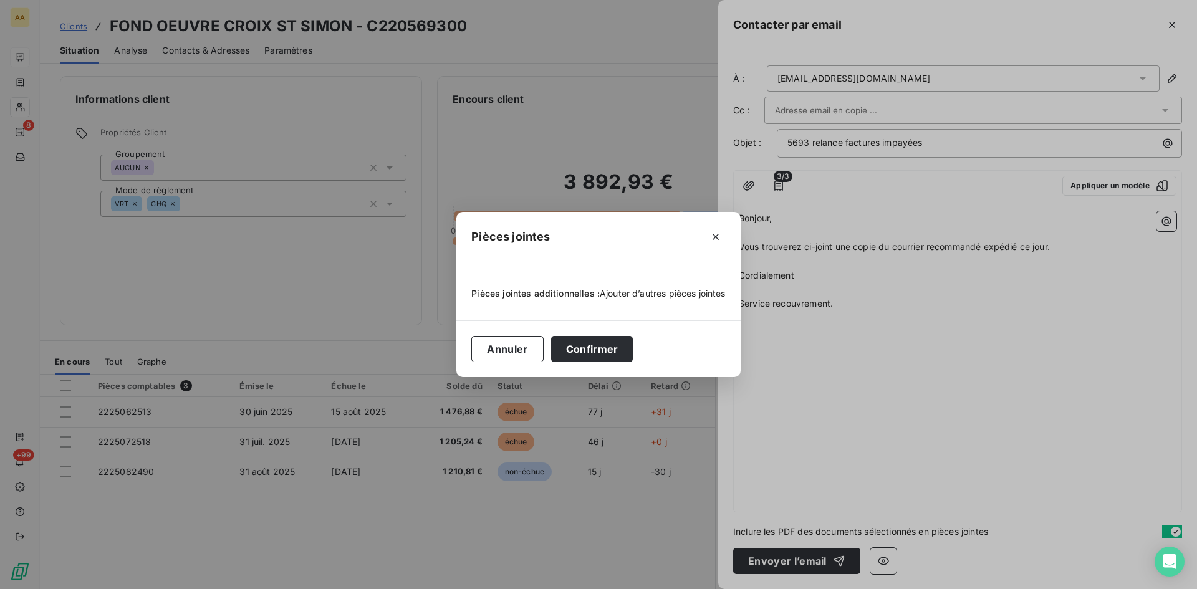
click at [611, 294] on span "Ajouter d’autres pièces jointes" at bounding box center [663, 293] width 126 height 11
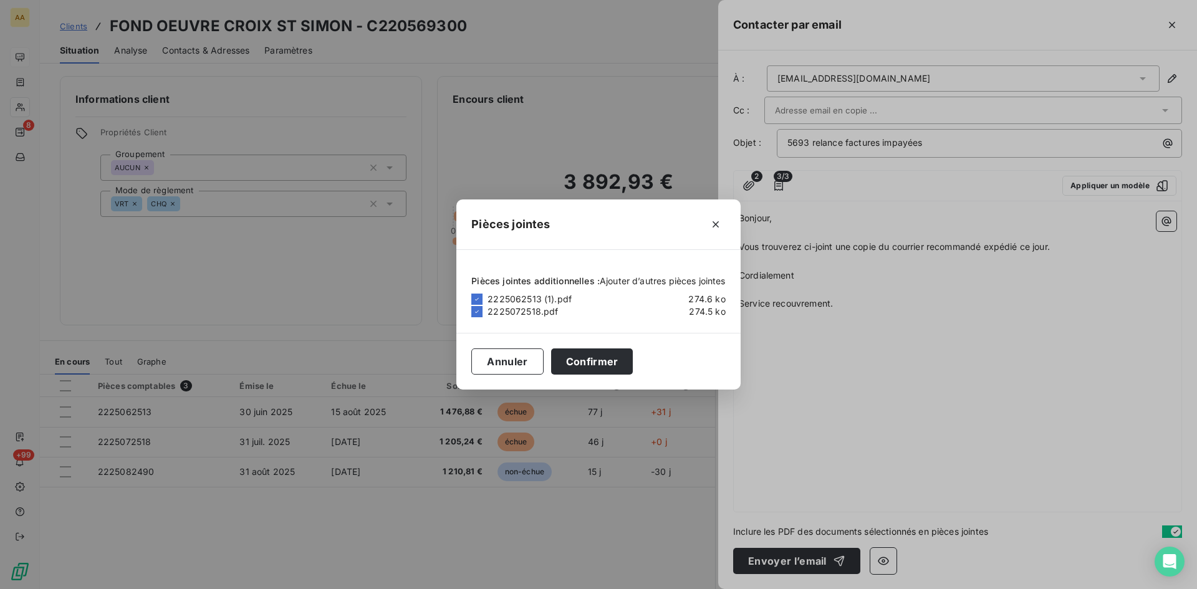
click at [618, 280] on span "Ajouter d’autres pièces jointes" at bounding box center [663, 281] width 126 height 11
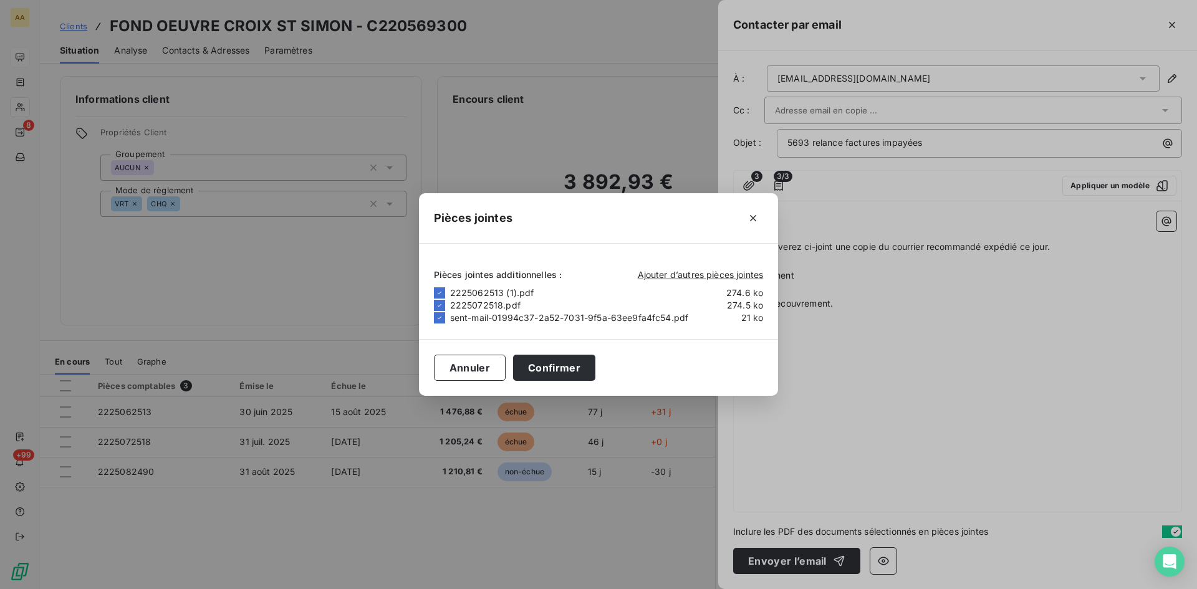
click at [567, 352] on div "Annuler Confirmer" at bounding box center [599, 367] width 360 height 57
click at [562, 365] on button "Confirmer" at bounding box center [554, 368] width 82 height 26
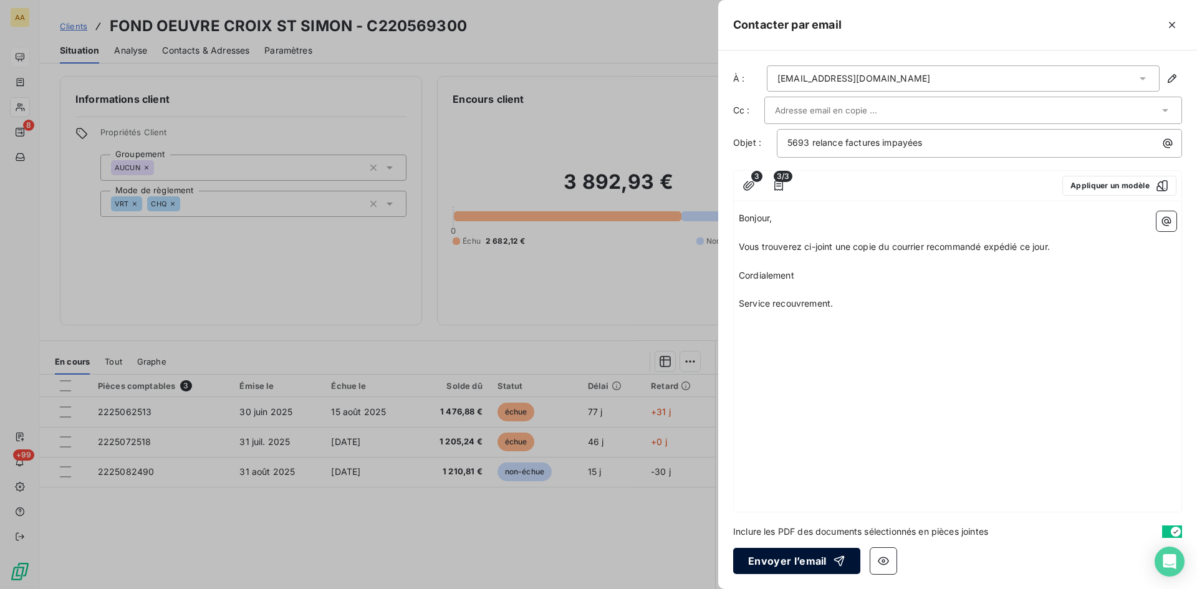
click at [790, 555] on button "Envoyer l’email" at bounding box center [796, 561] width 127 height 26
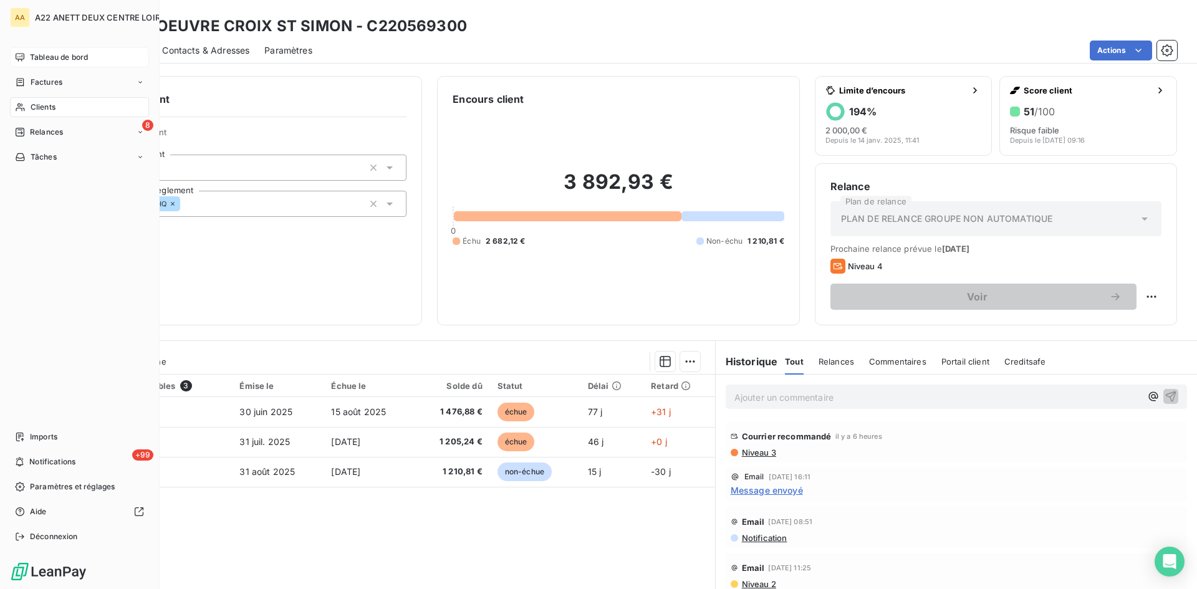
click at [47, 52] on span "Tableau de bord" at bounding box center [59, 57] width 58 height 11
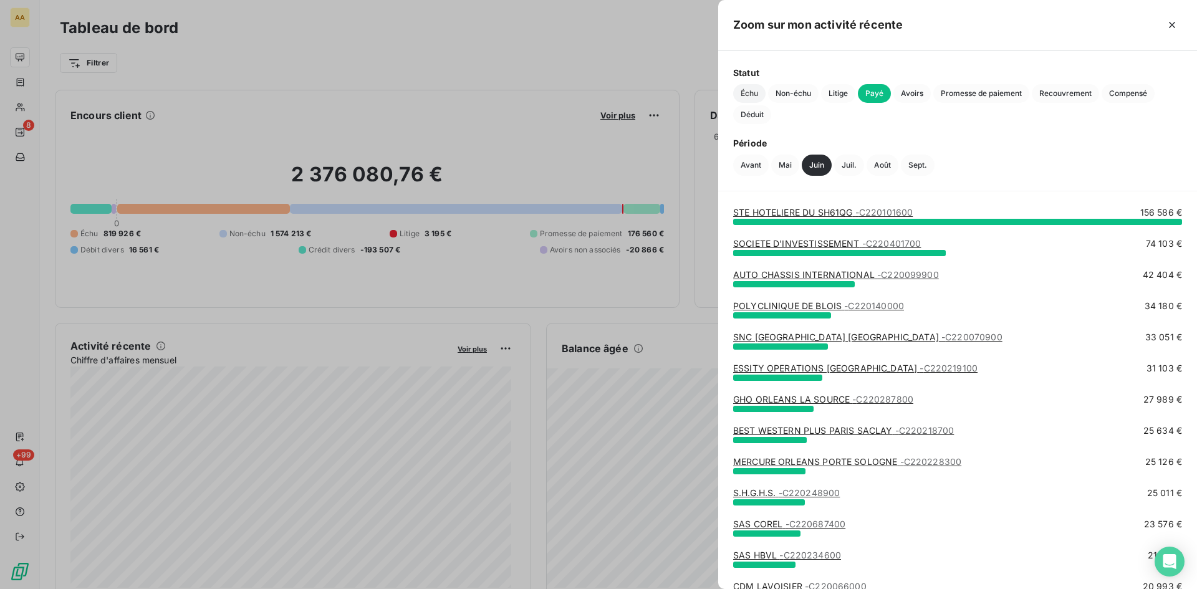
click at [746, 93] on span "Échu" at bounding box center [749, 93] width 32 height 19
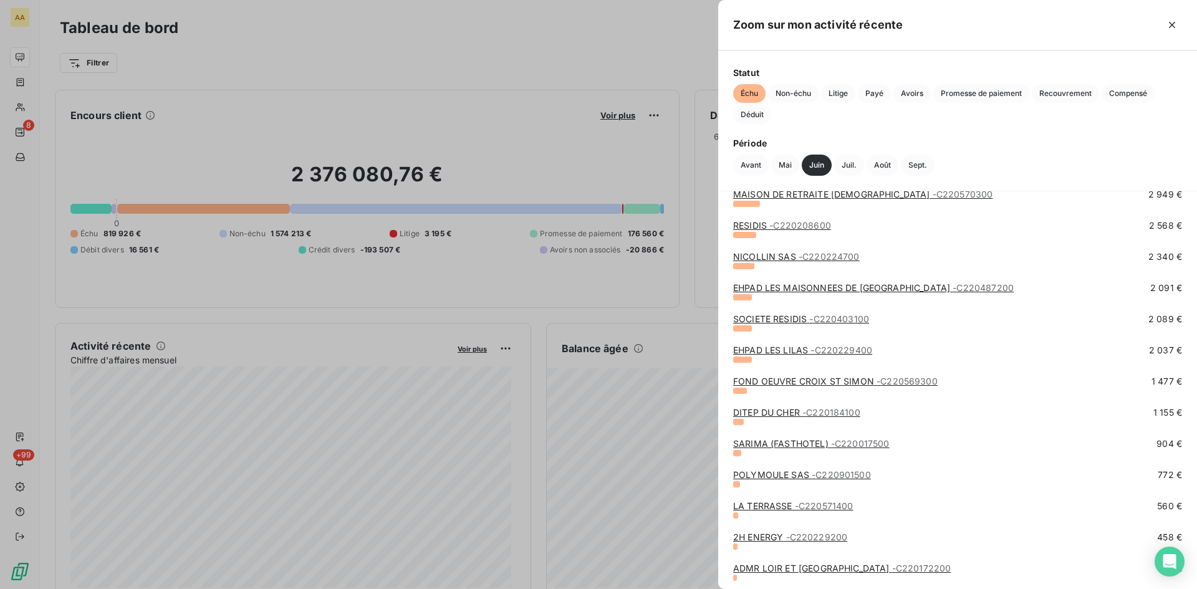
scroll to position [436, 0]
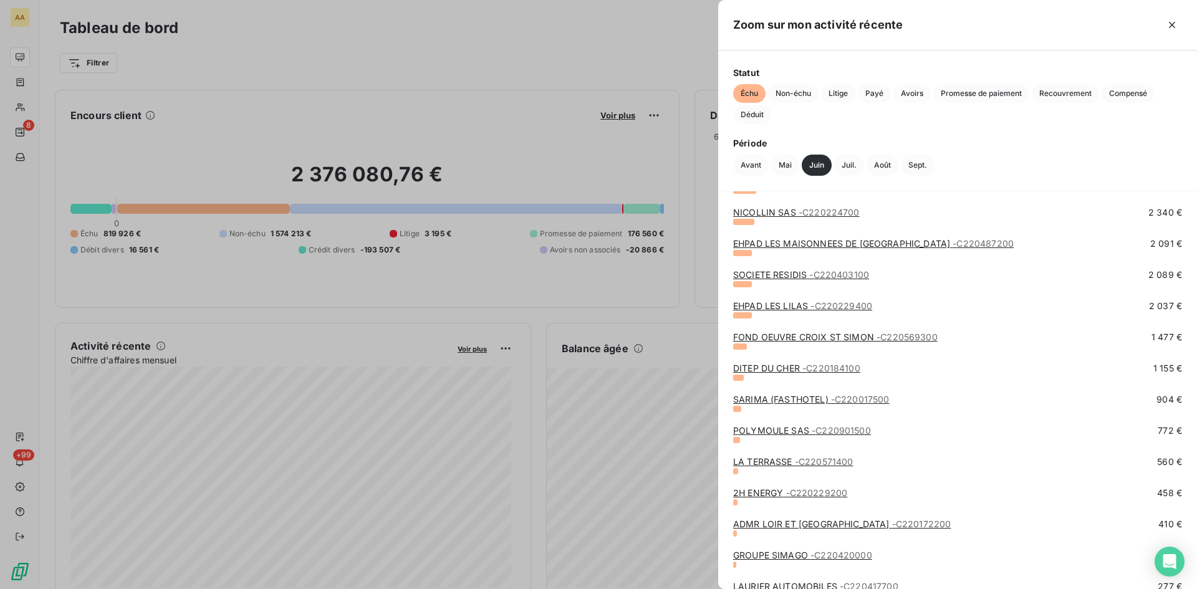
click at [792, 366] on link "DITEP DU CHER - C220184100" at bounding box center [796, 368] width 127 height 11
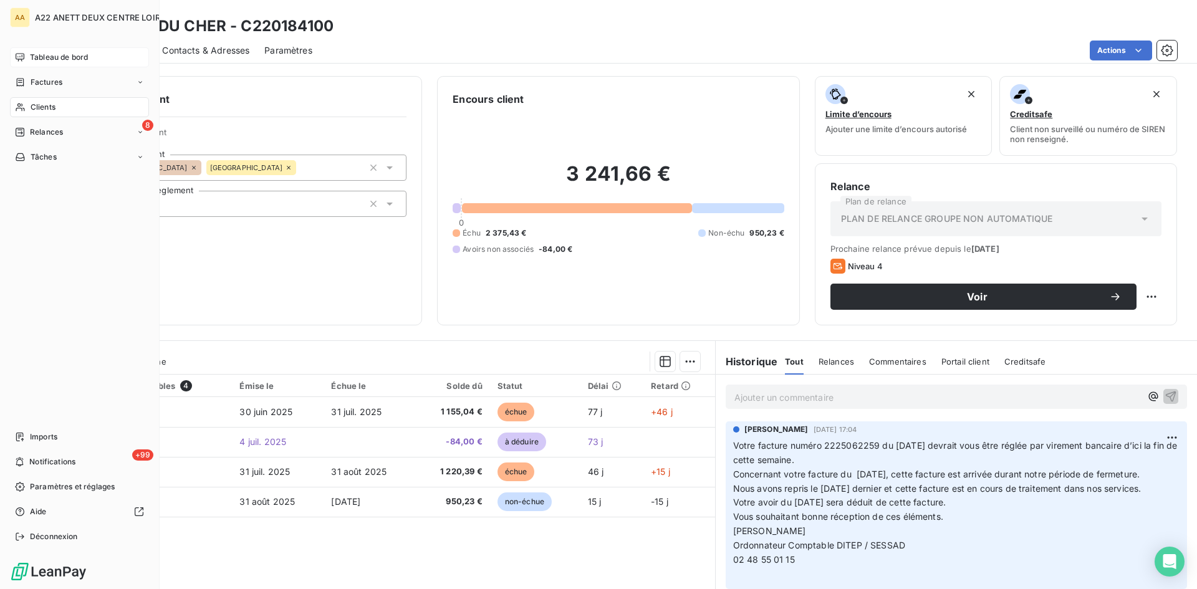
click at [47, 55] on span "Tableau de bord" at bounding box center [59, 57] width 58 height 11
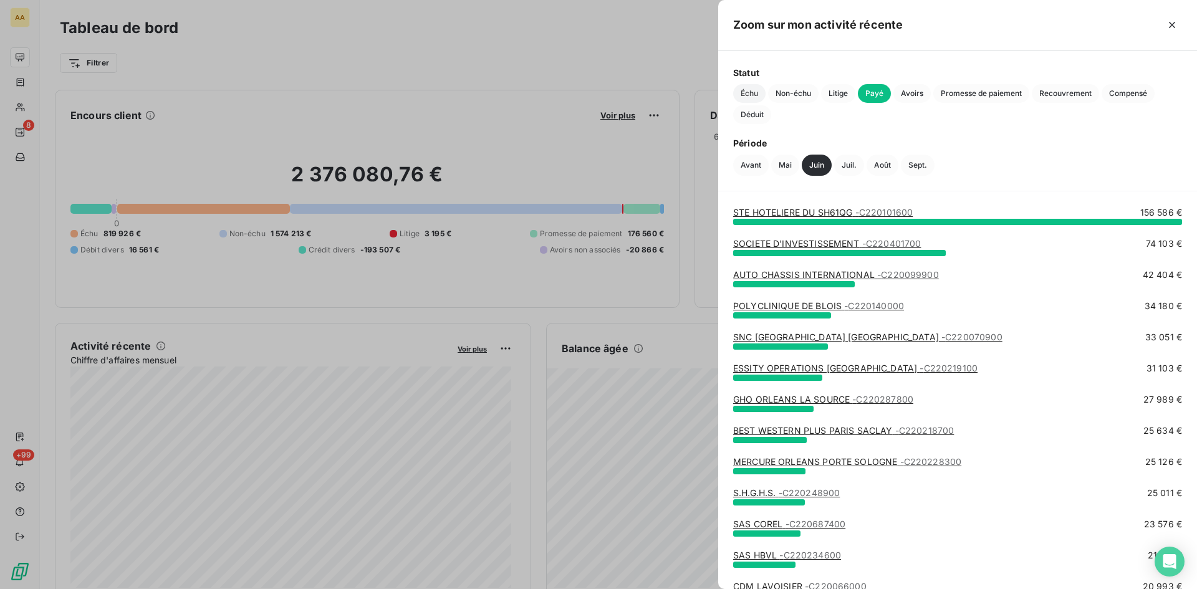
click at [743, 93] on span "Échu" at bounding box center [749, 93] width 32 height 19
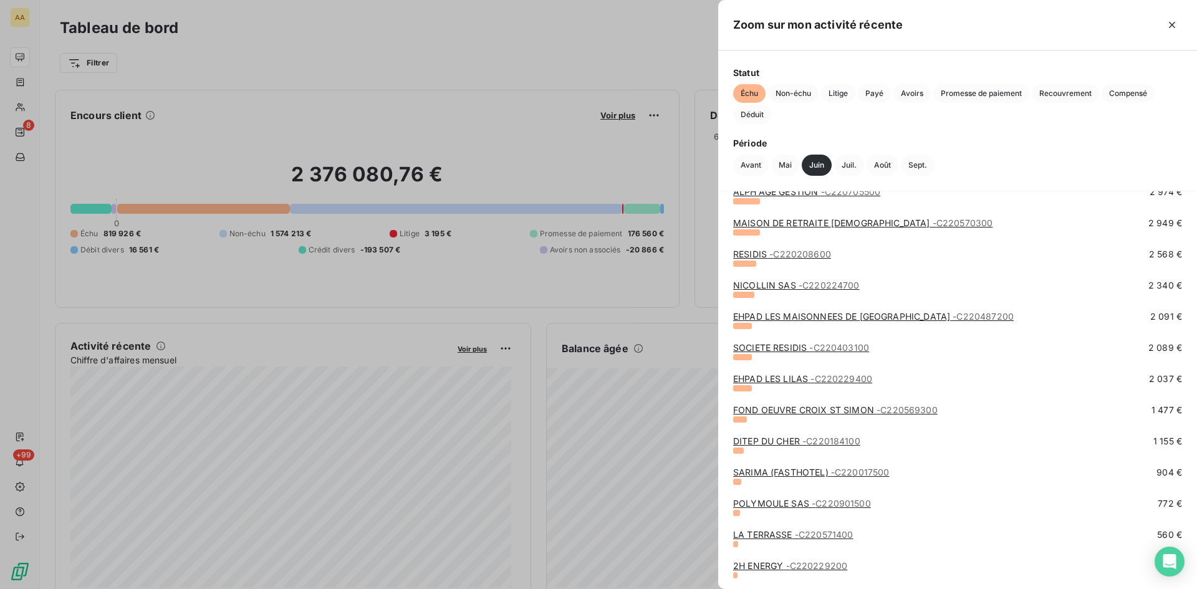
scroll to position [374, 0]
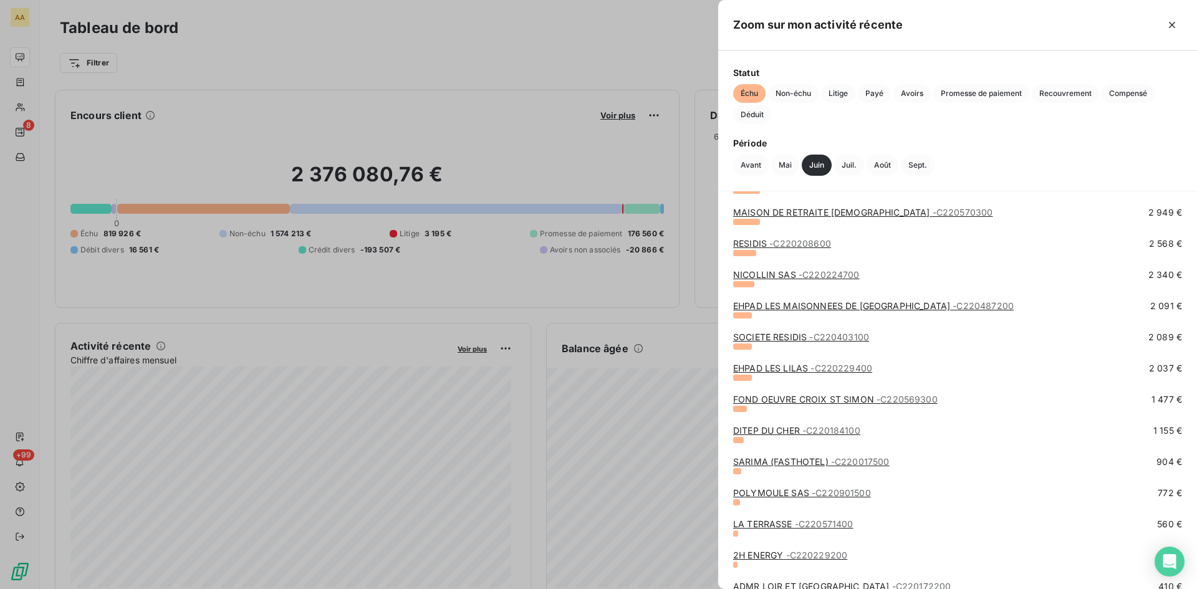
click at [817, 461] on link "SARIMA (FASTHOTEL) - C220017500" at bounding box center [811, 461] width 156 height 11
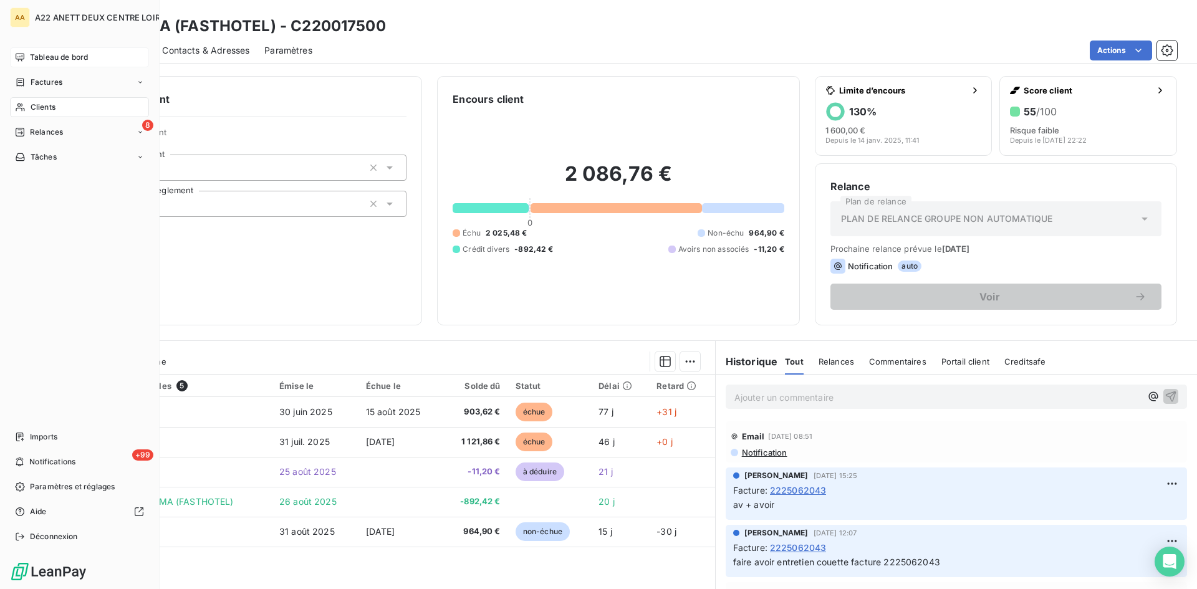
click at [28, 55] on div "Tableau de bord" at bounding box center [79, 57] width 139 height 20
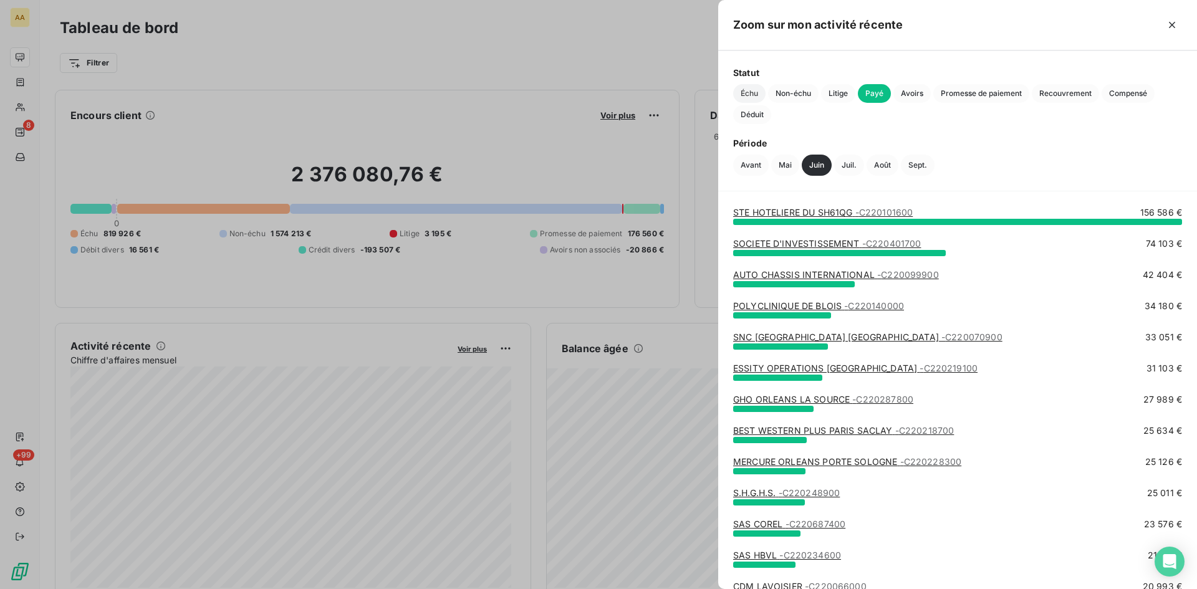
click at [750, 90] on span "Échu" at bounding box center [749, 93] width 32 height 19
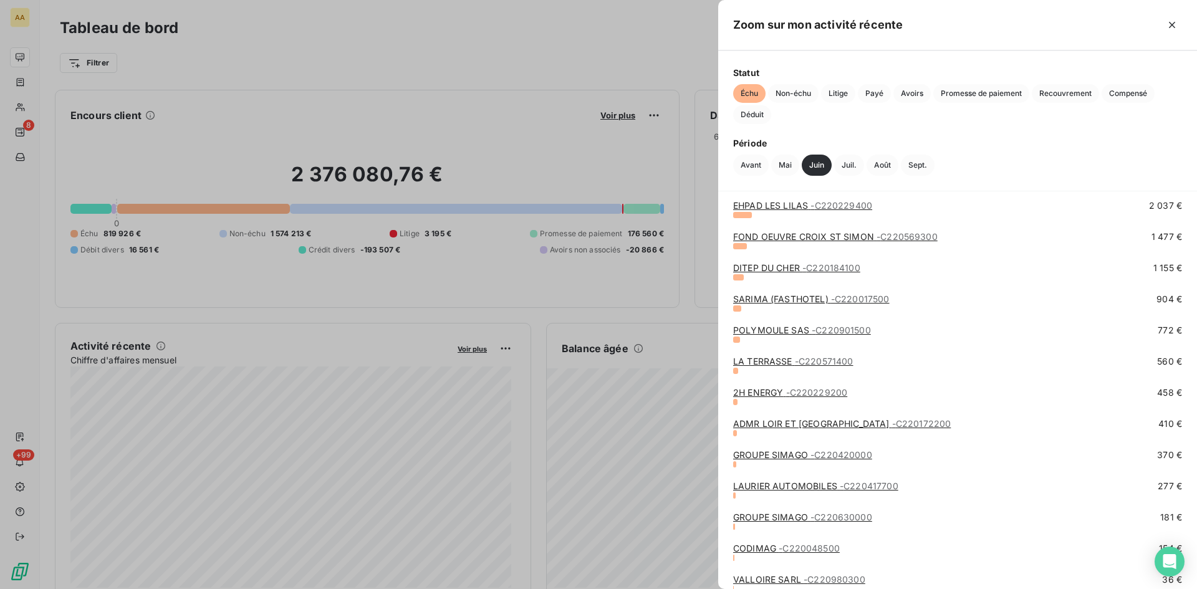
scroll to position [520, 0]
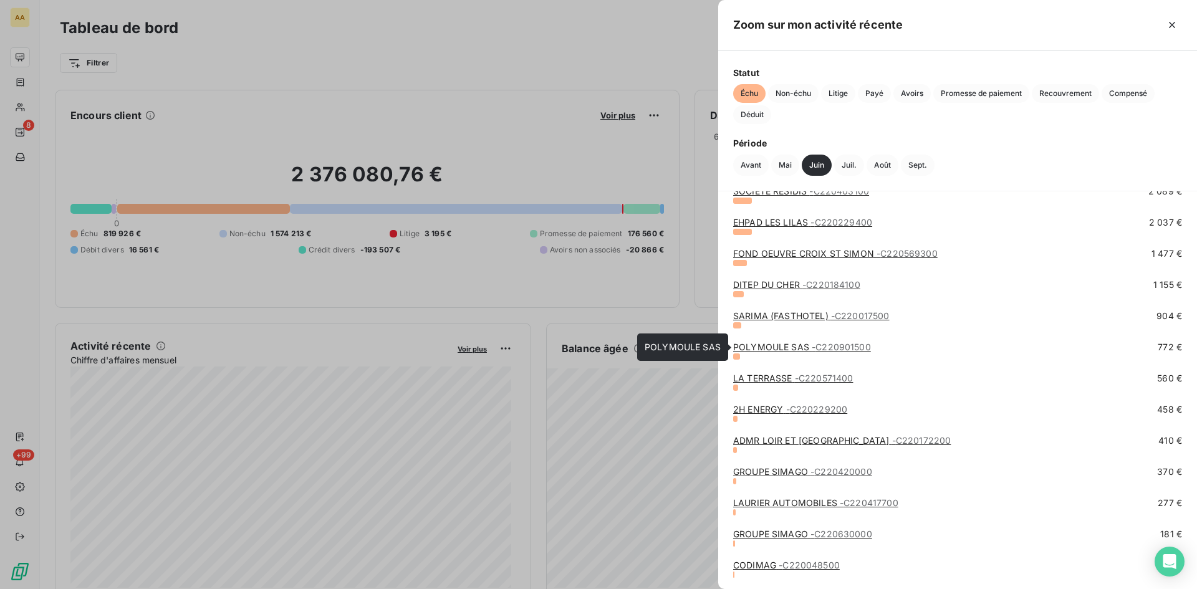
click at [786, 345] on link "POLYMOULE SAS - C220901500" at bounding box center [802, 347] width 138 height 11
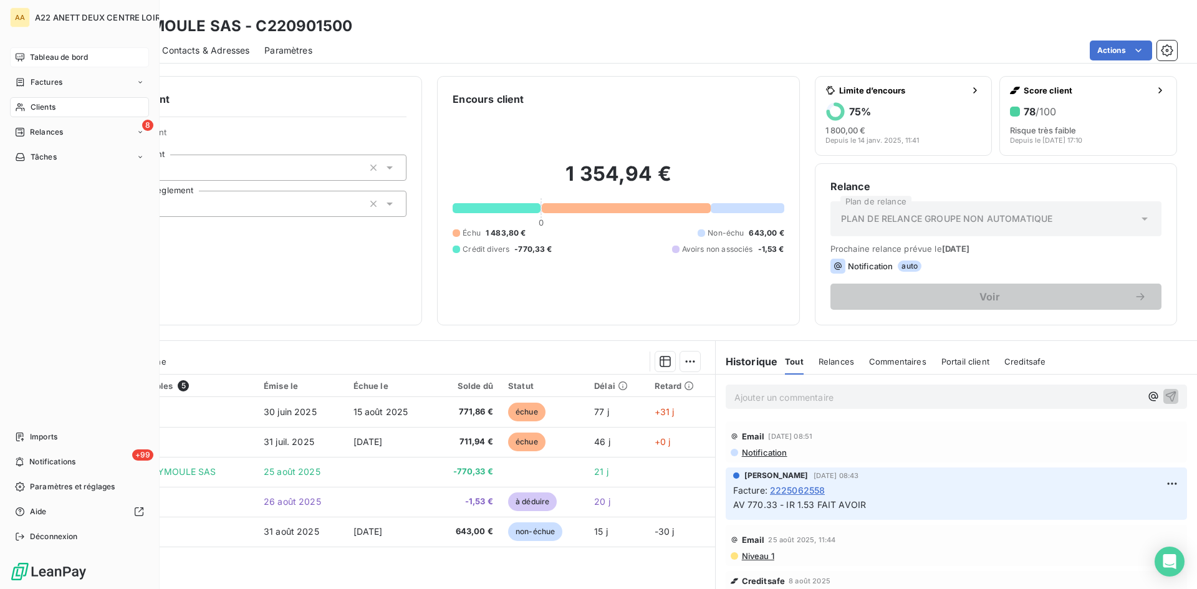
click at [37, 60] on span "Tableau de bord" at bounding box center [59, 57] width 58 height 11
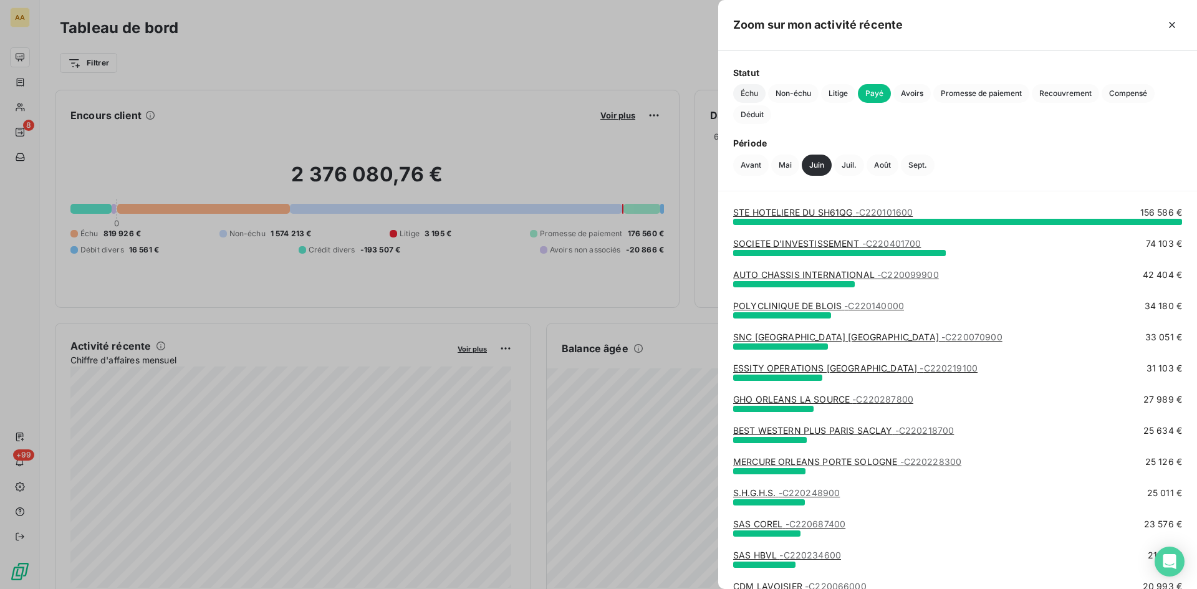
click at [752, 92] on span "Échu" at bounding box center [749, 93] width 32 height 19
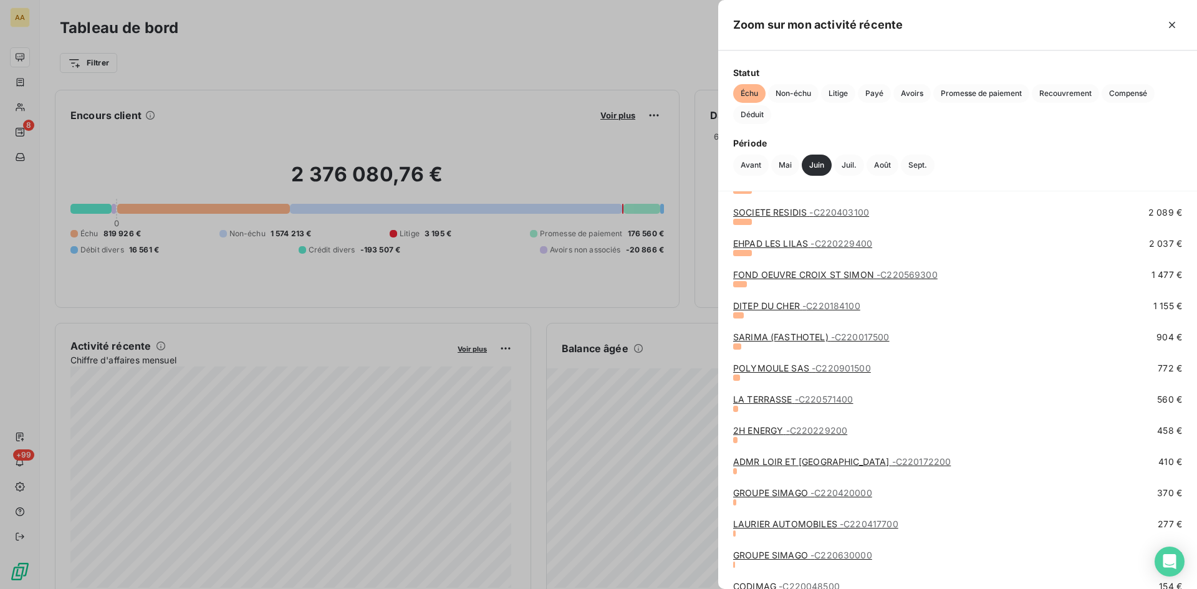
scroll to position [582, 0]
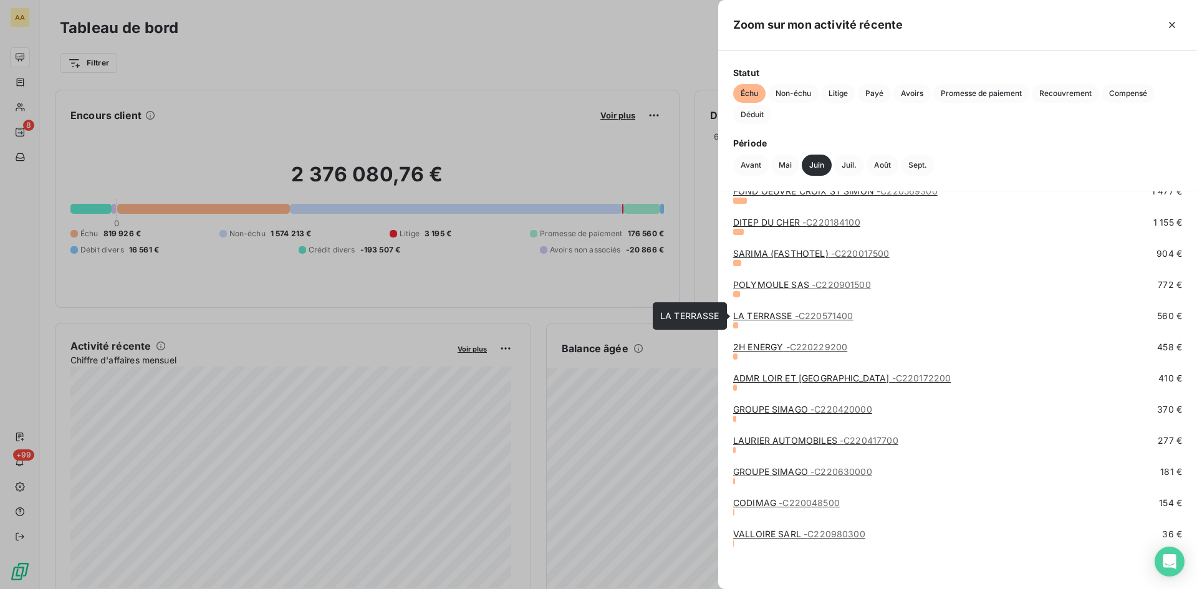
click at [813, 317] on span "- C220571400" at bounding box center [824, 315] width 59 height 11
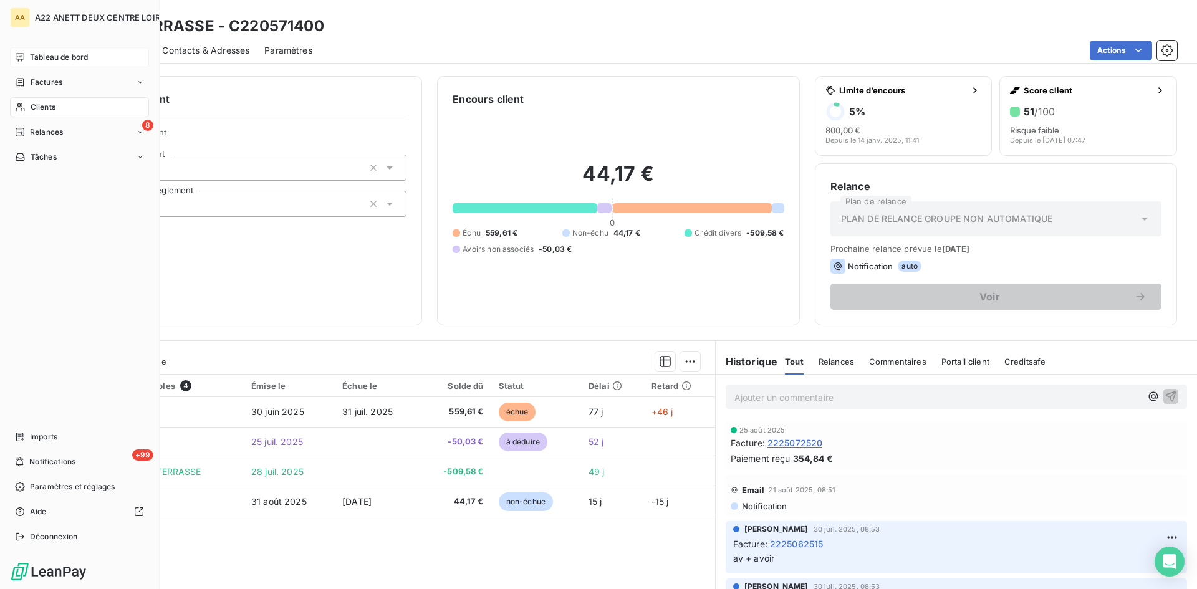
click at [52, 55] on span "Tableau de bord" at bounding box center [59, 57] width 58 height 11
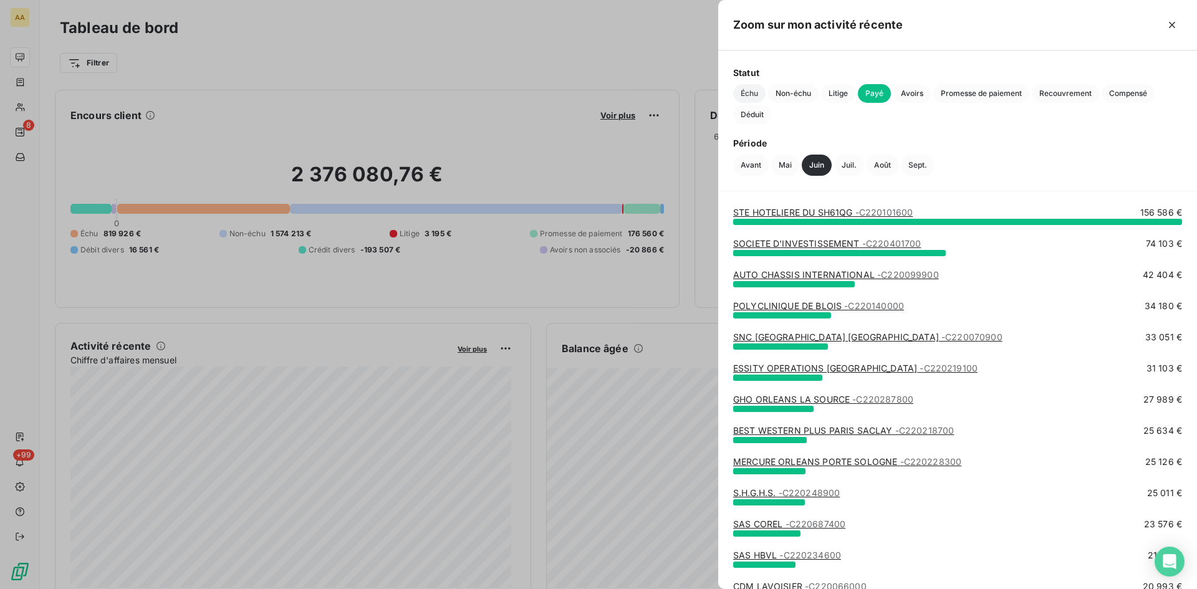
click at [751, 91] on span "Échu" at bounding box center [749, 93] width 32 height 19
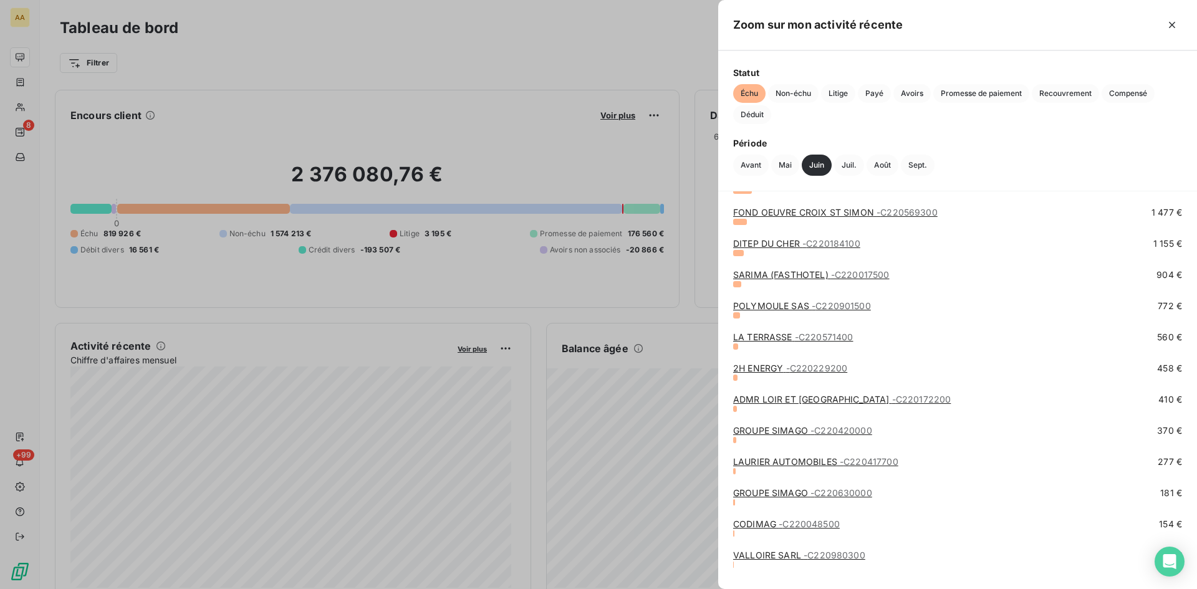
scroll to position [582, 0]
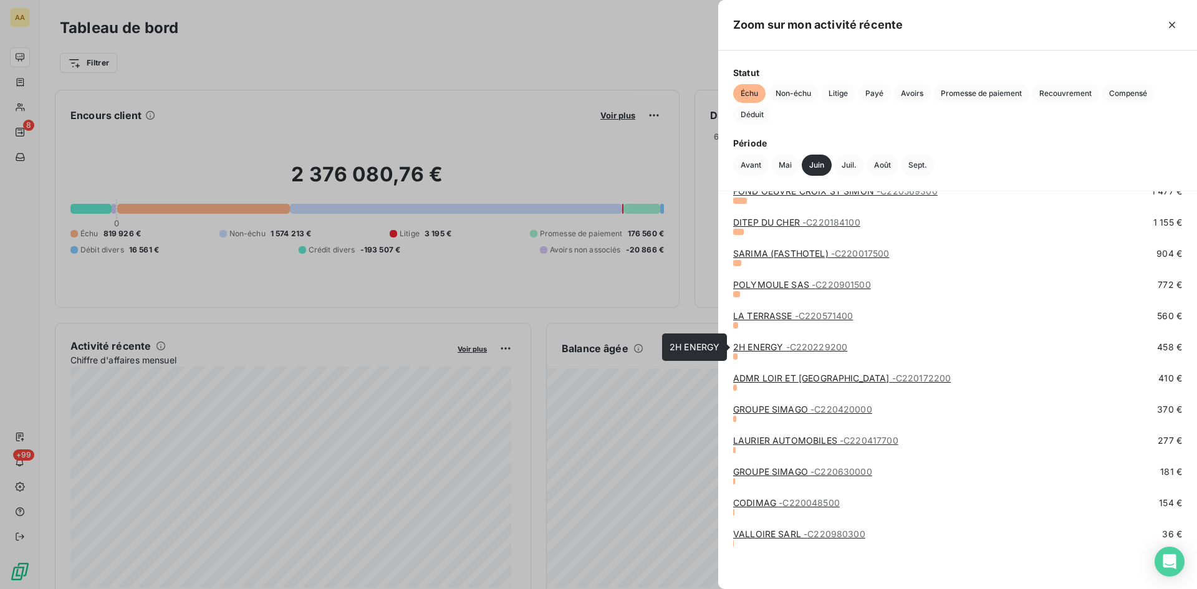
click at [775, 346] on link "2H ENERGY - C220229200" at bounding box center [790, 347] width 114 height 11
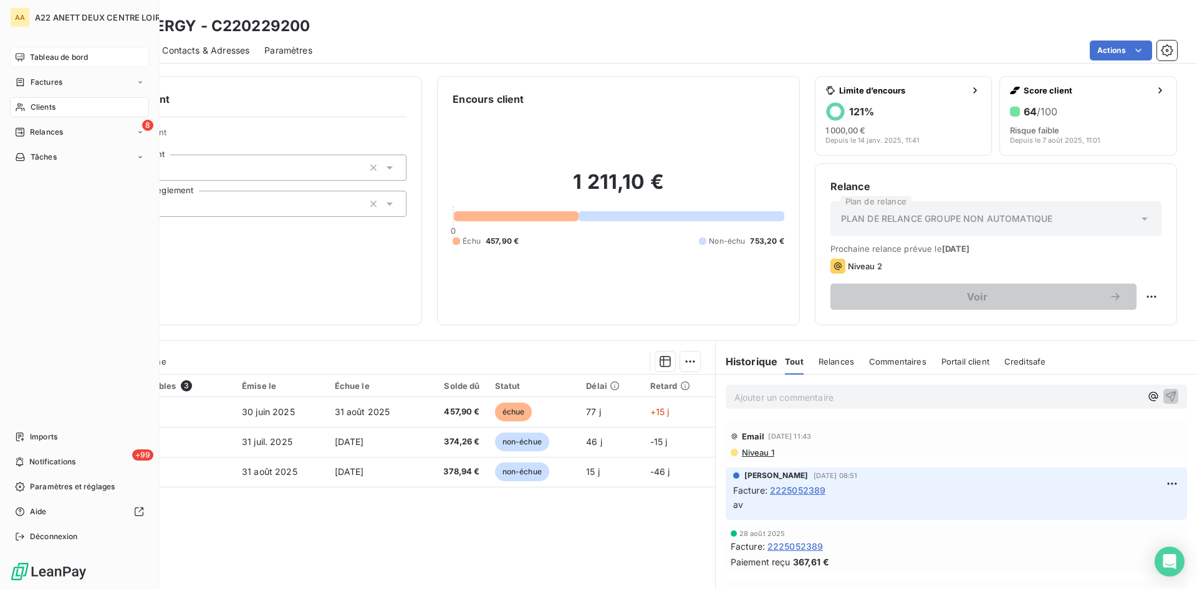
click at [58, 53] on span "Tableau de bord" at bounding box center [59, 57] width 58 height 11
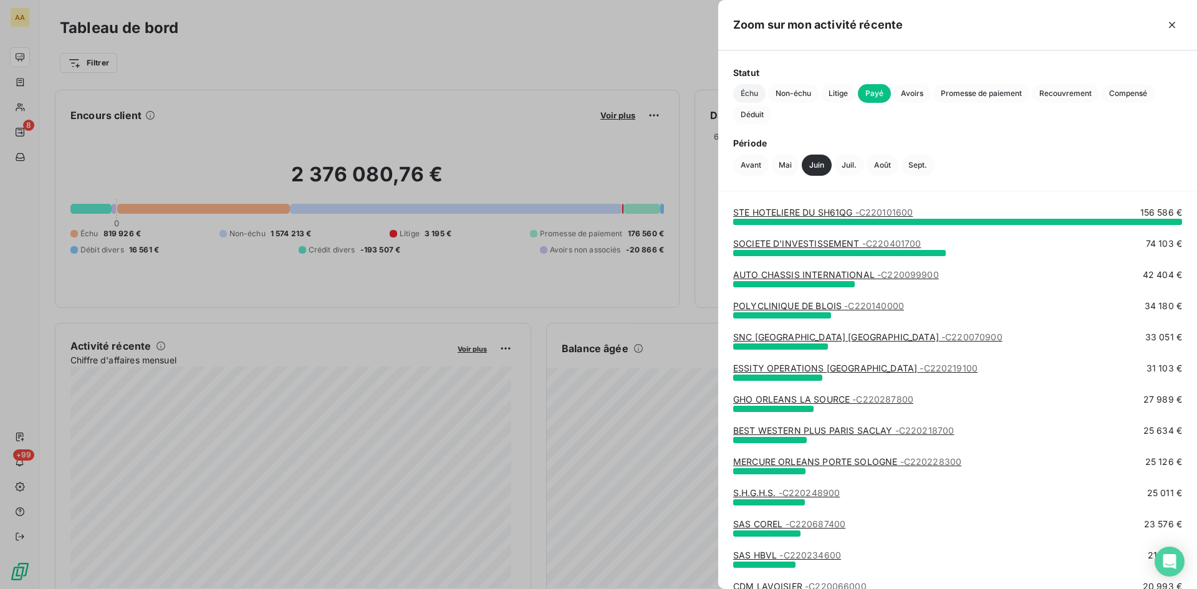
click at [743, 95] on span "Échu" at bounding box center [749, 93] width 32 height 19
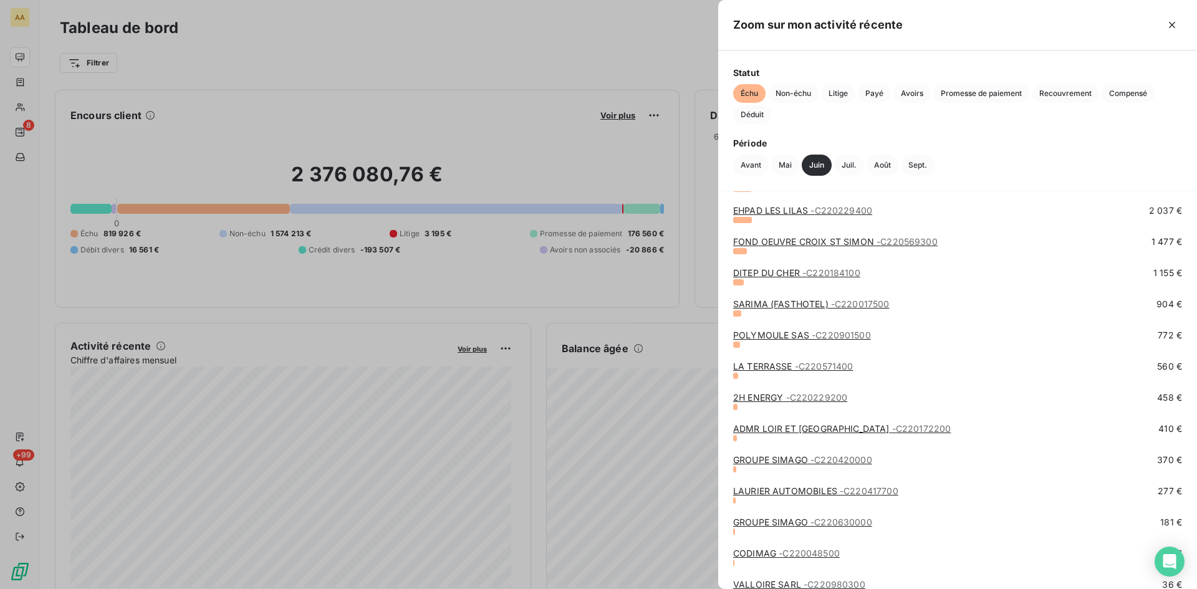
scroll to position [582, 0]
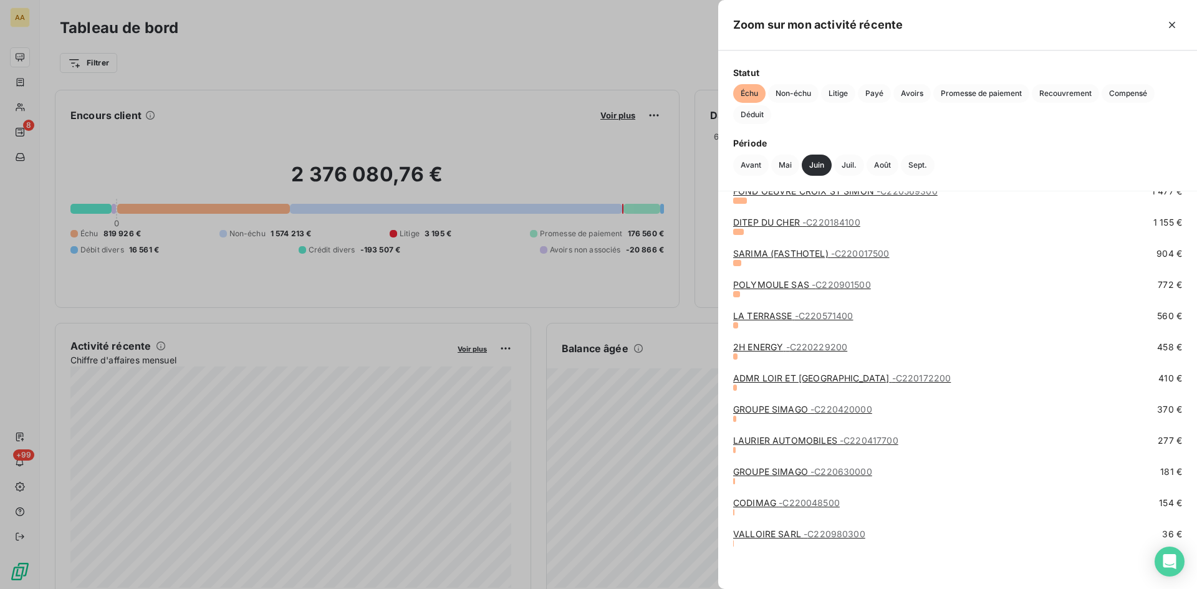
click at [829, 375] on link "ADMR LOIR ET CHER - SALBRIS - C220172200" at bounding box center [842, 378] width 218 height 11
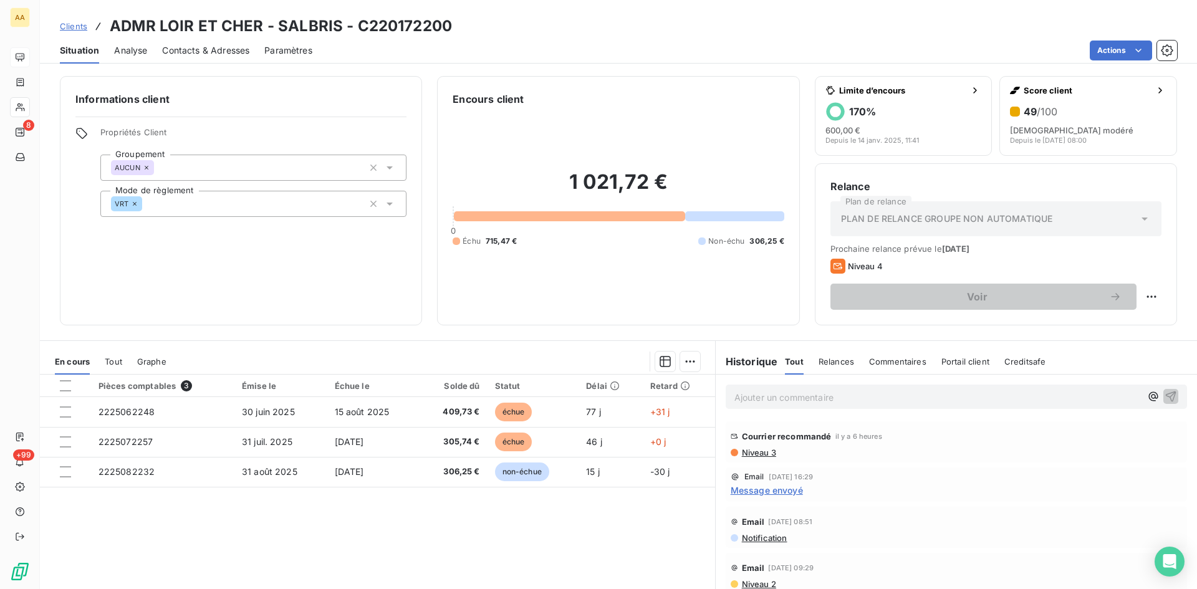
click at [741, 457] on span "Niveau 3" at bounding box center [759, 453] width 36 height 10
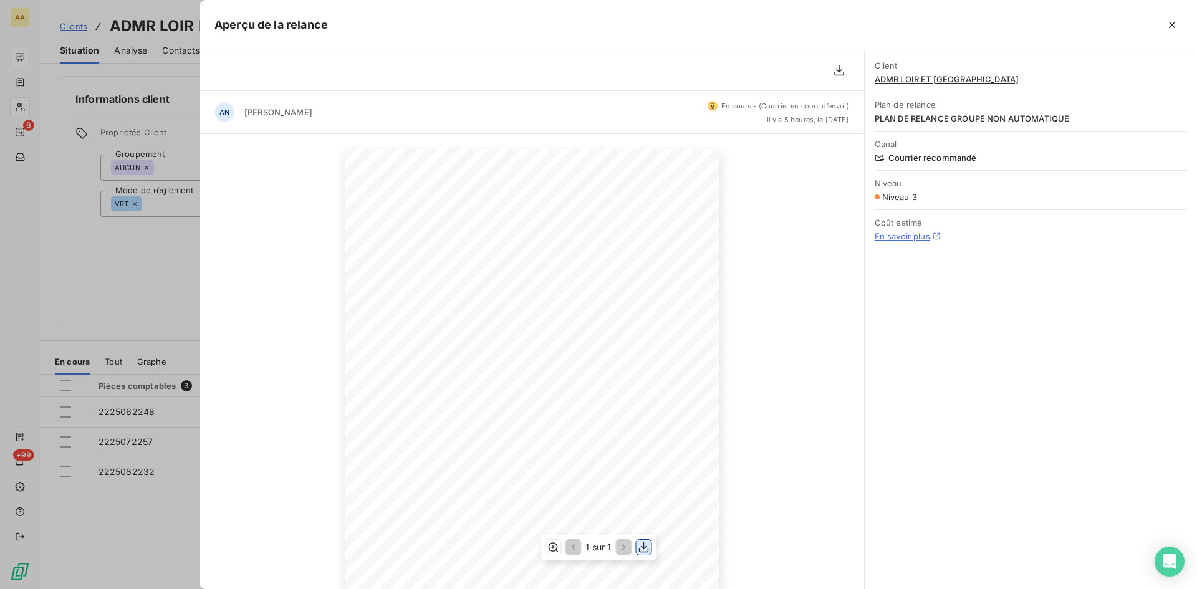
click at [642, 547] on icon "button" at bounding box center [644, 547] width 10 height 11
click at [107, 251] on div at bounding box center [598, 294] width 1197 height 589
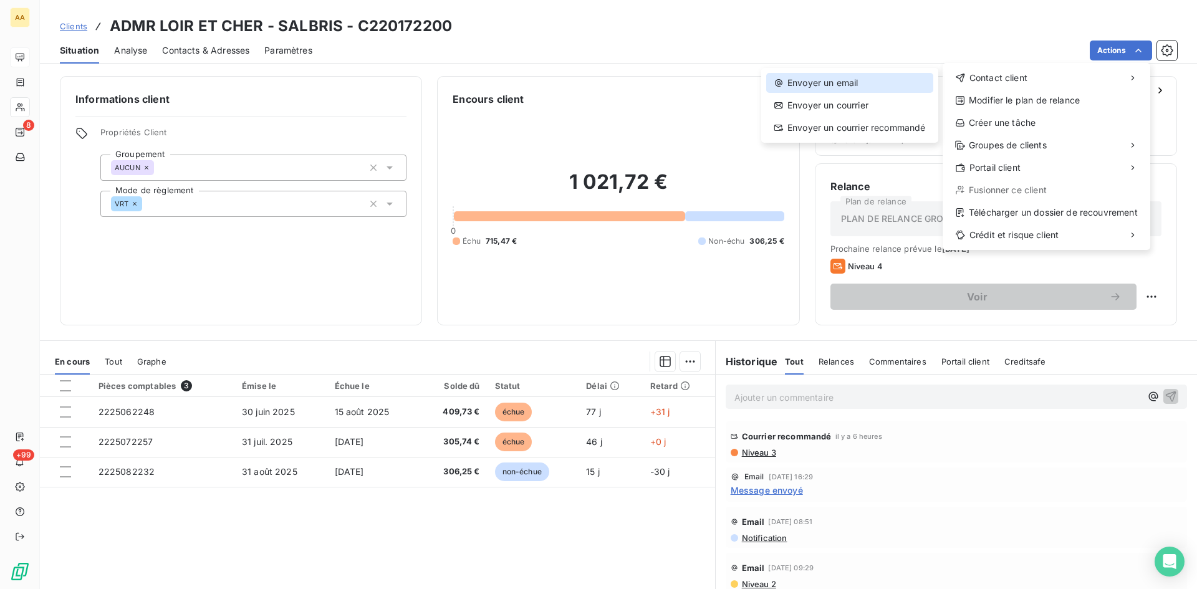
click at [832, 77] on div "Envoyer un email" at bounding box center [849, 83] width 167 height 20
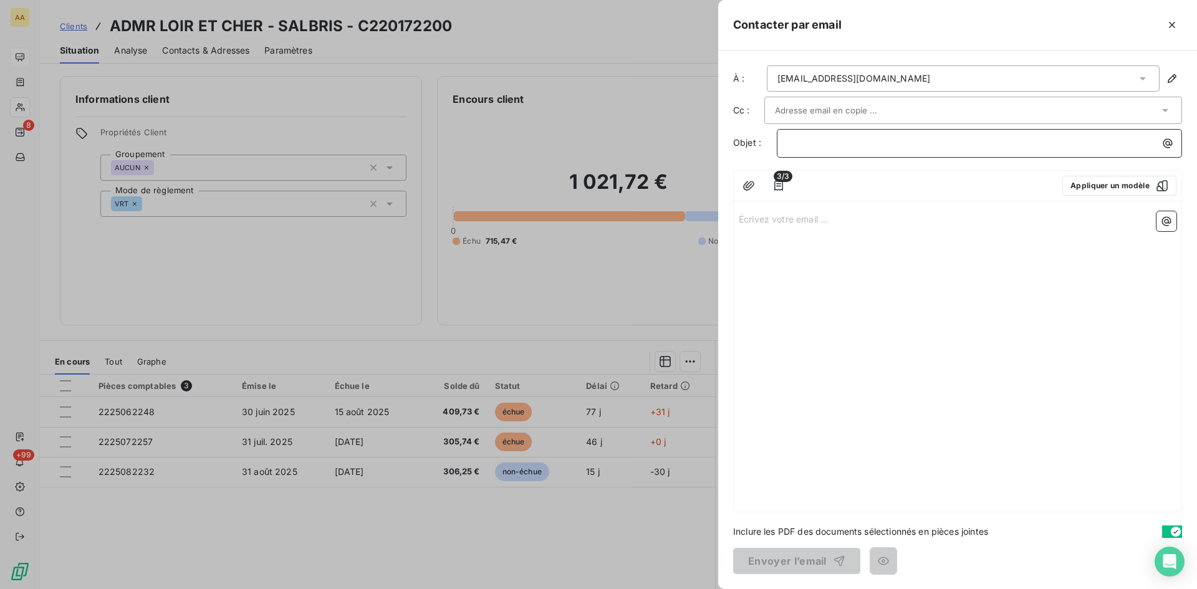
click at [795, 148] on p "﻿" at bounding box center [982, 143] width 390 height 14
click at [833, 145] on p "1722" at bounding box center [982, 143] width 390 height 14
click at [781, 219] on p "Écrivez votre email ... ﻿" at bounding box center [958, 218] width 438 height 14
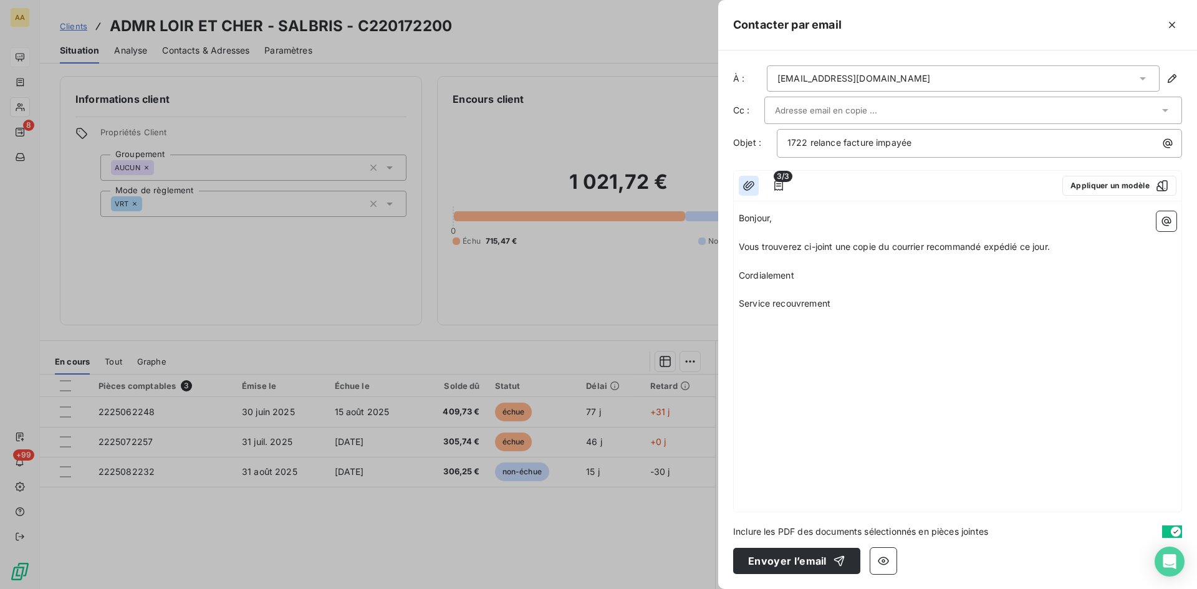
click at [742, 186] on button "button" at bounding box center [749, 186] width 20 height 20
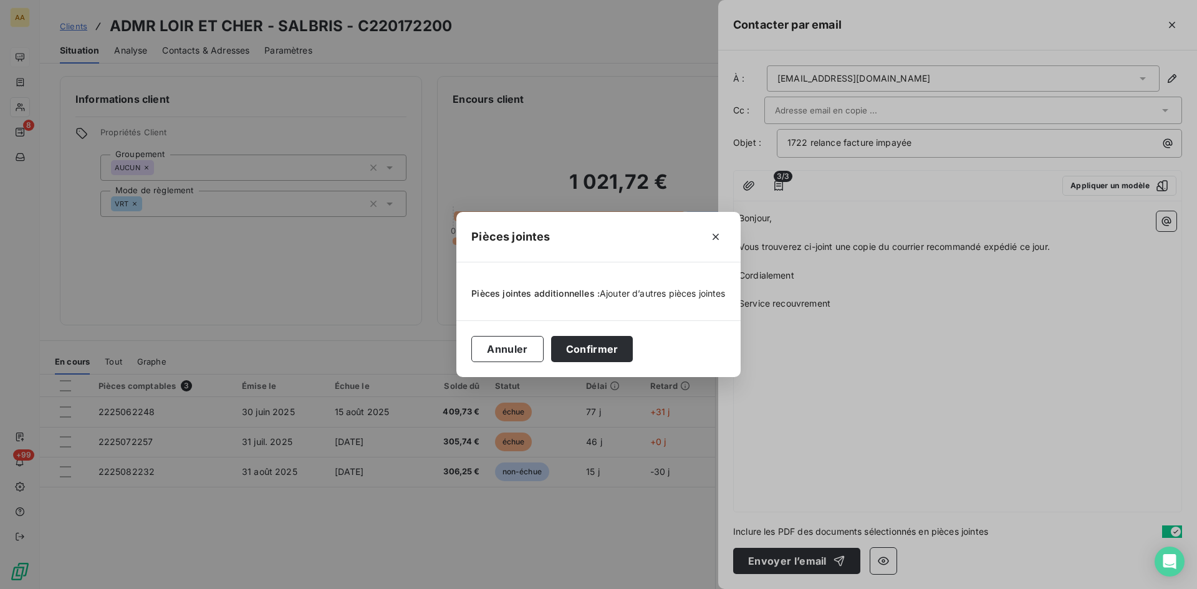
click at [646, 294] on span "Ajouter d’autres pièces jointes" at bounding box center [663, 293] width 126 height 11
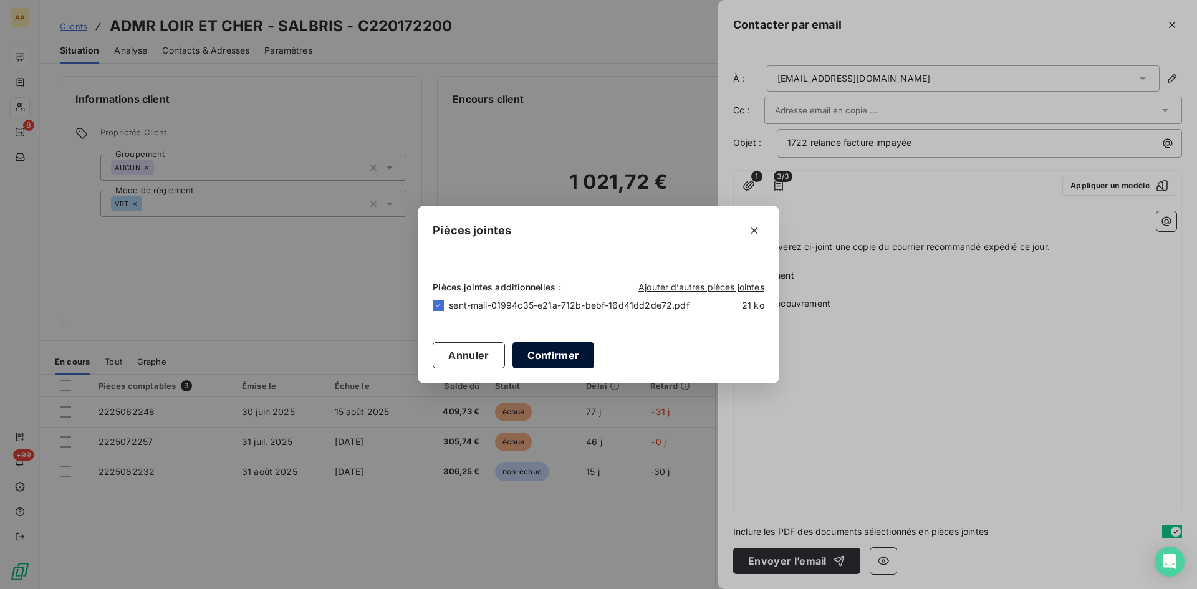
click at [575, 359] on button "Confirmer" at bounding box center [553, 355] width 82 height 26
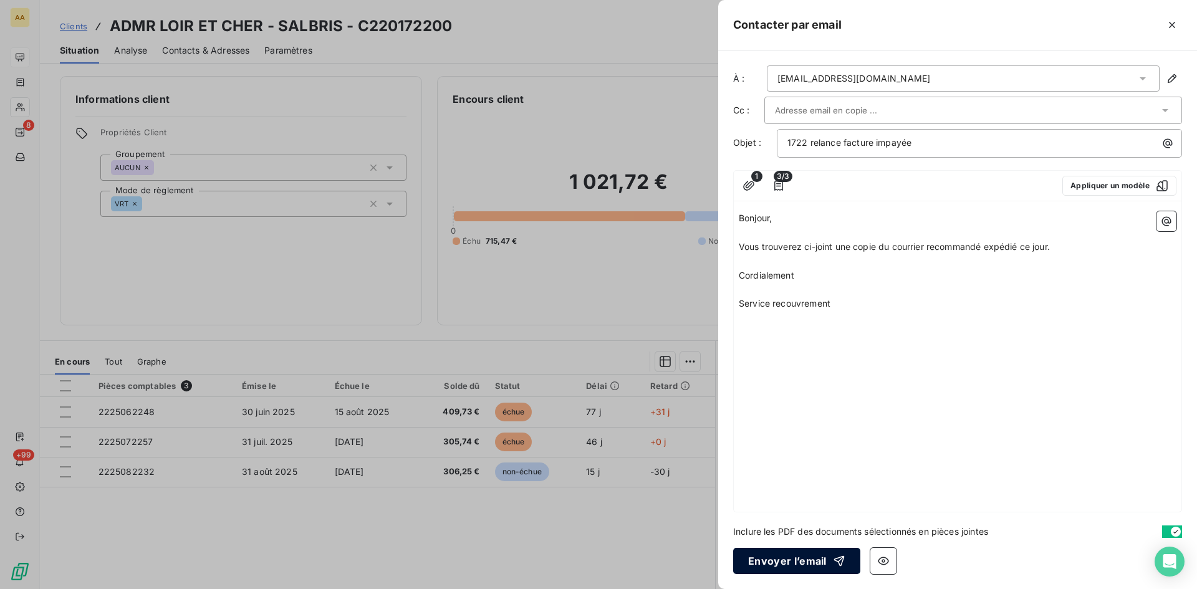
click at [786, 560] on button "Envoyer l’email" at bounding box center [796, 561] width 127 height 26
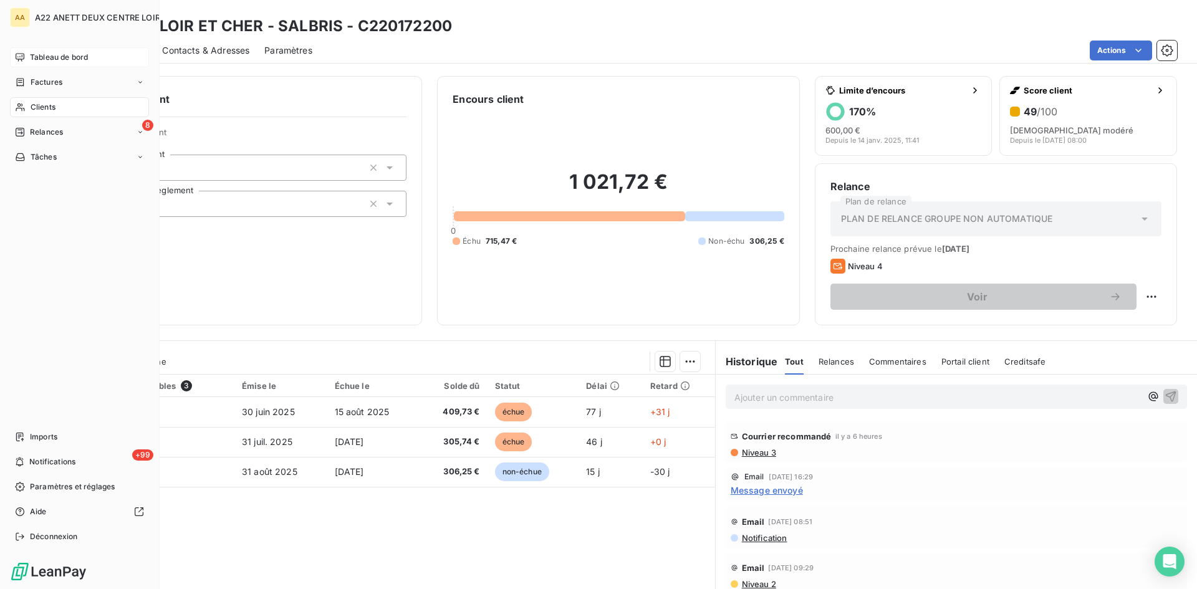
drag, startPoint x: 55, startPoint y: 55, endPoint x: 64, endPoint y: 55, distance: 8.1
click at [56, 55] on span "Tableau de bord" at bounding box center [59, 57] width 58 height 11
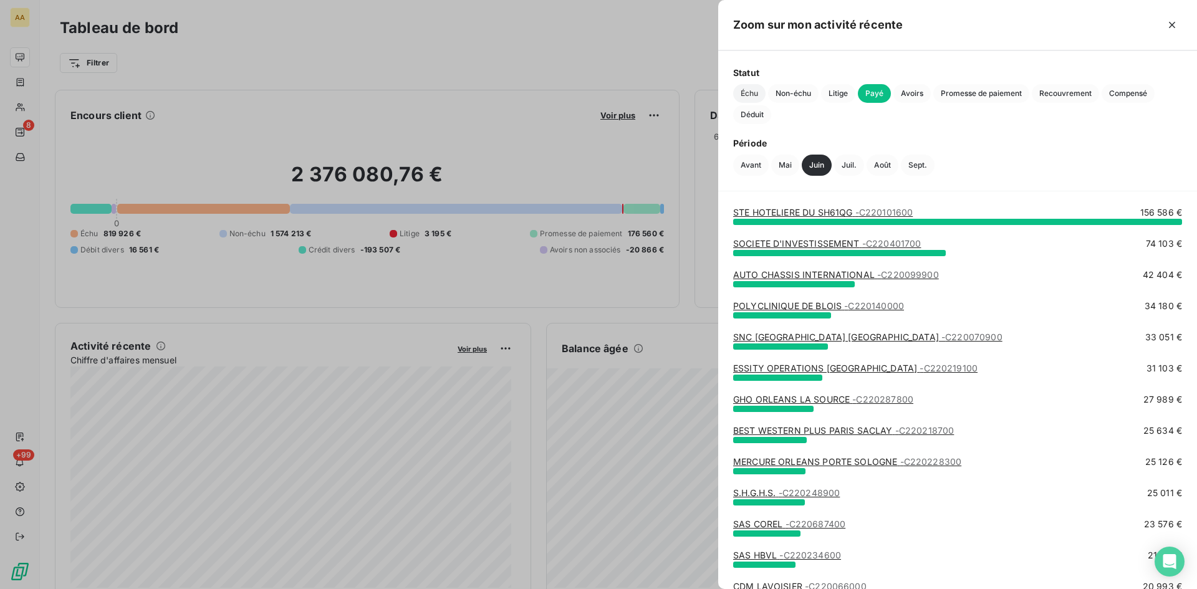
click at [747, 97] on span "Échu" at bounding box center [749, 93] width 32 height 19
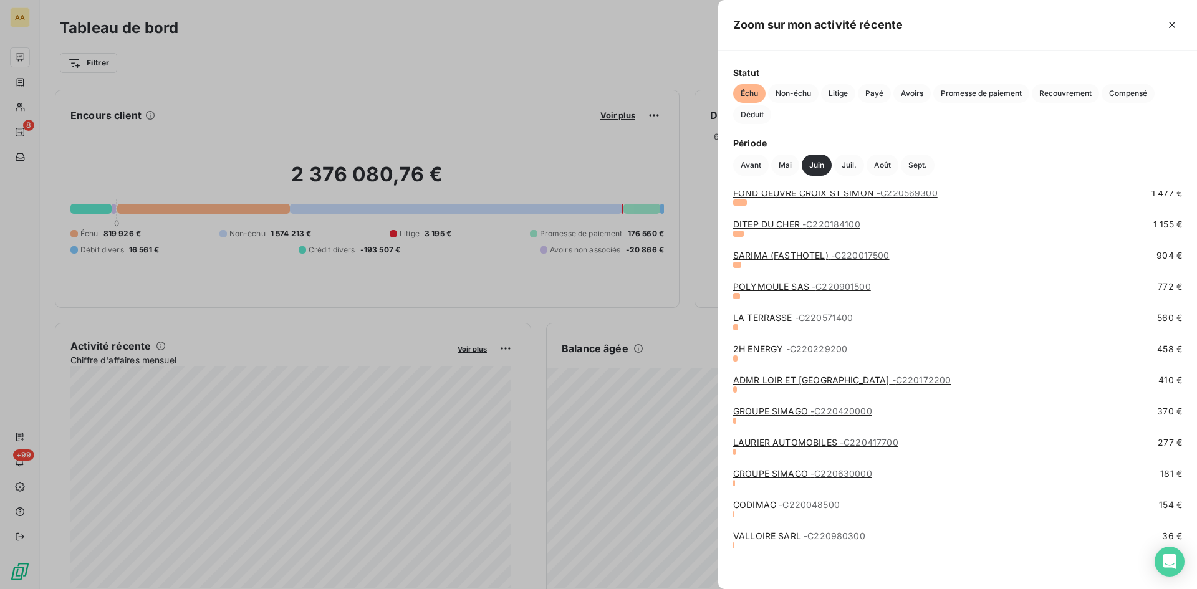
scroll to position [582, 0]
click at [794, 379] on link "ADMR LOIR ET CHER - SALBRIS - C220172200" at bounding box center [842, 378] width 218 height 11
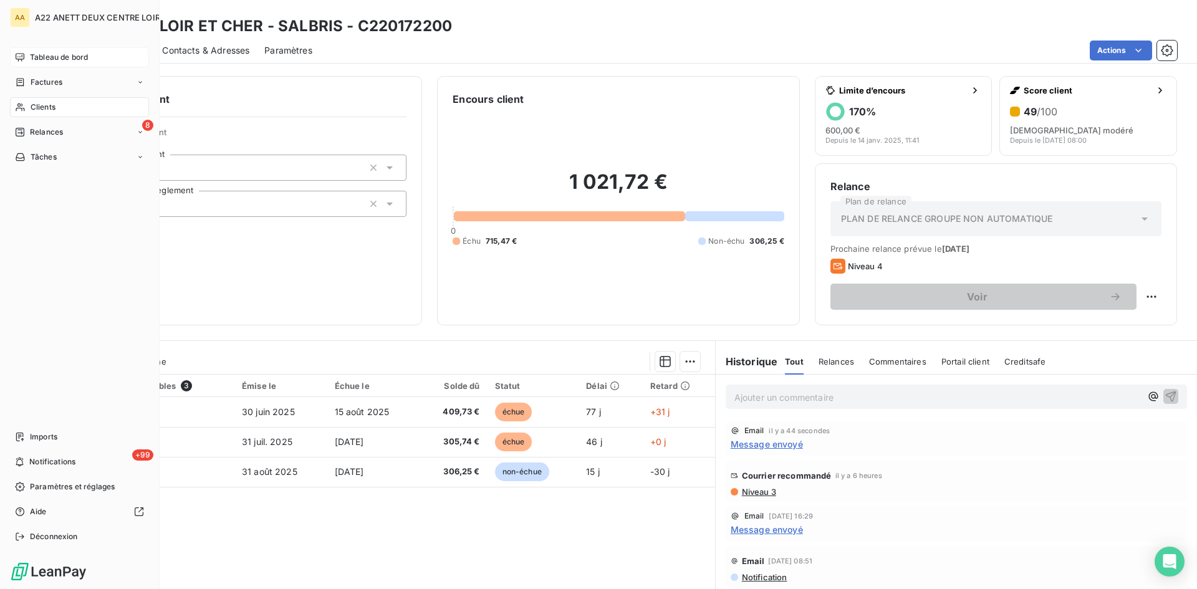
click at [47, 54] on span "Tableau de bord" at bounding box center [59, 57] width 58 height 11
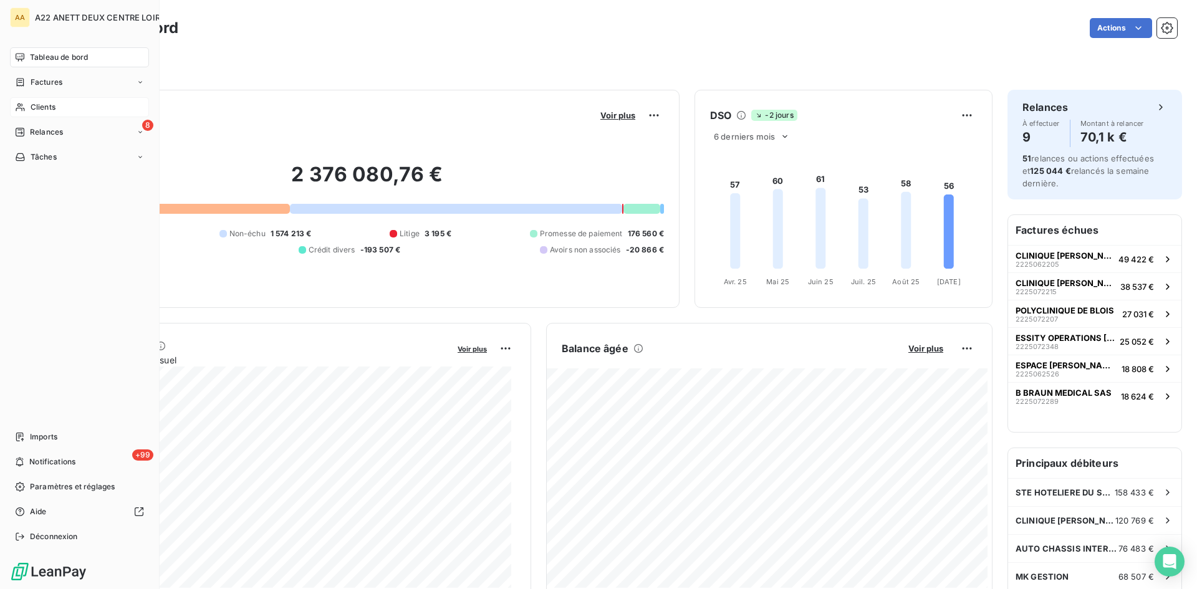
click at [45, 104] on span "Clients" at bounding box center [43, 107] width 25 height 11
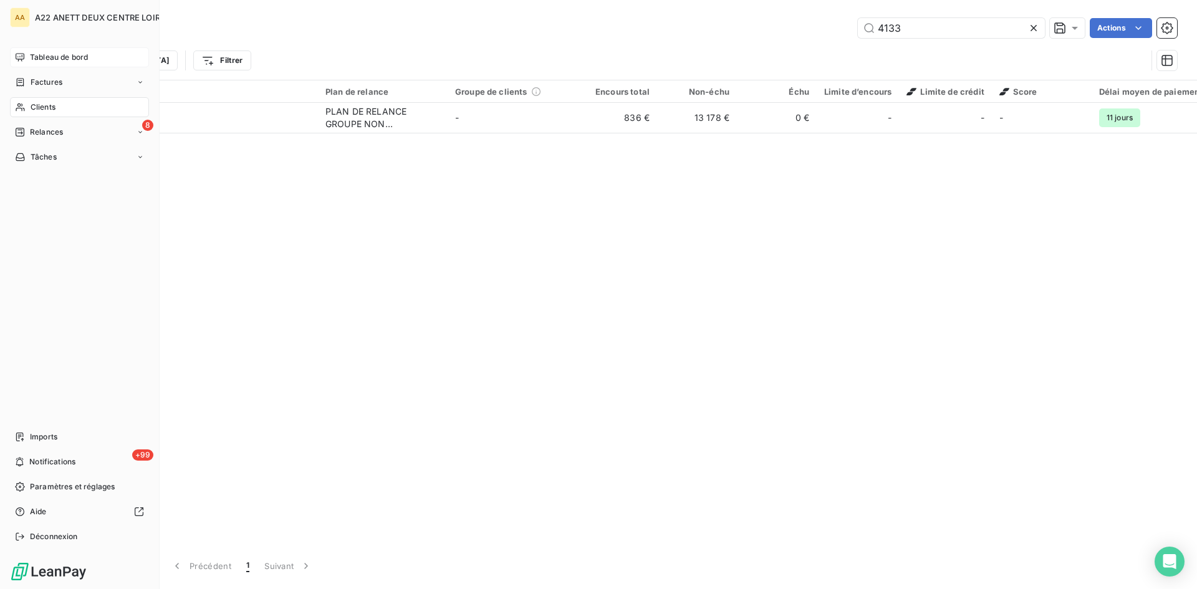
click at [41, 60] on span "Tableau de bord" at bounding box center [59, 57] width 58 height 11
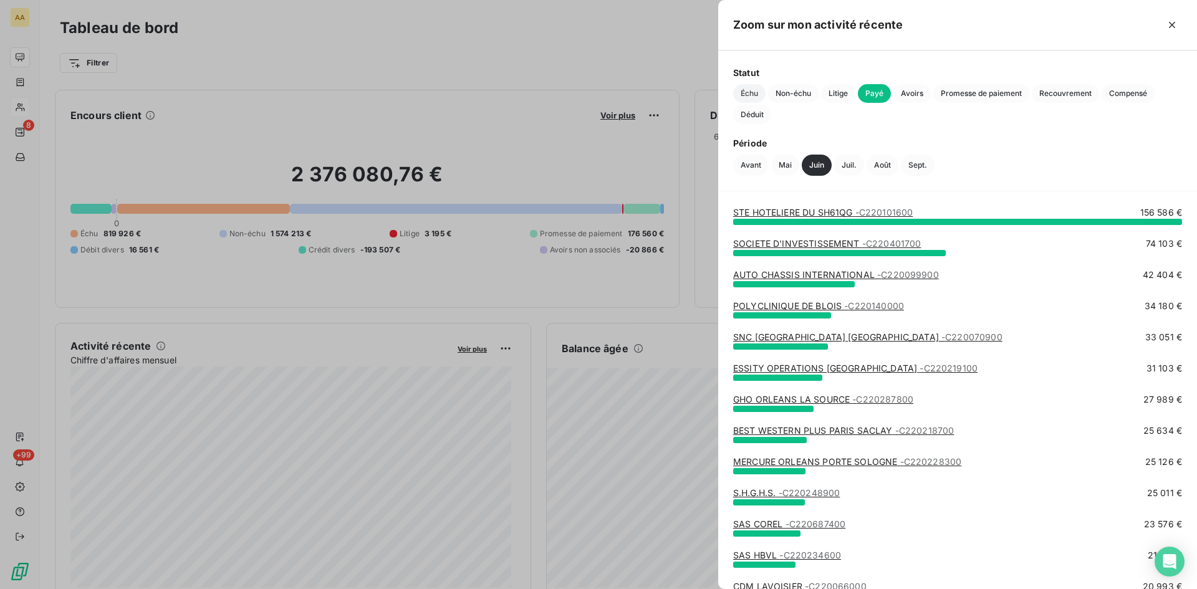
click at [751, 90] on span "Échu" at bounding box center [749, 93] width 32 height 19
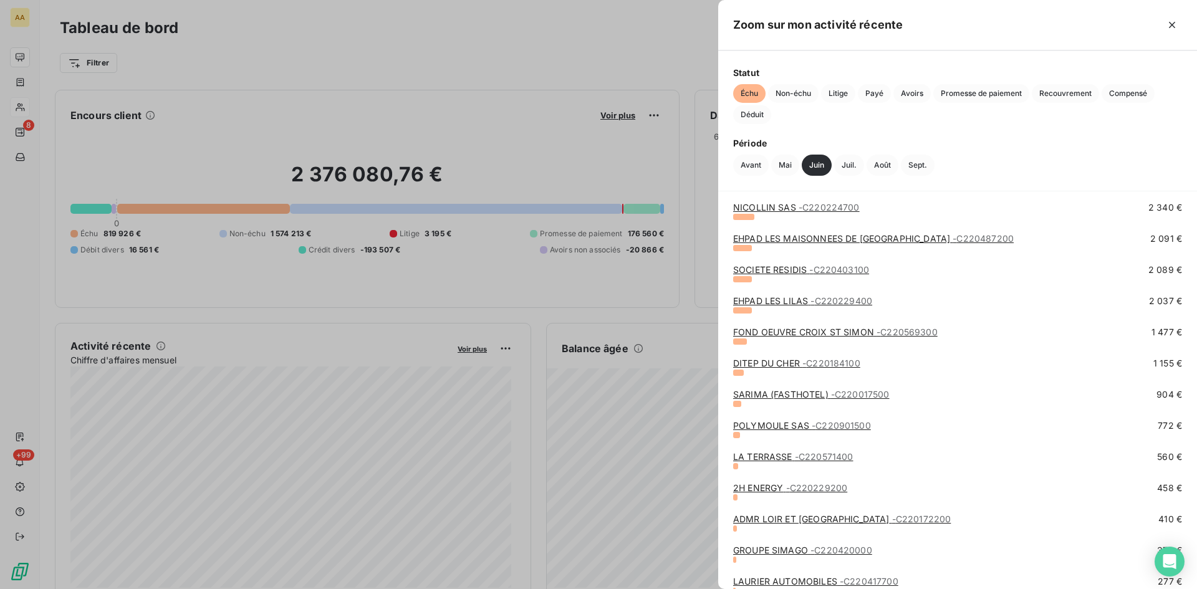
scroll to position [582, 0]
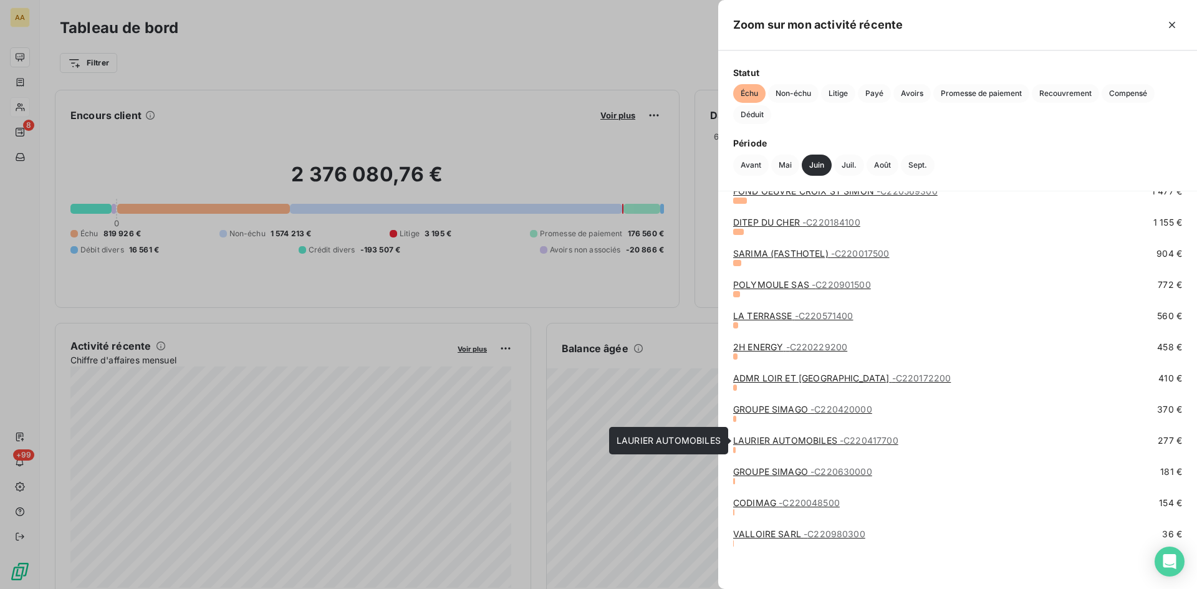
click at [803, 439] on link "LAURIER AUTOMOBILES - C220417700" at bounding box center [815, 440] width 165 height 11
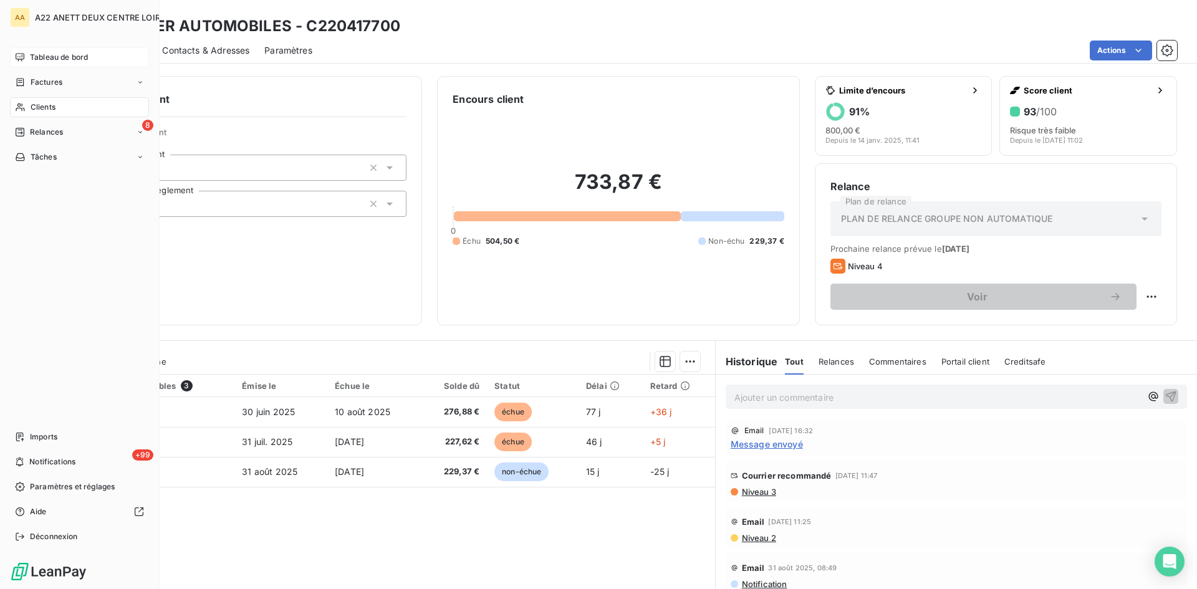
click at [38, 56] on span "Tableau de bord" at bounding box center [59, 57] width 58 height 11
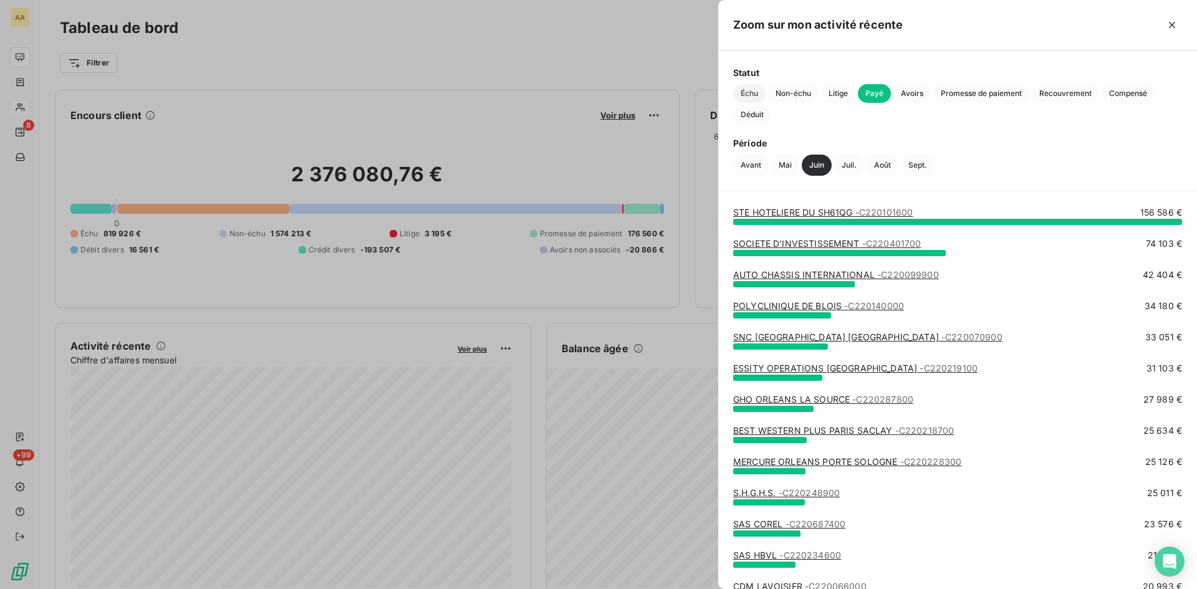
click at [748, 95] on span "Échu" at bounding box center [749, 93] width 32 height 19
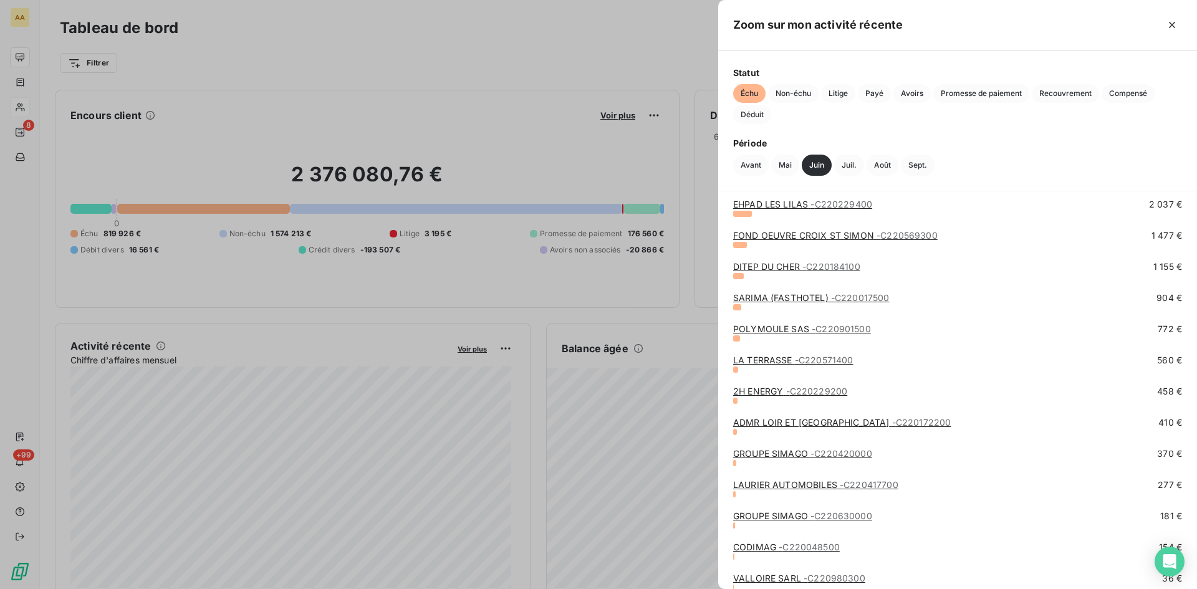
scroll to position [582, 0]
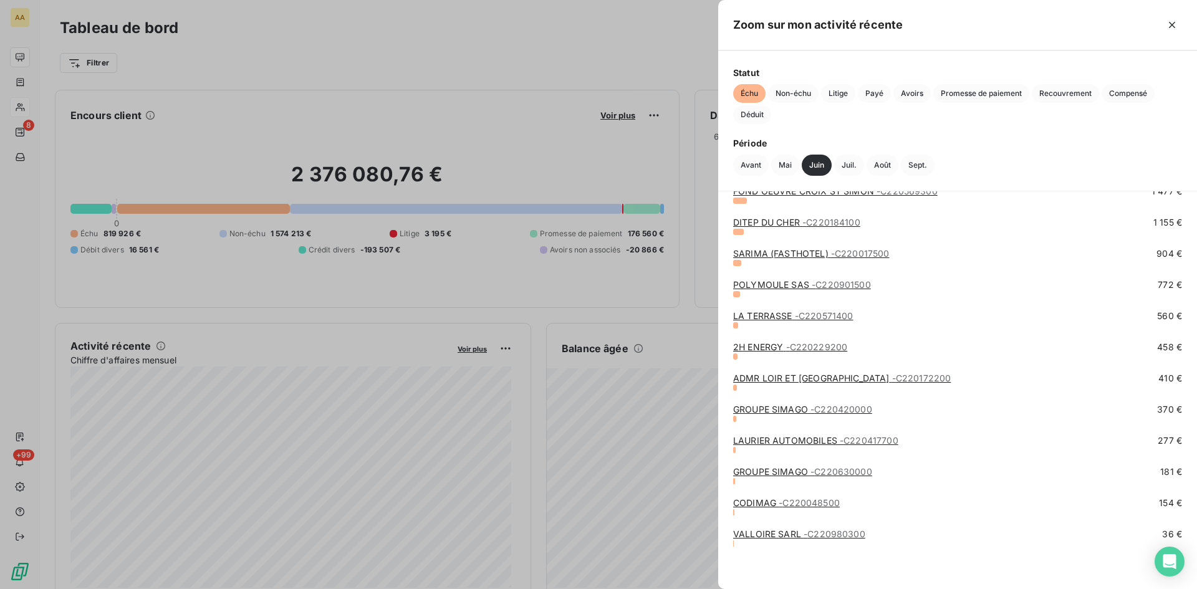
click at [329, 440] on div at bounding box center [598, 294] width 1197 height 589
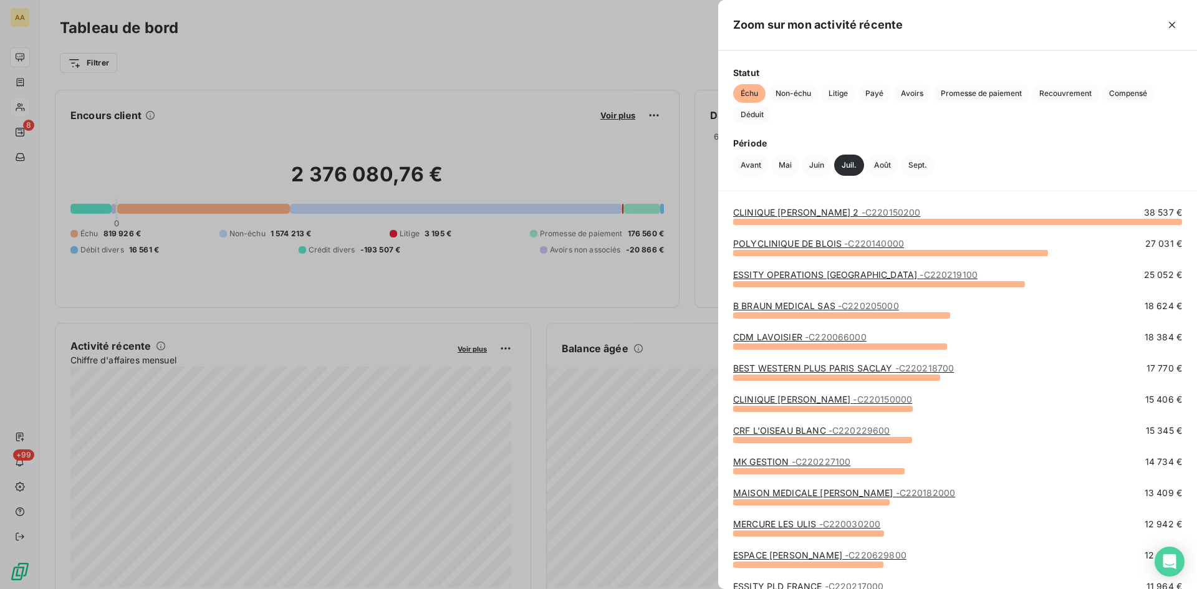
click at [774, 213] on link "CLINIQUE [PERSON_NAME] 2 - C220150200" at bounding box center [826, 212] width 187 height 11
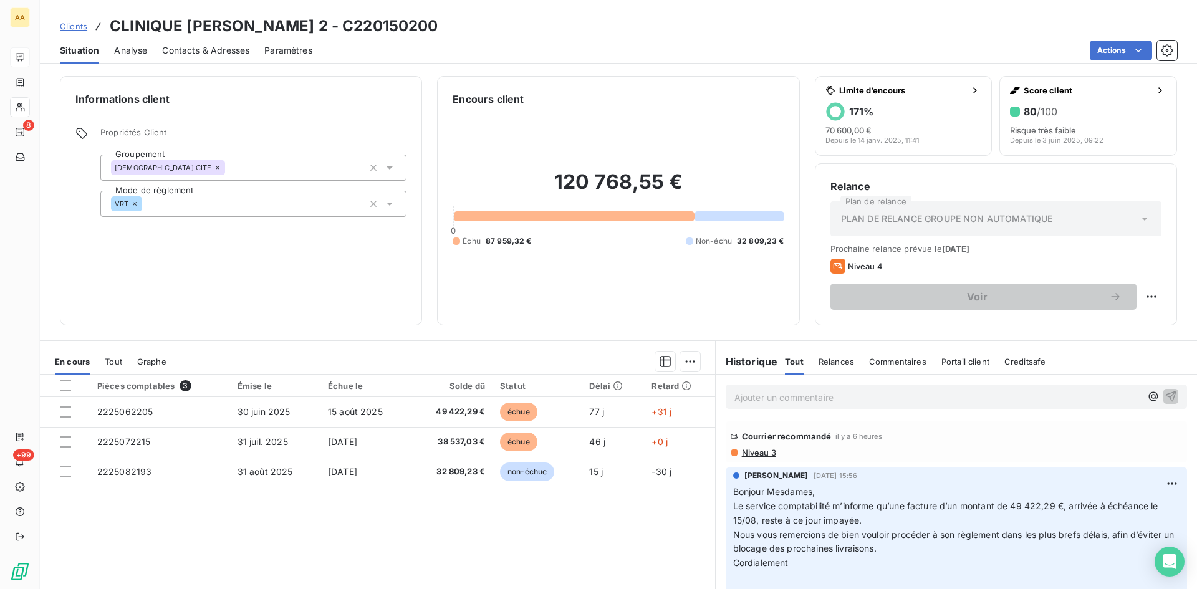
click at [749, 454] on span "Niveau 3" at bounding box center [759, 453] width 36 height 10
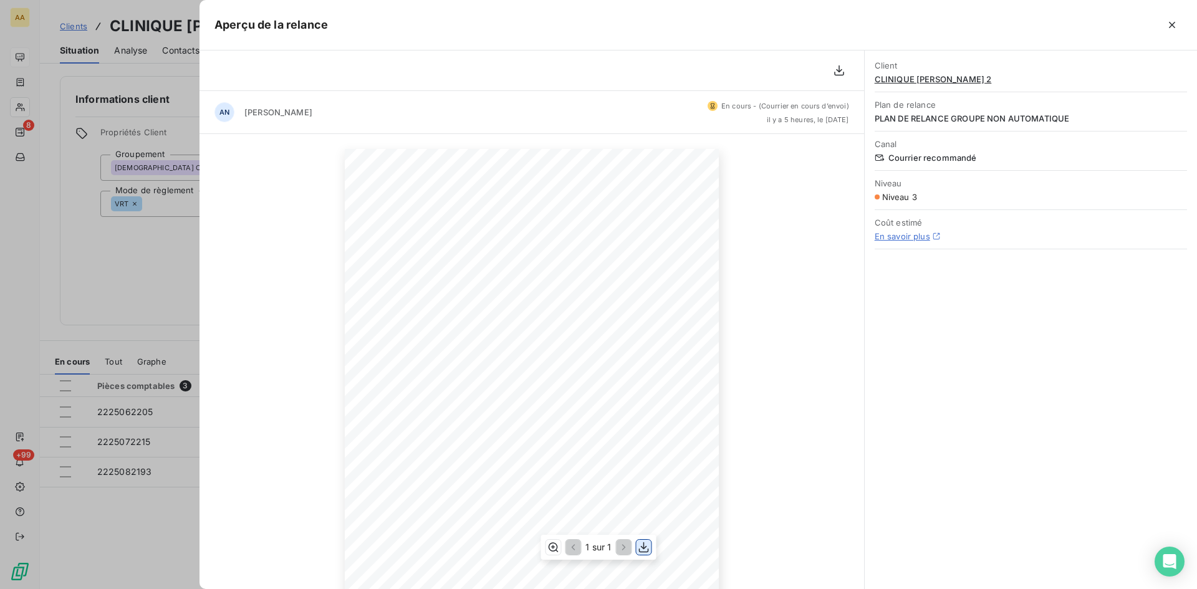
click at [640, 544] on icon "button" at bounding box center [644, 547] width 12 height 12
click at [273, 332] on div "[DATE] Objet : [A22 ANETT DEUX CENTRE LOIRE] 3ème relance retard de paiement C2…" at bounding box center [531, 413] width 664 height 559
click at [114, 289] on div at bounding box center [598, 294] width 1197 height 589
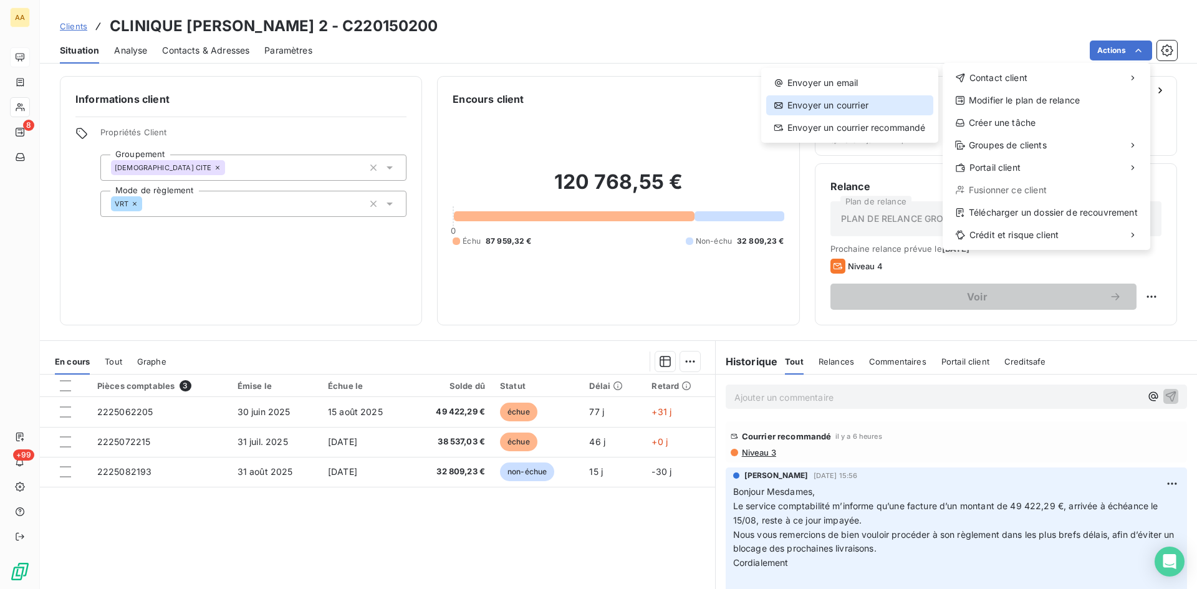
click at [843, 102] on div "Envoyer un courrier" at bounding box center [849, 105] width 167 height 20
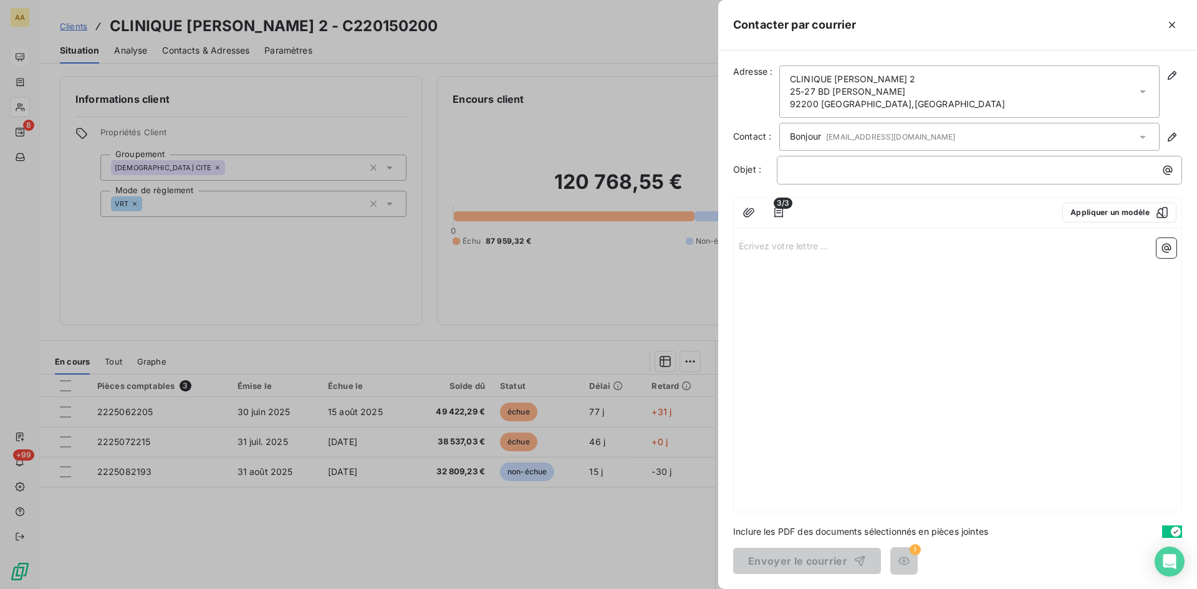
click at [608, 94] on div at bounding box center [598, 294] width 1197 height 589
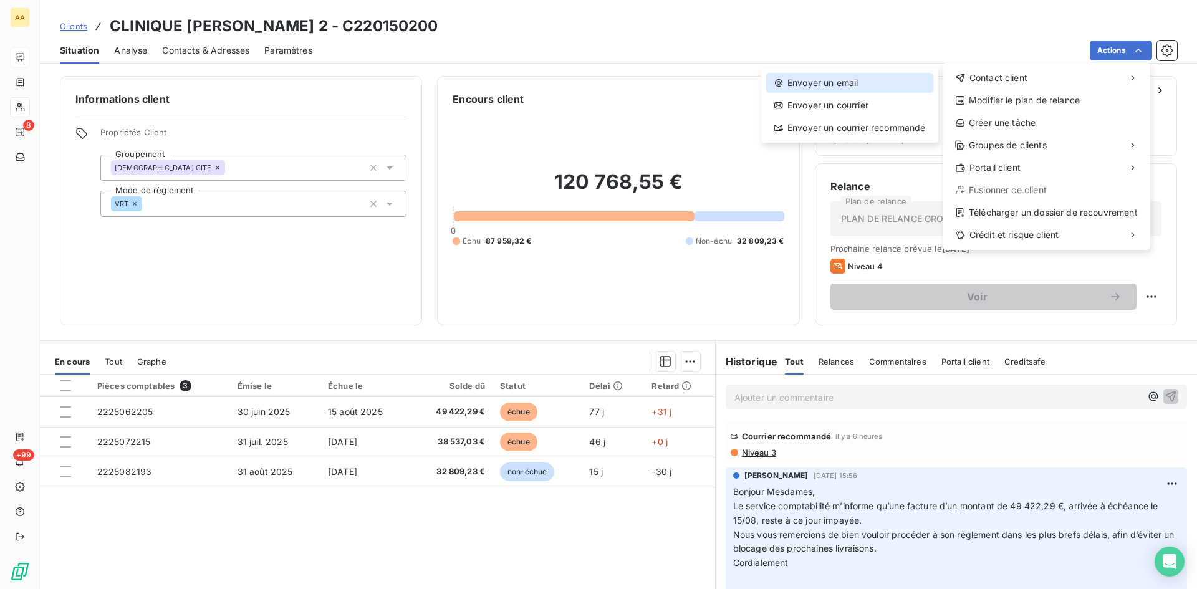
click at [817, 84] on div "Envoyer un email" at bounding box center [849, 83] width 167 height 20
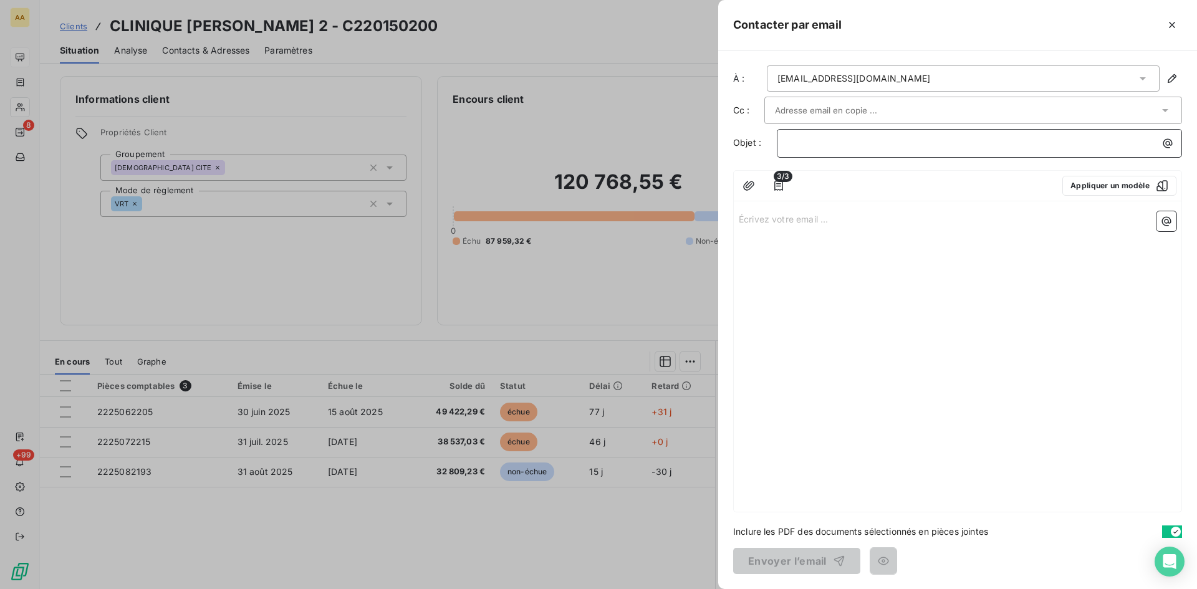
click at [806, 143] on p "﻿" at bounding box center [982, 143] width 390 height 14
click at [823, 141] on p "1502" at bounding box center [982, 143] width 390 height 14
click at [751, 185] on icon "button" at bounding box center [748, 186] width 12 height 12
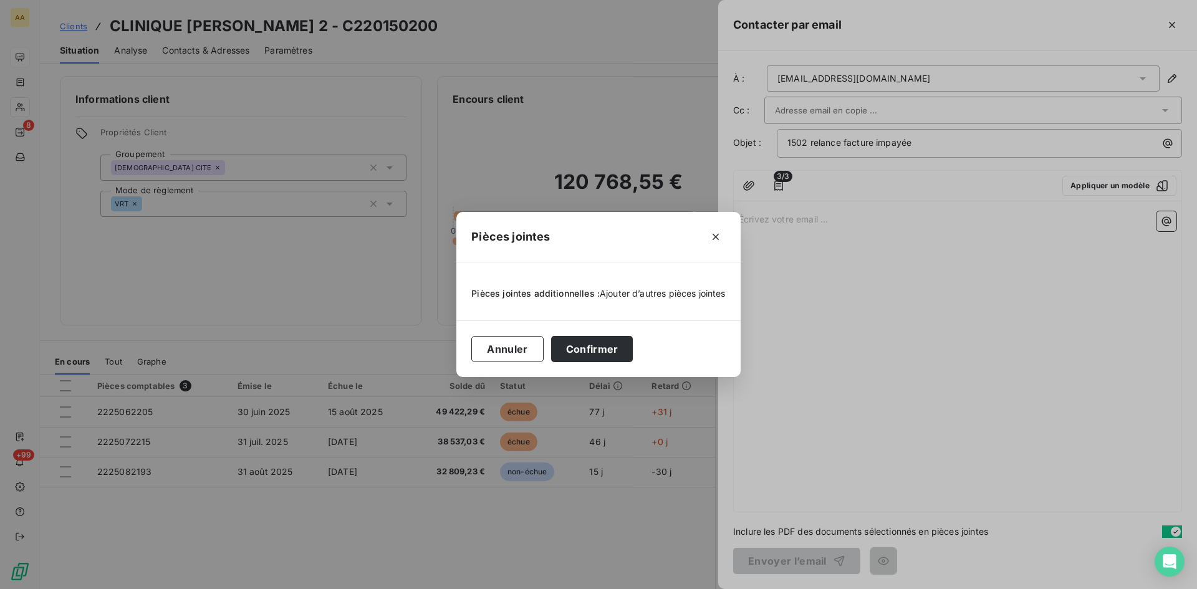
click at [621, 296] on span "Ajouter d’autres pièces jointes" at bounding box center [663, 293] width 126 height 11
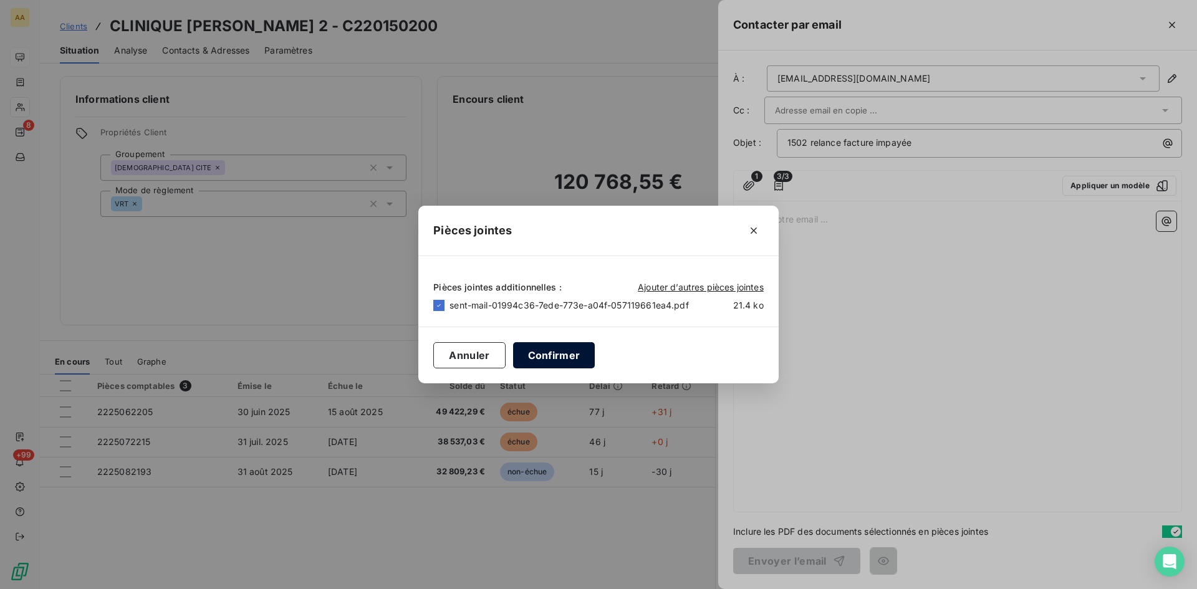
click at [543, 354] on button "Confirmer" at bounding box center [554, 355] width 82 height 26
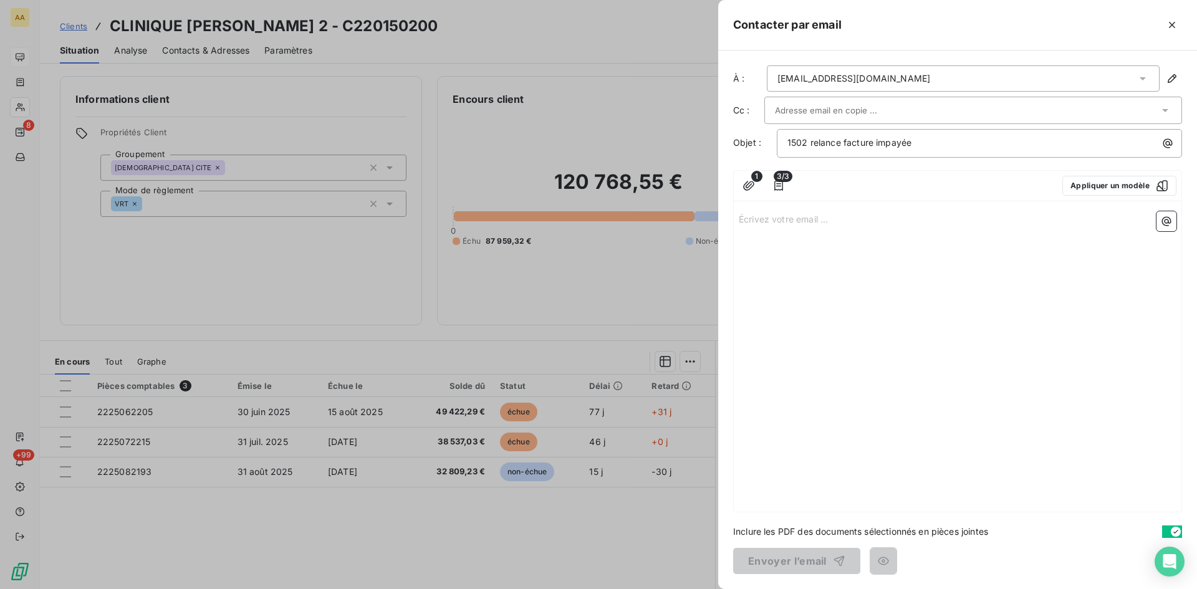
click at [760, 220] on p "Écrivez votre email ... ﻿" at bounding box center [958, 218] width 438 height 14
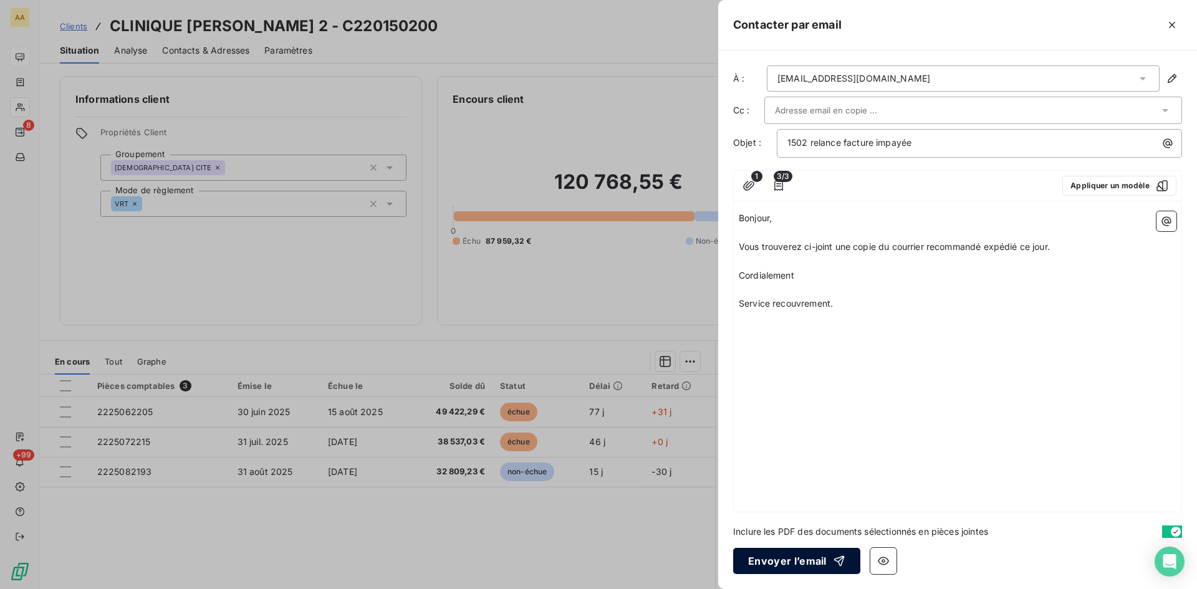
click at [780, 554] on button "Envoyer l’email" at bounding box center [796, 561] width 127 height 26
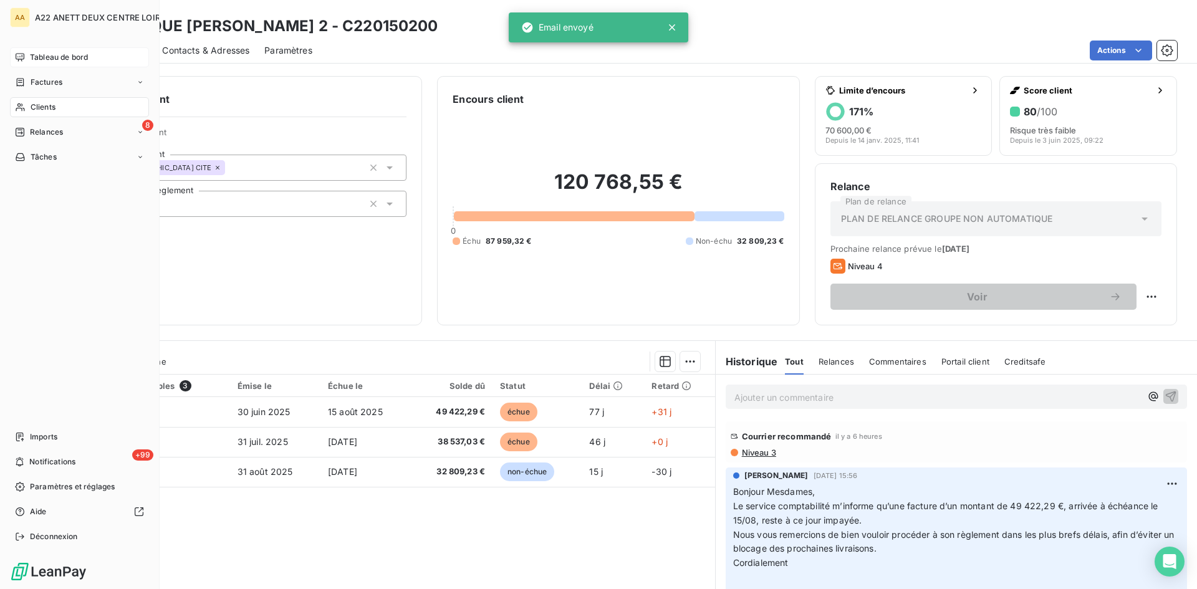
click at [44, 55] on span "Tableau de bord" at bounding box center [59, 57] width 58 height 11
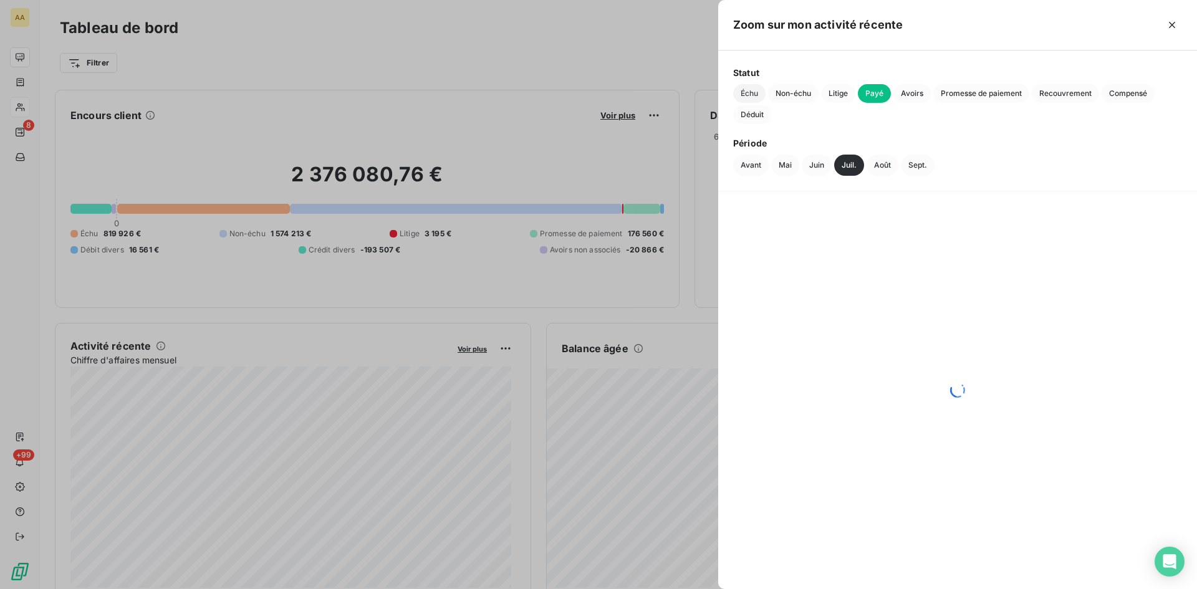
click at [751, 93] on span "Échu" at bounding box center [749, 93] width 32 height 19
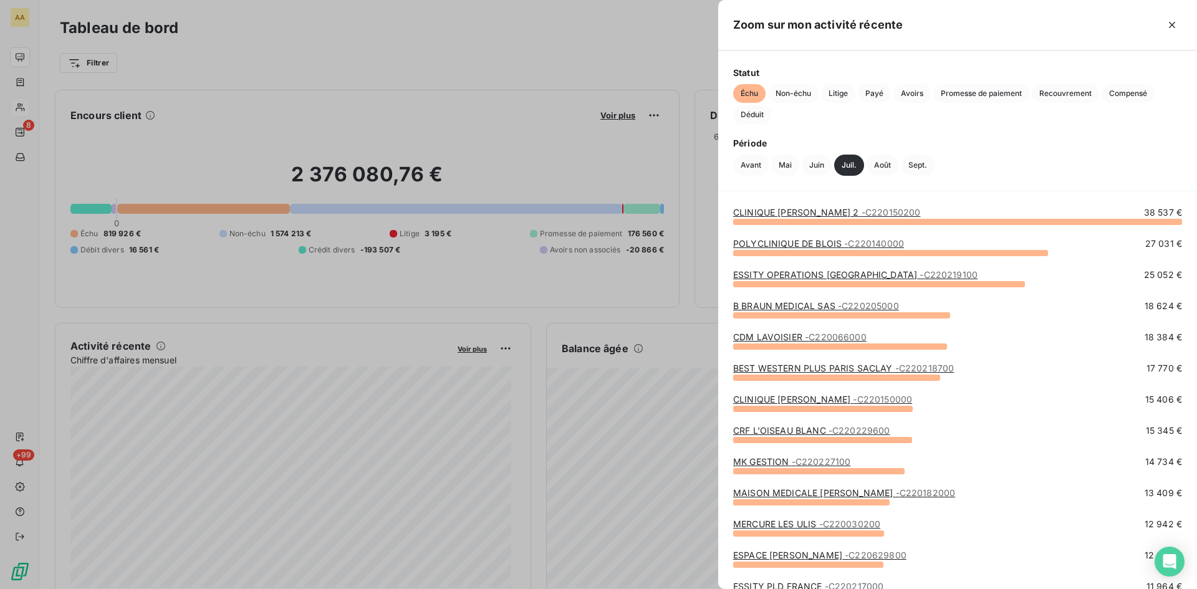
click at [785, 242] on link "POLYCLINIQUE DE BLOIS - C220140000" at bounding box center [818, 243] width 171 height 11
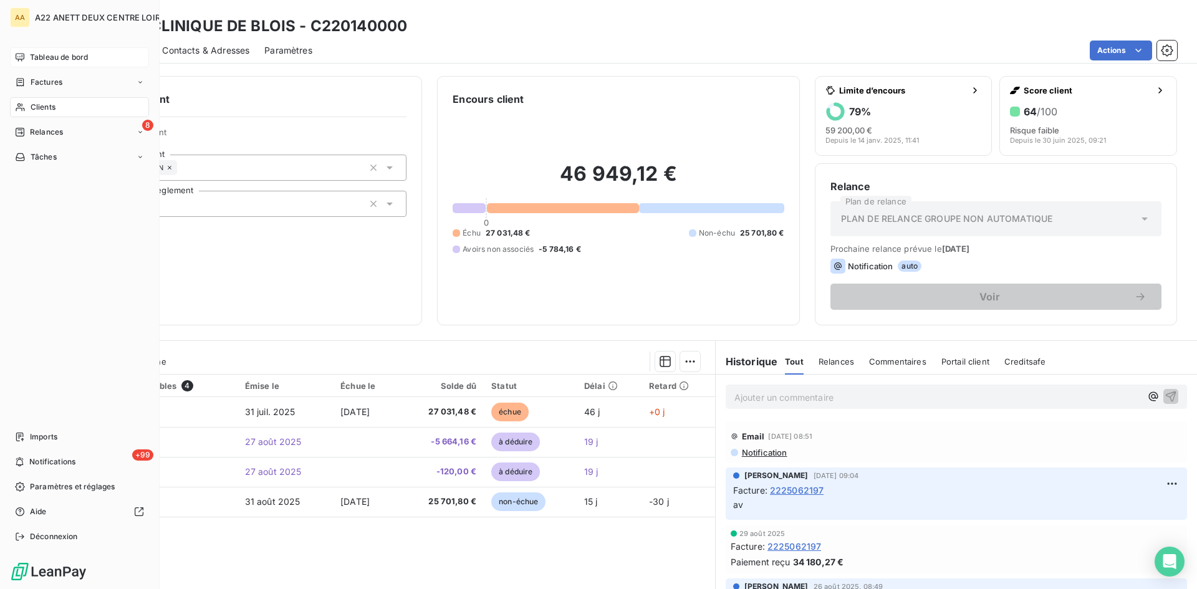
click at [41, 55] on span "Tableau de bord" at bounding box center [59, 57] width 58 height 11
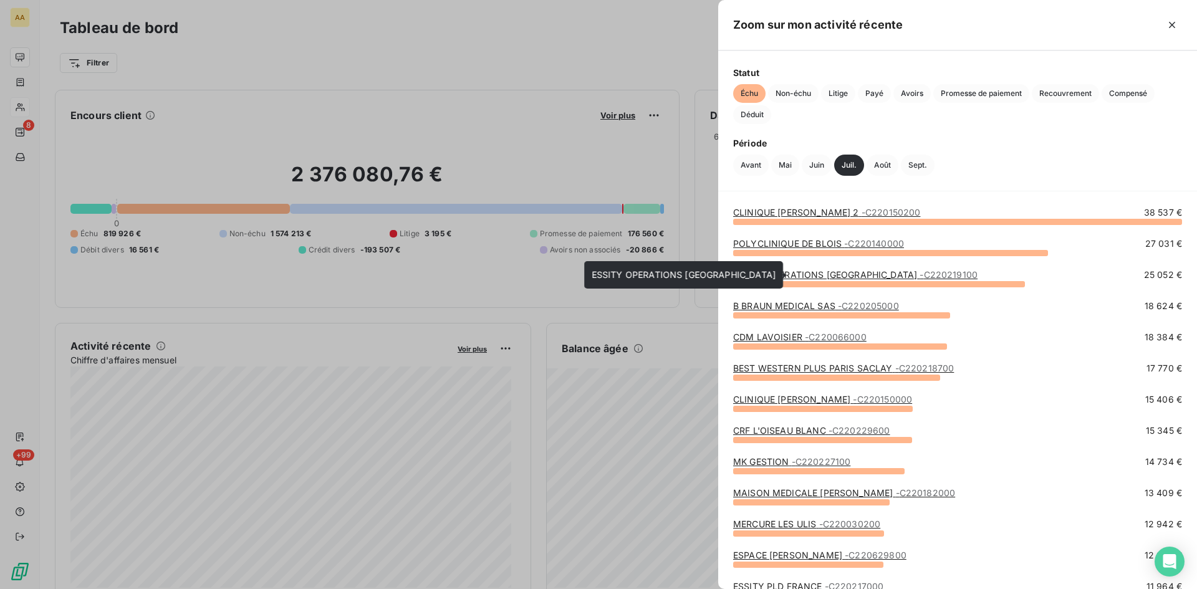
click at [768, 271] on link "ESSITY OPERATIONS [GEOGRAPHIC_DATA] - C220219100" at bounding box center [855, 274] width 244 height 11
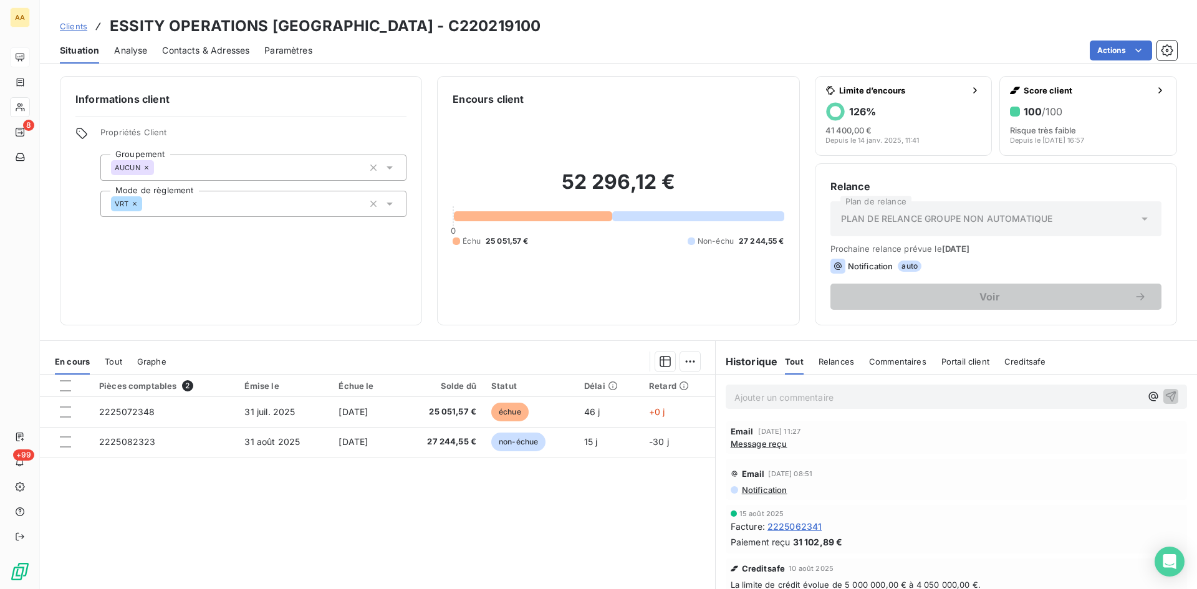
click at [750, 445] on span "Message reçu" at bounding box center [759, 444] width 57 height 10
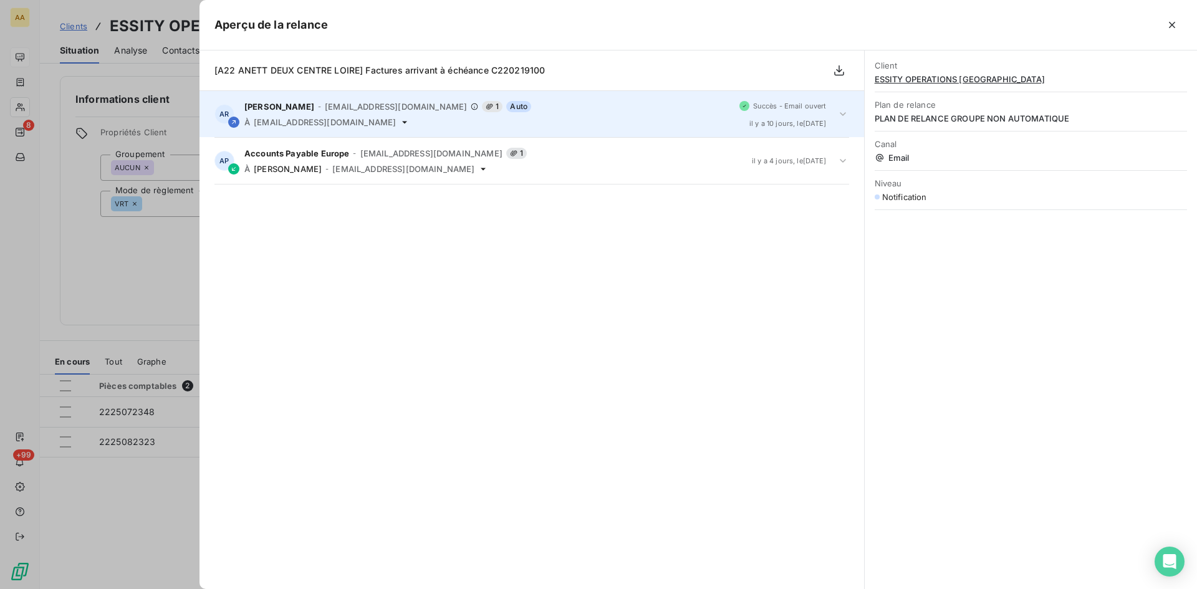
click at [355, 106] on span "[EMAIL_ADDRESS][DOMAIN_NAME]" at bounding box center [396, 107] width 142 height 10
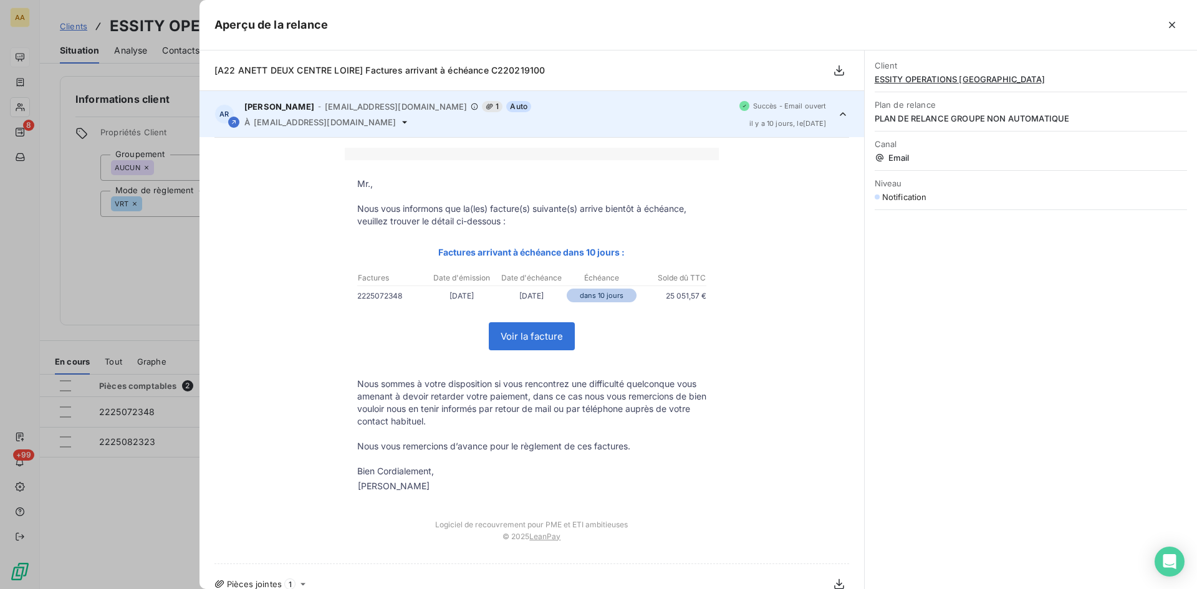
click at [182, 106] on div at bounding box center [598, 294] width 1197 height 589
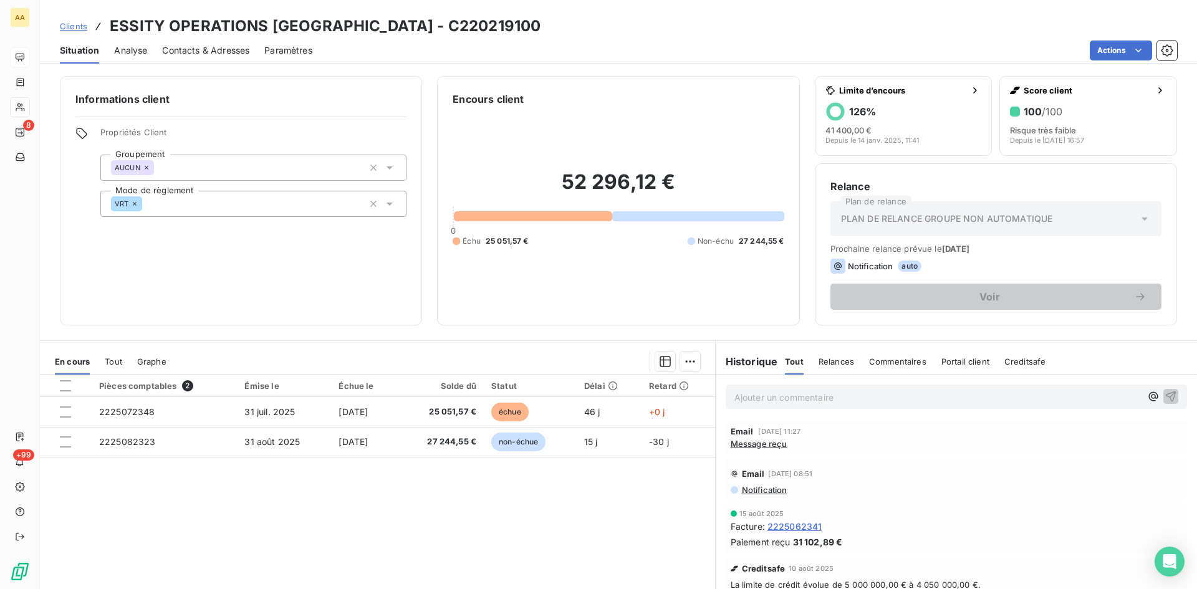
click at [755, 447] on span "Message reçu" at bounding box center [759, 444] width 57 height 10
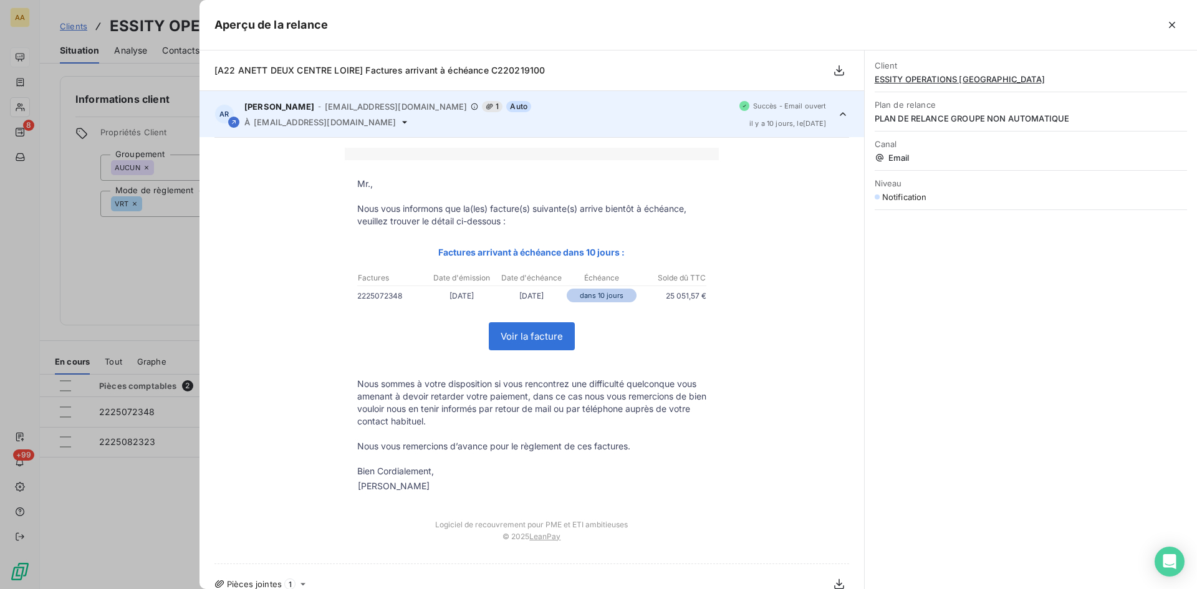
click at [140, 280] on div at bounding box center [598, 294] width 1197 height 589
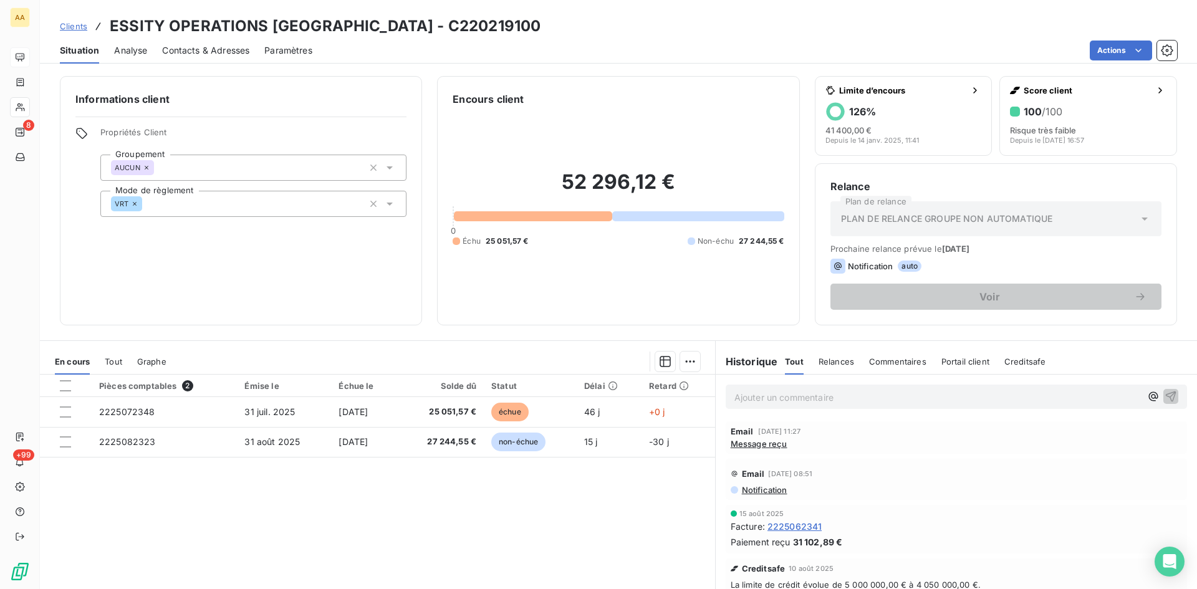
click at [746, 444] on span "Message reçu" at bounding box center [759, 444] width 57 height 10
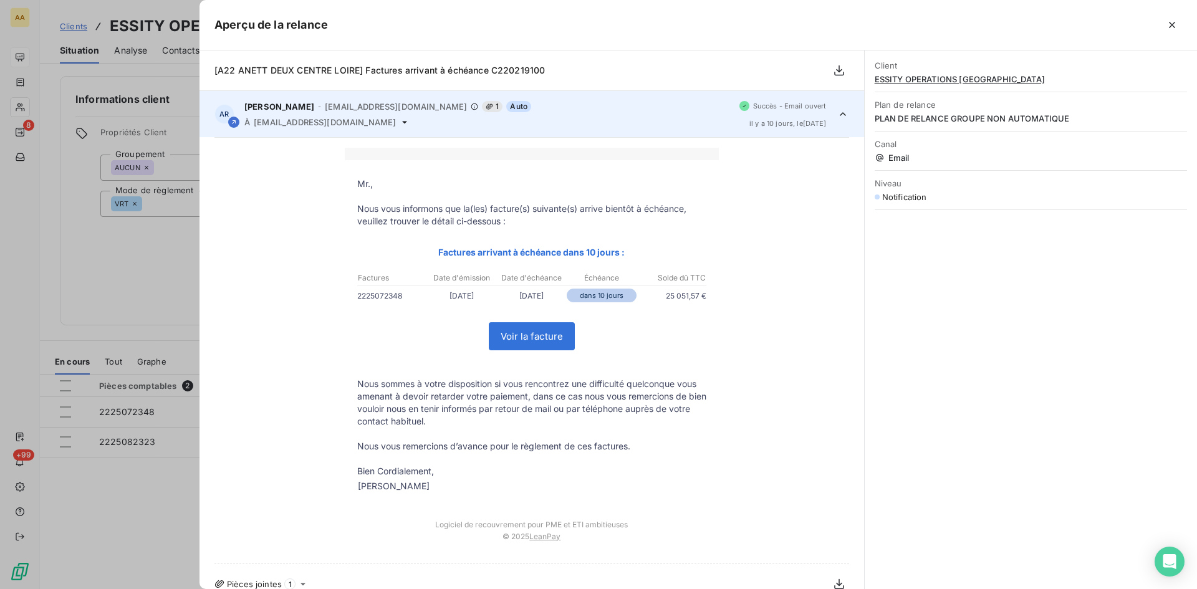
click at [73, 274] on div at bounding box center [598, 294] width 1197 height 589
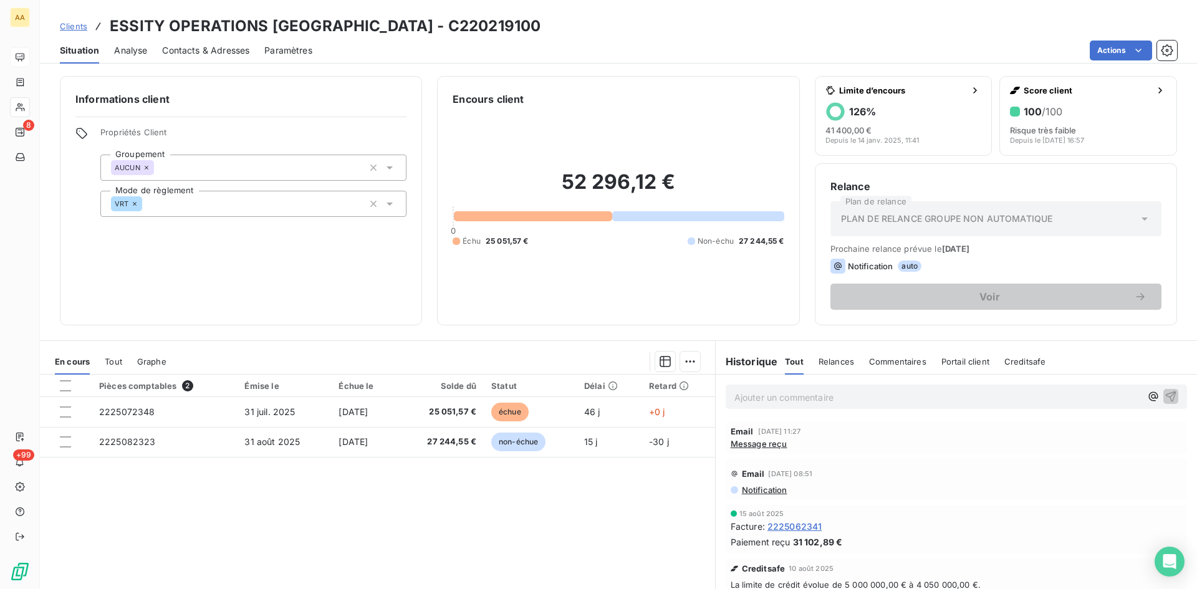
click at [750, 449] on div "Email [DATE] 11:27 Message reçu" at bounding box center [956, 437] width 461 height 32
click at [746, 446] on span "Message reçu" at bounding box center [759, 444] width 57 height 10
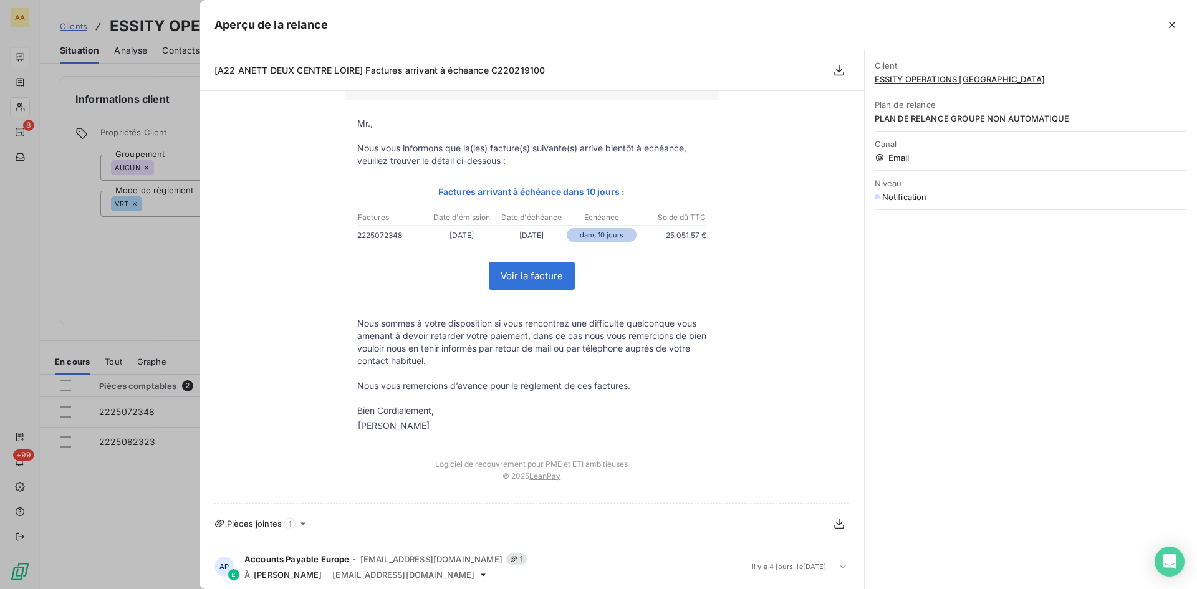
scroll to position [62, 0]
click at [307, 565] on div "Accounts Payable Europe - [EMAIL_ADDRESS][DOMAIN_NAME] 1 À [PERSON_NAME] - [EMA…" at bounding box center [492, 565] width 497 height 26
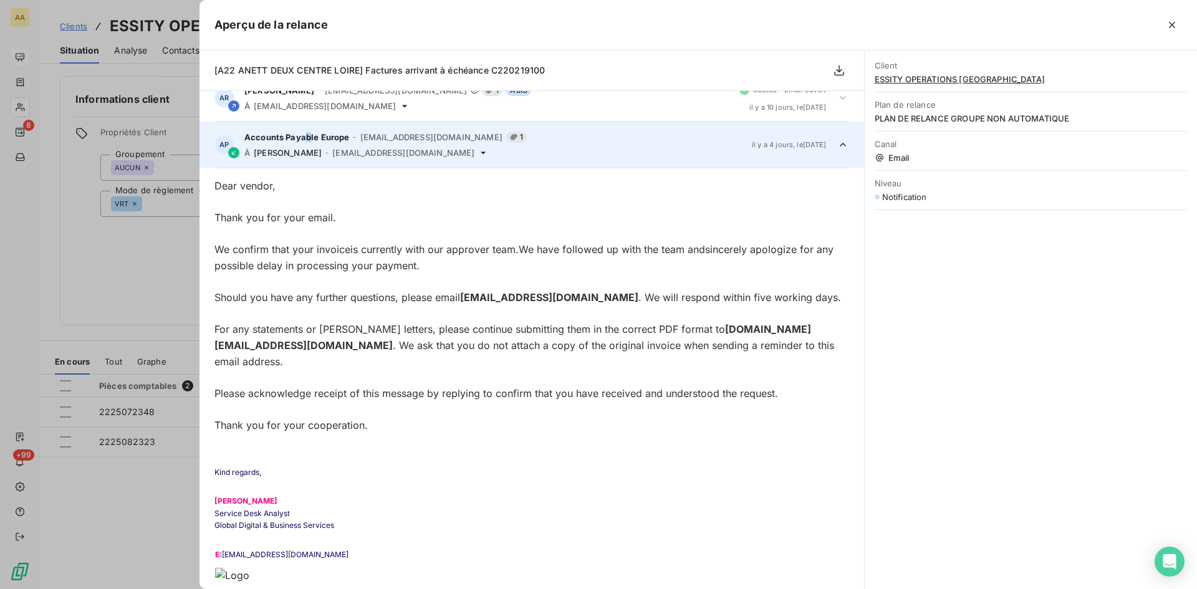
scroll to position [0, 0]
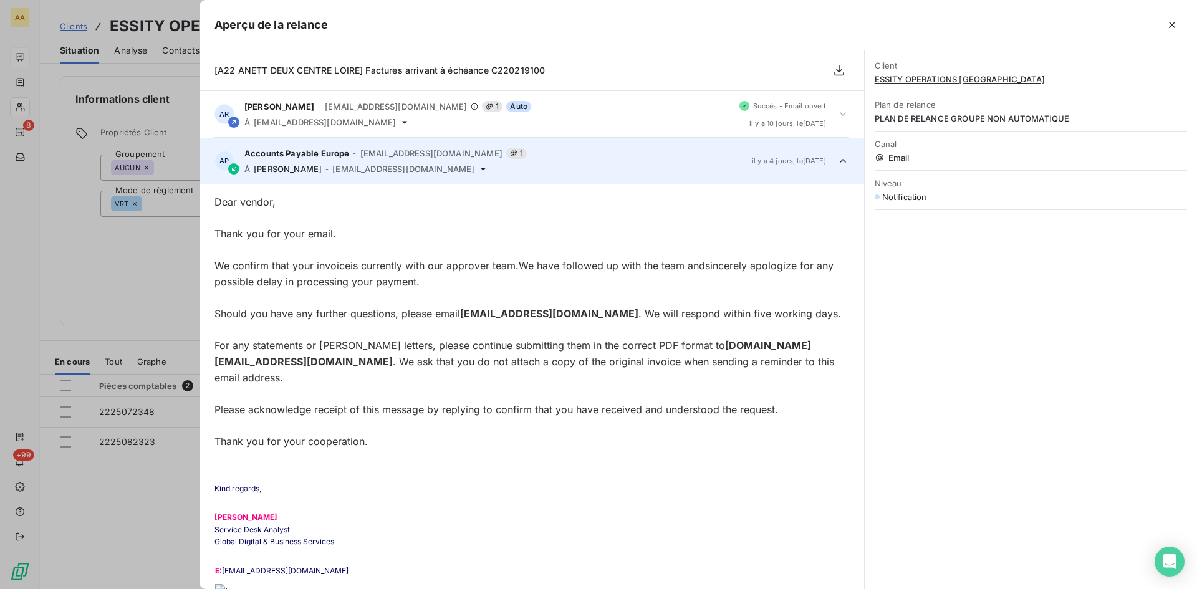
click at [132, 285] on div at bounding box center [598, 294] width 1197 height 589
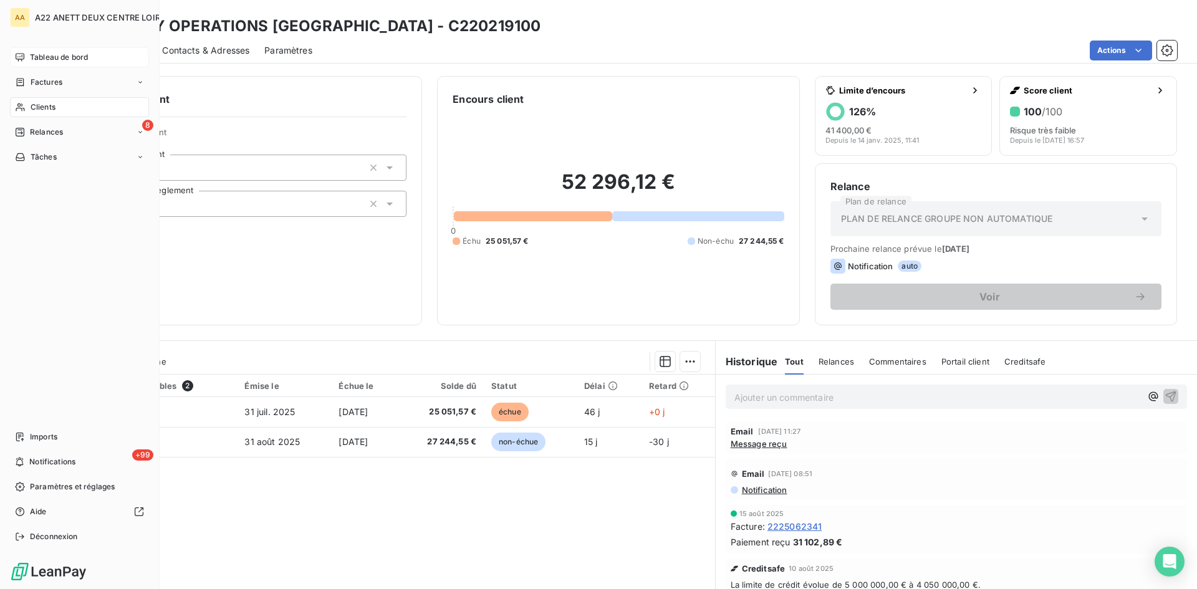
click at [41, 54] on span "Tableau de bord" at bounding box center [59, 57] width 58 height 11
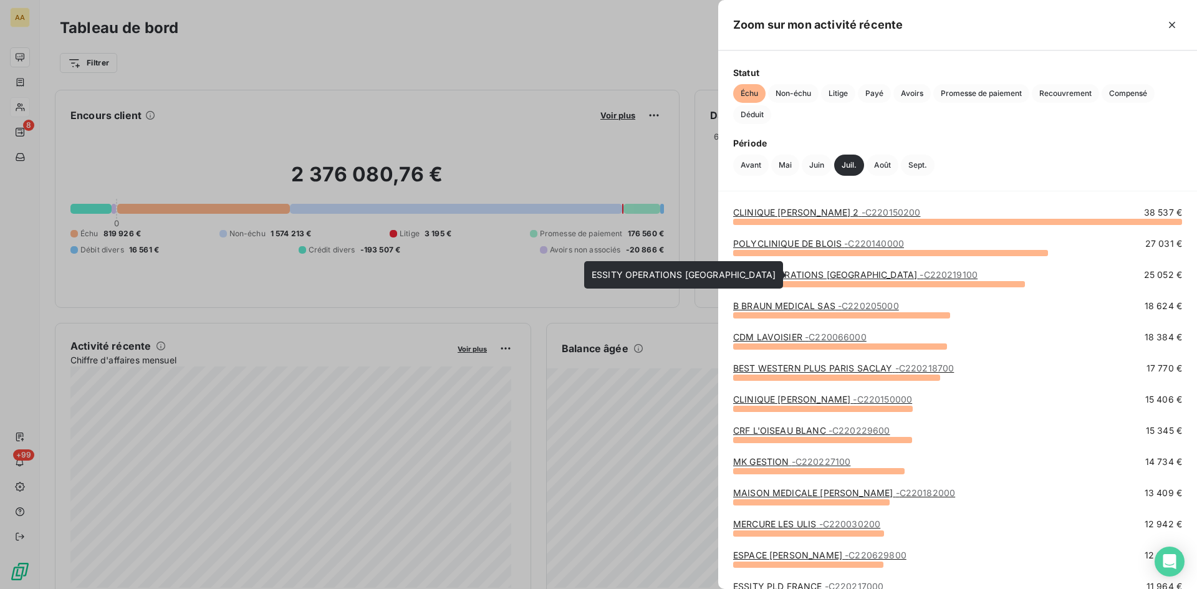
click at [844, 274] on link "ESSITY OPERATIONS [GEOGRAPHIC_DATA] - C220219100" at bounding box center [855, 274] width 244 height 11
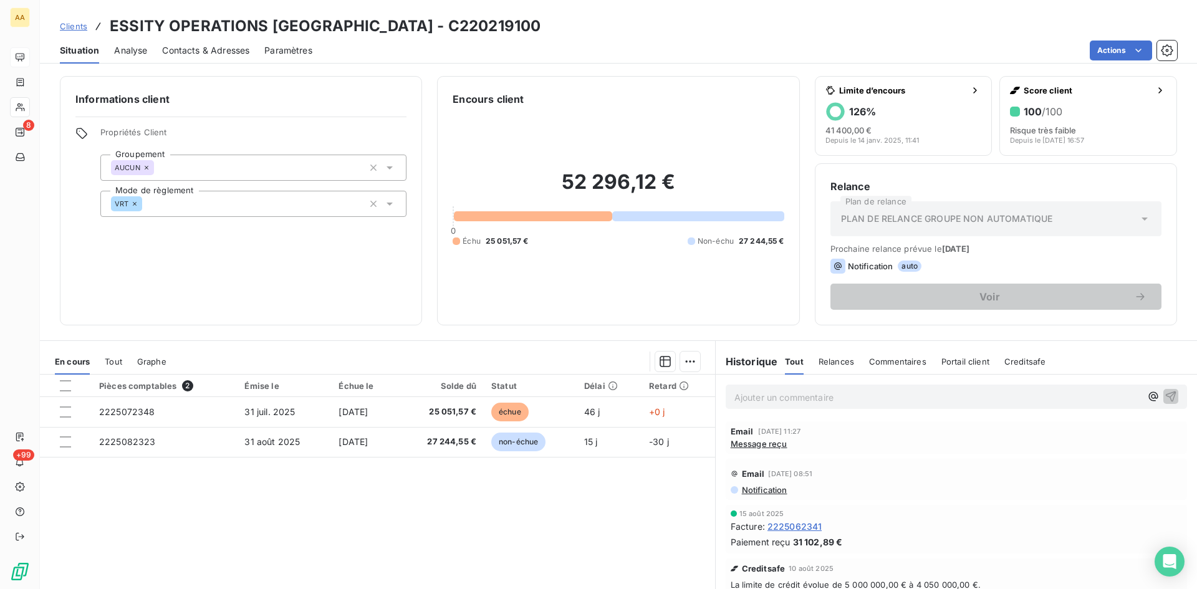
click at [744, 444] on span "Message reçu" at bounding box center [759, 444] width 57 height 10
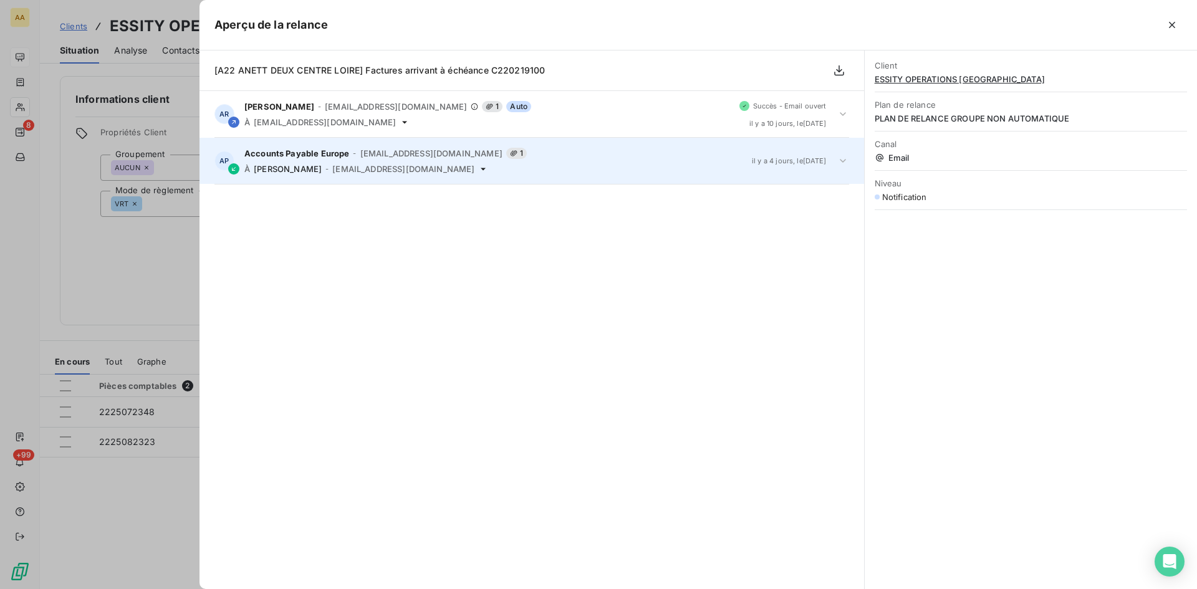
click at [351, 170] on span "[EMAIL_ADDRESS][DOMAIN_NAME]" at bounding box center [403, 169] width 142 height 10
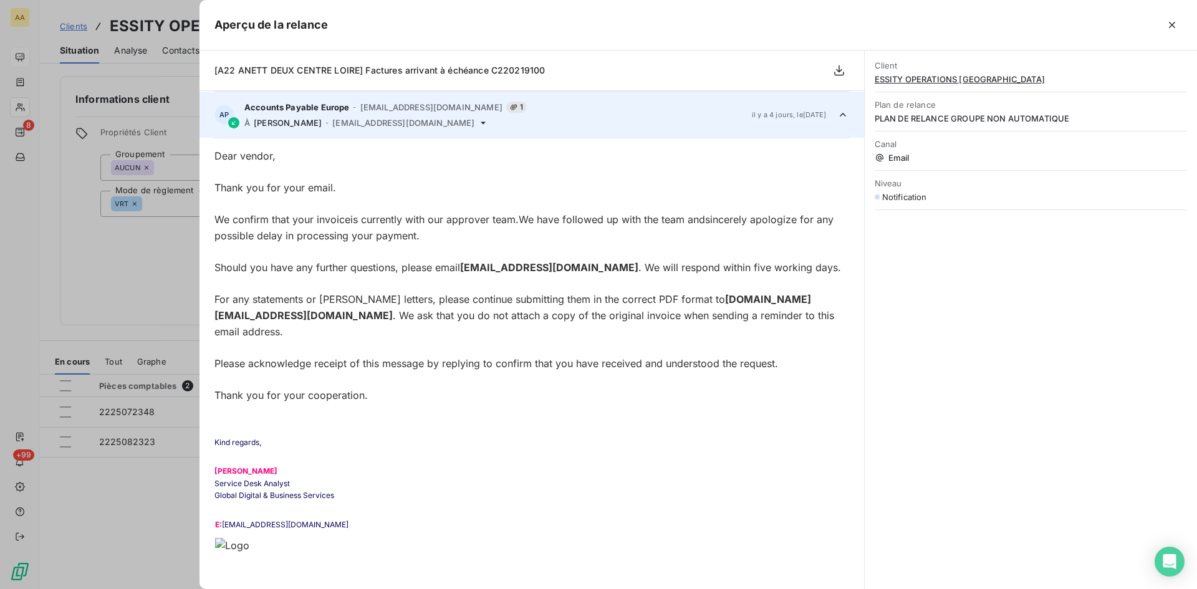
scroll to position [47, 0]
click at [92, 269] on div at bounding box center [598, 294] width 1197 height 589
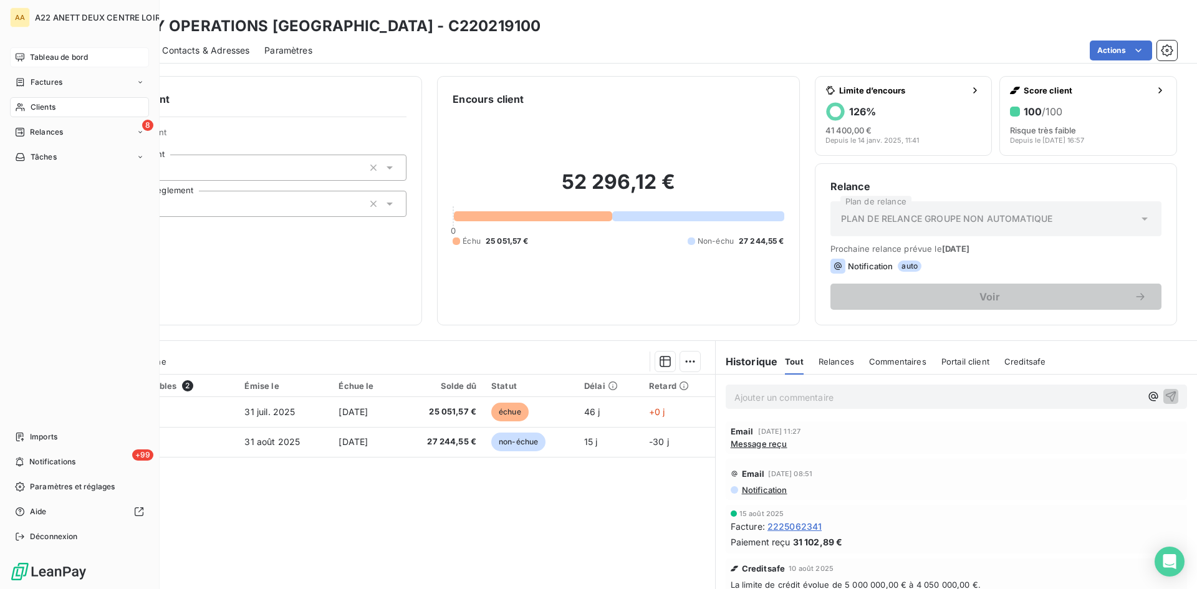
click at [52, 54] on span "Tableau de bord" at bounding box center [59, 57] width 58 height 11
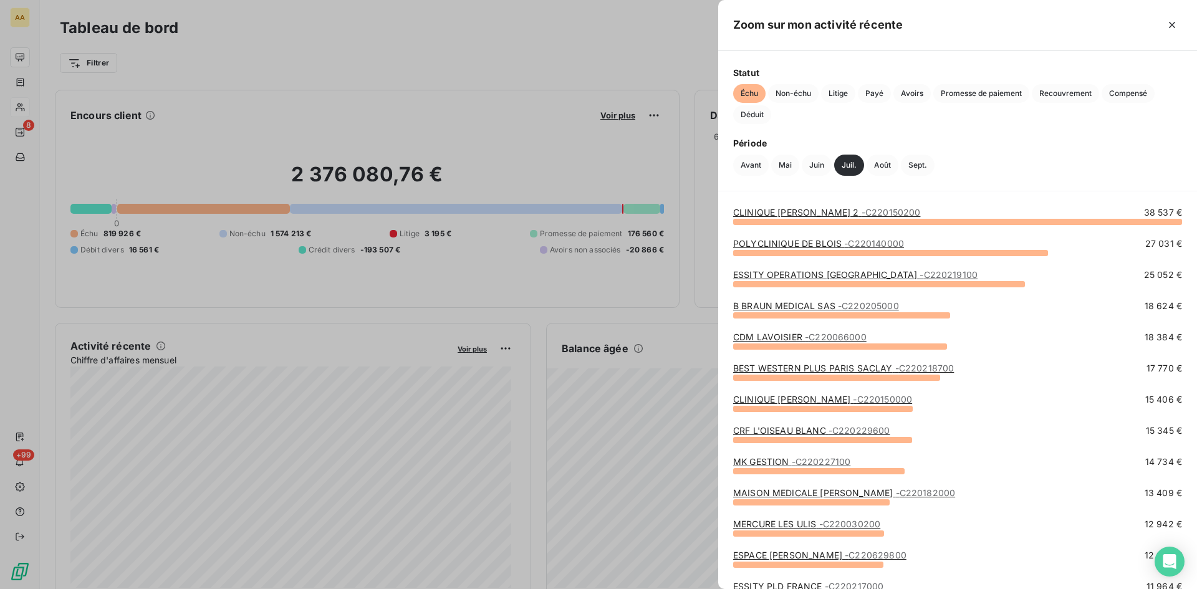
click at [823, 306] on link "B BRAUN MEDICAL SAS - C220205000" at bounding box center [816, 305] width 166 height 11
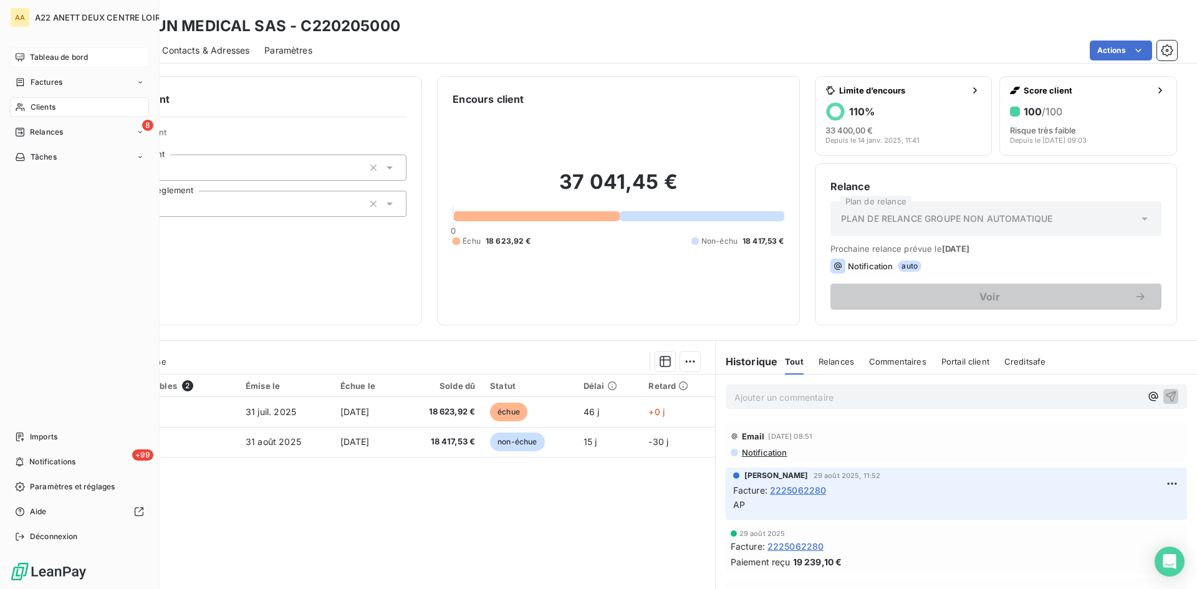
click at [55, 54] on span "Tableau de bord" at bounding box center [59, 57] width 58 height 11
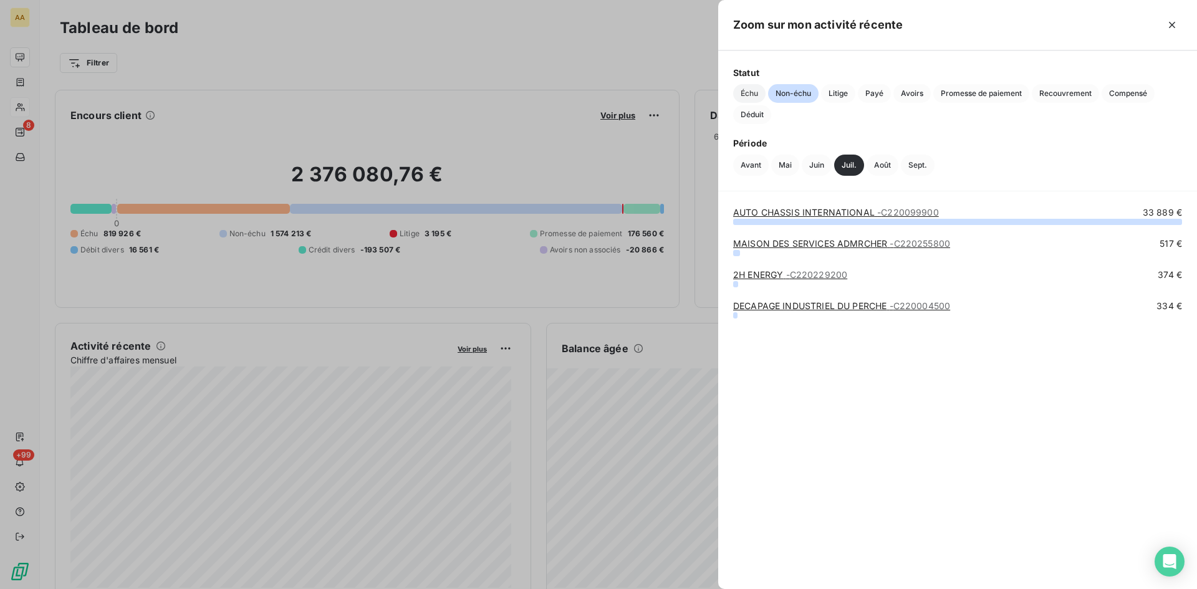
click at [751, 93] on span "Échu" at bounding box center [749, 93] width 32 height 19
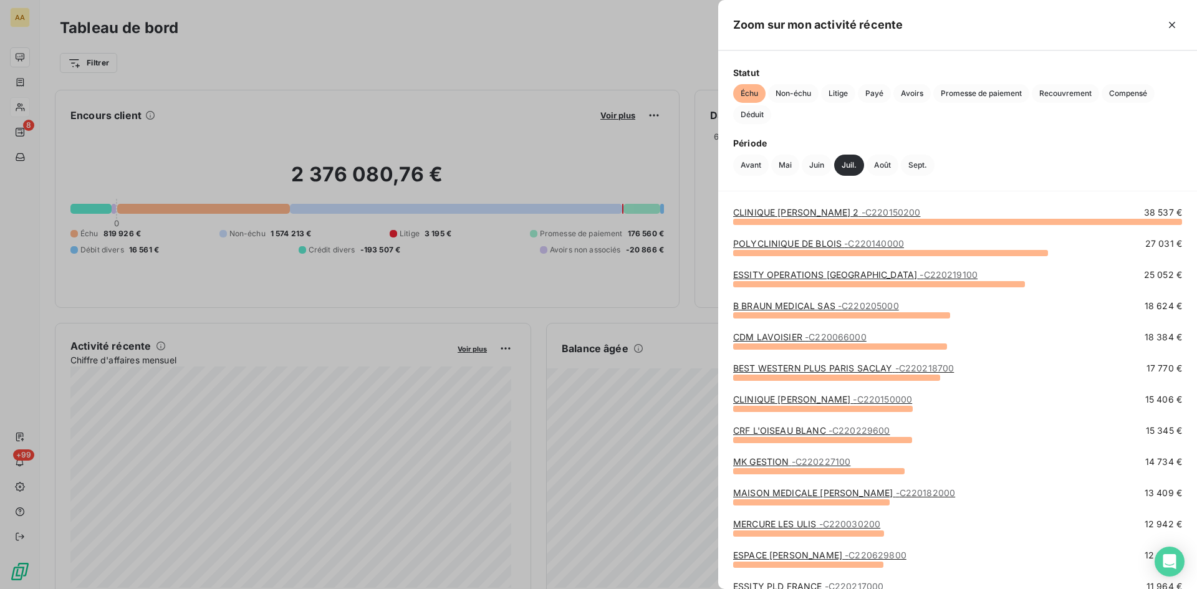
click at [812, 338] on span "- C220066000" at bounding box center [836, 337] width 62 height 11
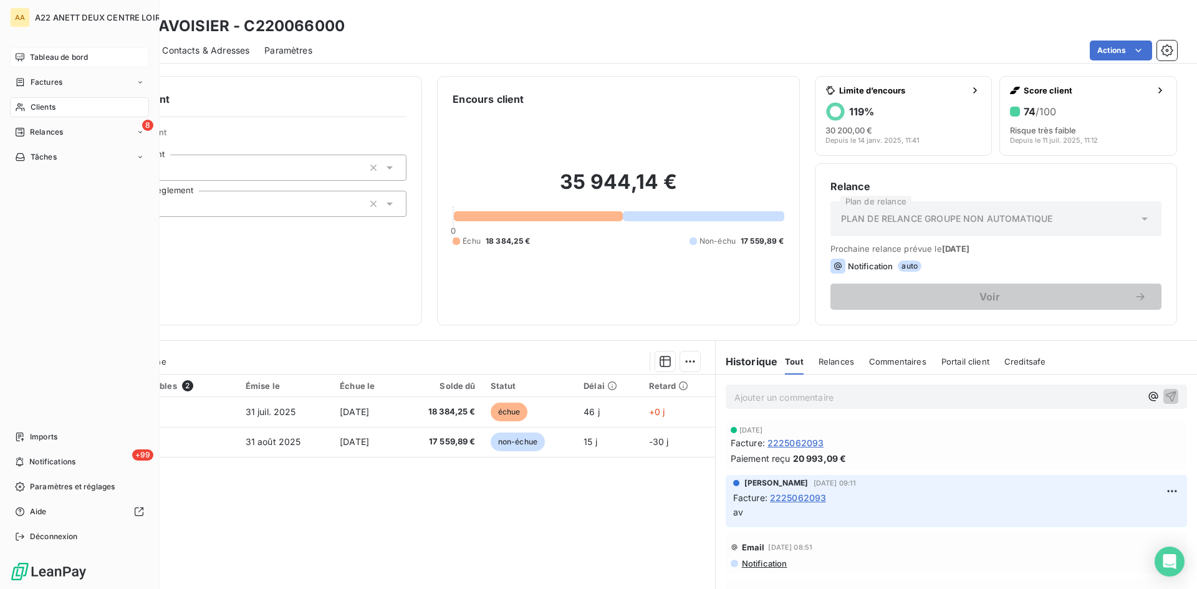
click at [67, 56] on span "Tableau de bord" at bounding box center [59, 57] width 58 height 11
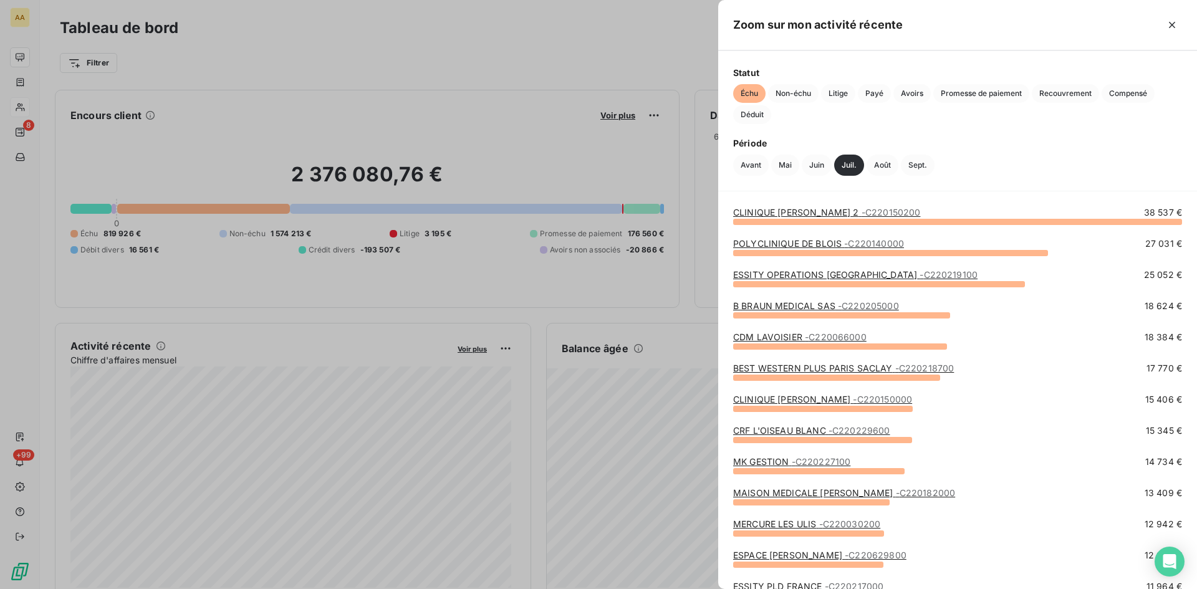
click at [808, 366] on link "BEST WESTERN PLUS PARIS SACLAY - C220218700" at bounding box center [843, 368] width 221 height 11
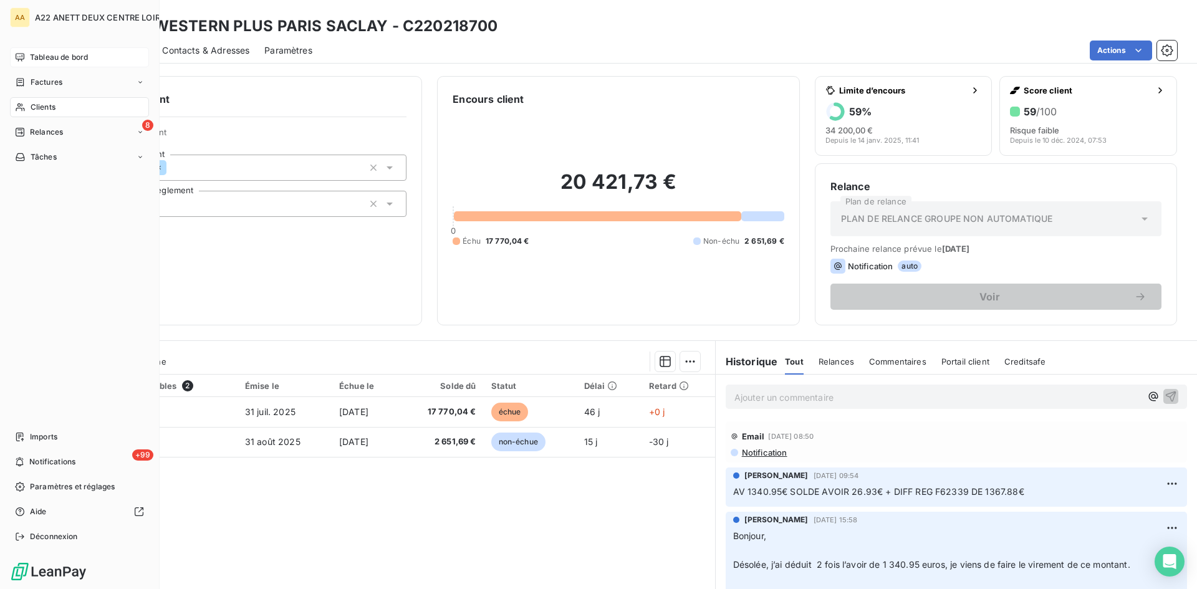
click at [41, 106] on span "Clients" at bounding box center [43, 107] width 25 height 11
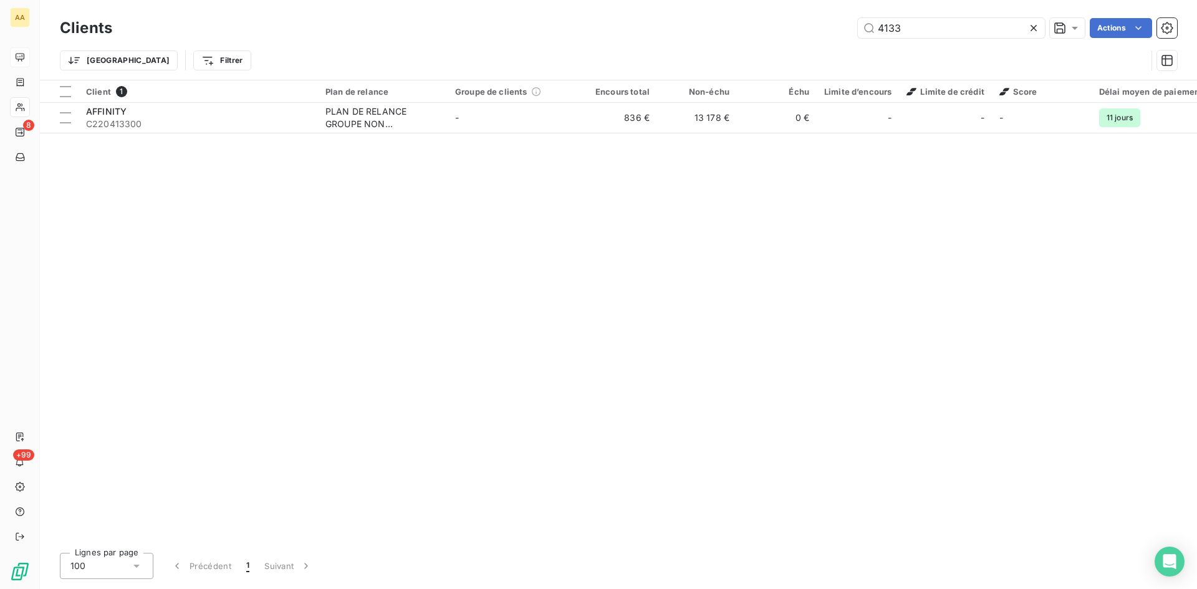
drag, startPoint x: 873, startPoint y: 22, endPoint x: 797, endPoint y: 7, distance: 76.9
click at [797, 7] on div "Clients 4133 Actions Trier Filtrer" at bounding box center [618, 40] width 1157 height 80
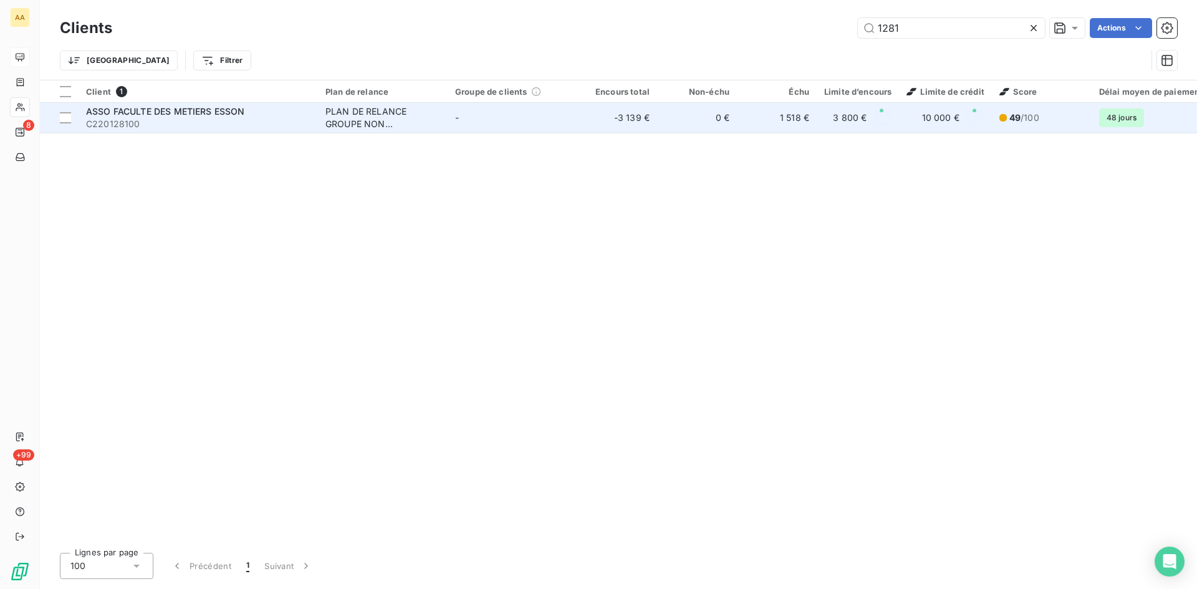
type input "1281"
click at [374, 110] on div "PLAN DE RELANCE GROUPE NON AUTOMATIQUE" at bounding box center [382, 117] width 115 height 25
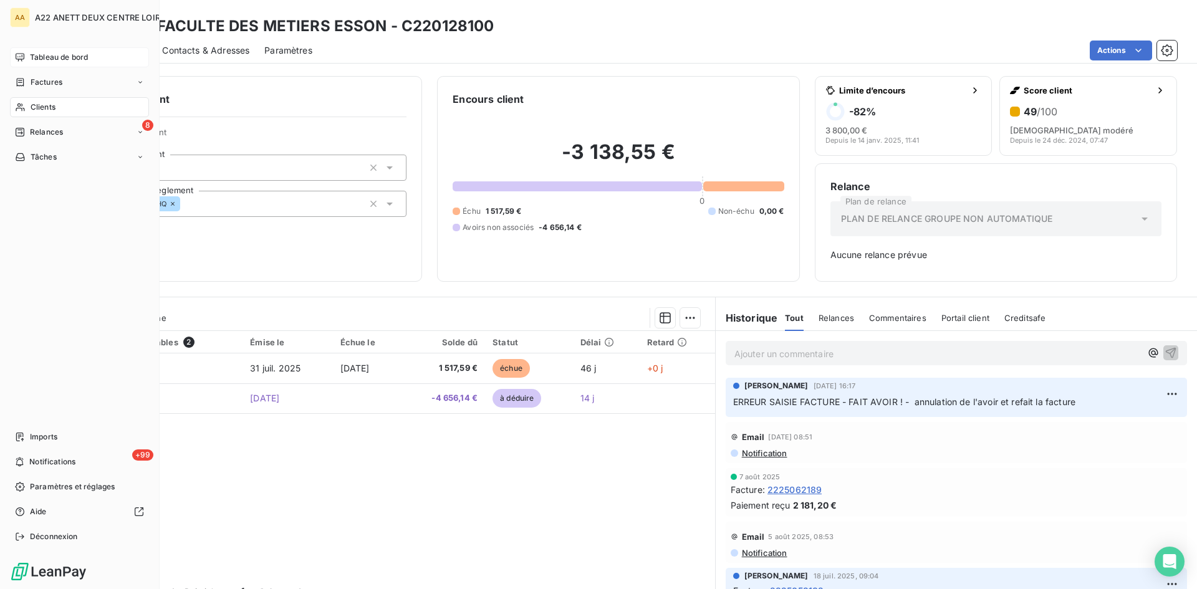
click at [40, 58] on span "Tableau de bord" at bounding box center [59, 57] width 58 height 11
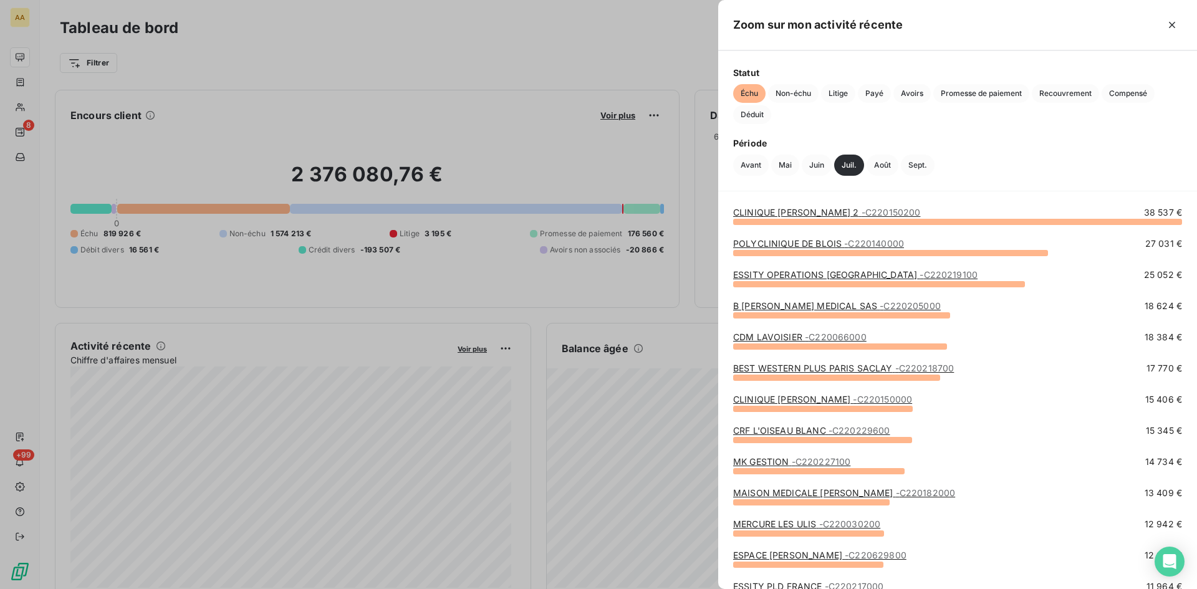
click at [808, 368] on link "BEST WESTERN PLUS PARIS SACLAY - C220218700" at bounding box center [843, 368] width 221 height 11
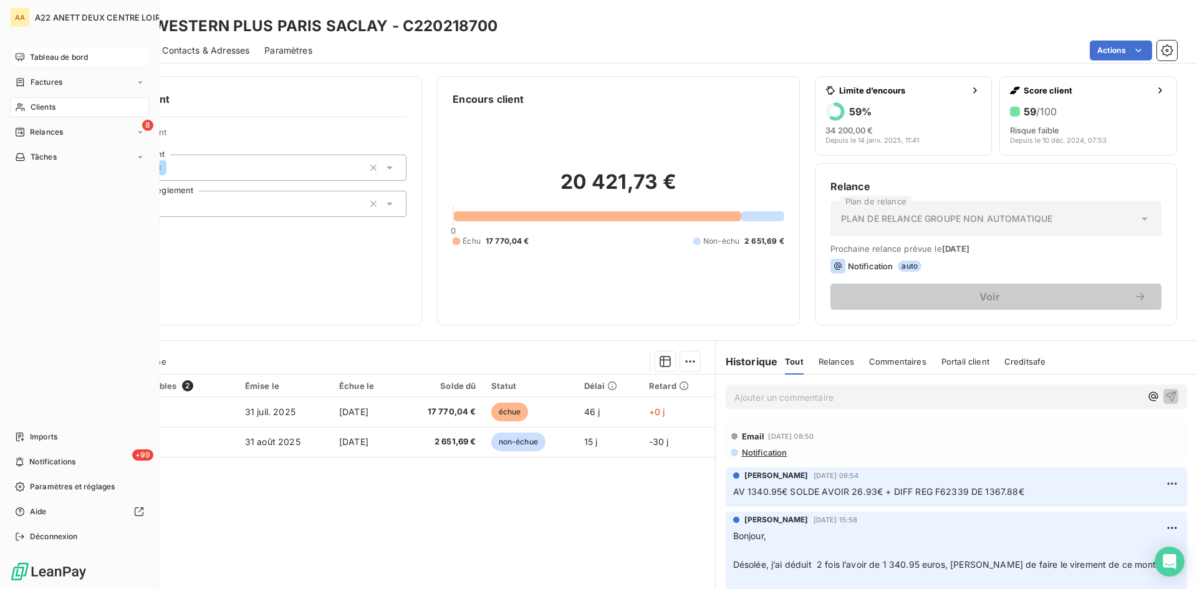
click at [43, 58] on span "Tableau de bord" at bounding box center [59, 57] width 58 height 11
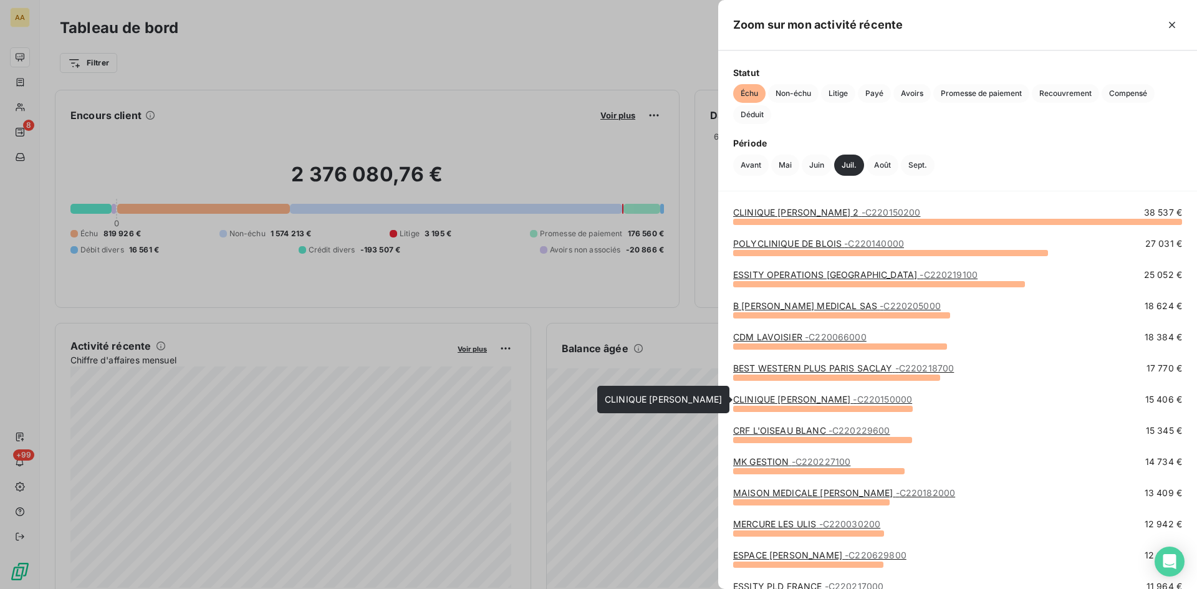
click at [780, 401] on link "CLINIQUE [PERSON_NAME] - C220150000" at bounding box center [822, 399] width 179 height 11
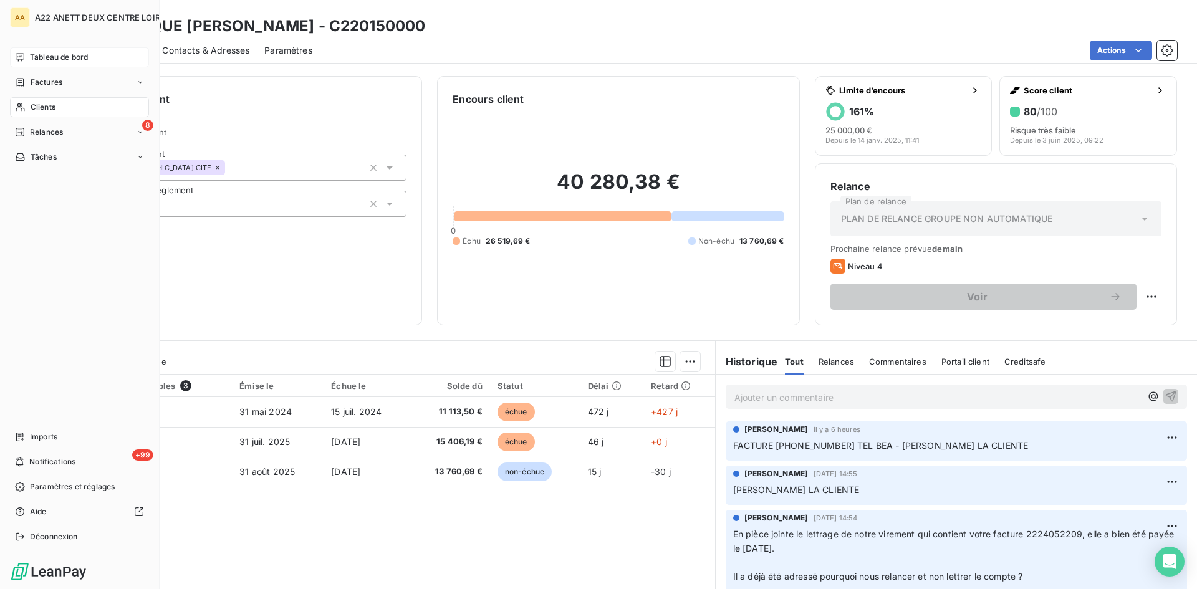
click at [45, 54] on span "Tableau de bord" at bounding box center [59, 57] width 58 height 11
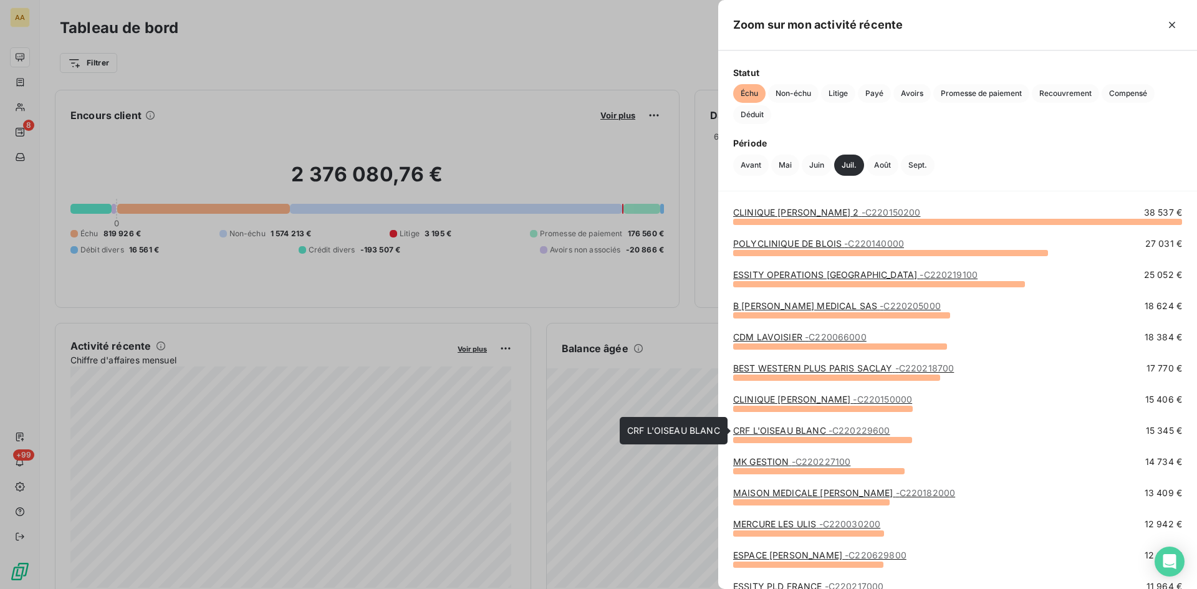
click at [779, 429] on link "CRF L'OISEAU BLANC - C220229600" at bounding box center [811, 430] width 157 height 11
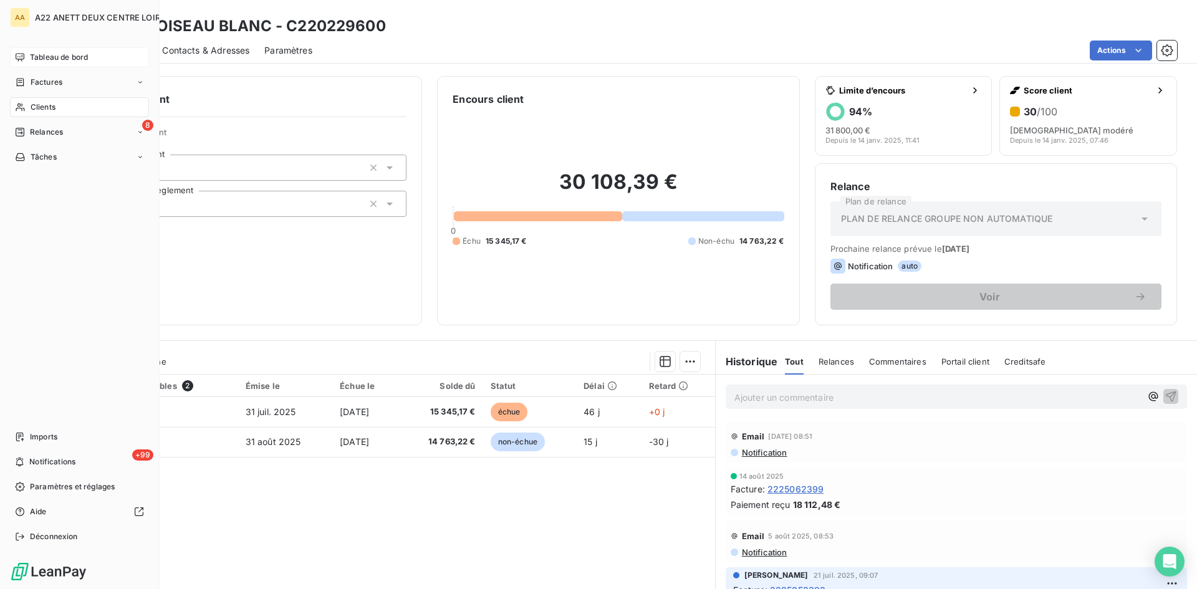
click at [62, 56] on span "Tableau de bord" at bounding box center [59, 57] width 58 height 11
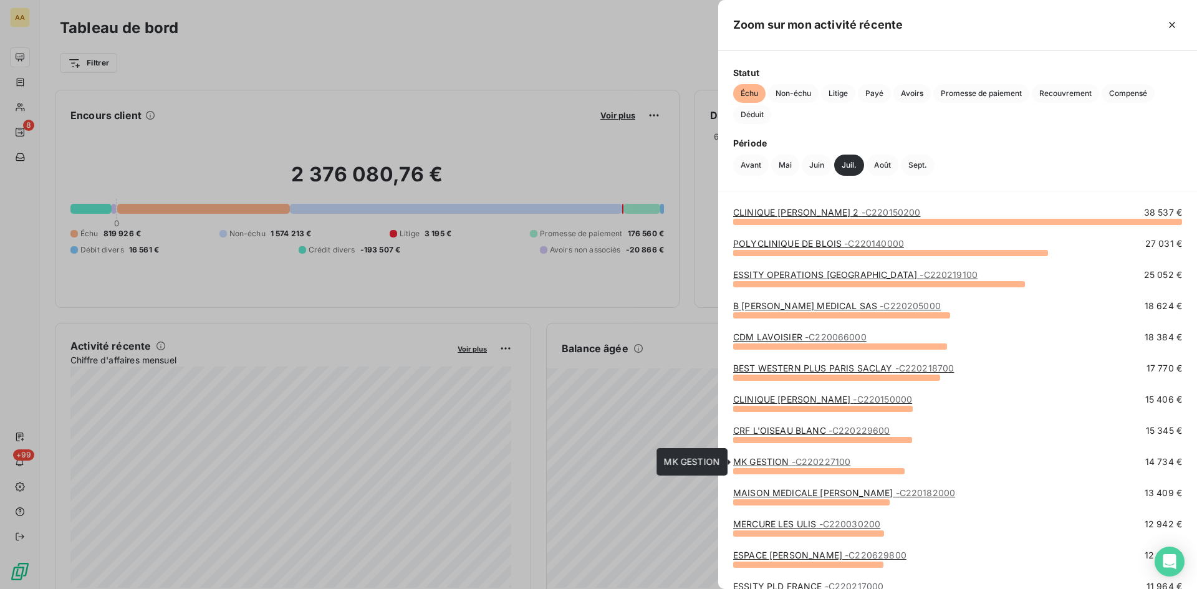
click at [807, 459] on span "- C220227100" at bounding box center [821, 461] width 59 height 11
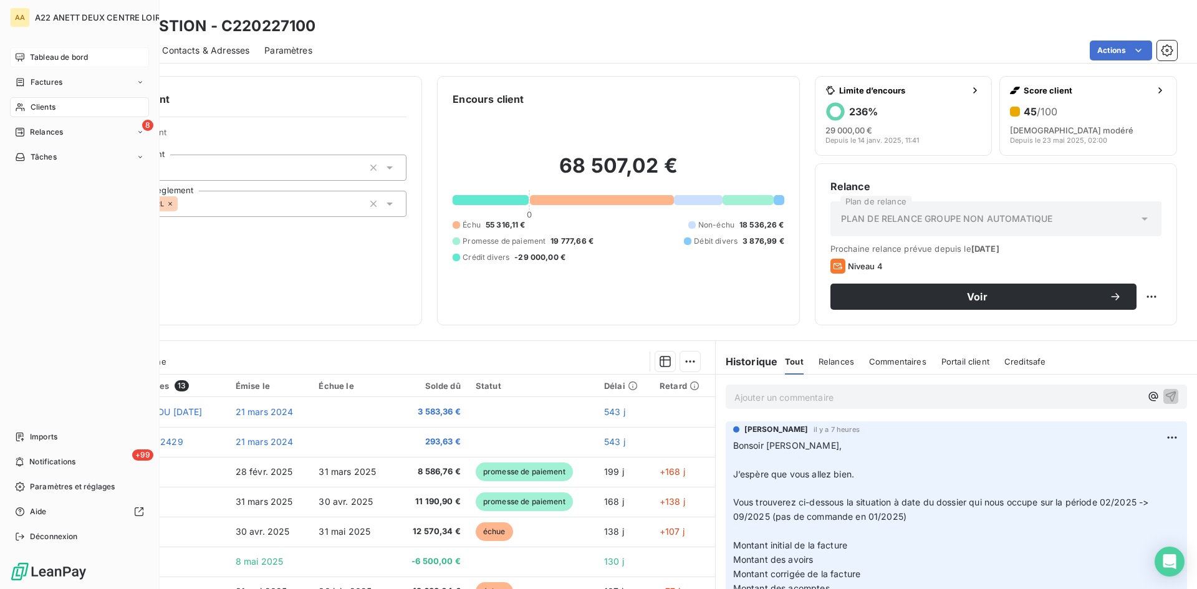
click at [44, 59] on span "Tableau de bord" at bounding box center [59, 57] width 58 height 11
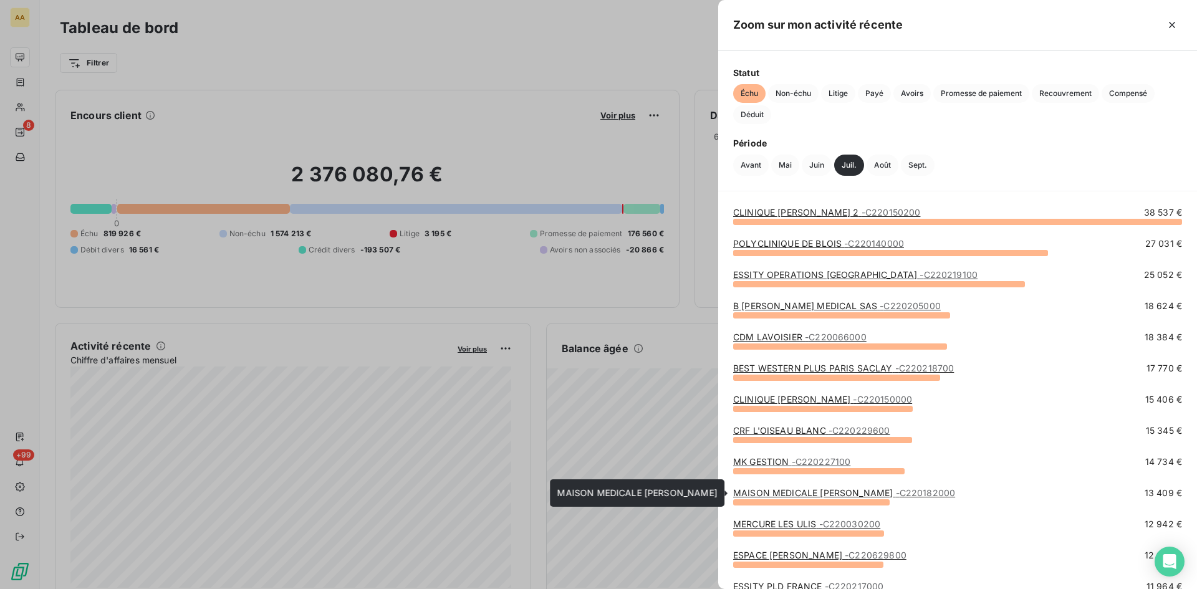
click at [798, 491] on link "MAISON MEDICALE [PERSON_NAME] - C220182000" at bounding box center [844, 492] width 222 height 11
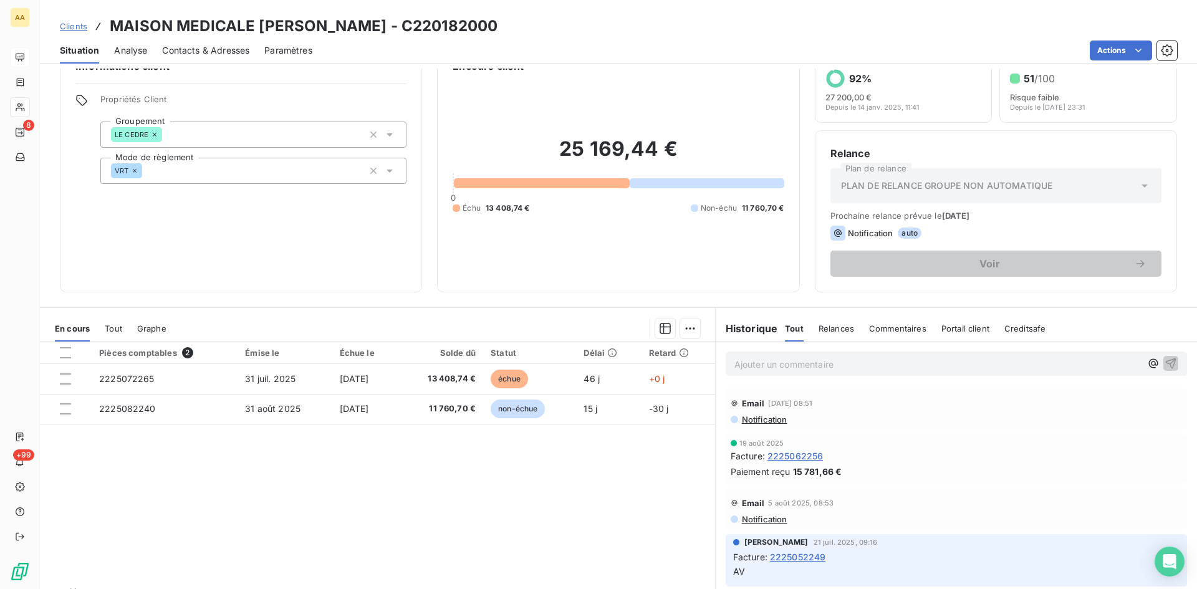
scroll to position [63, 0]
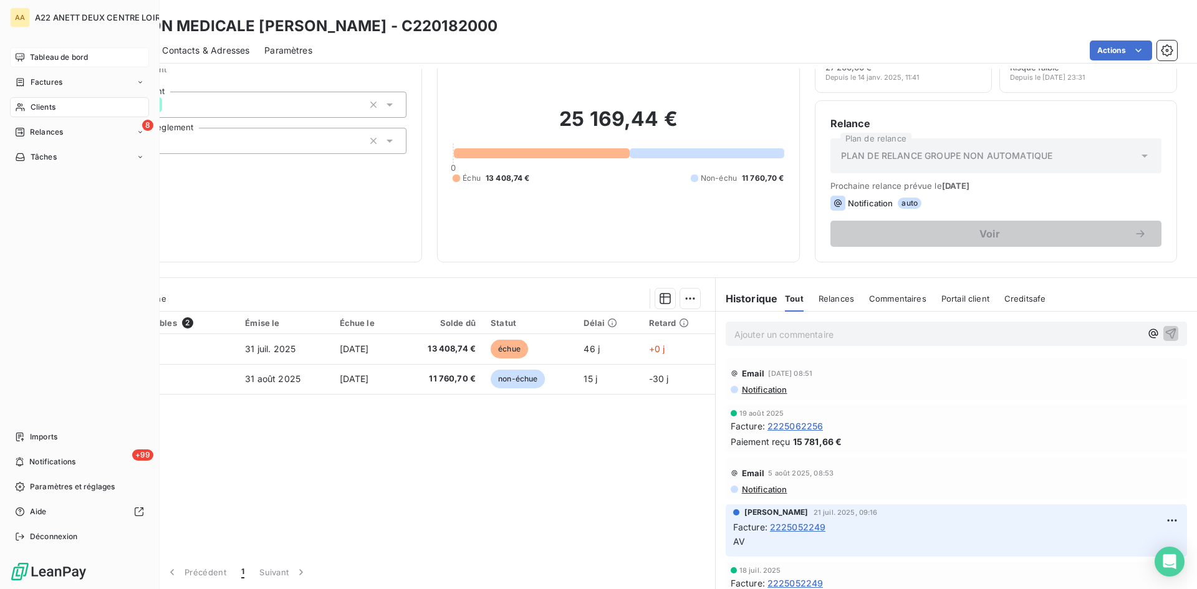
click at [52, 59] on span "Tableau de bord" at bounding box center [59, 57] width 58 height 11
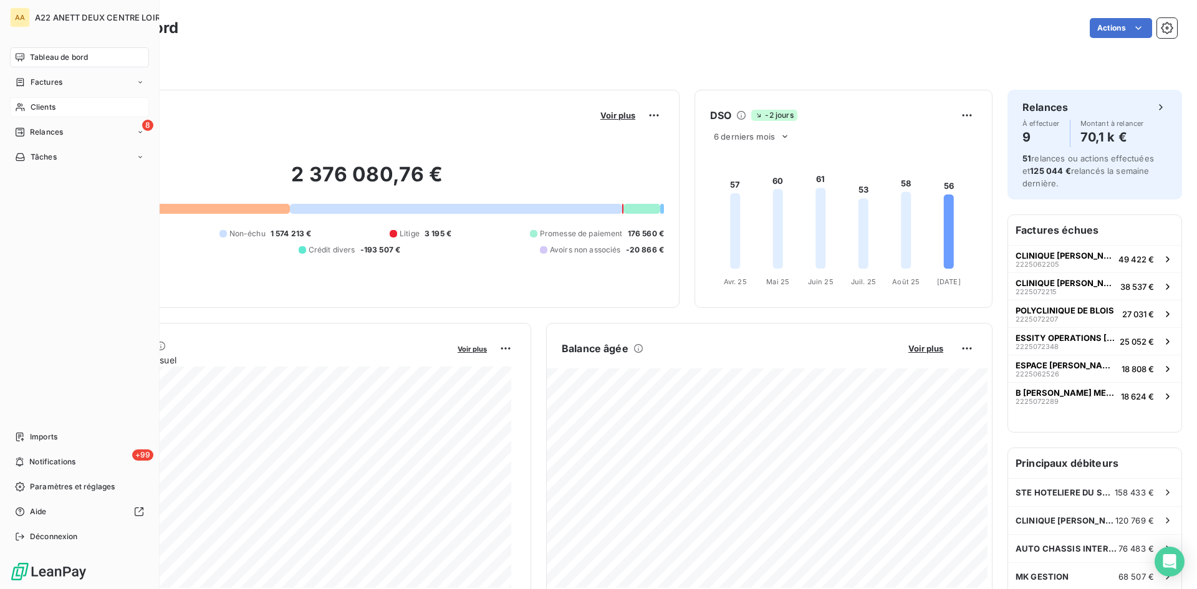
click at [34, 108] on span "Clients" at bounding box center [43, 107] width 25 height 11
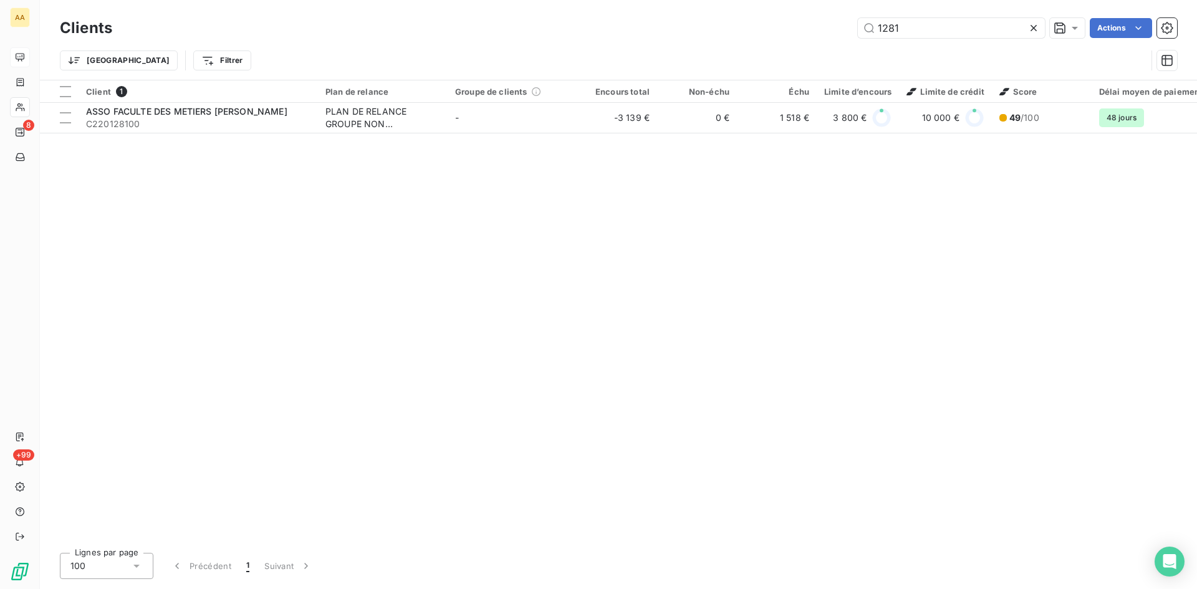
drag, startPoint x: 896, startPoint y: 32, endPoint x: 835, endPoint y: 26, distance: 61.4
click at [835, 26] on div "1281 Actions" at bounding box center [652, 28] width 1050 height 20
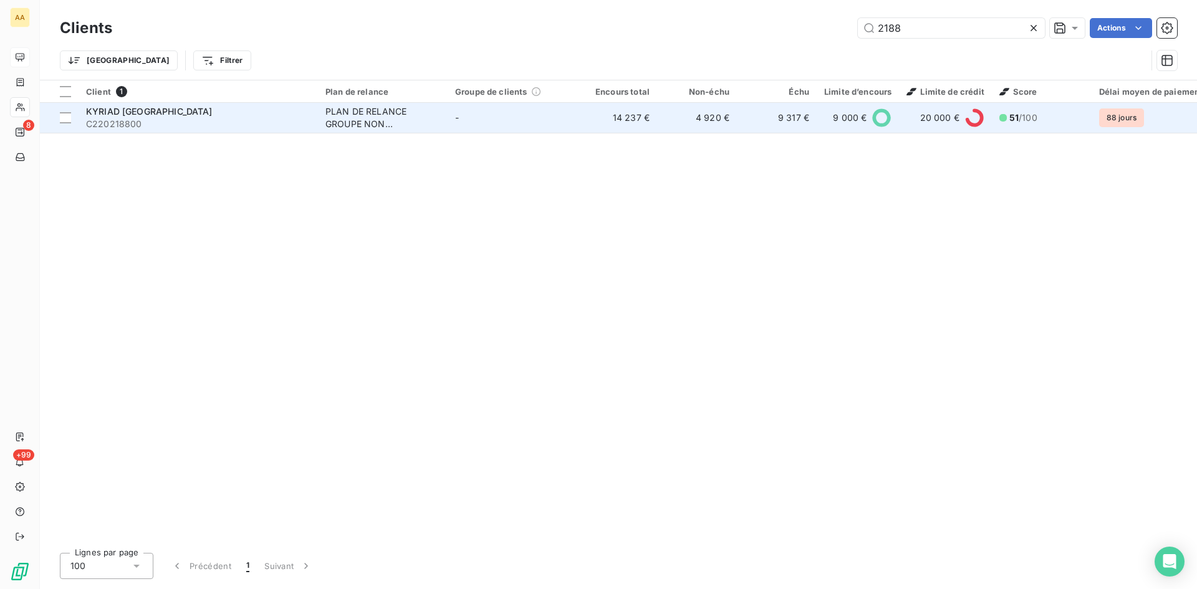
type input "2188"
click at [361, 122] on div "PLAN DE RELANCE GROUPE NON AUTOMATIQUE" at bounding box center [382, 117] width 115 height 25
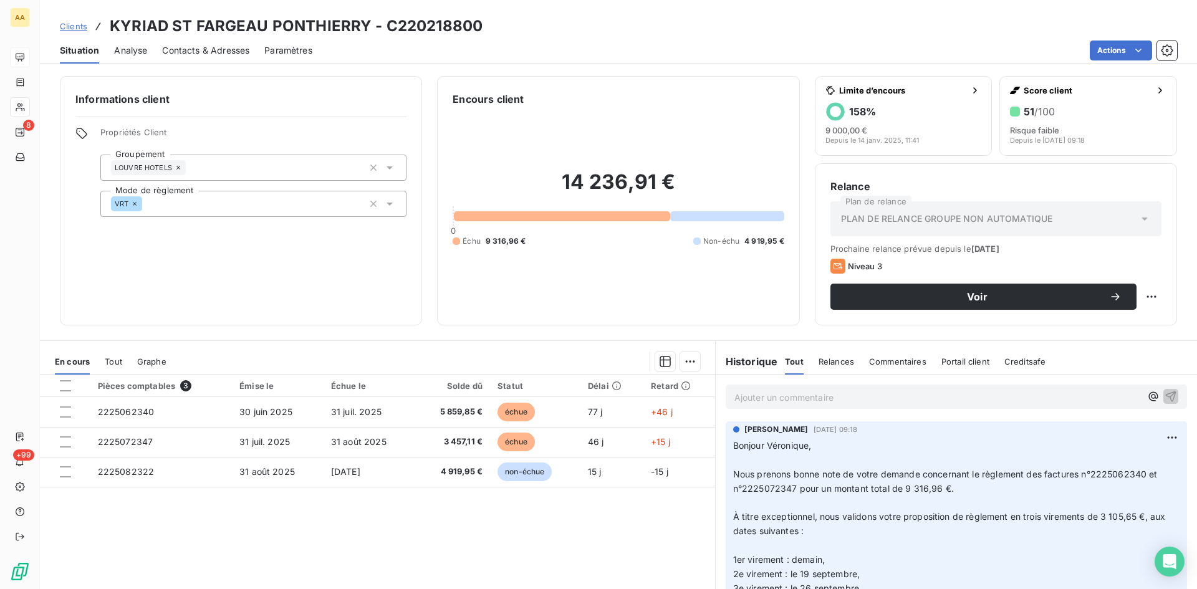
click at [745, 396] on p "Ajouter un commentaire ﻿" at bounding box center [937, 398] width 406 height 16
click at [1164, 395] on icon "button" at bounding box center [1170, 396] width 12 height 12
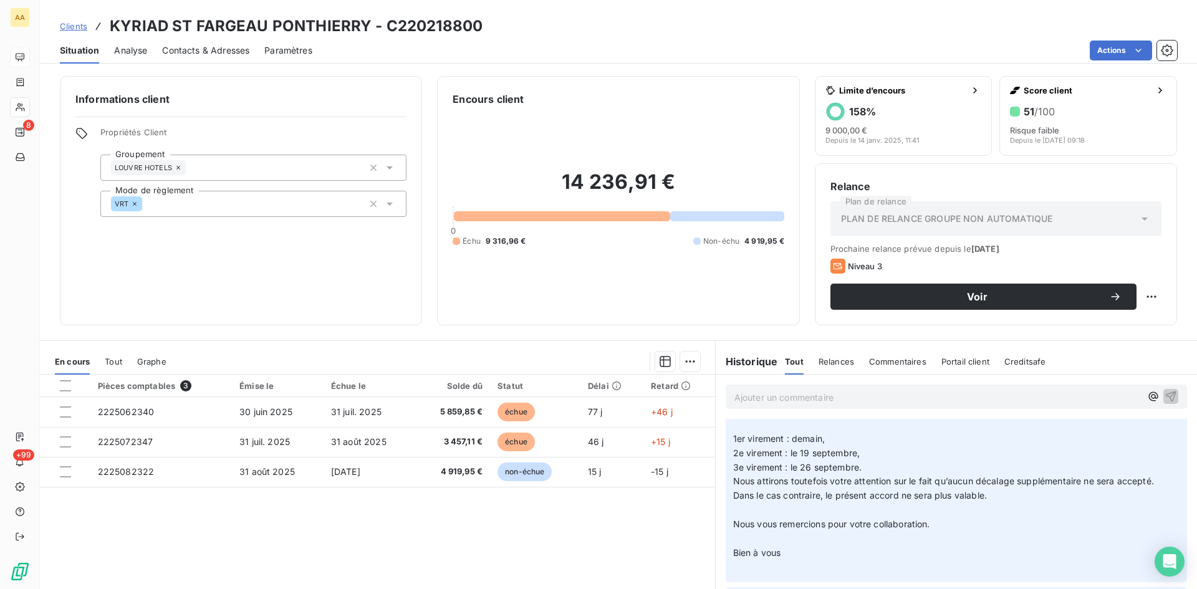
scroll to position [187, 0]
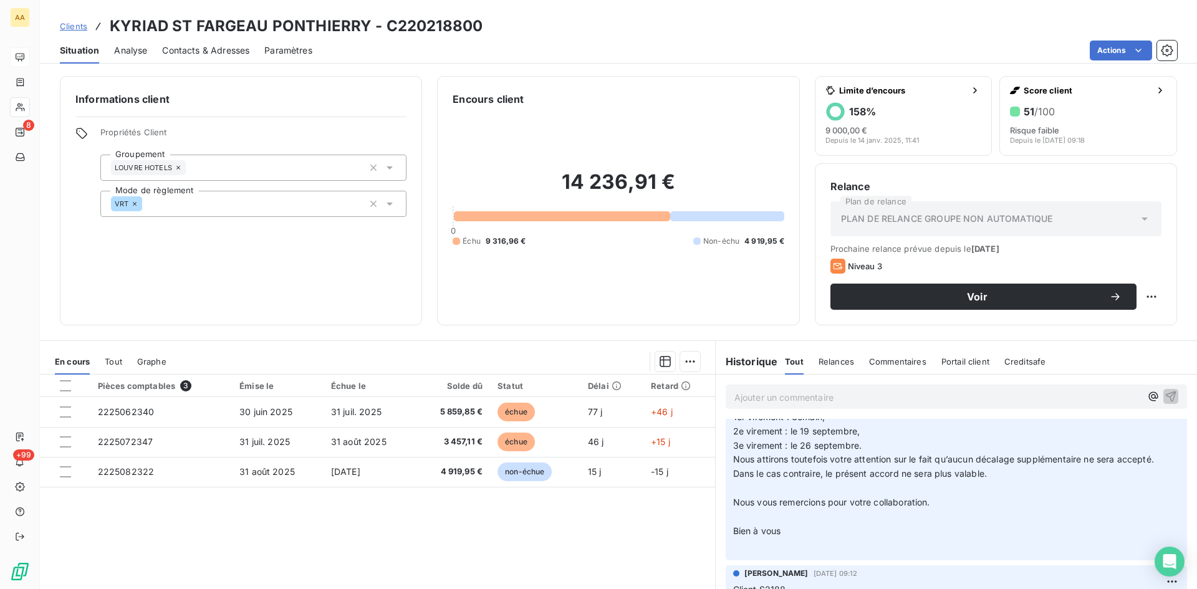
drag, startPoint x: 787, startPoint y: 533, endPoint x: 721, endPoint y: 420, distance: 131.3
click at [726, 420] on div "ANNABELLE RANVAL 12 sept. 2025, 09:18 Bonjour Véronique, ﻿ Nous prenons bonne n…" at bounding box center [956, 420] width 461 height 282
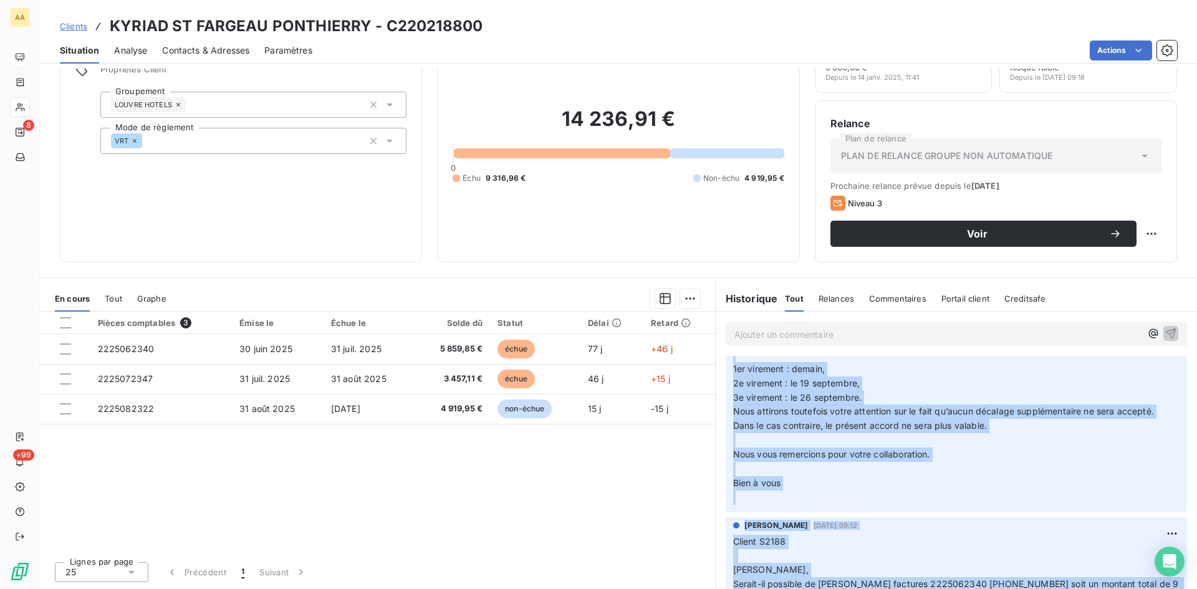
scroll to position [370, 0]
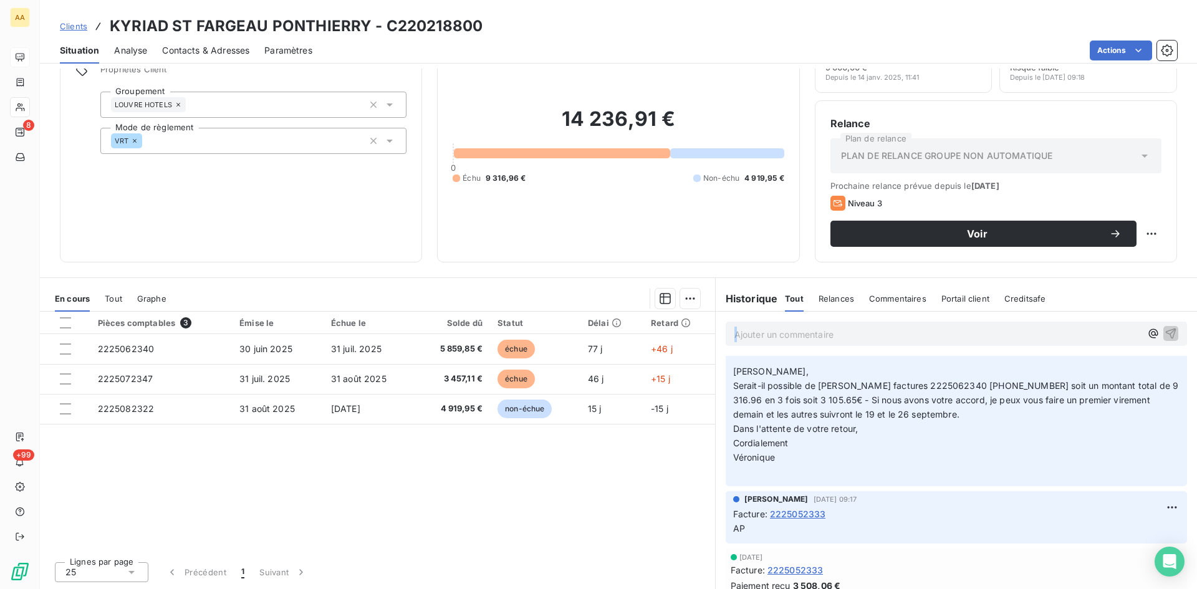
drag, startPoint x: 727, startPoint y: 429, endPoint x: 823, endPoint y: 363, distance: 116.4
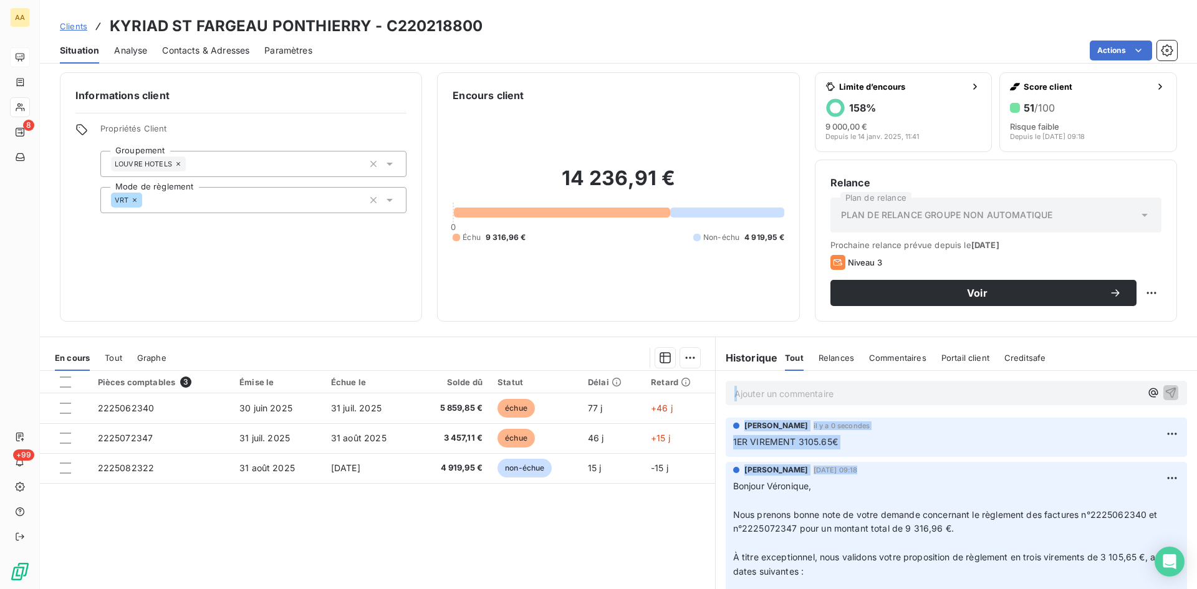
scroll to position [0, 0]
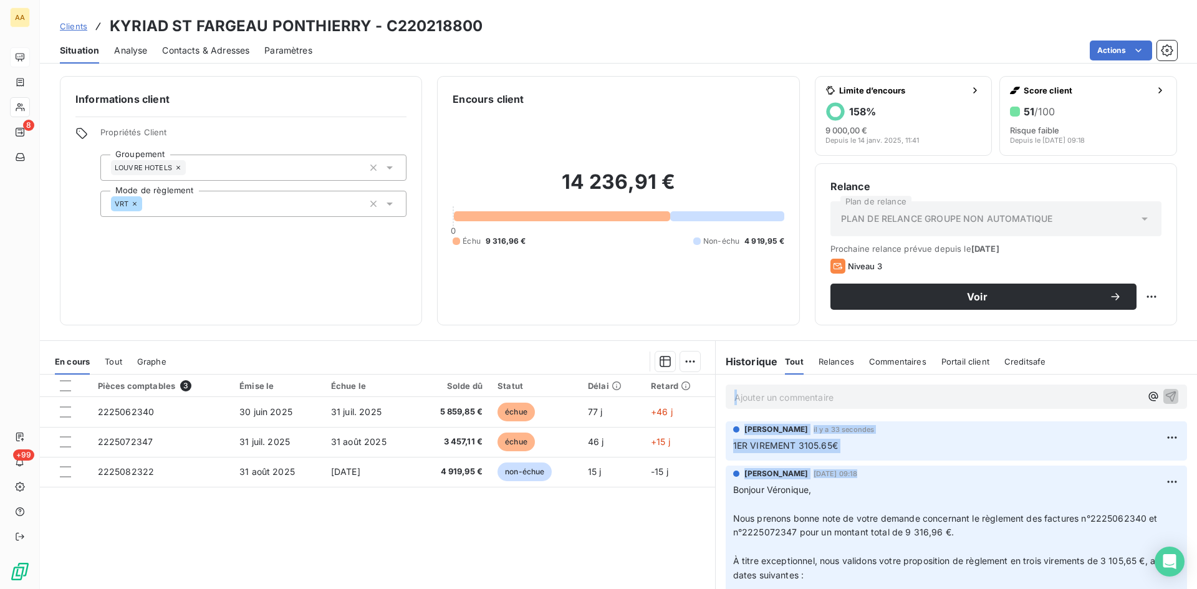
click at [853, 439] on p "1ER VIREMENT 3105.65€" at bounding box center [956, 446] width 446 height 14
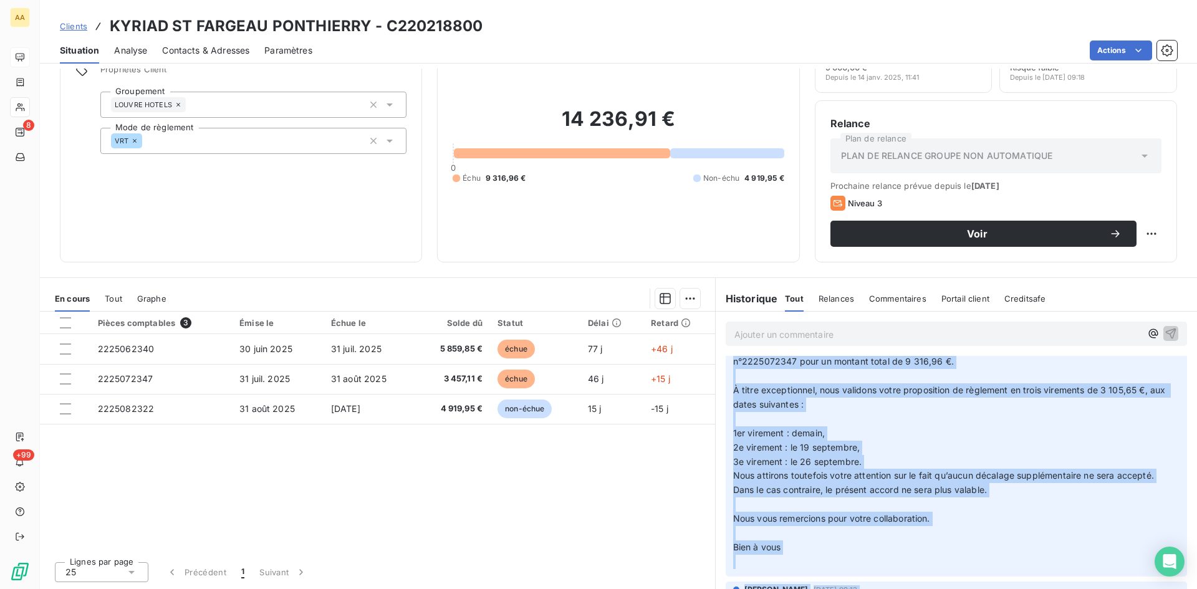
scroll to position [209, 0]
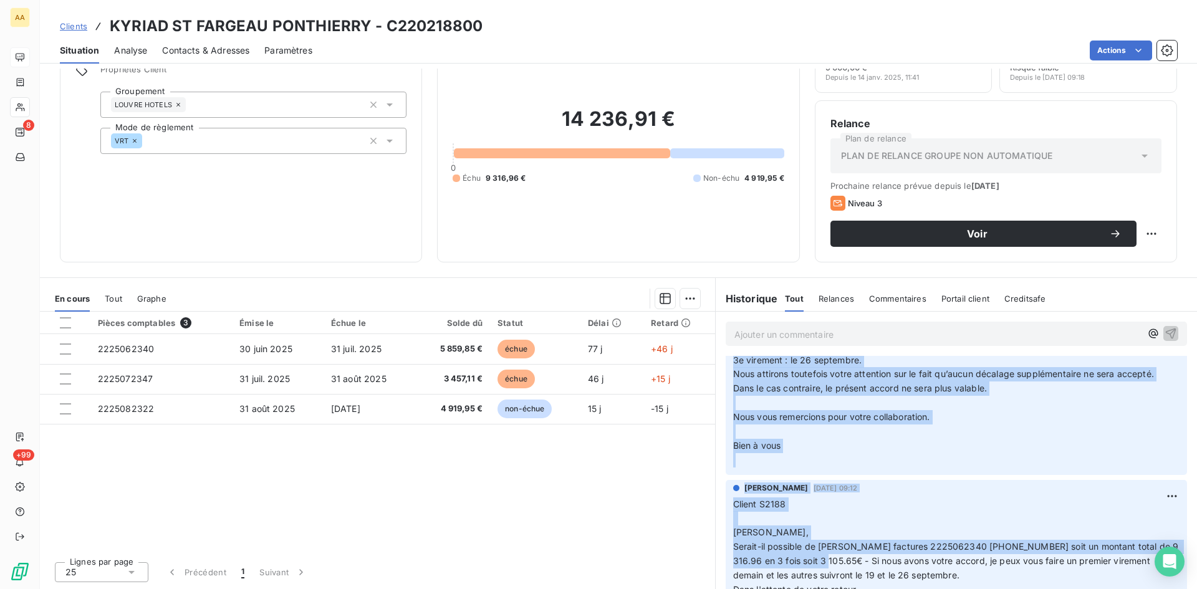
drag, startPoint x: 729, startPoint y: 492, endPoint x: 796, endPoint y: 453, distance: 77.6
click at [792, 452] on p "Bonjour Véronique, ﻿ Nous prenons bonne note de votre demande concernant le règ…" at bounding box center [956, 339] width 446 height 257
copy p "Bonjour Véronique, ﻿ Nous prenons bonne note de votre demande concernant le règ…"
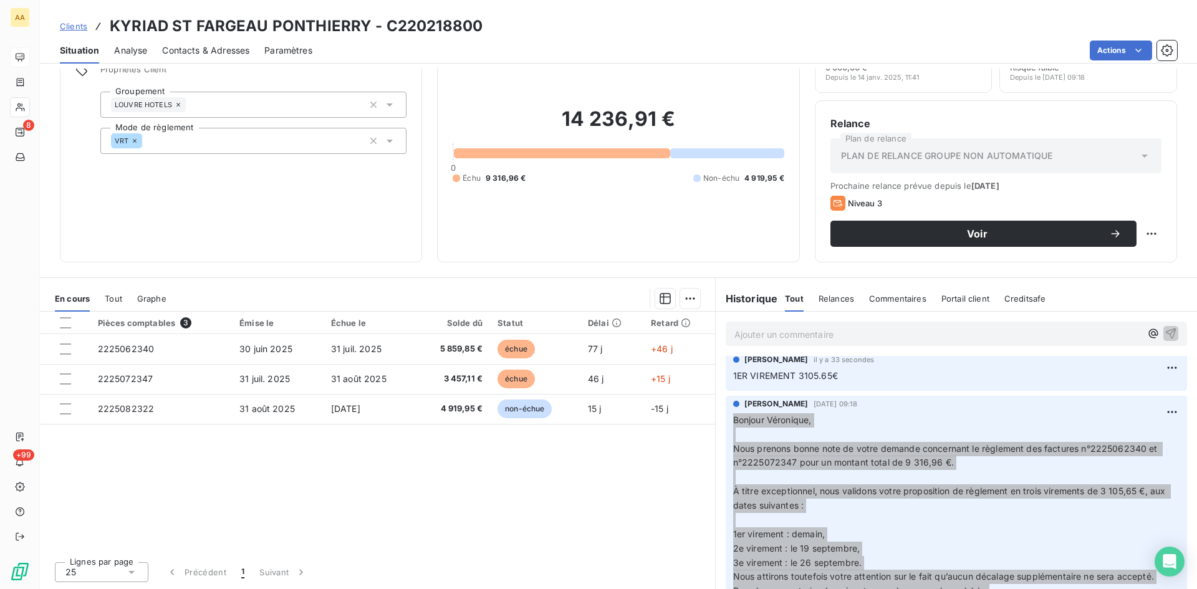
scroll to position [0, 0]
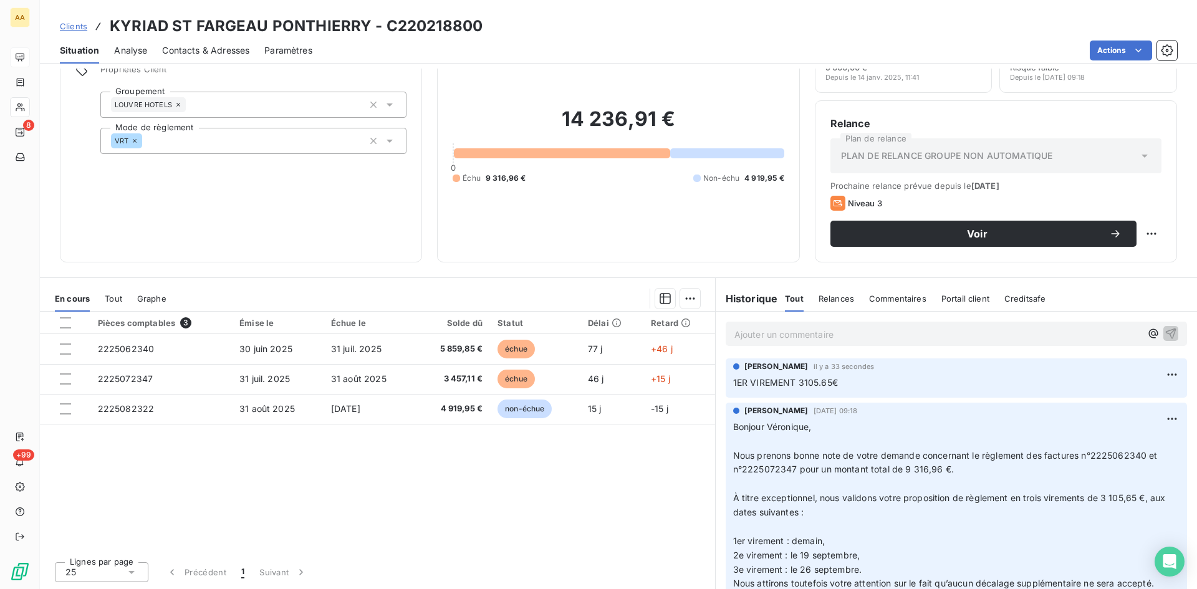
click at [763, 332] on p "Ajouter un commentaire ﻿" at bounding box center [937, 335] width 406 height 16
drag, startPoint x: 746, startPoint y: 327, endPoint x: 721, endPoint y: 325, distance: 25.6
click at [726, 325] on div "prochain virement le 19/09" at bounding box center [956, 333] width 461 height 23
click at [1164, 330] on icon "button" at bounding box center [1170, 333] width 12 height 12
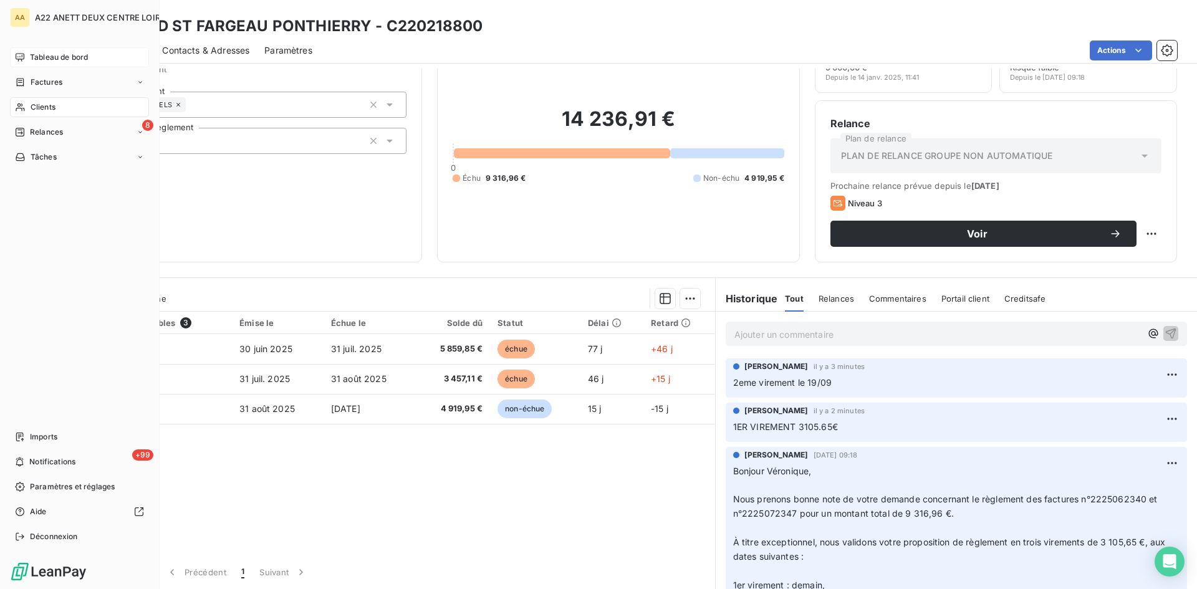
click at [59, 55] on span "Tableau de bord" at bounding box center [59, 57] width 58 height 11
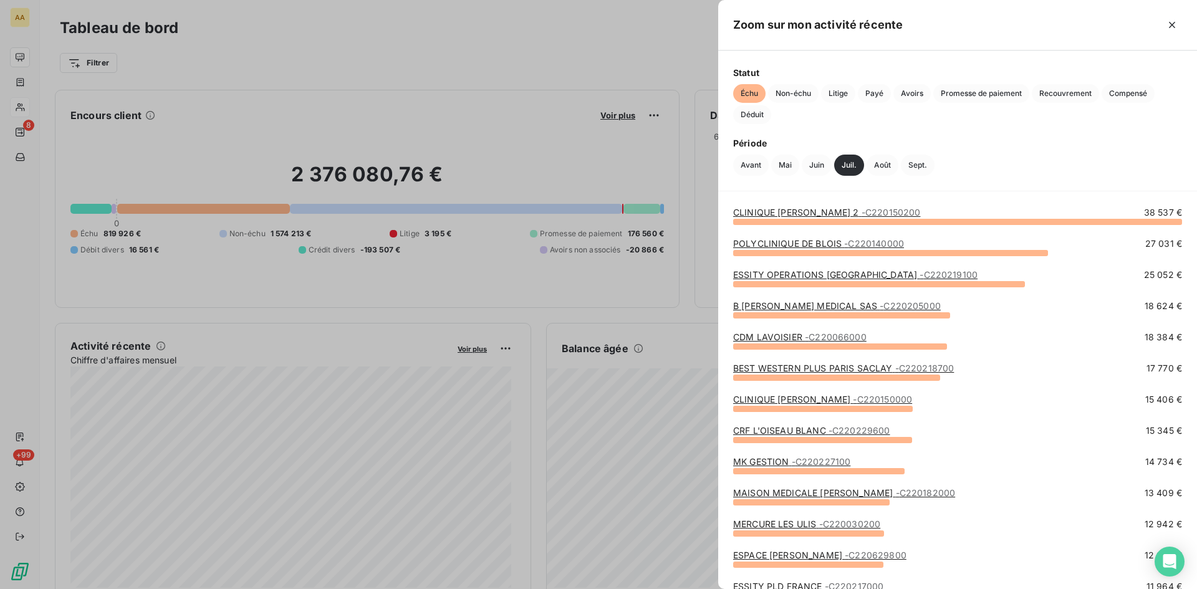
click at [830, 364] on link "BEST WESTERN PLUS PARIS SACLAY - C220218700" at bounding box center [843, 368] width 221 height 11
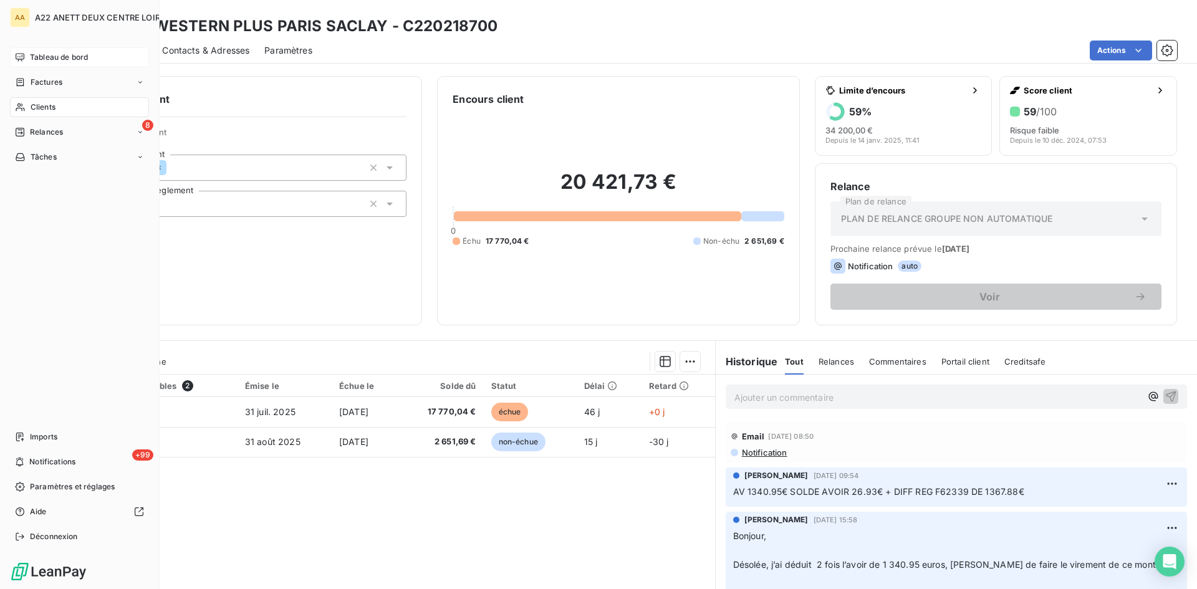
click at [62, 59] on span "Tableau de bord" at bounding box center [59, 57] width 58 height 11
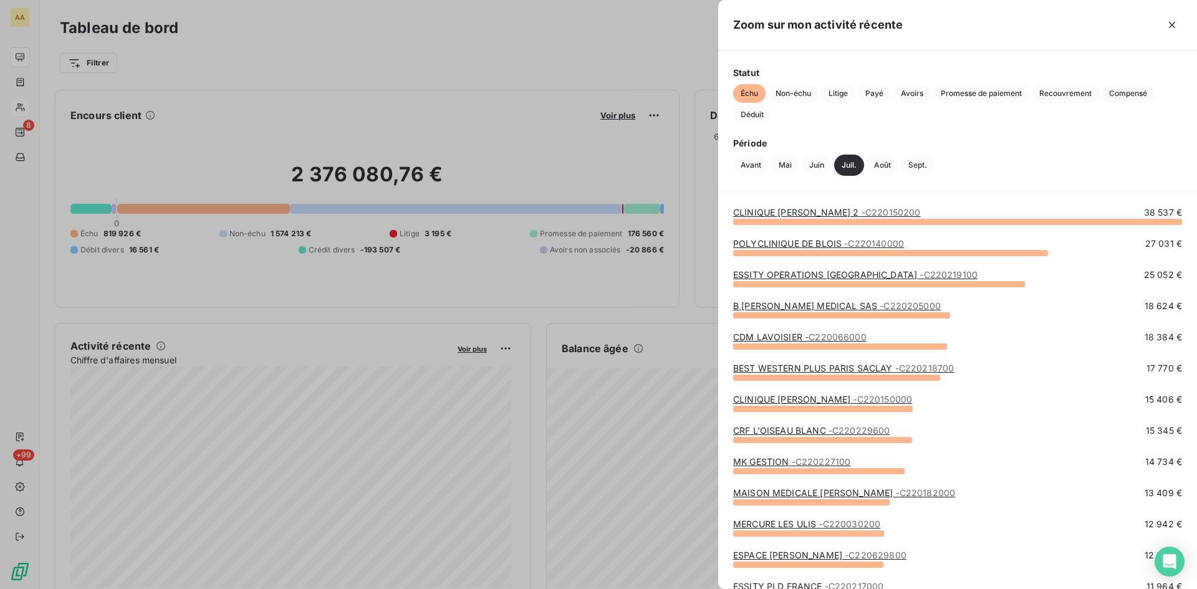
click at [818, 401] on link "CLINIQUE [PERSON_NAME] - C220150000" at bounding box center [822, 399] width 179 height 11
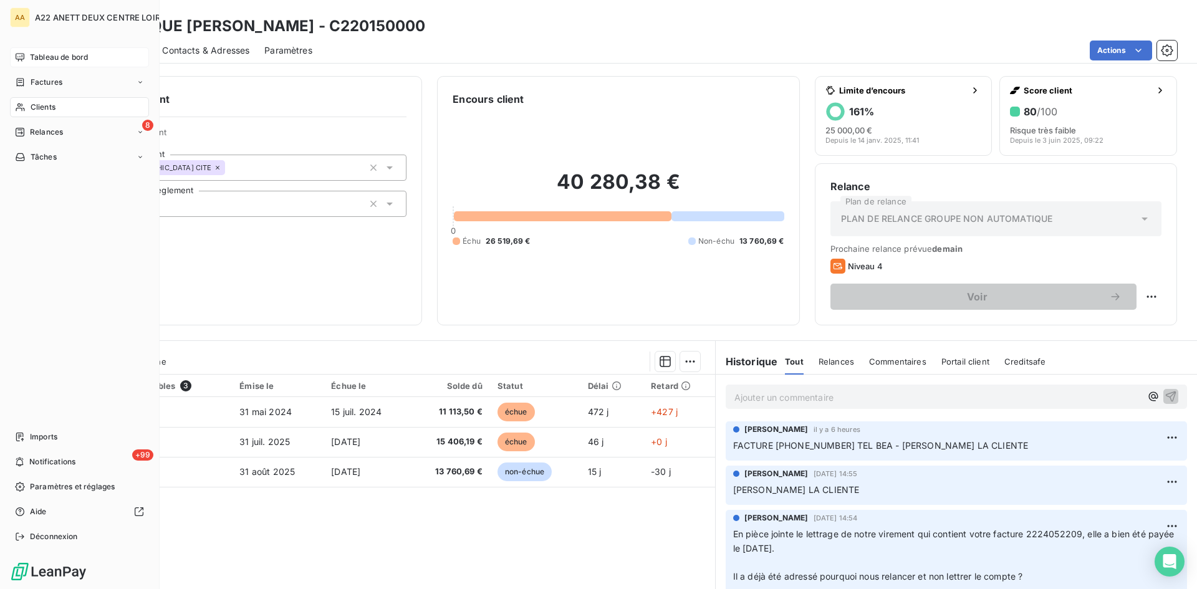
click at [67, 55] on span "Tableau de bord" at bounding box center [59, 57] width 58 height 11
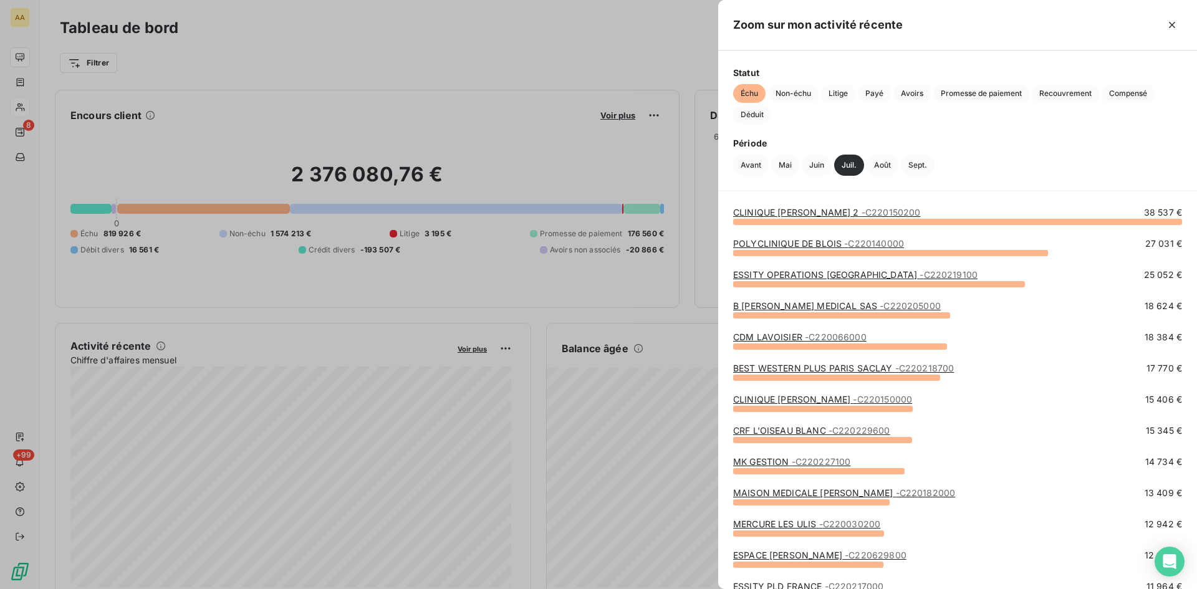
click at [790, 431] on link "CRF L'OISEAU BLANC - C220229600" at bounding box center [811, 430] width 157 height 11
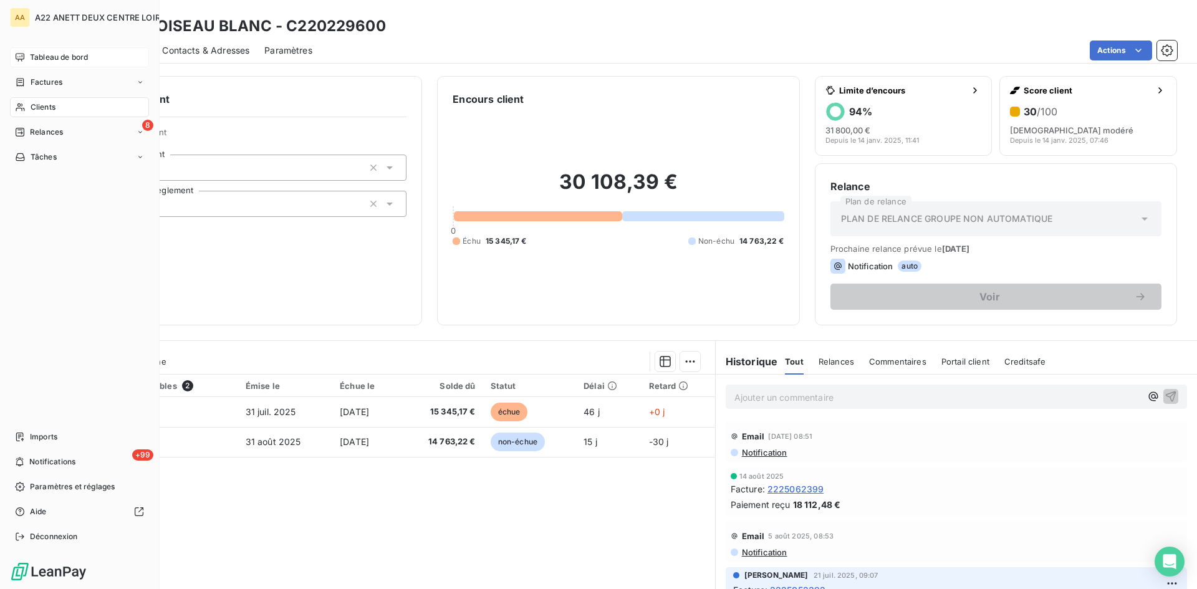
click at [37, 59] on span "Tableau de bord" at bounding box center [59, 57] width 58 height 11
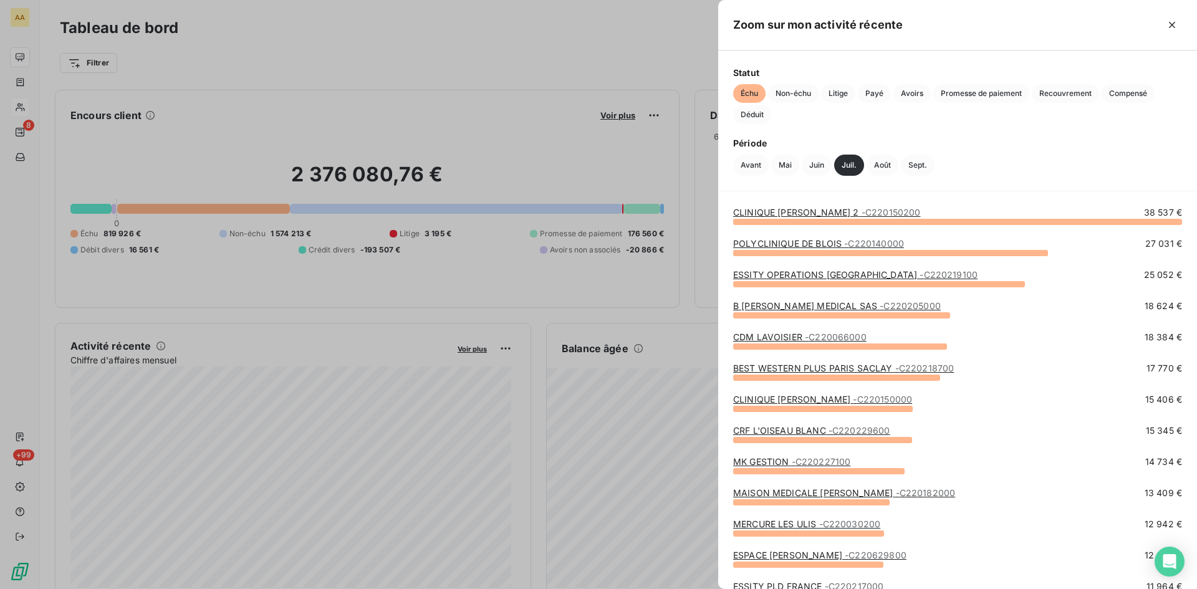
click at [815, 494] on link "MAISON MEDICALE JEANNE GARNIER - C220182000" at bounding box center [844, 492] width 222 height 11
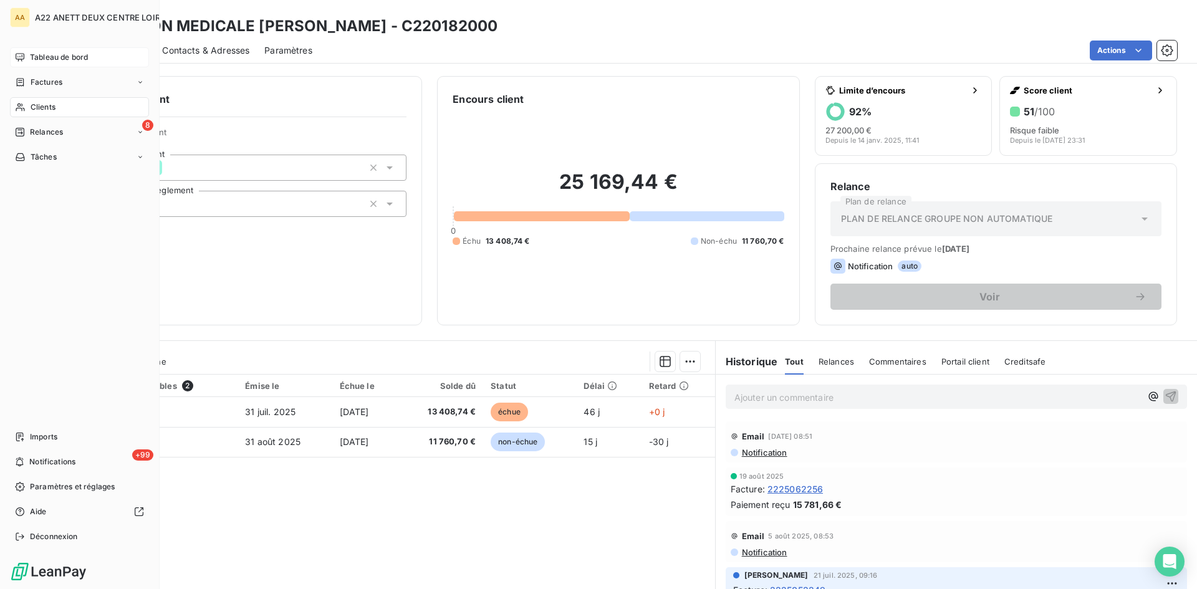
click at [46, 59] on span "Tableau de bord" at bounding box center [59, 57] width 58 height 11
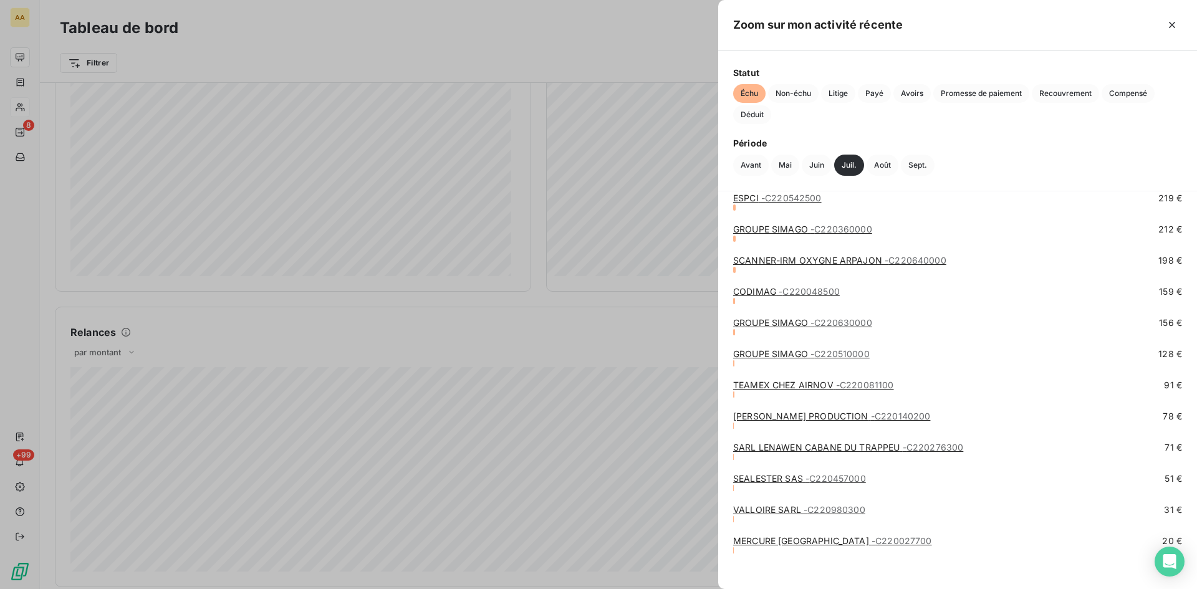
scroll to position [4634, 0]
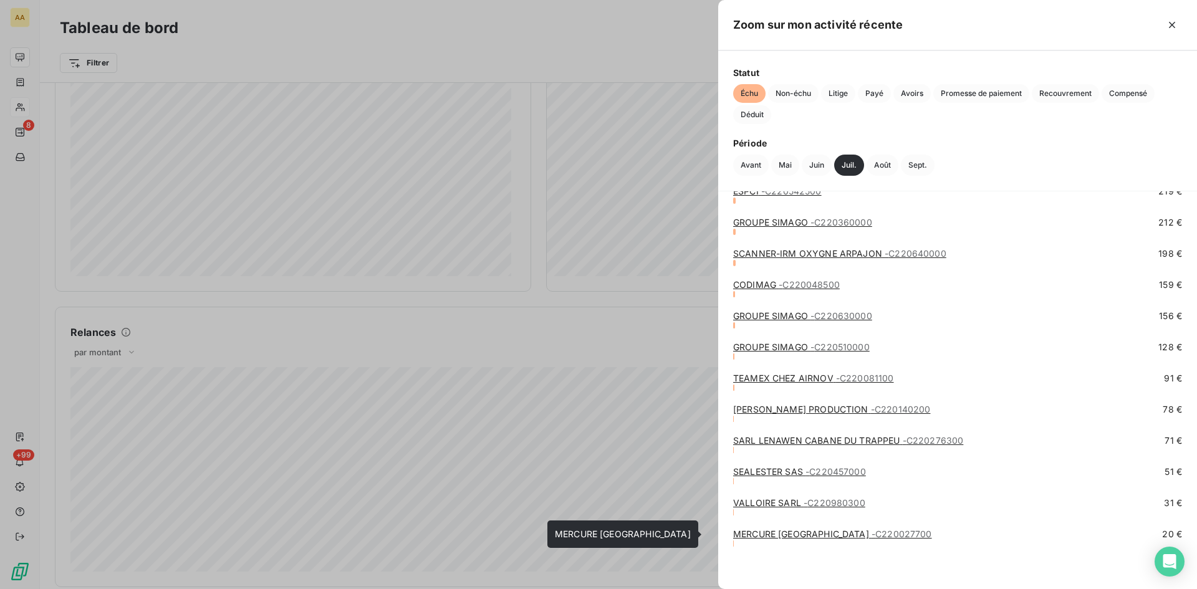
click at [823, 530] on link "MERCURE GARE DU NORD LAFAYETTE - C220027700" at bounding box center [832, 534] width 199 height 11
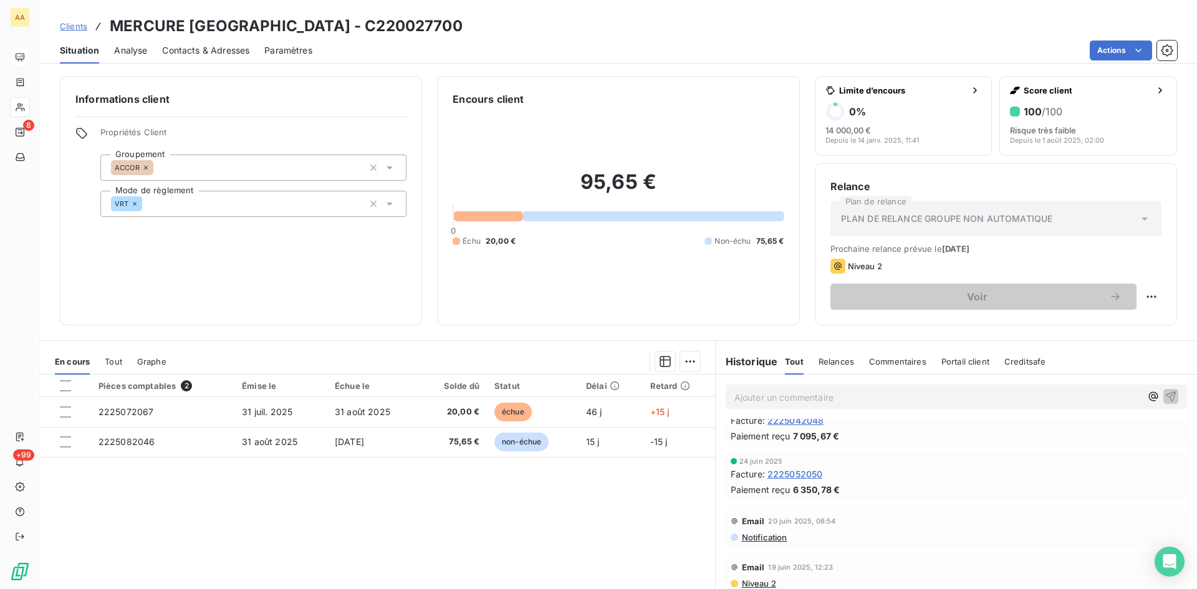
scroll to position [935, 0]
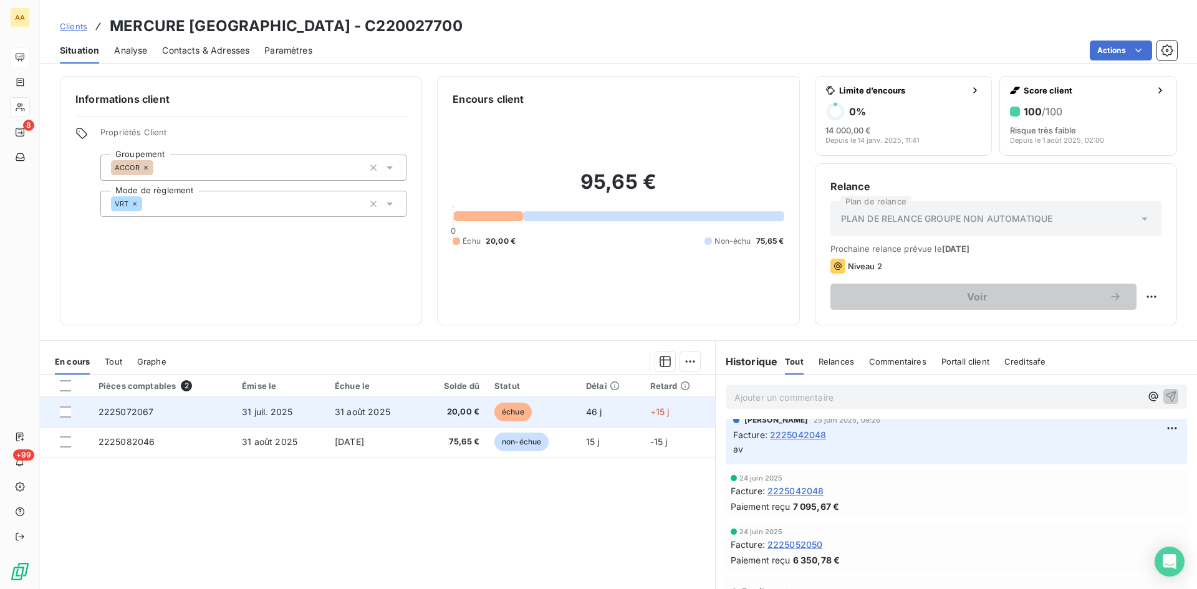
click at [131, 410] on span "2225072067" at bounding box center [125, 411] width 55 height 11
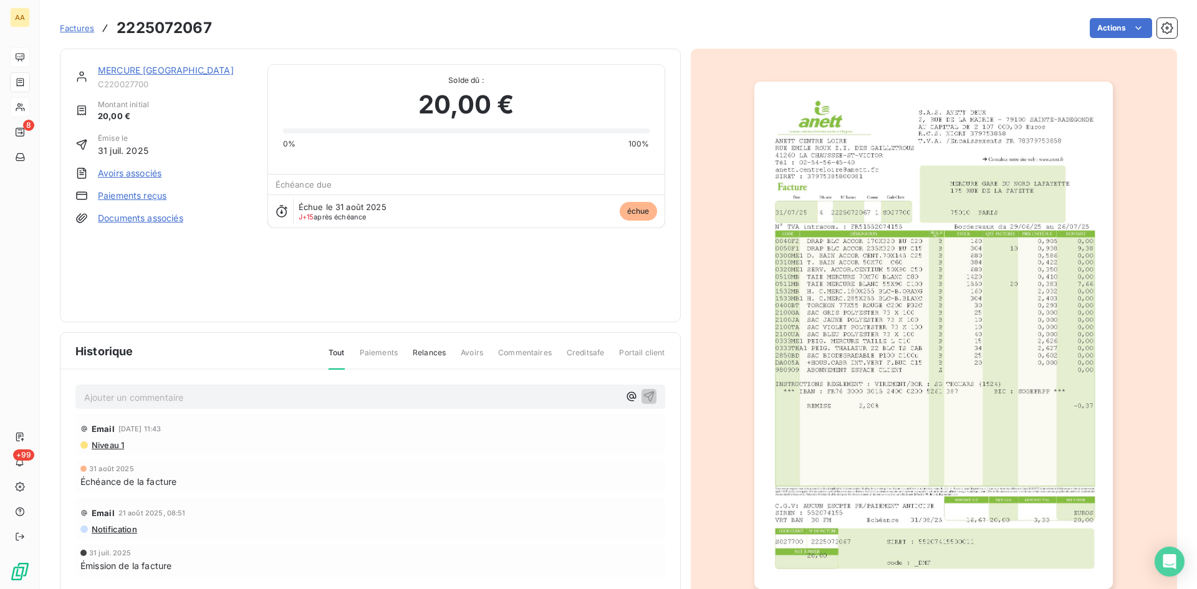
click at [123, 67] on link "MERCURE [GEOGRAPHIC_DATA]" at bounding box center [166, 70] width 136 height 11
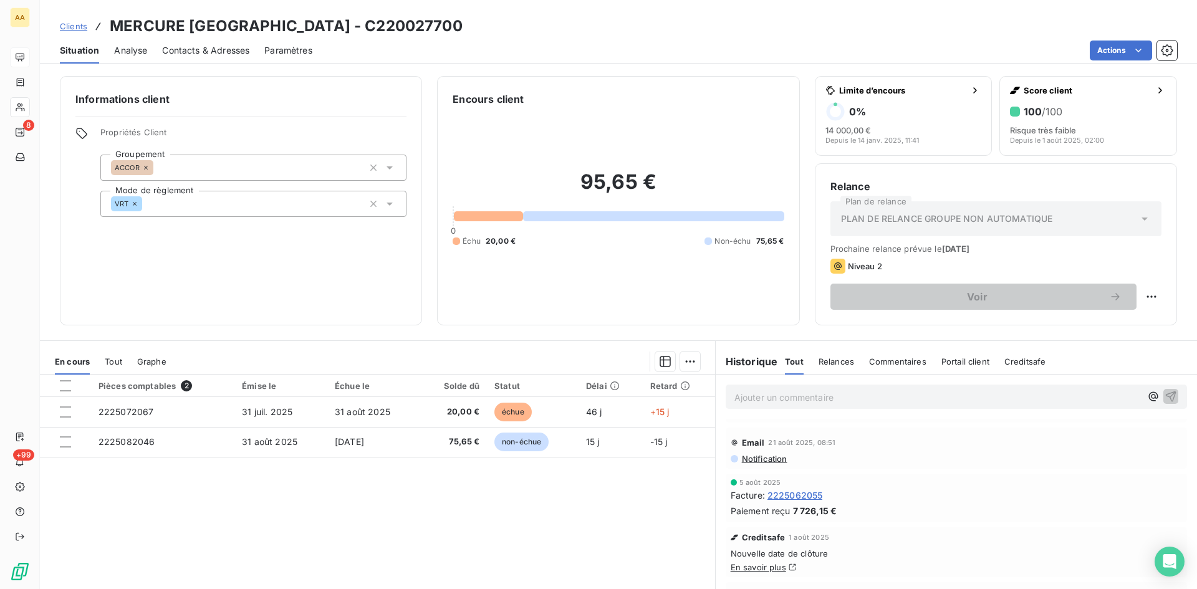
scroll to position [125, 0]
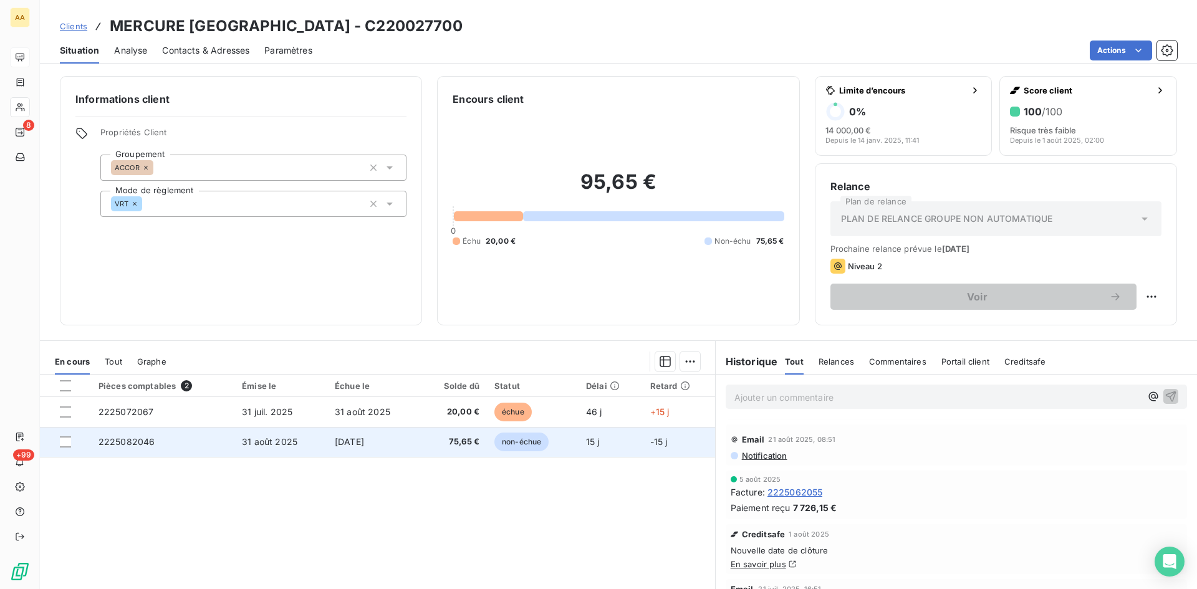
click at [121, 440] on span "2225082046" at bounding box center [126, 441] width 57 height 11
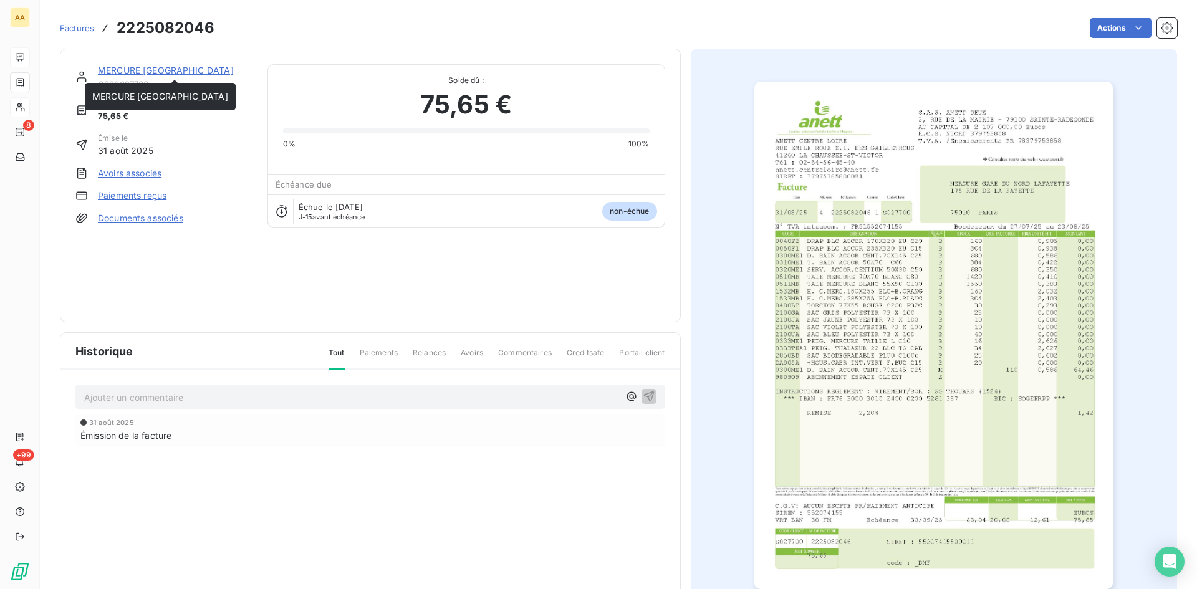
click at [115, 71] on link "MERCURE [GEOGRAPHIC_DATA]" at bounding box center [166, 70] width 136 height 11
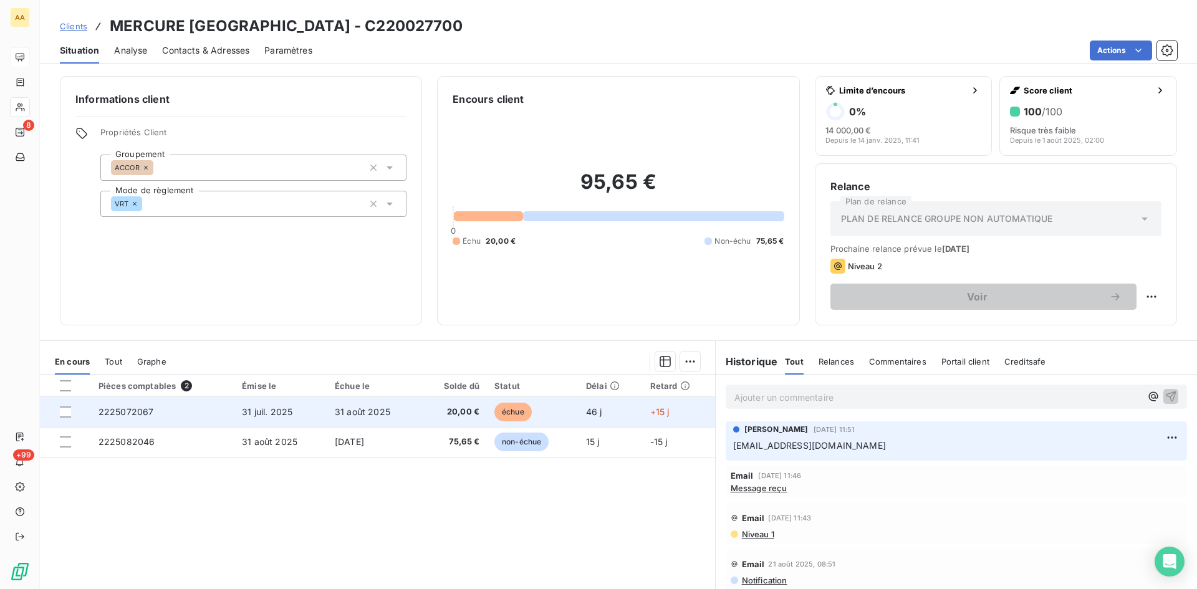
click at [122, 411] on span "2225072067" at bounding box center [125, 411] width 55 height 11
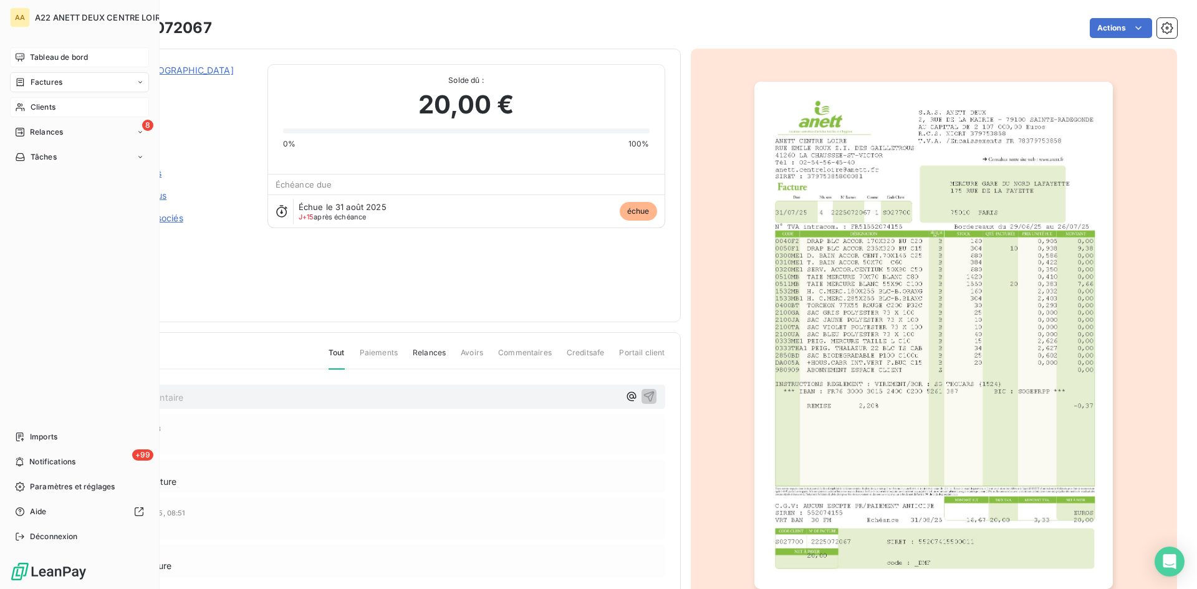
click at [43, 56] on span "Tableau de bord" at bounding box center [59, 57] width 58 height 11
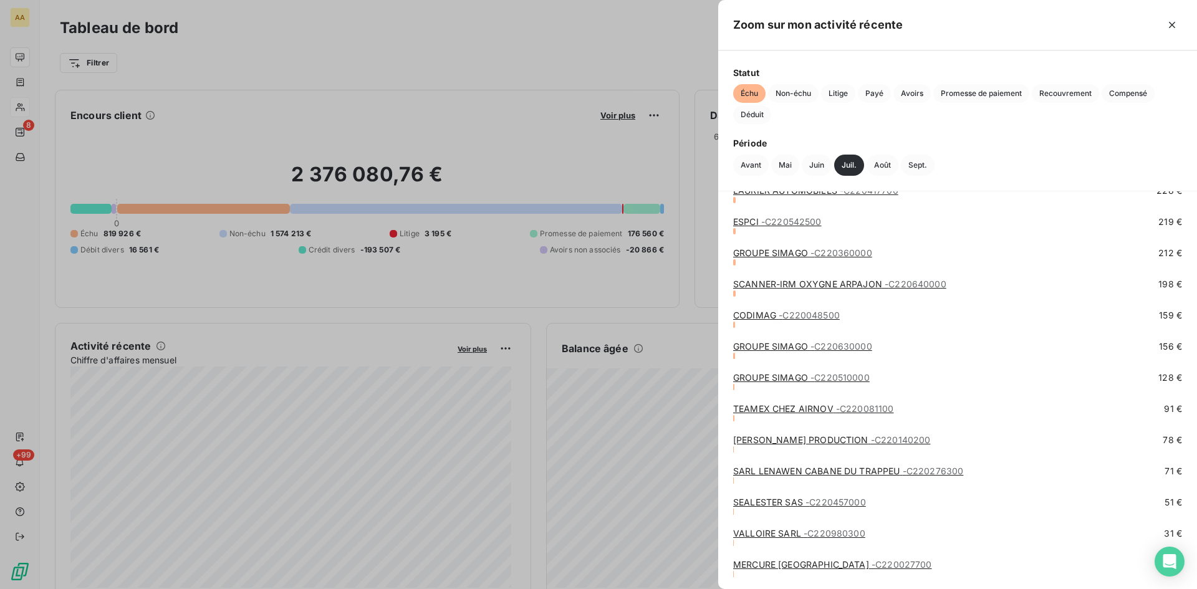
scroll to position [4634, 0]
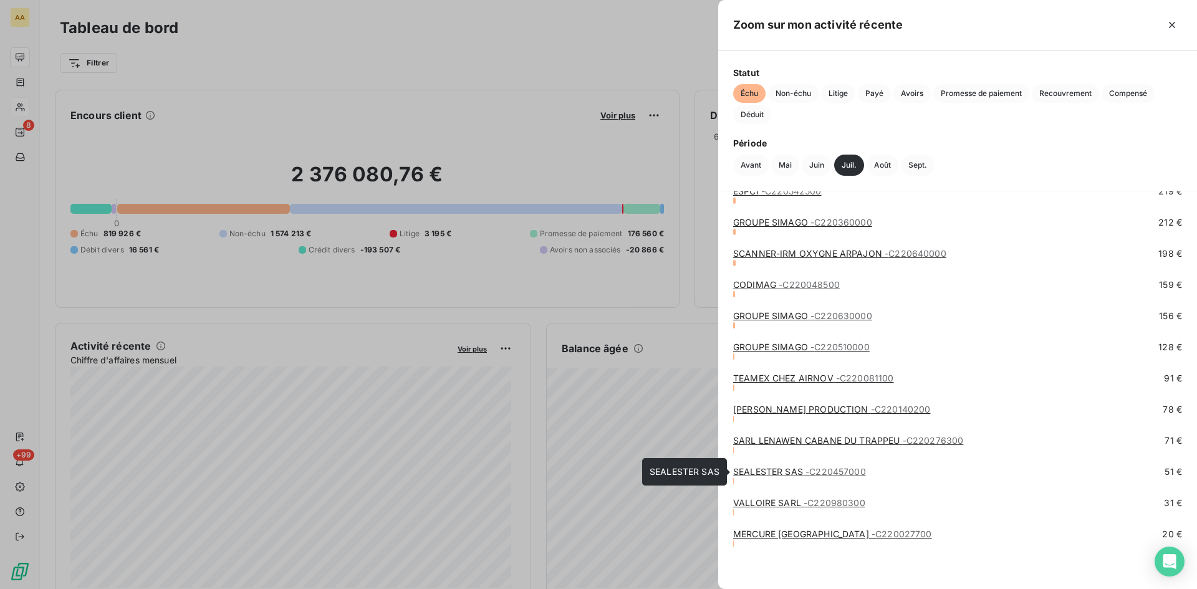
click at [765, 471] on link "SEALESTER SAS - C220457000" at bounding box center [799, 471] width 133 height 11
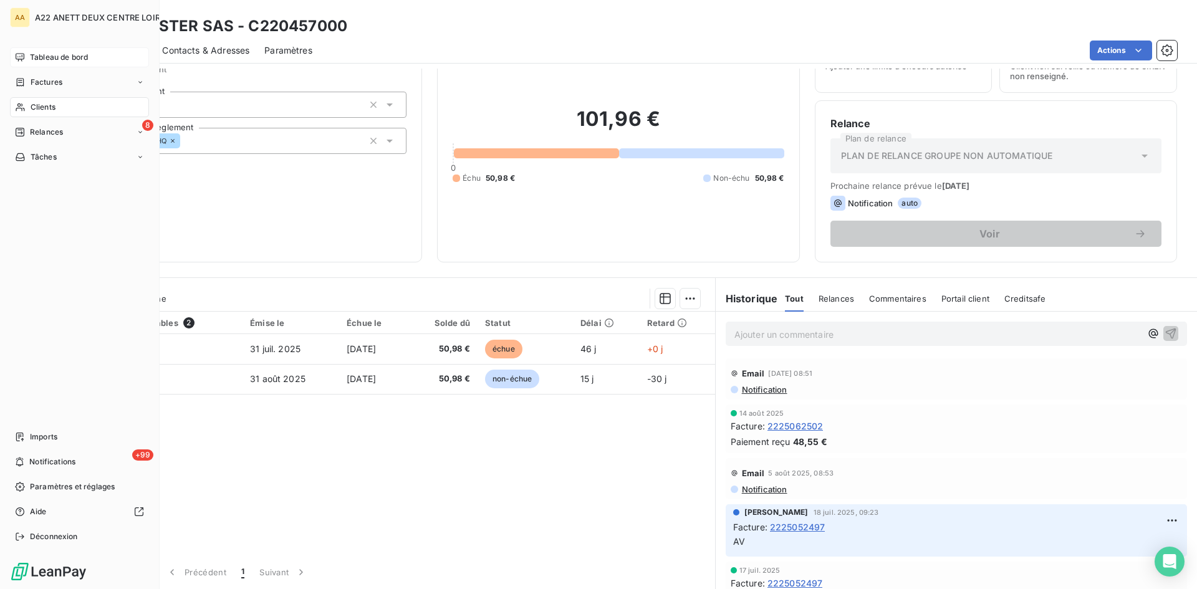
click at [48, 64] on div "Tableau de bord" at bounding box center [79, 57] width 139 height 20
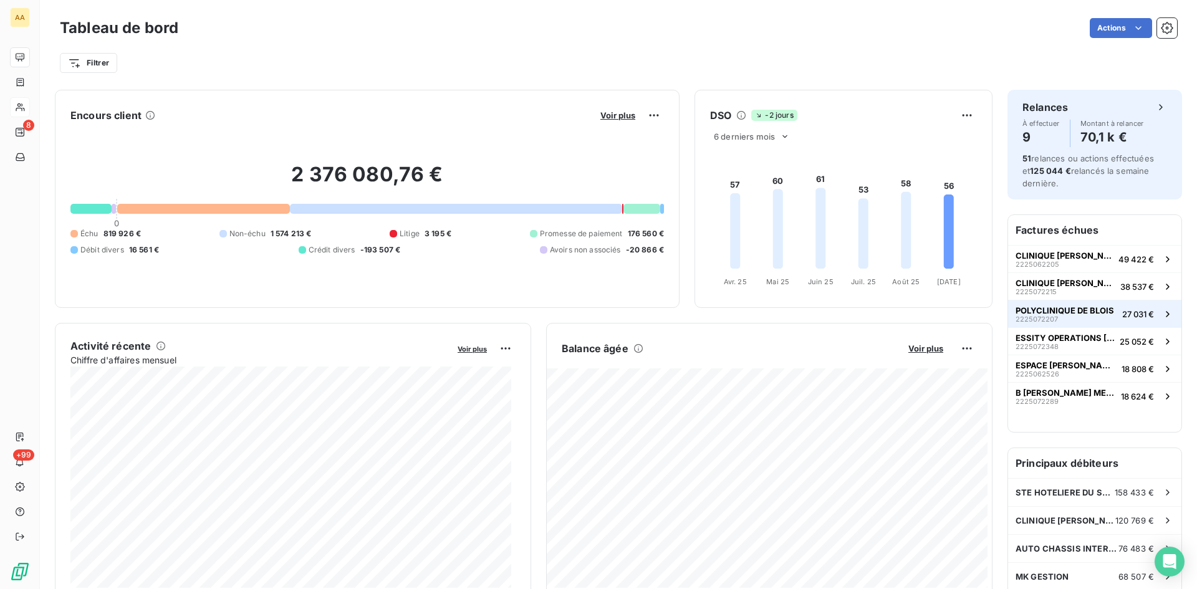
click at [1037, 313] on span "POLYCLINIQUE DE BLOIS" at bounding box center [1064, 310] width 98 height 10
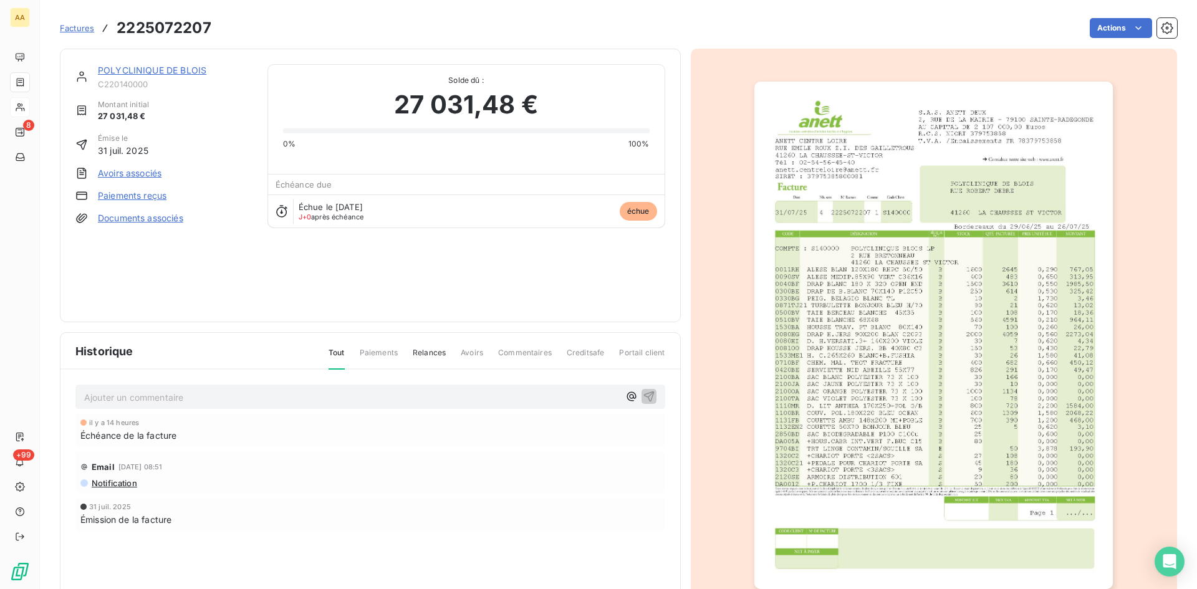
click at [125, 69] on link "POLYCLINIQUE DE BLOIS" at bounding box center [152, 70] width 108 height 11
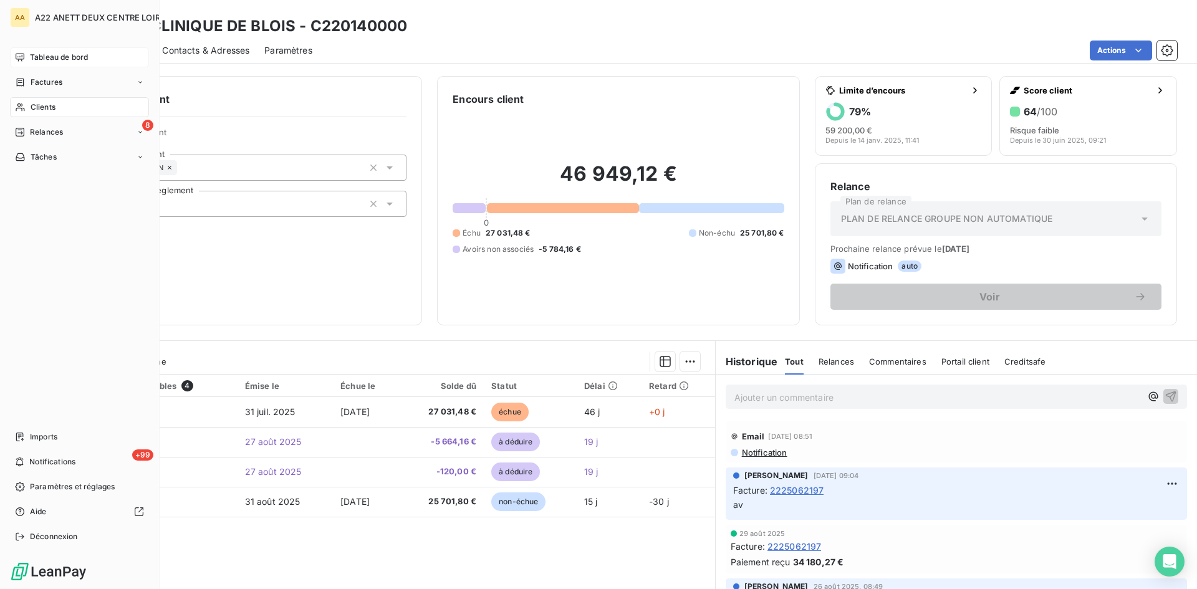
click at [50, 59] on span "Tableau de bord" at bounding box center [59, 57] width 58 height 11
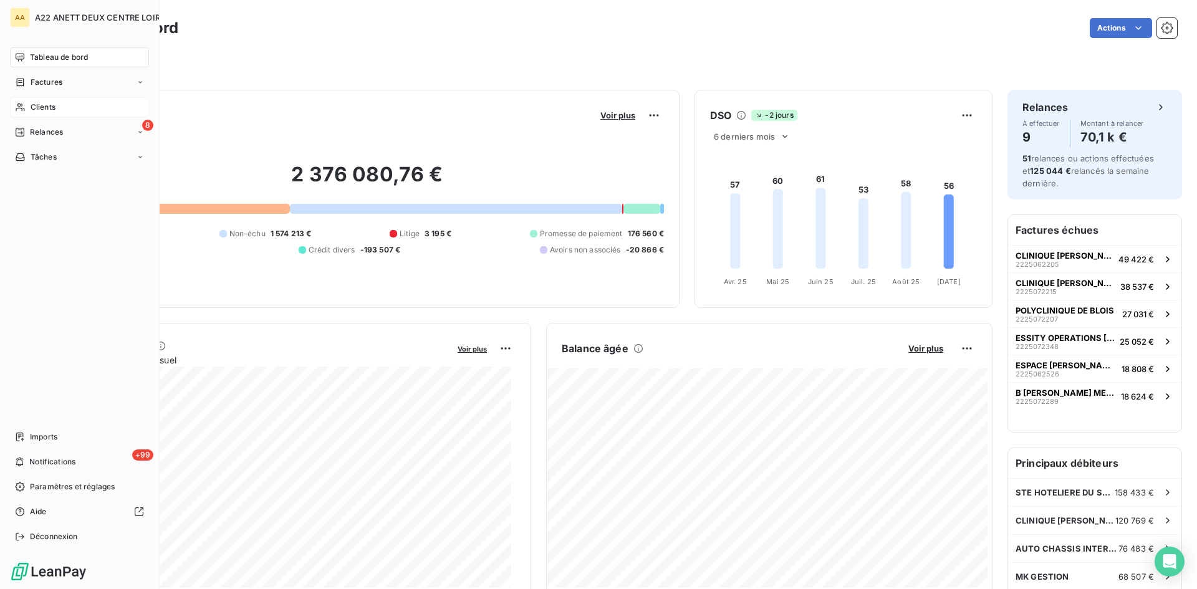
click at [56, 58] on span "Tableau de bord" at bounding box center [59, 57] width 58 height 11
click at [36, 107] on span "Clients" at bounding box center [43, 107] width 25 height 11
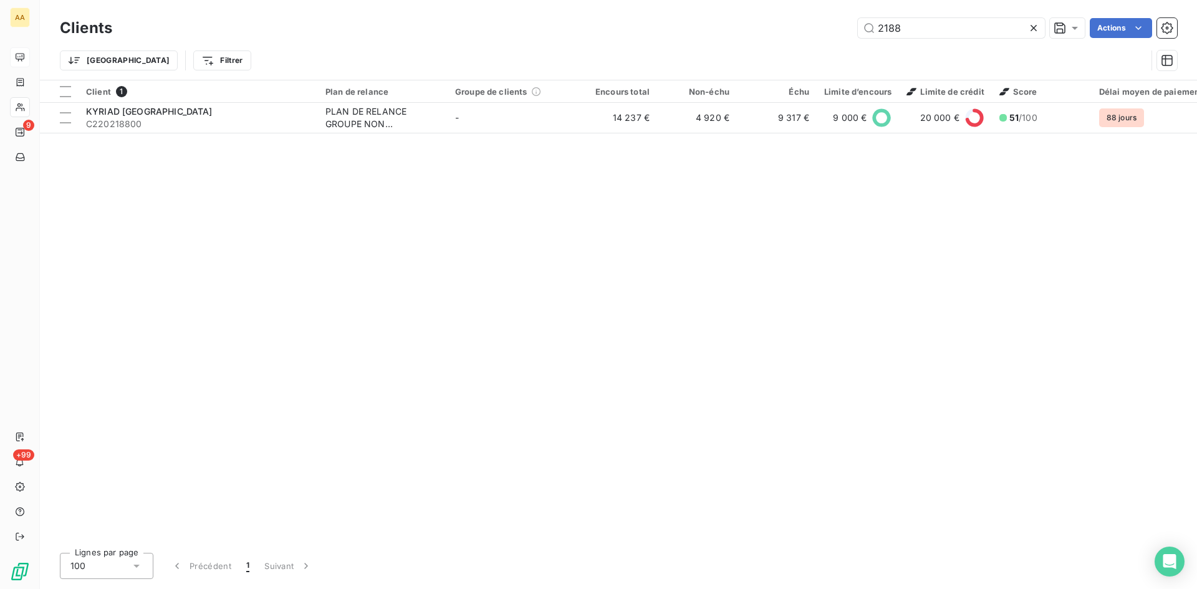
drag, startPoint x: 898, startPoint y: 34, endPoint x: 801, endPoint y: 34, distance: 96.6
click at [801, 34] on div "2188 Actions" at bounding box center [652, 28] width 1050 height 20
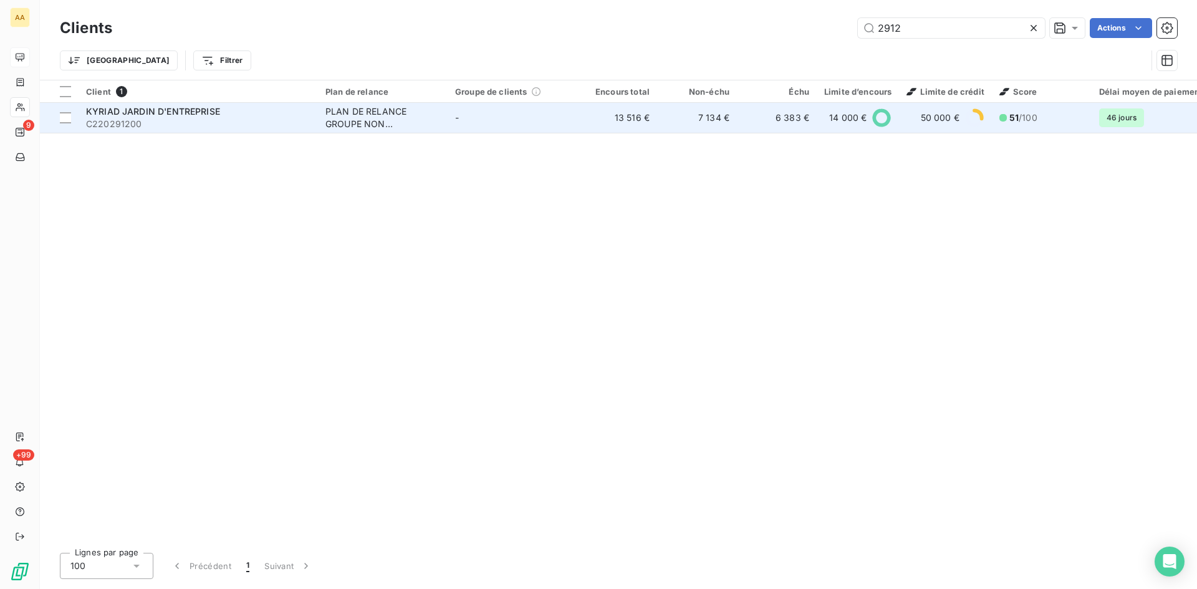
type input "2912"
click at [357, 115] on div "PLAN DE RELANCE GROUPE NON AUTOMATIQUE" at bounding box center [382, 117] width 115 height 25
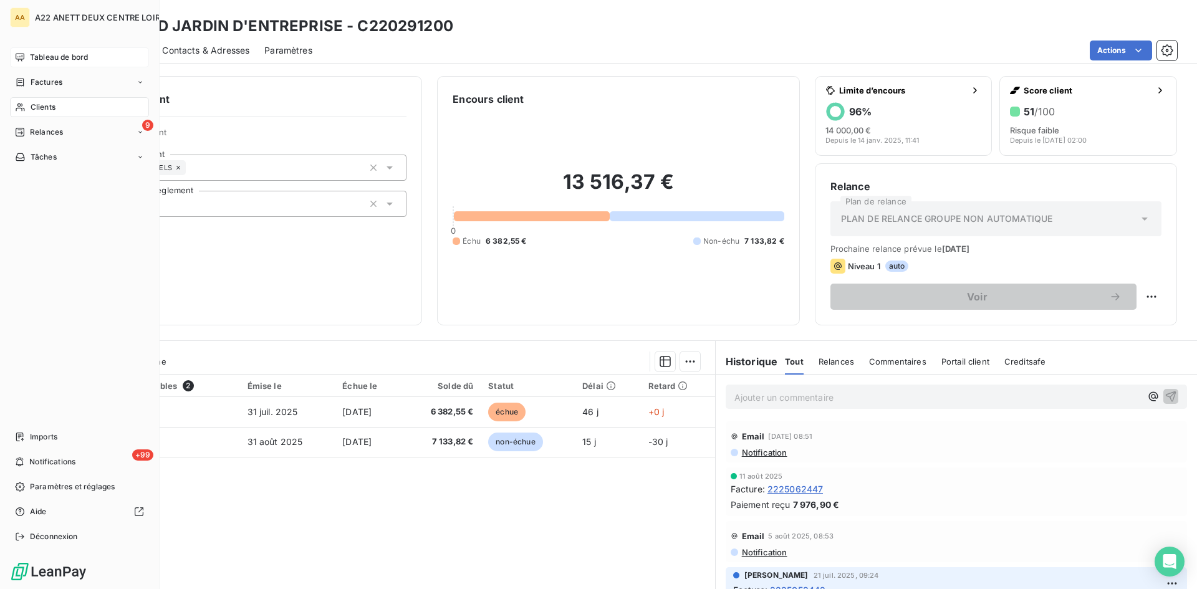
click at [40, 59] on span "Tableau de bord" at bounding box center [59, 57] width 58 height 11
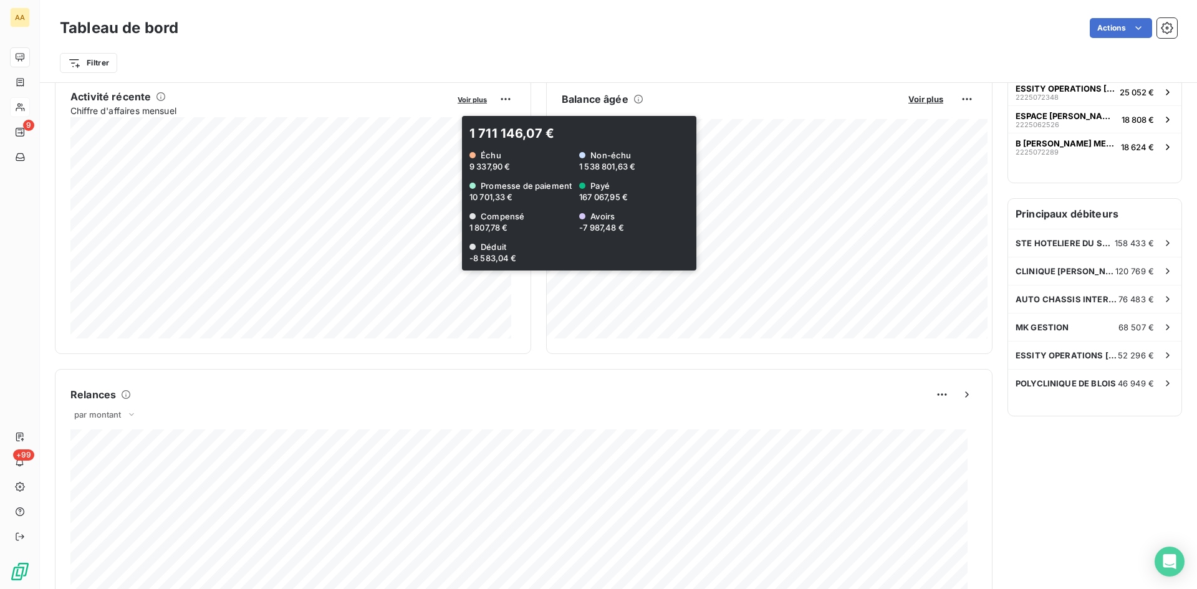
scroll to position [375, 0]
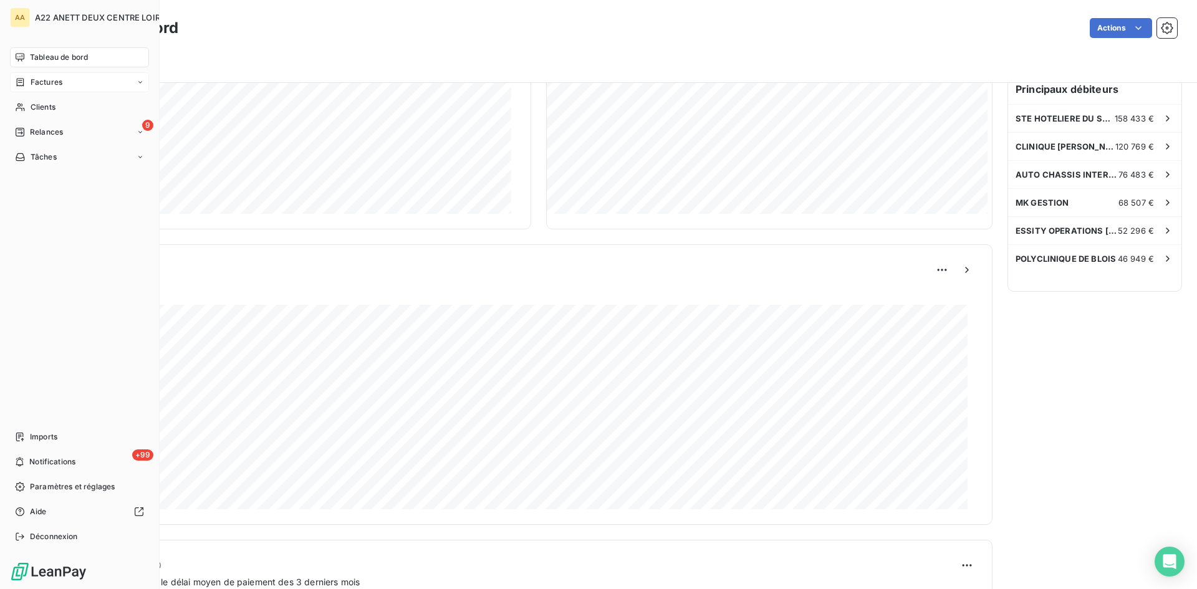
drag, startPoint x: 34, startPoint y: 110, endPoint x: 113, endPoint y: 91, distance: 81.3
click at [34, 110] on span "Clients" at bounding box center [43, 107] width 25 height 11
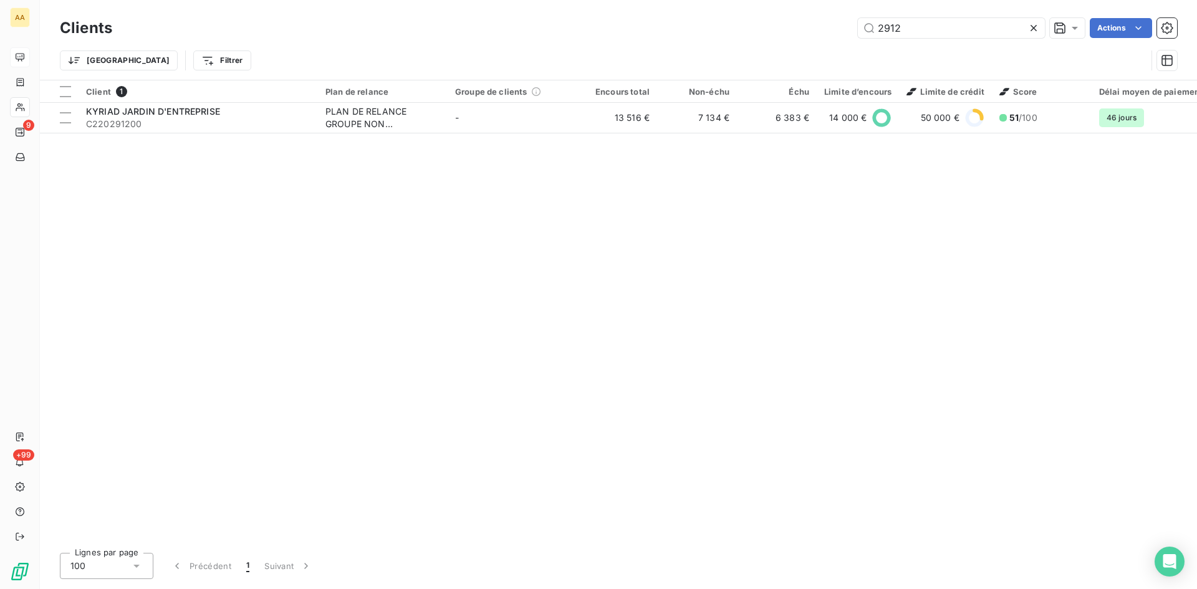
drag, startPoint x: 906, startPoint y: 33, endPoint x: 812, endPoint y: 30, distance: 94.2
click at [812, 30] on div "2912 Actions" at bounding box center [652, 28] width 1050 height 20
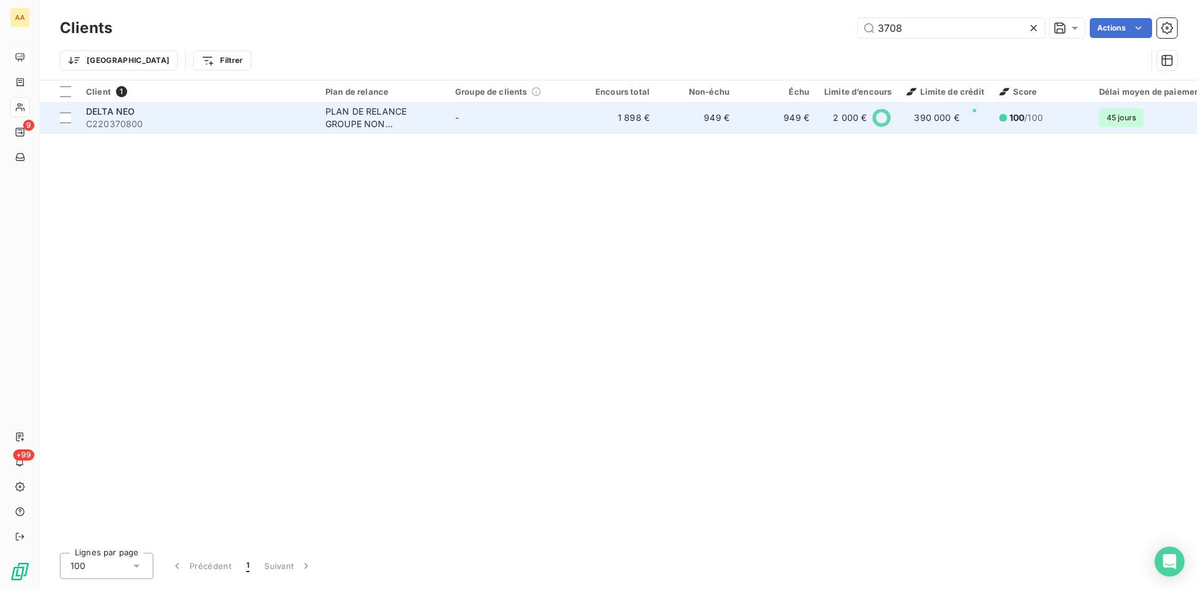
type input "3708"
click at [375, 113] on div "PLAN DE RELANCE GROUPE NON AUTOMATIQUE" at bounding box center [382, 117] width 115 height 25
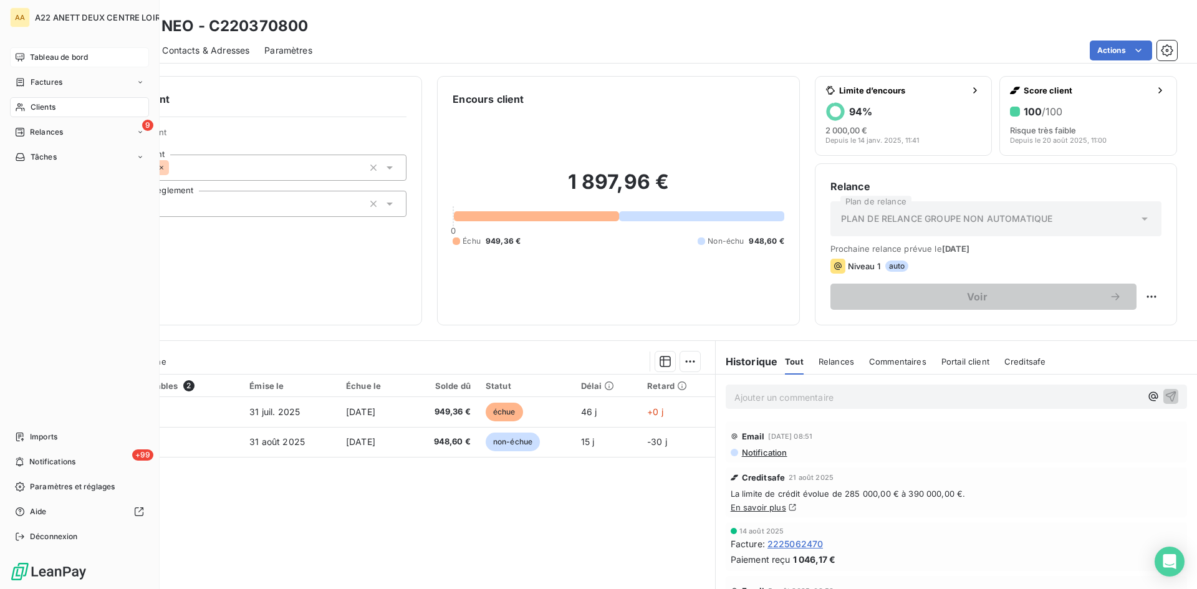
click at [35, 108] on span "Clients" at bounding box center [43, 107] width 25 height 11
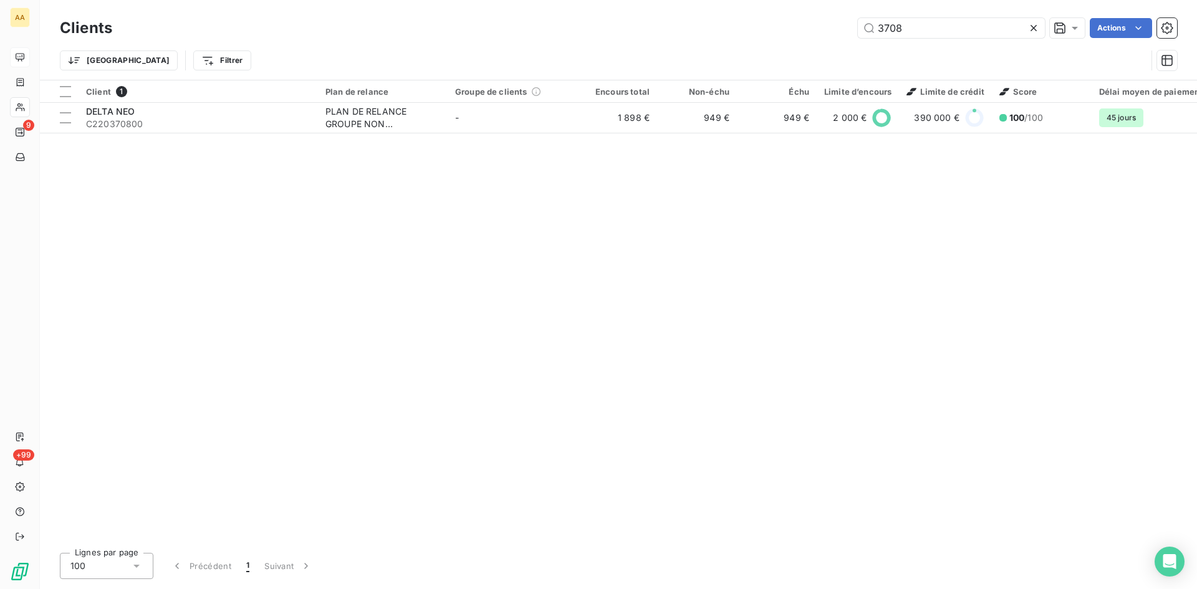
drag, startPoint x: 877, startPoint y: 29, endPoint x: 779, endPoint y: 29, distance: 97.9
click at [779, 29] on div "3708 Actions" at bounding box center [652, 28] width 1050 height 20
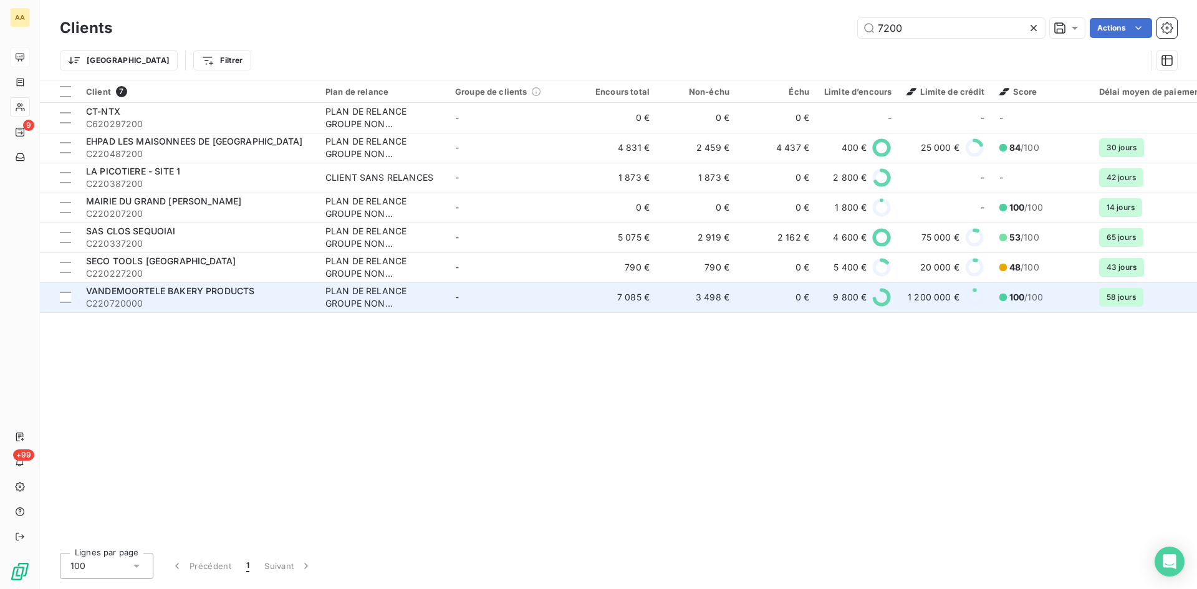
type input "7200"
click at [350, 307] on div "PLAN DE RELANCE GROUPE NON AUTOMATIQUE" at bounding box center [382, 297] width 115 height 25
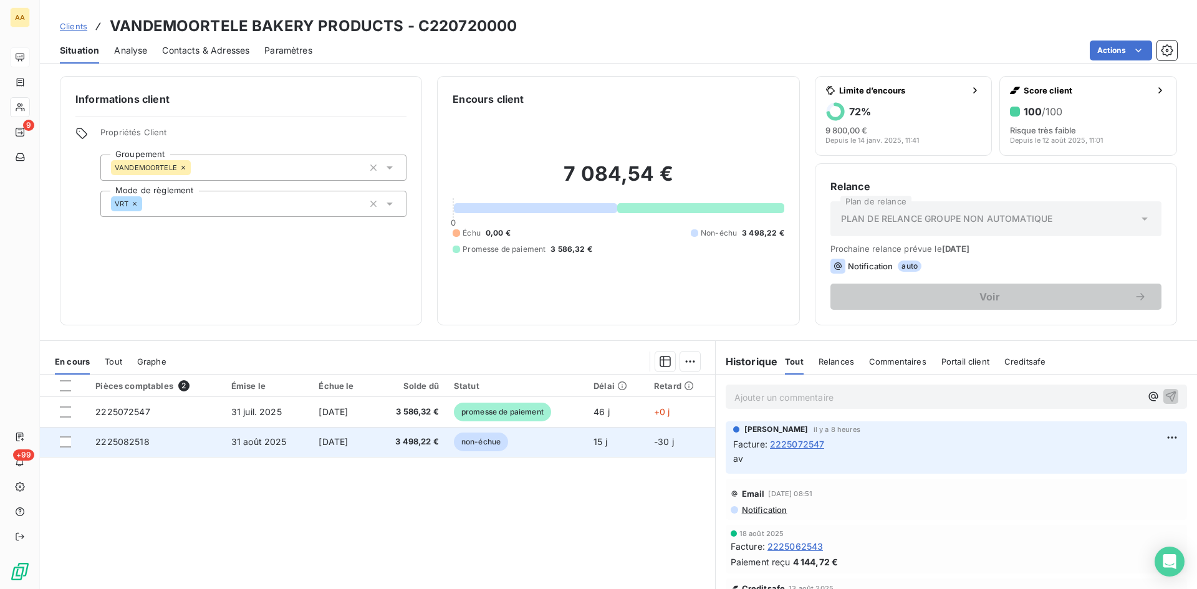
click at [122, 441] on span "2225082518" at bounding box center [122, 441] width 54 height 11
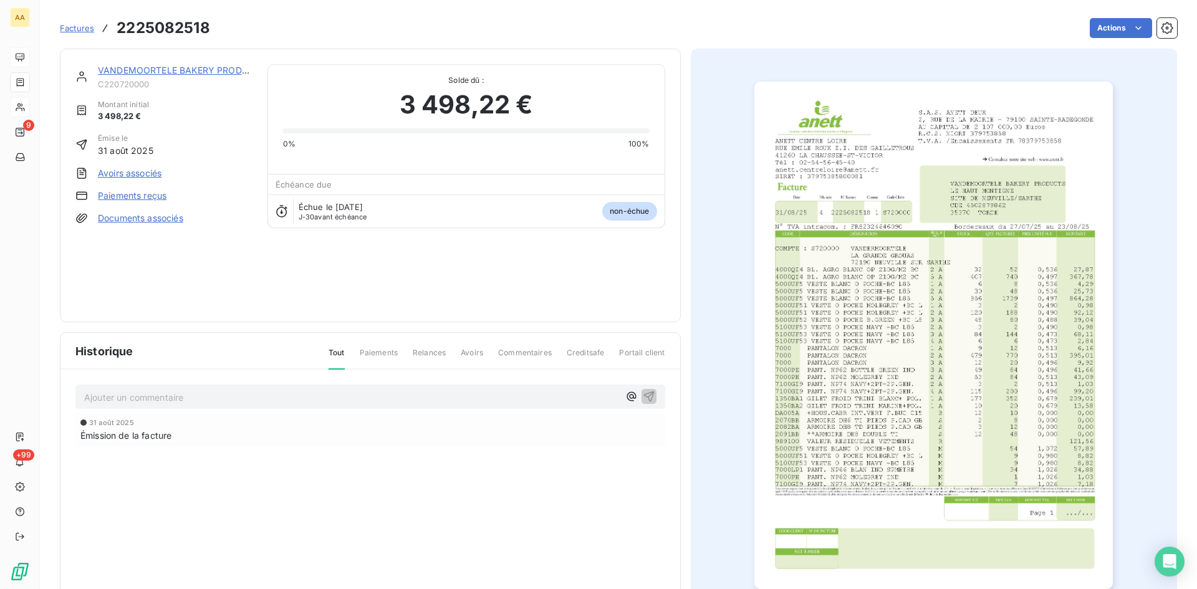
click at [899, 337] on img "button" at bounding box center [933, 335] width 358 height 507
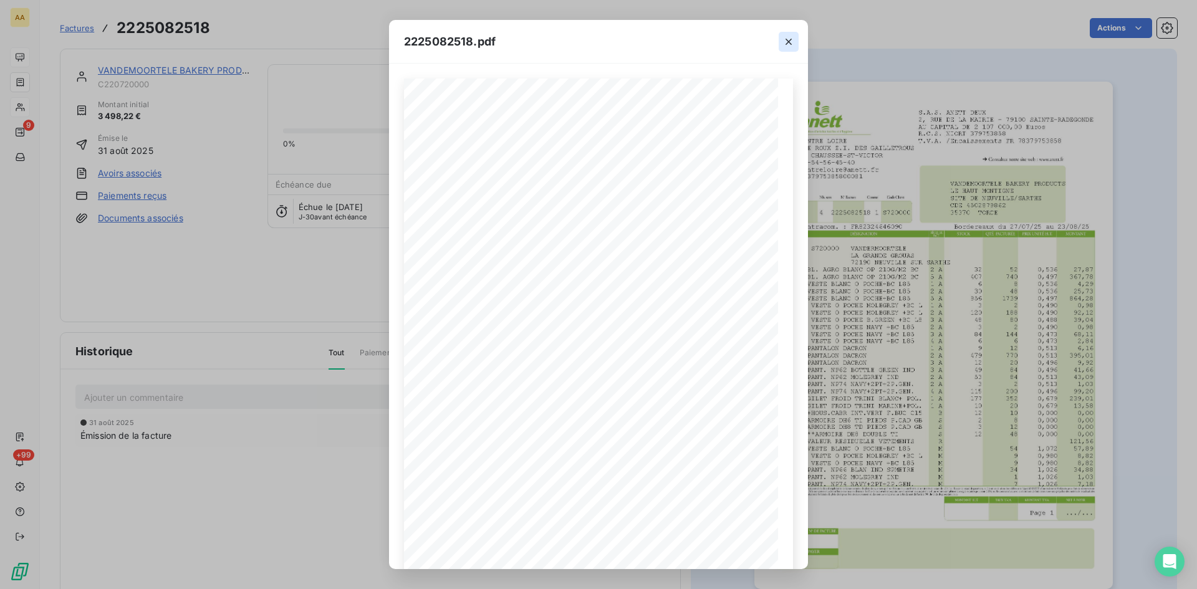
click at [787, 37] on icon "button" at bounding box center [788, 42] width 12 height 12
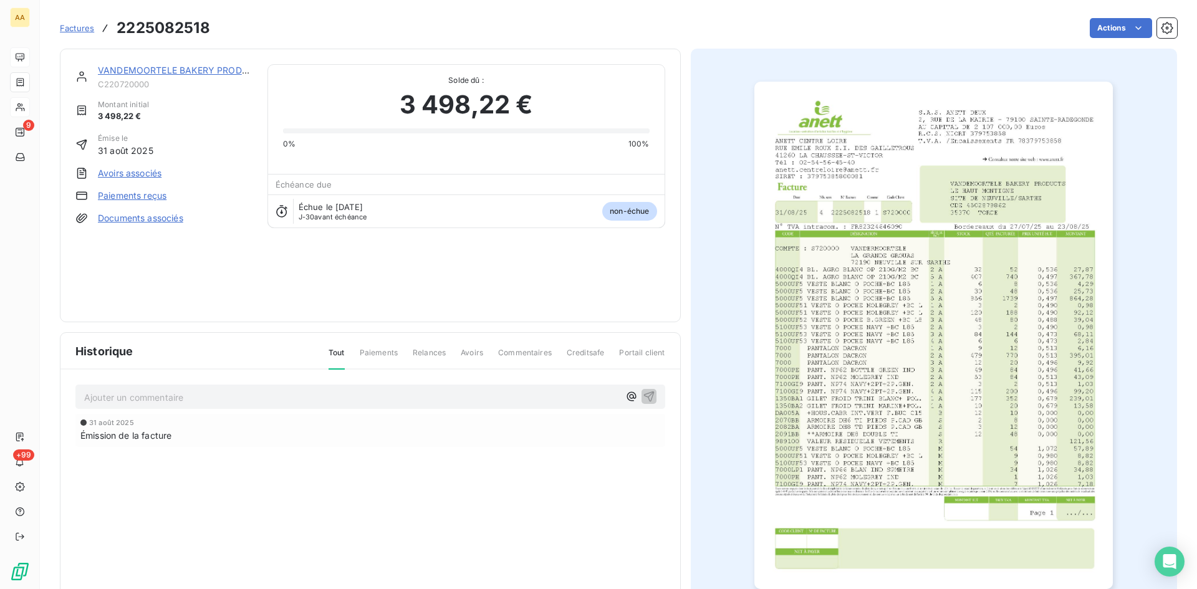
click at [173, 69] on link "VANDEMOORTELE BAKERY PRODUCTS" at bounding box center [182, 70] width 168 height 11
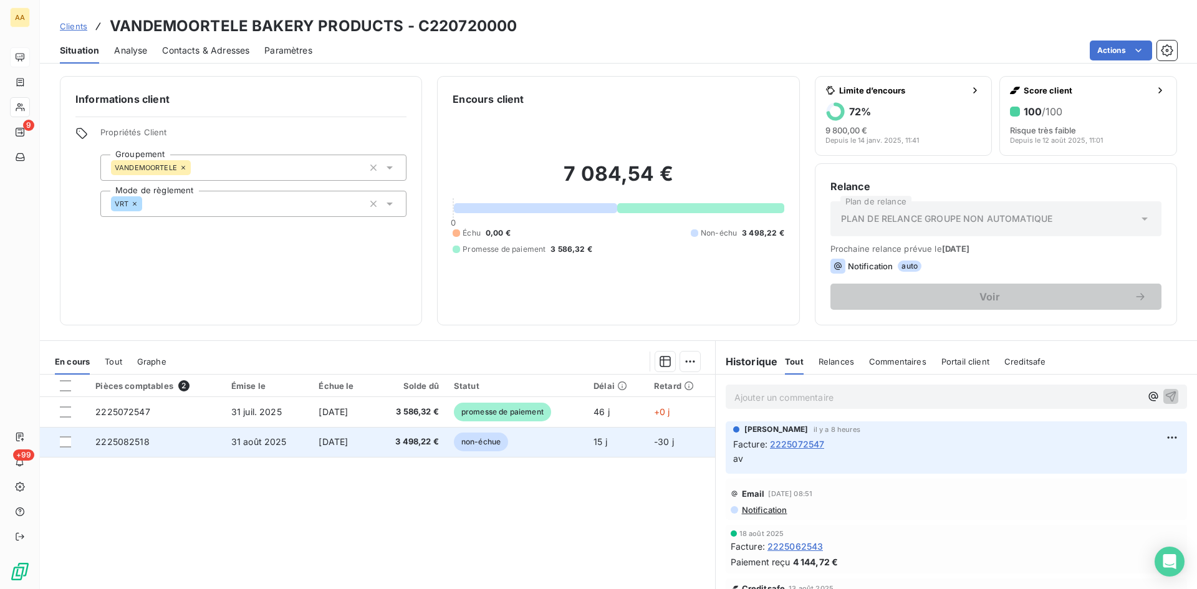
click at [124, 443] on span "2225082518" at bounding box center [122, 441] width 54 height 11
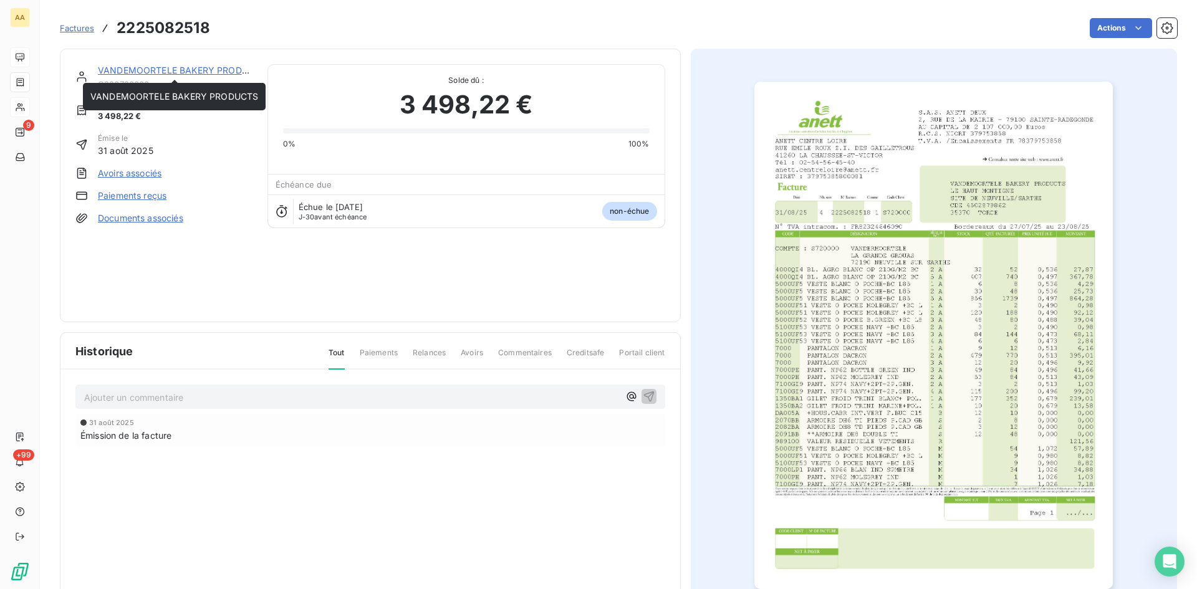
click at [146, 69] on link "VANDEMOORTELE BAKERY PRODUCTS" at bounding box center [182, 70] width 168 height 11
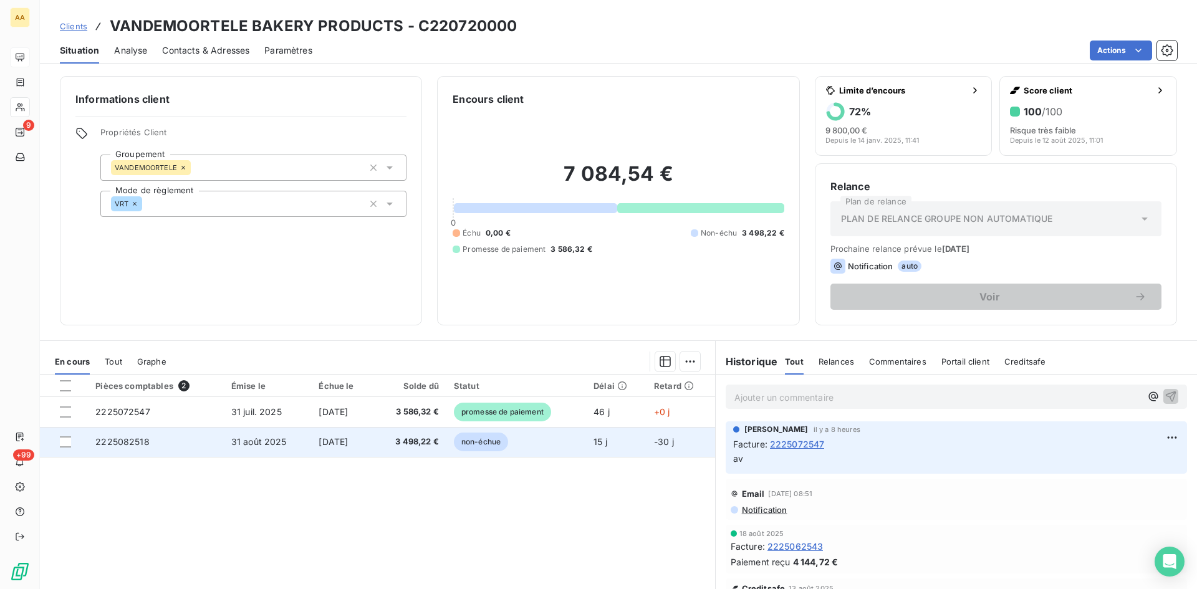
click at [123, 439] on span "2225082518" at bounding box center [122, 441] width 54 height 11
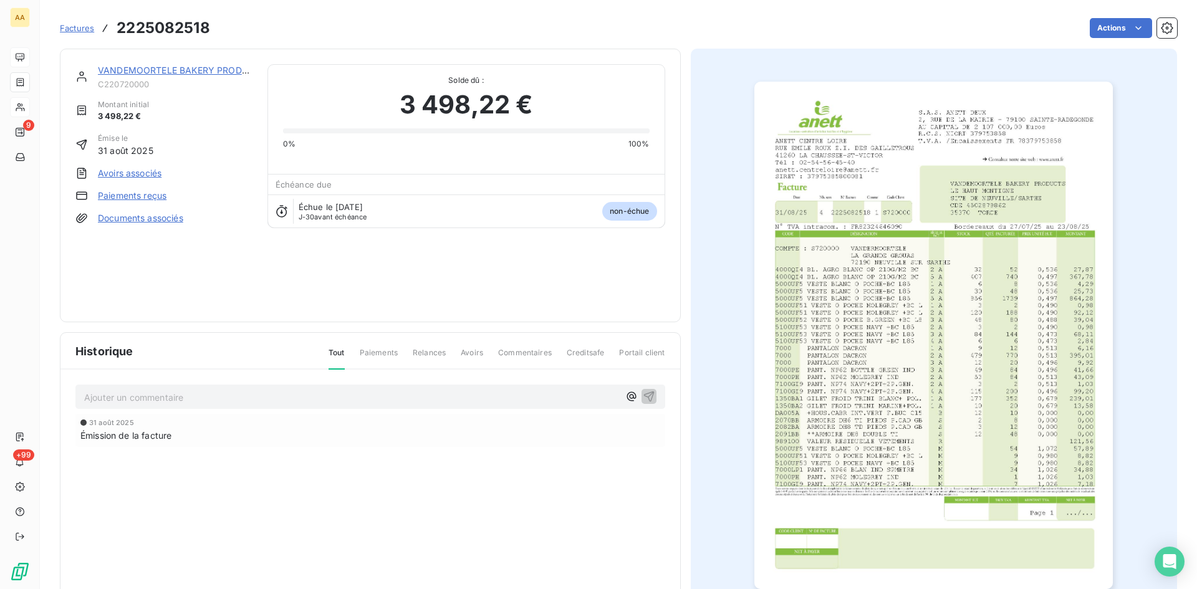
click at [929, 259] on img "button" at bounding box center [933, 335] width 358 height 507
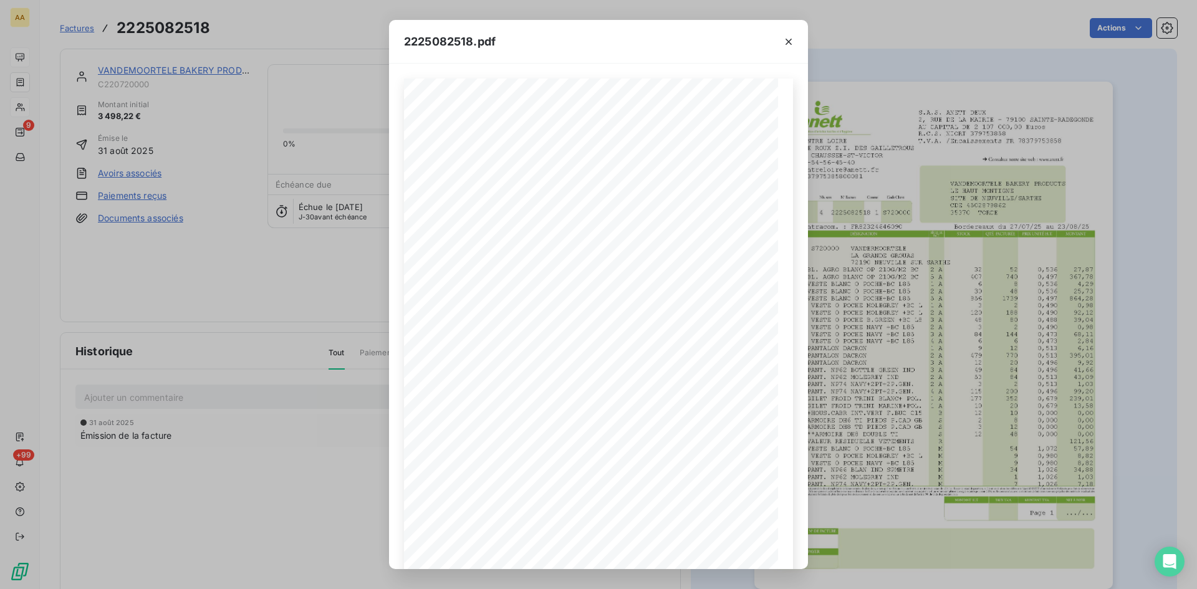
drag, startPoint x: 171, startPoint y: 302, endPoint x: 285, endPoint y: 19, distance: 304.9
click at [173, 302] on div "2225082518.pdf S.A.S. ANETT DEUX 2, RUE DE LA MAIRIE - 79100 SAINTE-RADEGONDE A…" at bounding box center [598, 294] width 1197 height 589
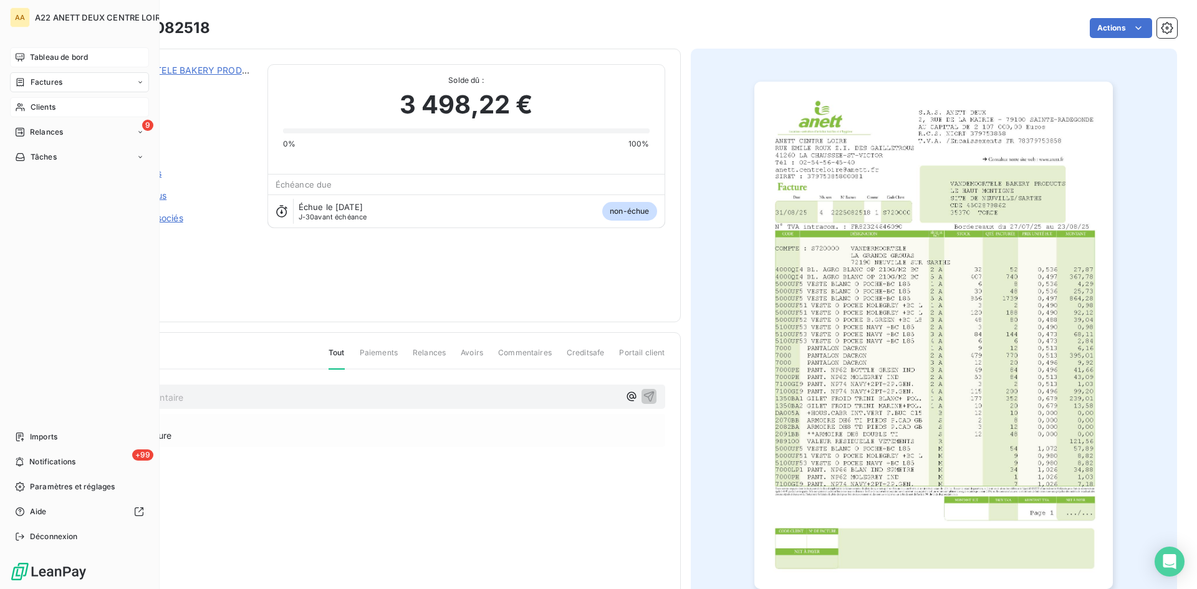
drag, startPoint x: 36, startPoint y: 108, endPoint x: 44, endPoint y: 99, distance: 12.4
click at [37, 108] on span "Clients" at bounding box center [43, 107] width 25 height 11
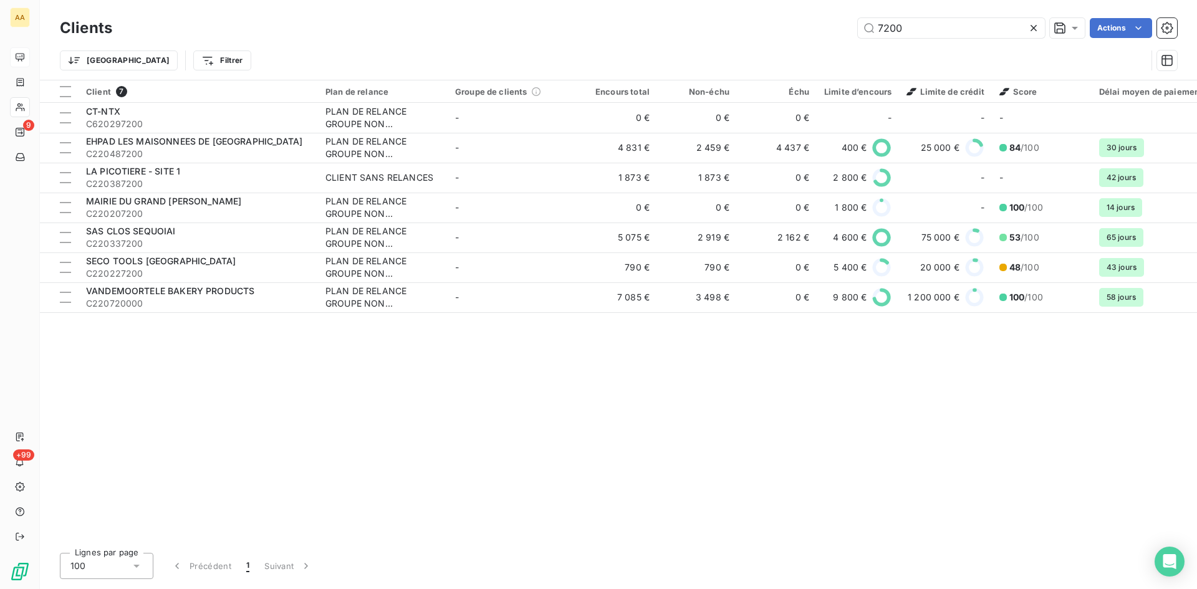
drag, startPoint x: 878, startPoint y: 33, endPoint x: 828, endPoint y: 41, distance: 50.5
click at [829, 41] on div "Clients 7200 Actions" at bounding box center [618, 28] width 1117 height 26
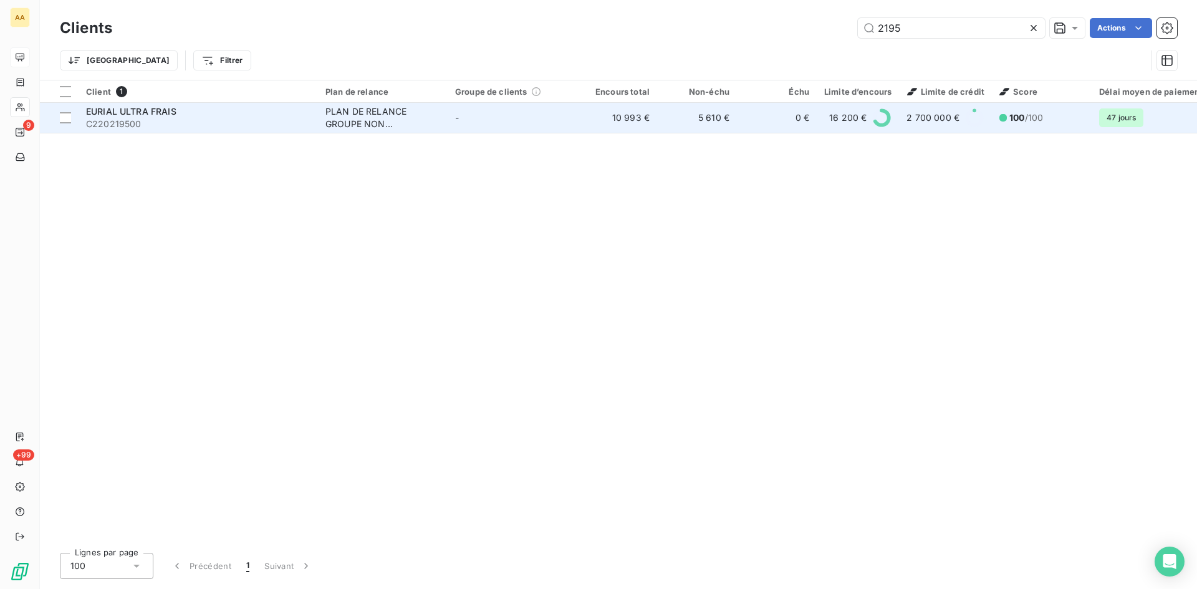
type input "2195"
click at [350, 107] on div "PLAN DE RELANCE GROUPE NON AUTOMATIQUE" at bounding box center [382, 117] width 115 height 25
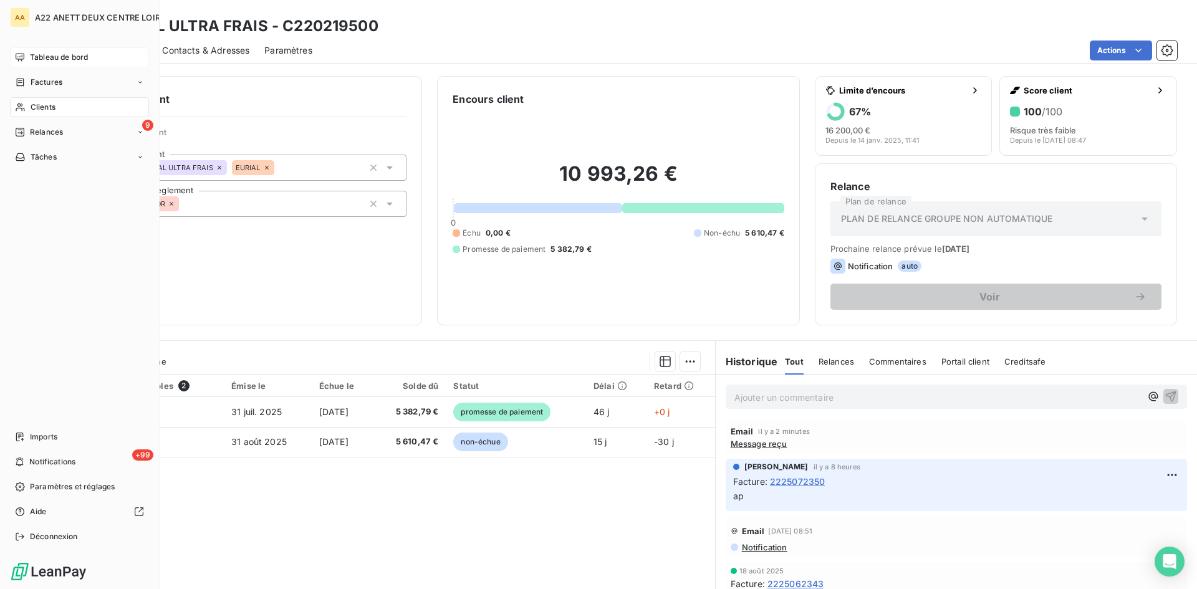
click at [52, 55] on span "Tableau de bord" at bounding box center [59, 57] width 58 height 11
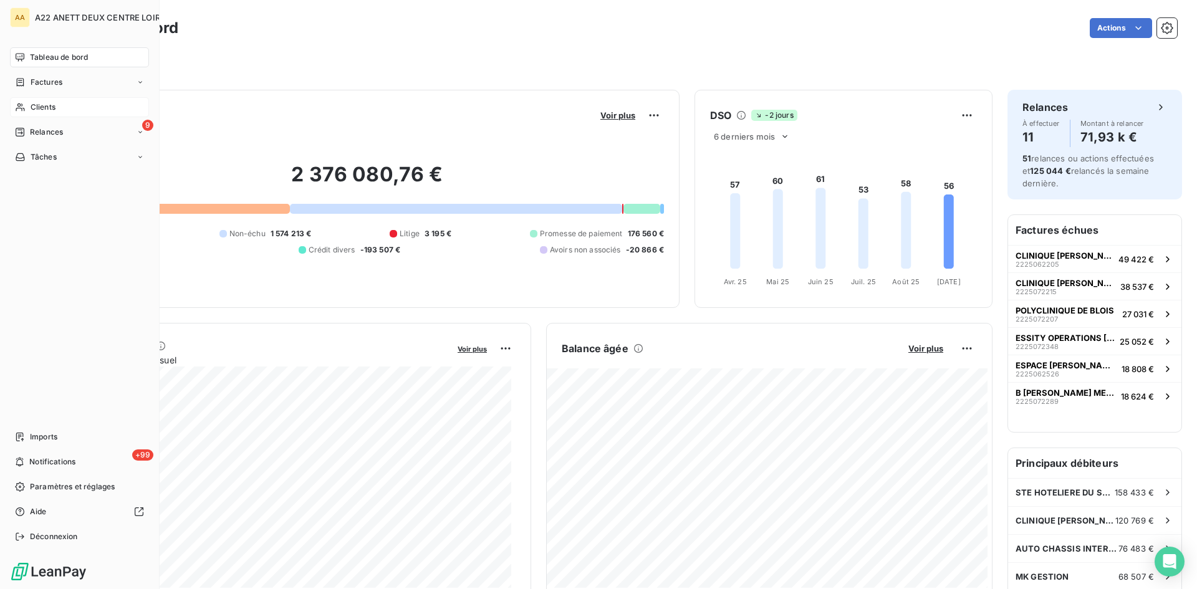
click at [44, 107] on span "Clients" at bounding box center [43, 107] width 25 height 11
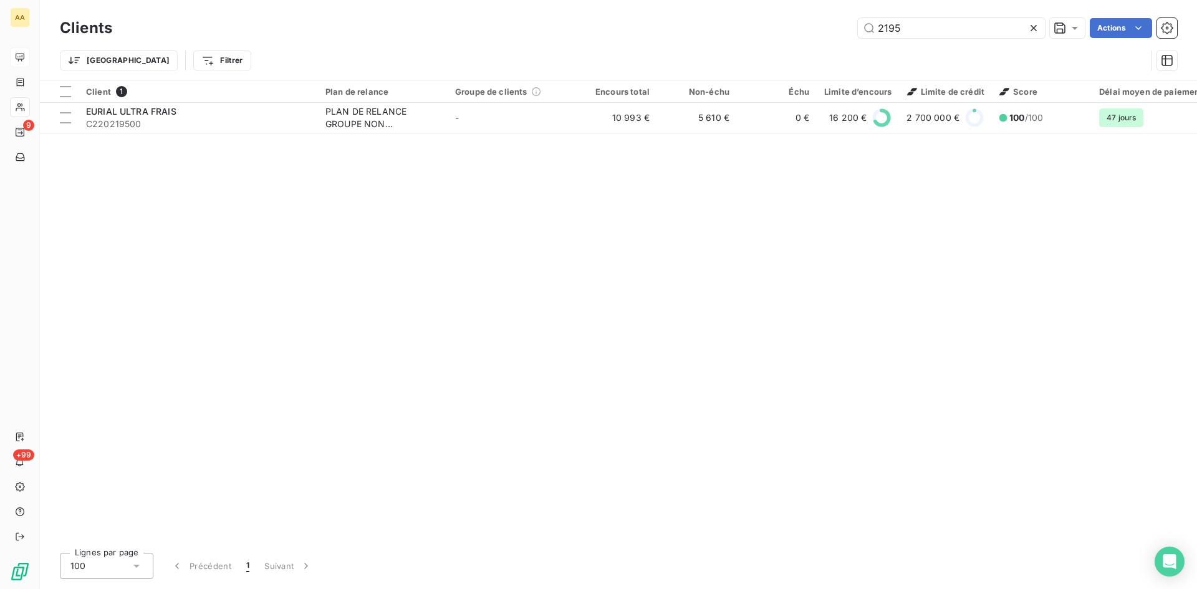
drag, startPoint x: 911, startPoint y: 30, endPoint x: 750, endPoint y: 37, distance: 161.0
click at [751, 36] on div "2195 Actions" at bounding box center [652, 28] width 1050 height 20
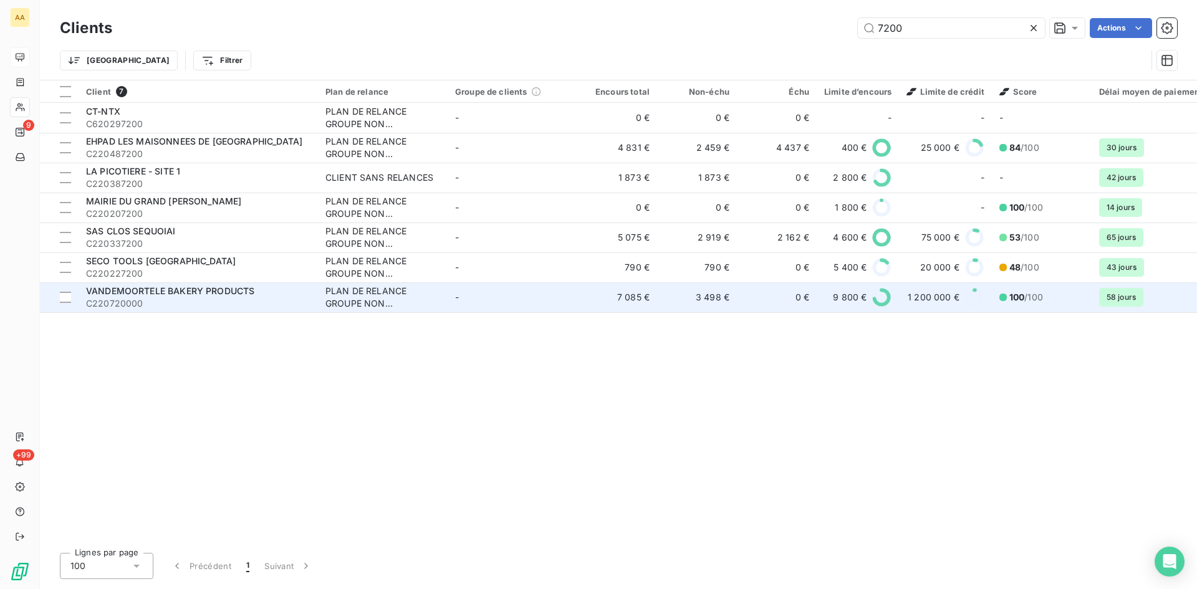
type input "7200"
click at [337, 296] on div "PLAN DE RELANCE GROUPE NON AUTOMATIQUE" at bounding box center [382, 297] width 115 height 25
